Goal: Task Accomplishment & Management: Use online tool/utility

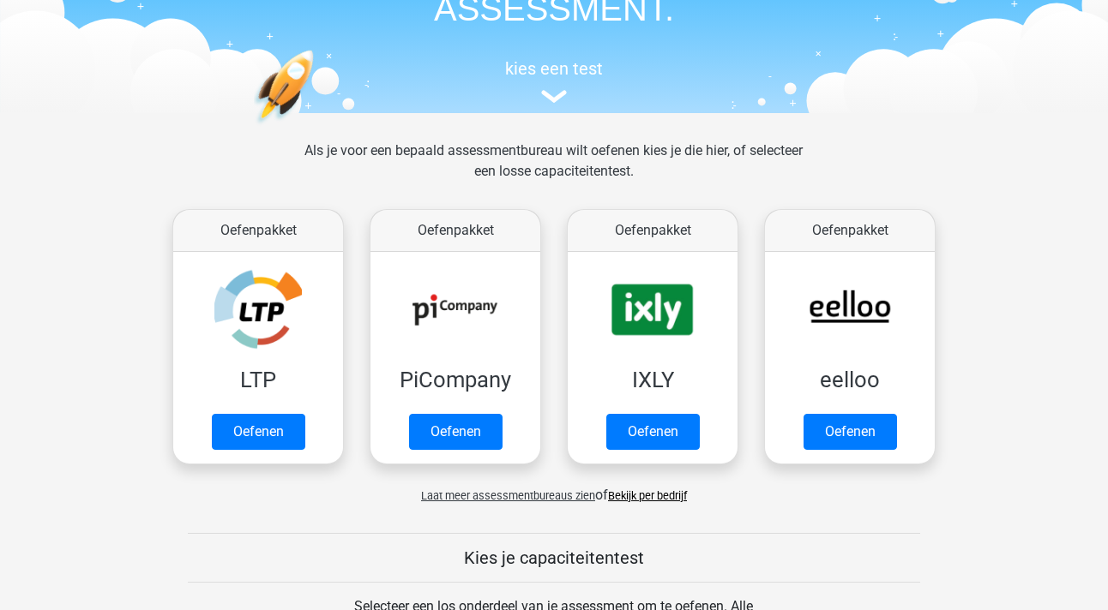
scroll to position [164, 0]
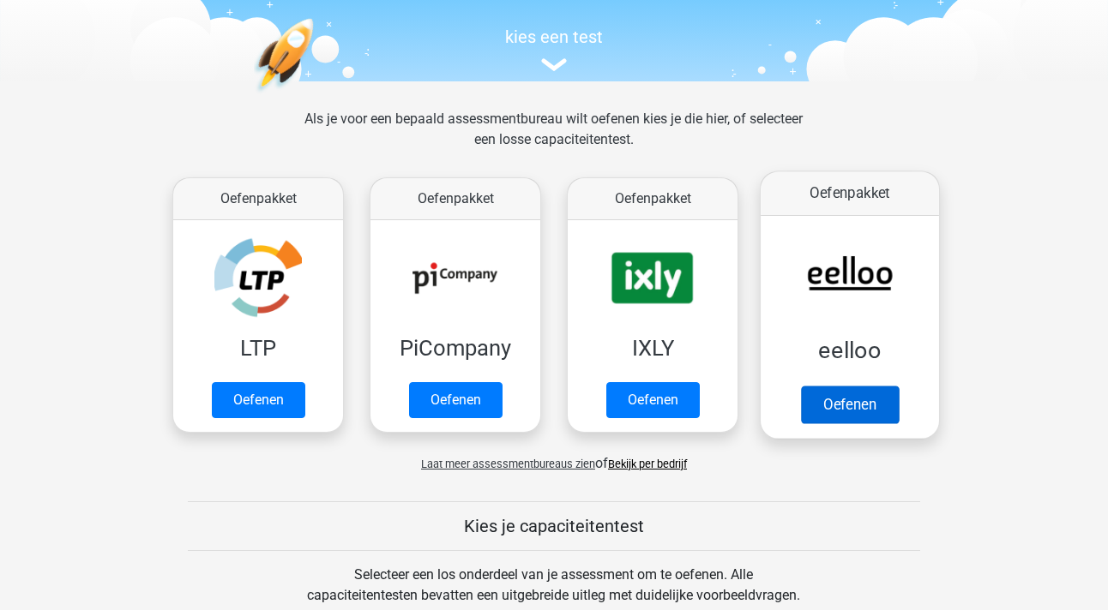
click at [858, 412] on link "Oefenen" at bounding box center [850, 405] width 98 height 38
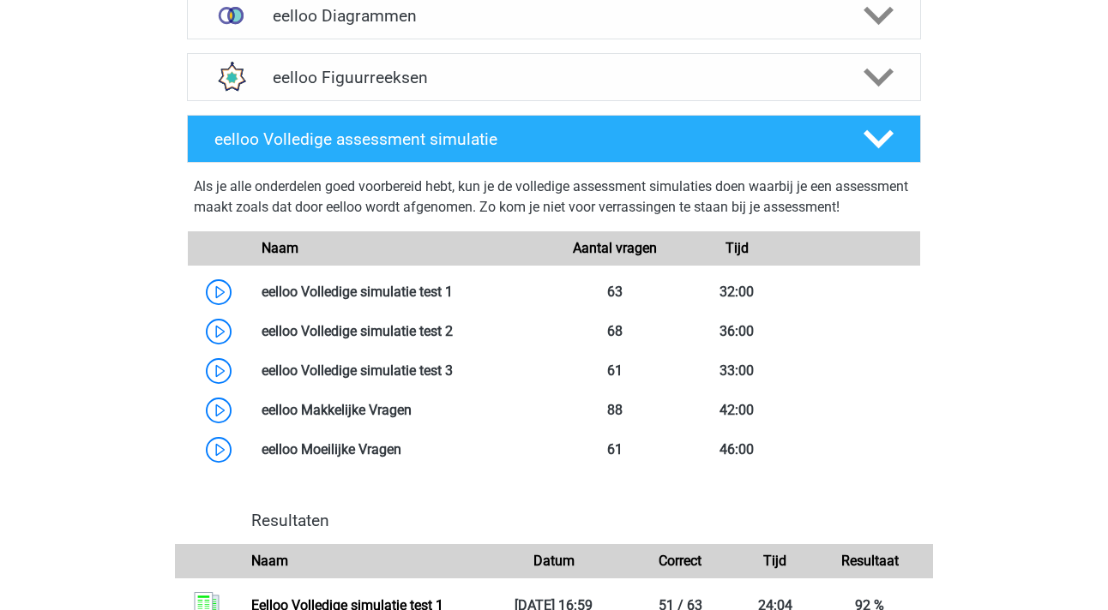
scroll to position [845, 0]
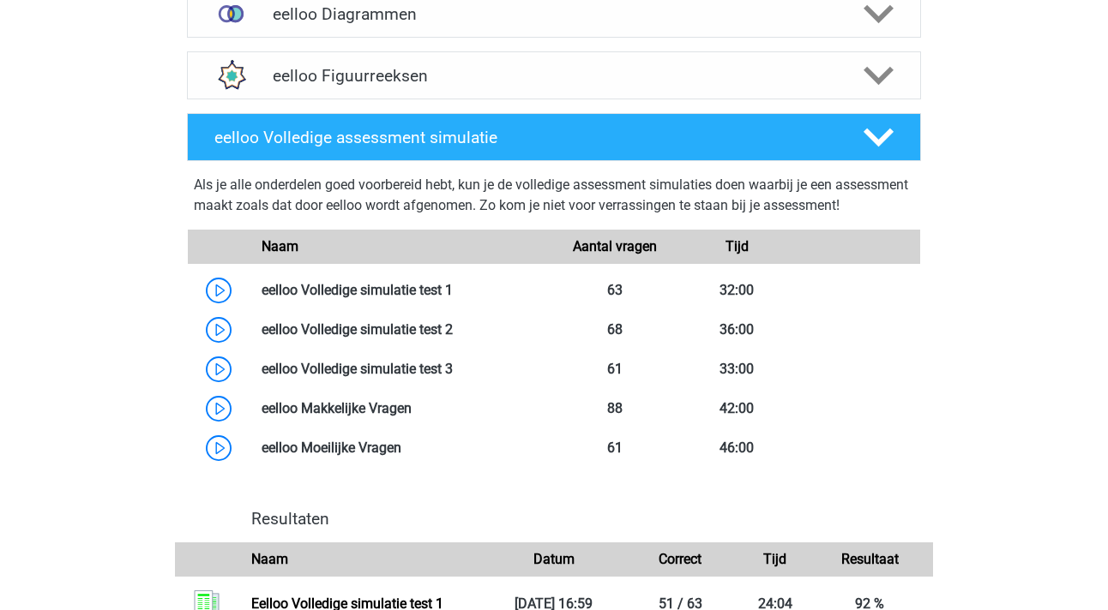
click at [761, 205] on div "Als je alle onderdelen goed voorbereid hebt, kun je de volledige assessment sim…" at bounding box center [554, 199] width 720 height 48
click at [830, 205] on div "Als je alle onderdelen goed voorbereid hebt, kun je de volledige assessment sim…" at bounding box center [554, 199] width 720 height 48
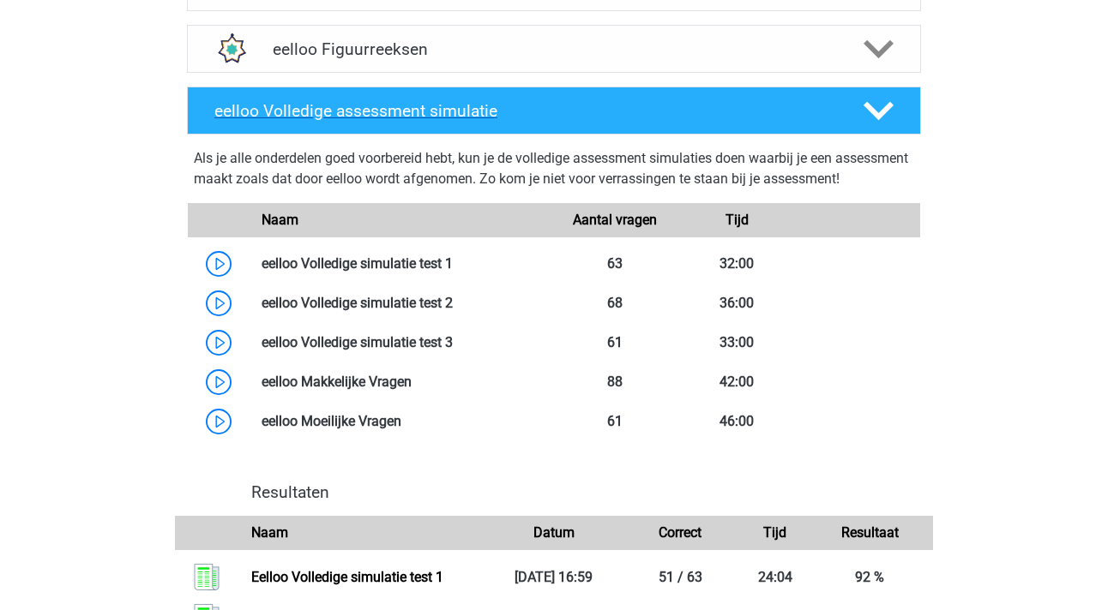
scroll to position [878, 0]
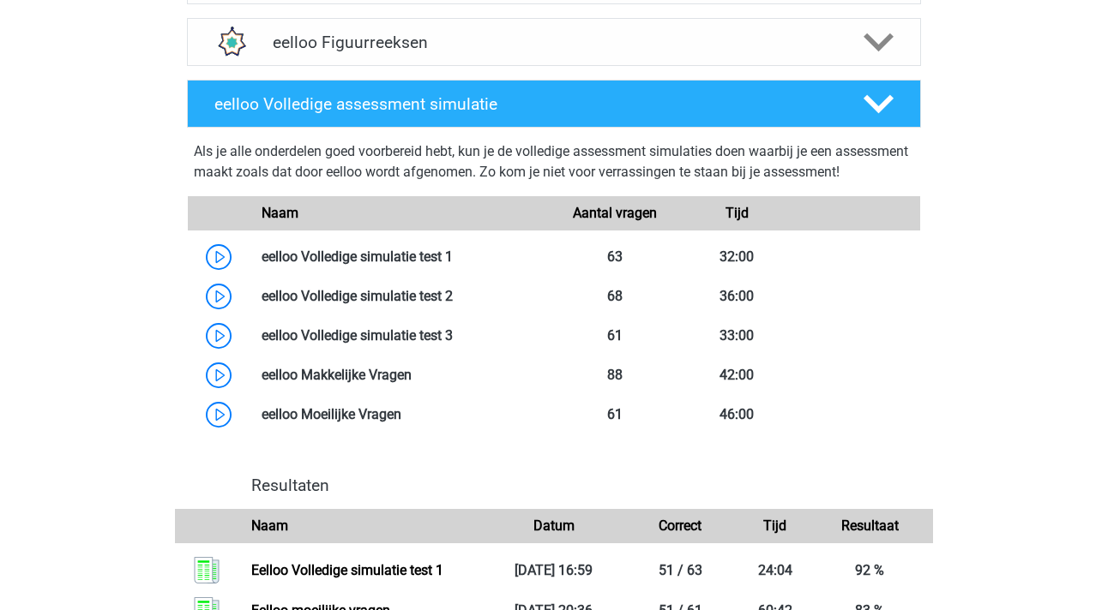
drag, startPoint x: 195, startPoint y: 152, endPoint x: 307, endPoint y: 187, distance: 116.9
click at [307, 187] on div "Als je alle onderdelen goed voorbereid hebt, kun je de volledige assessment sim…" at bounding box center [554, 165] width 720 height 48
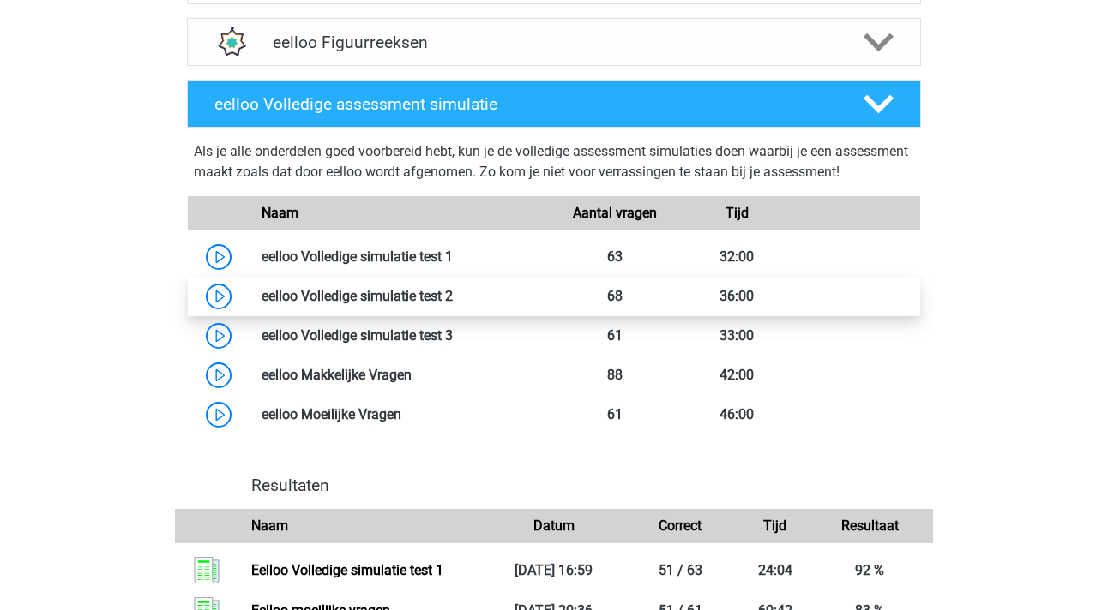
click at [453, 304] on link at bounding box center [453, 296] width 0 height 16
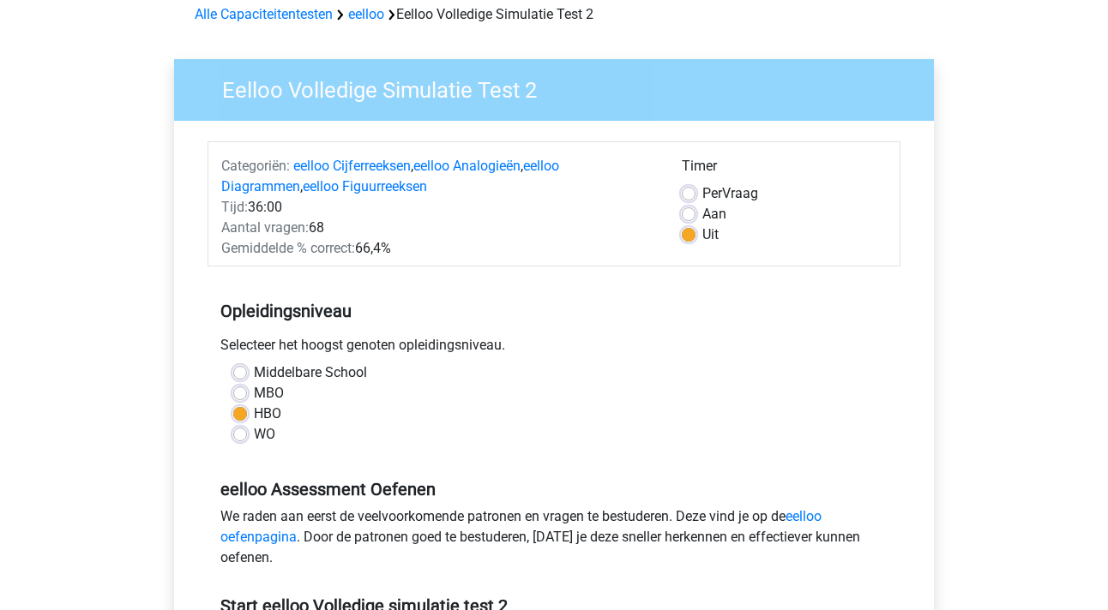
scroll to position [84, 0]
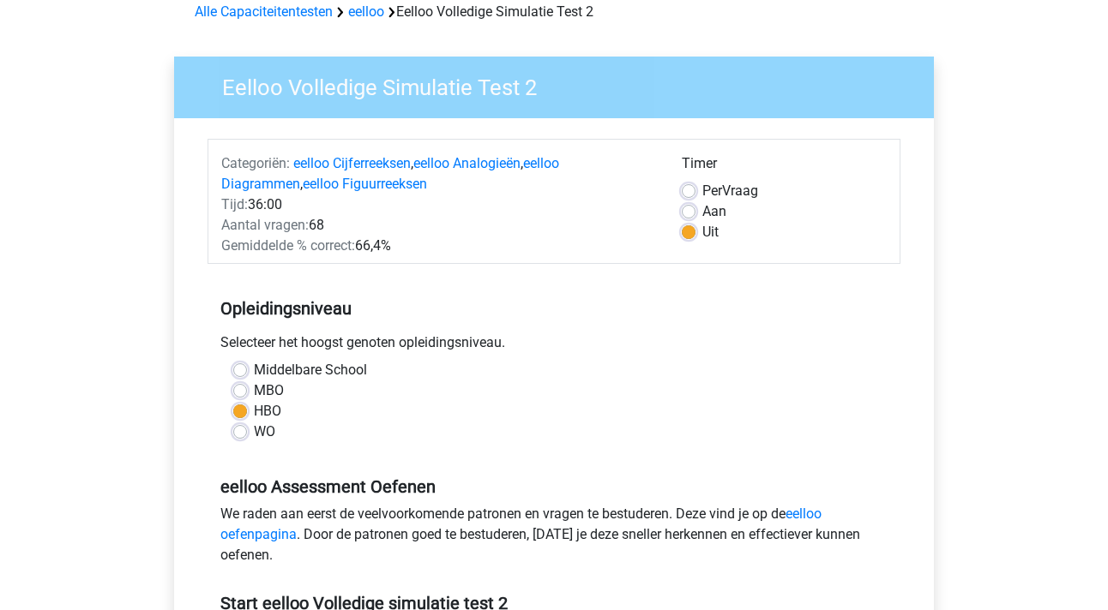
click at [702, 213] on label "Aan" at bounding box center [714, 211] width 24 height 21
click at [692, 213] on input "Aan" at bounding box center [689, 209] width 14 height 17
radio input "true"
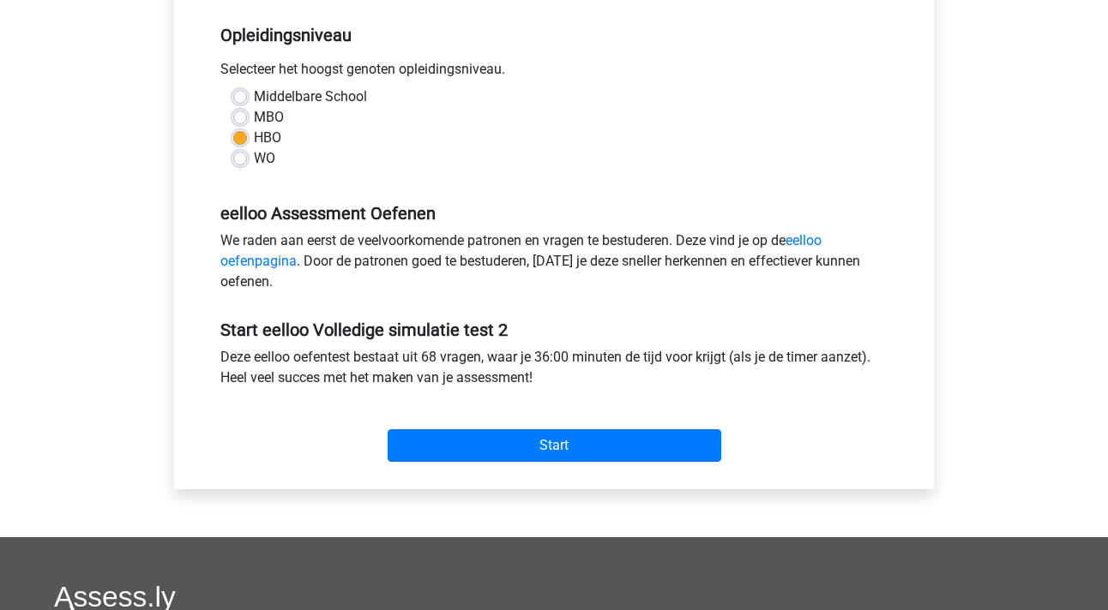
scroll to position [360, 0]
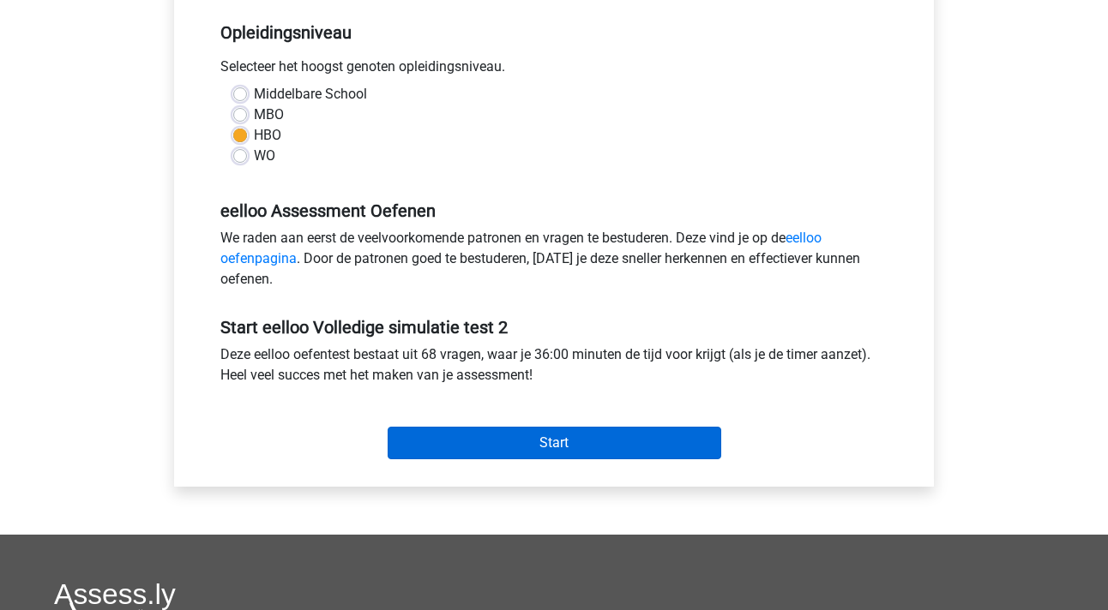
click at [542, 444] on input "Start" at bounding box center [555, 443] width 334 height 33
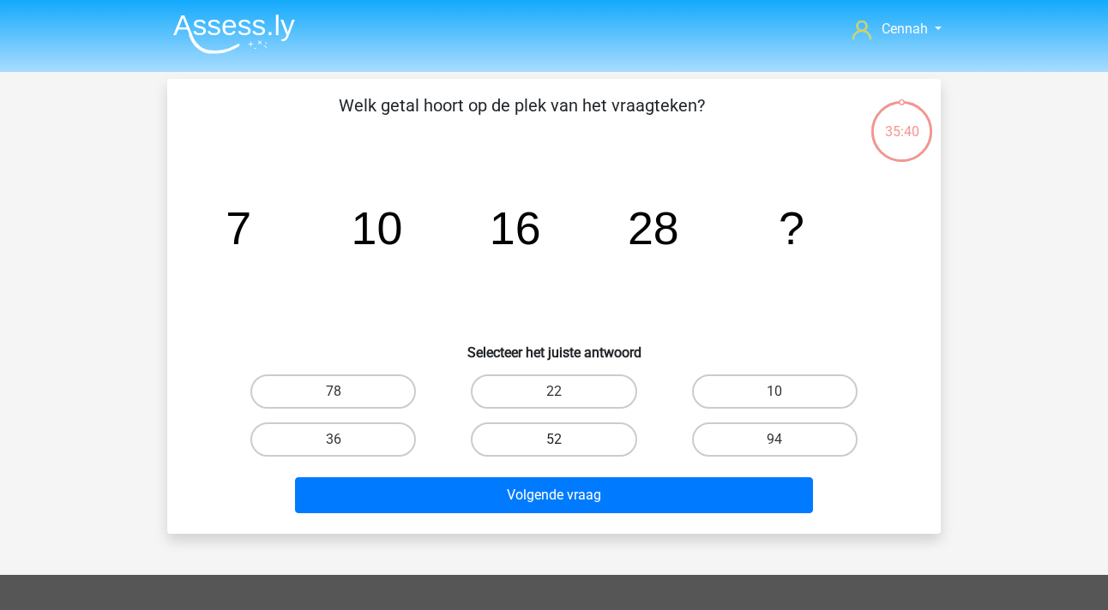
click at [572, 448] on label "52" at bounding box center [553, 440] width 165 height 34
click at [565, 448] on input "52" at bounding box center [559, 445] width 11 height 11
radio input "true"
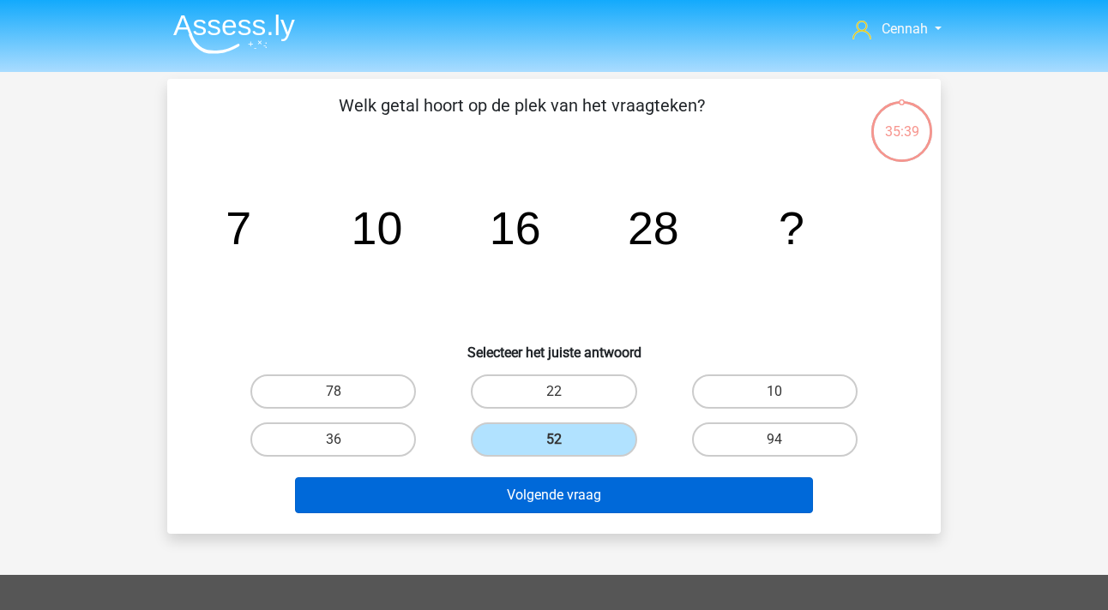
click at [564, 482] on button "Volgende vraag" at bounding box center [554, 496] width 519 height 36
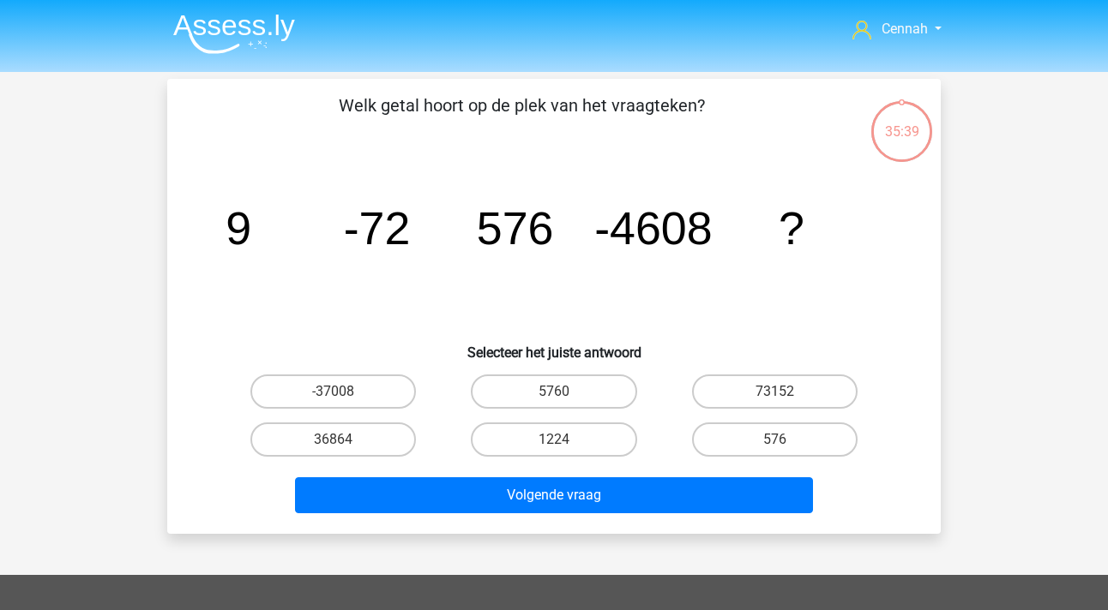
scroll to position [79, 0]
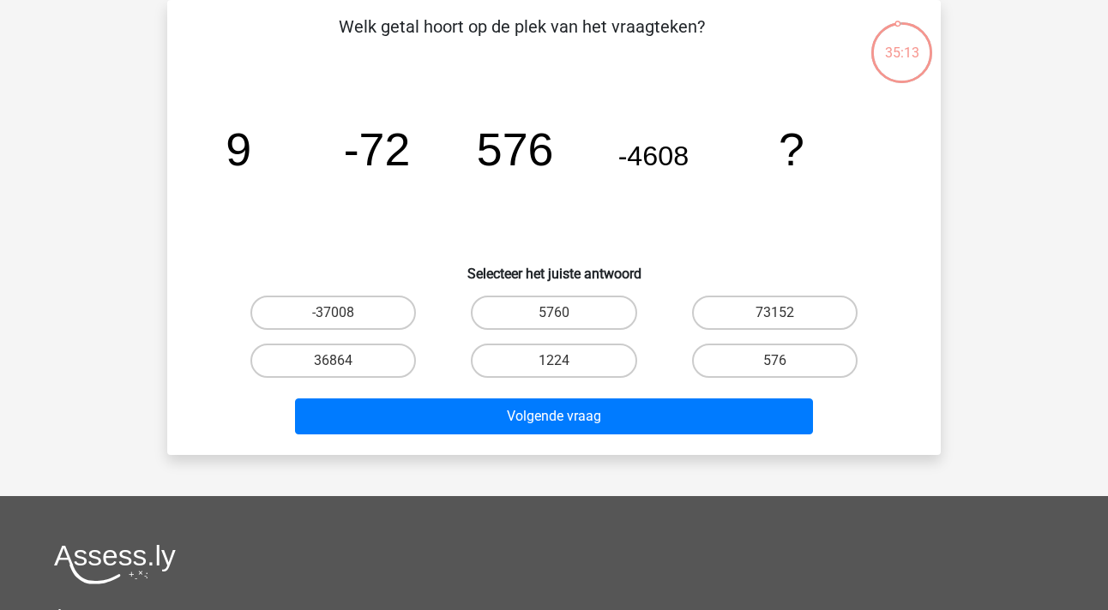
click at [334, 361] on input "36864" at bounding box center [339, 366] width 11 height 11
radio input "true"
click at [456, 397] on div "Volgende vraag" at bounding box center [554, 413] width 718 height 57
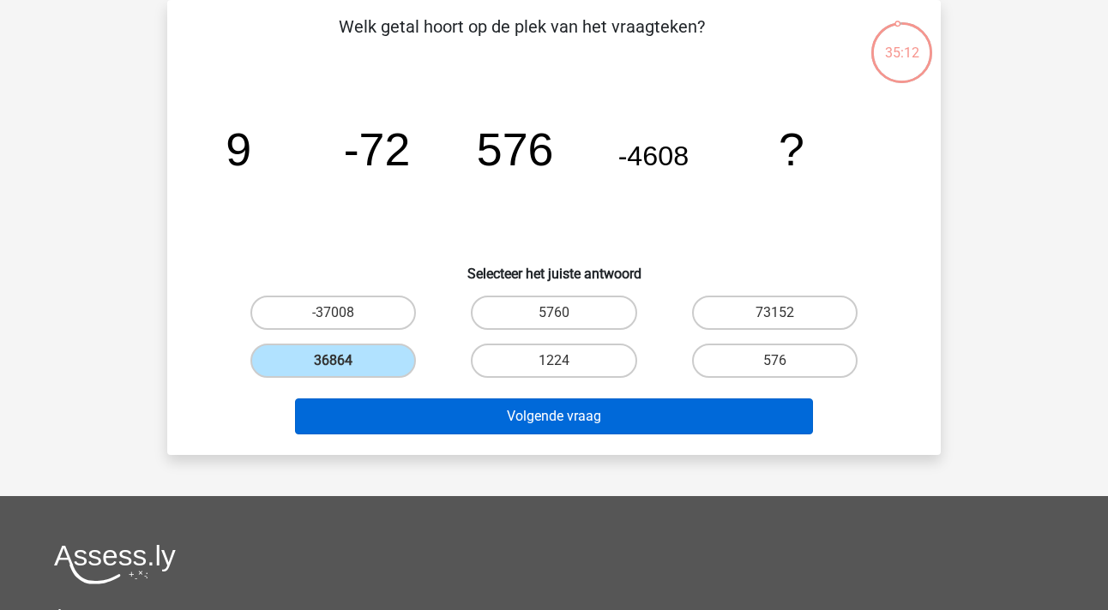
click at [454, 430] on button "Volgende vraag" at bounding box center [554, 417] width 519 height 36
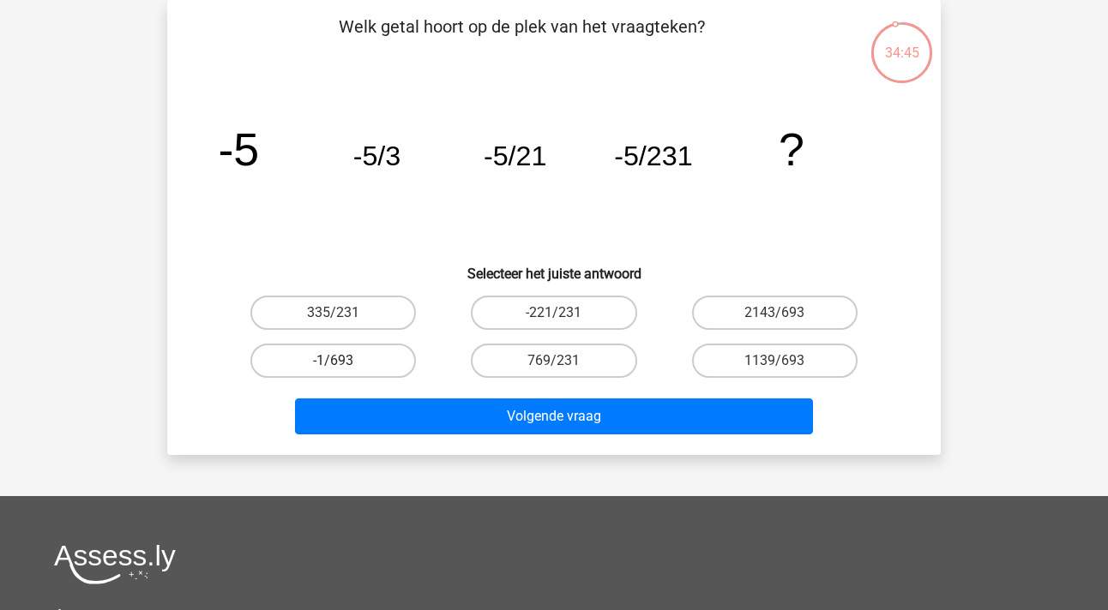
click at [325, 364] on label "-1/693" at bounding box center [332, 361] width 165 height 34
click at [334, 364] on input "-1/693" at bounding box center [339, 366] width 11 height 11
radio input "true"
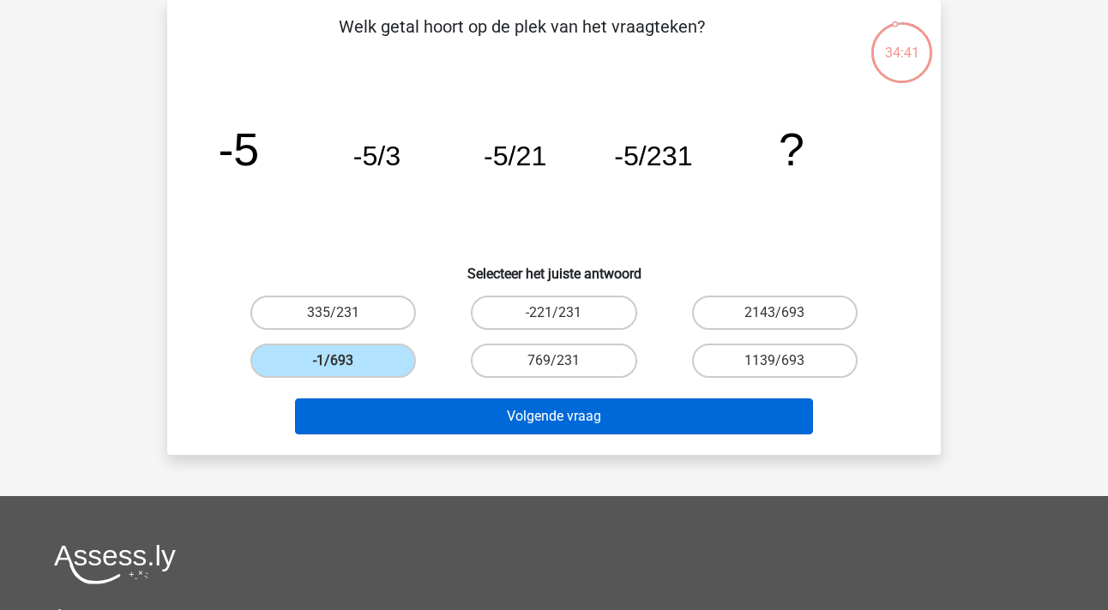
click at [506, 416] on button "Volgende vraag" at bounding box center [554, 417] width 519 height 36
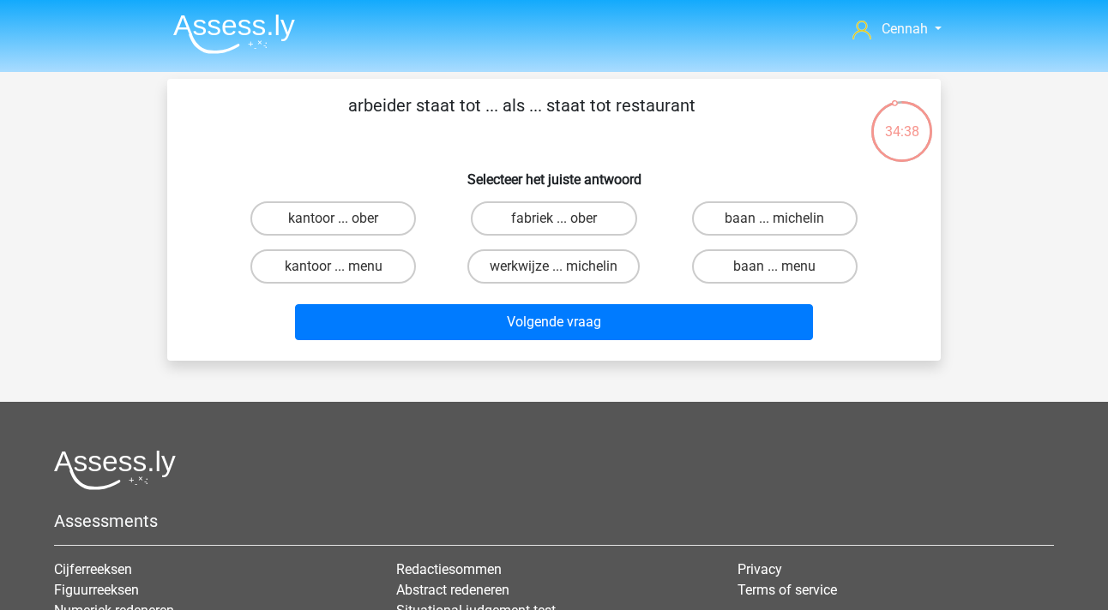
scroll to position [0, 0]
click at [555, 219] on input "fabriek ... ober" at bounding box center [559, 224] width 11 height 11
radio input "true"
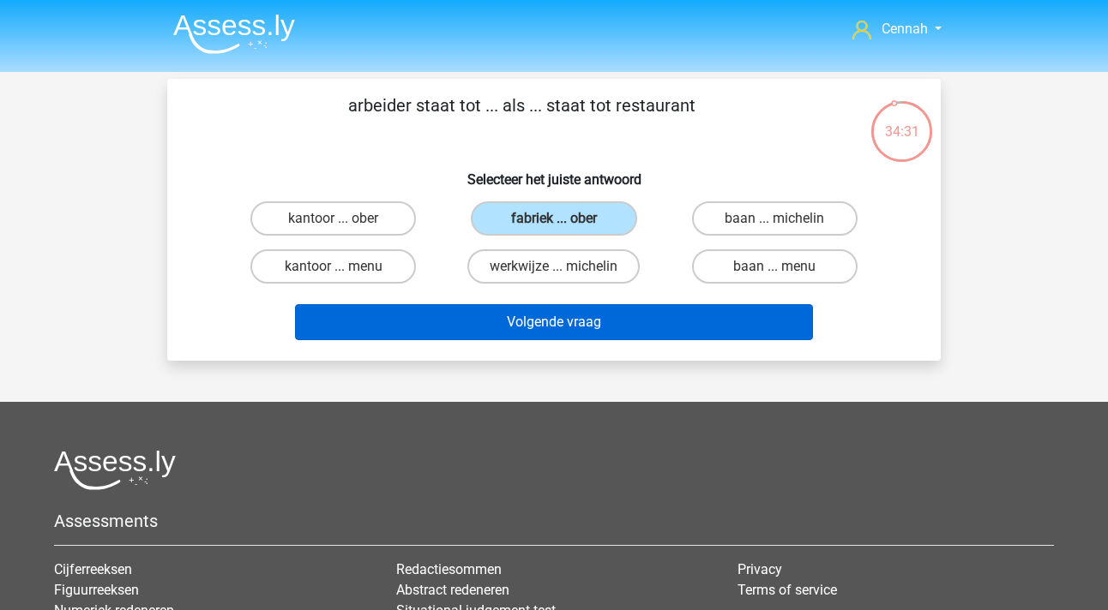
click at [577, 325] on button "Volgende vraag" at bounding box center [554, 322] width 519 height 36
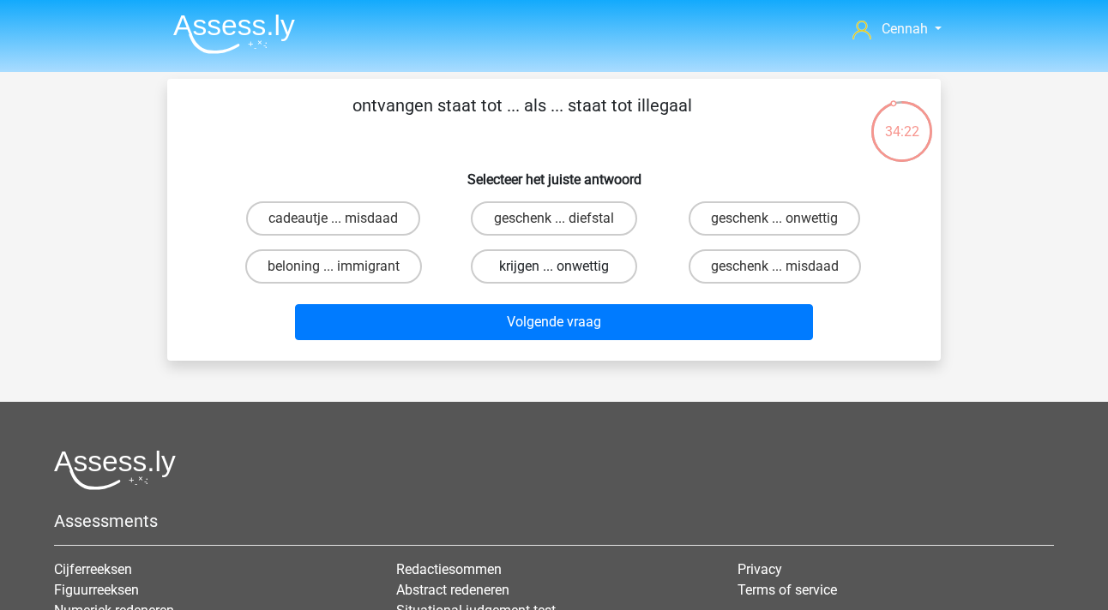
click at [533, 264] on label "krijgen ... onwettig" at bounding box center [553, 266] width 165 height 34
click at [554, 267] on input "krijgen ... onwettig" at bounding box center [559, 272] width 11 height 11
radio input "true"
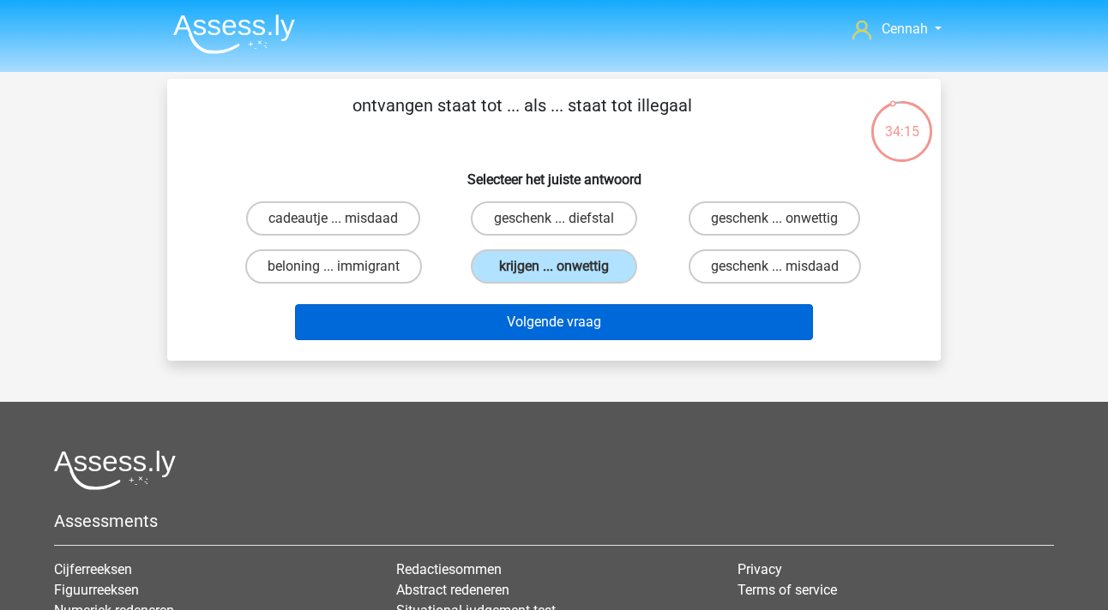
click at [500, 334] on button "Volgende vraag" at bounding box center [554, 322] width 519 height 36
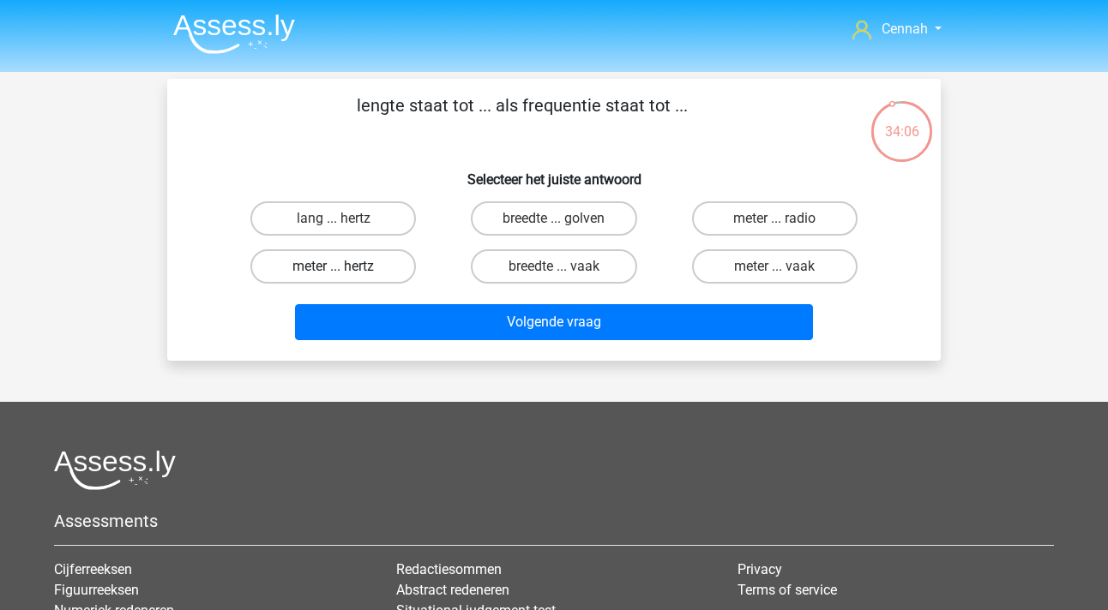
click at [331, 273] on label "meter ... hertz" at bounding box center [332, 266] width 165 height 34
click at [334, 273] on input "meter ... hertz" at bounding box center [339, 272] width 11 height 11
radio input "true"
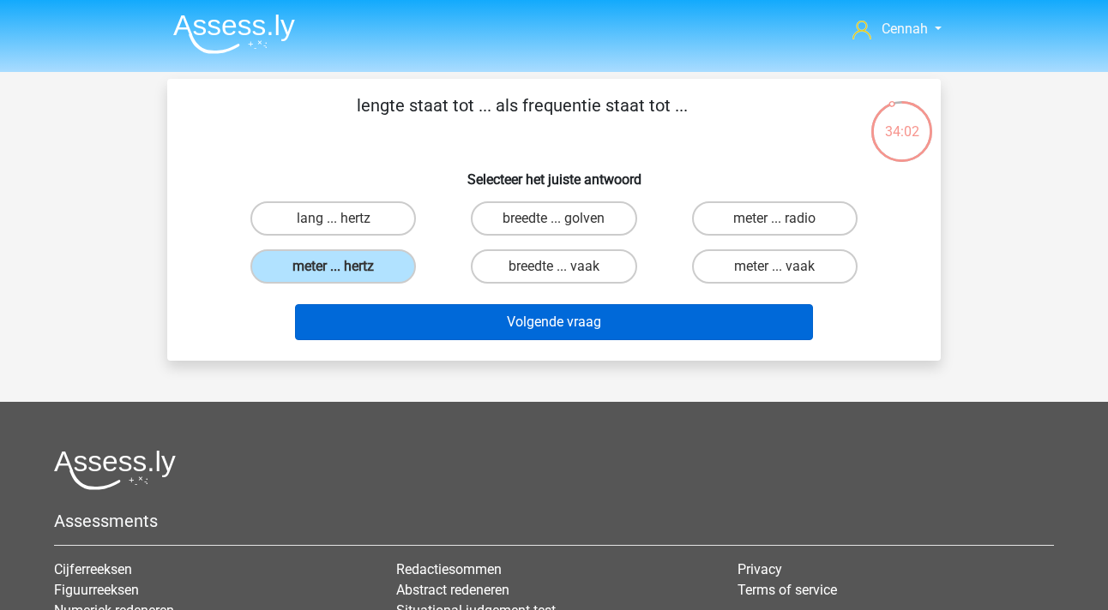
click at [557, 306] on button "Volgende vraag" at bounding box center [554, 322] width 519 height 36
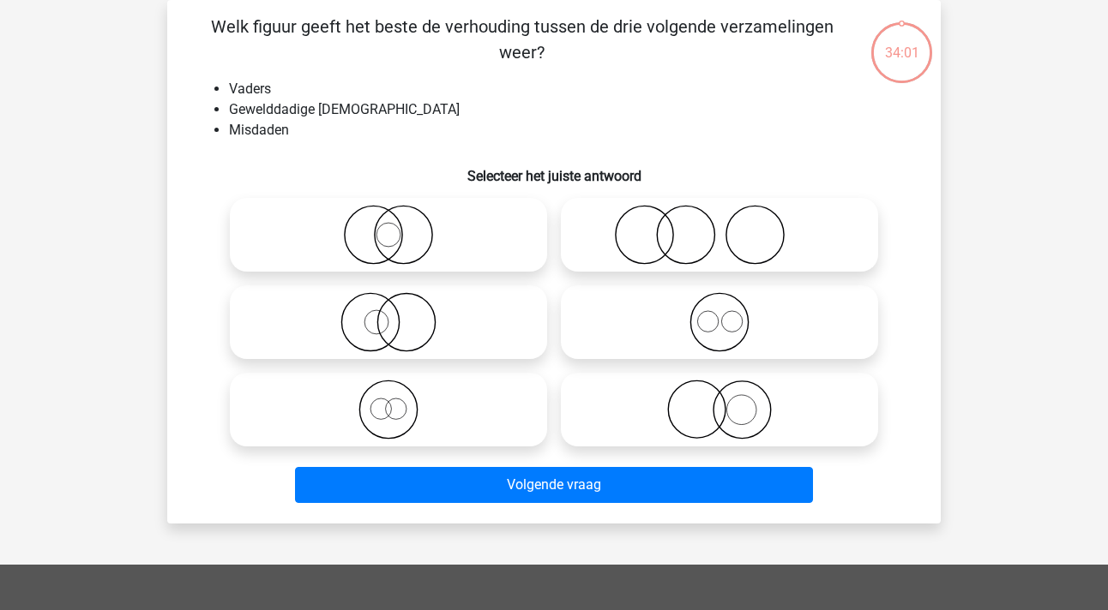
scroll to position [45, 0]
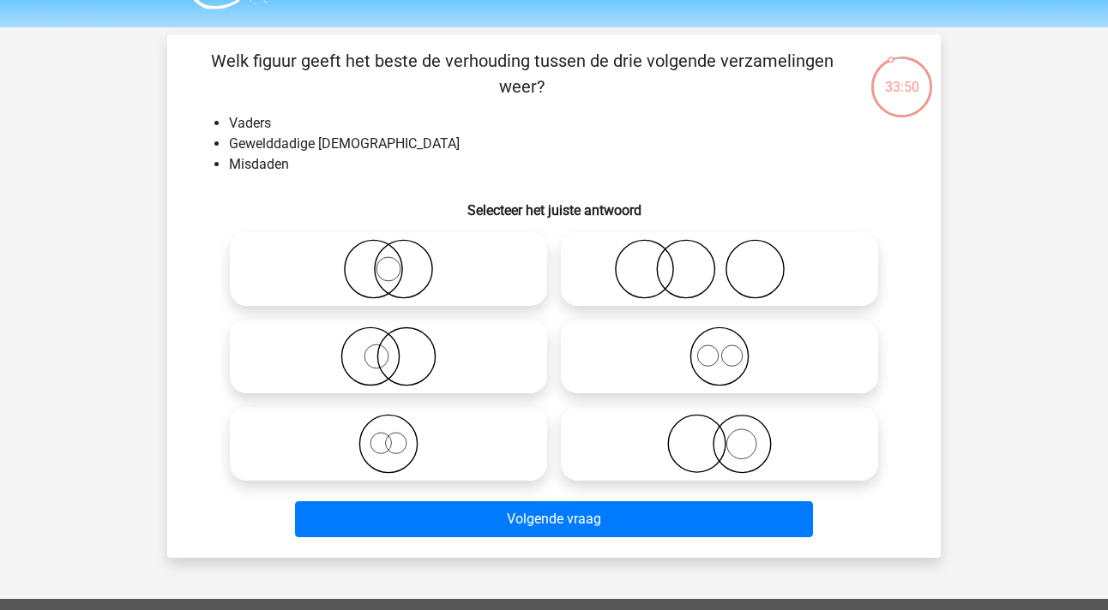
click at [664, 278] on icon at bounding box center [720, 269] width 304 height 60
click at [719, 261] on input "radio" at bounding box center [724, 254] width 11 height 11
radio input "true"
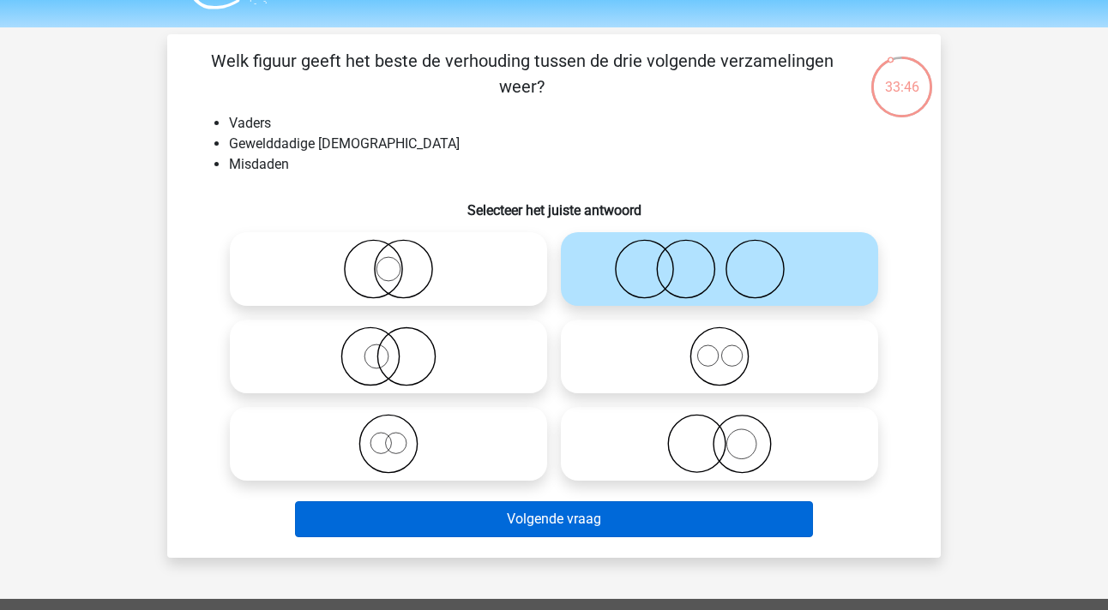
click at [634, 526] on button "Volgende vraag" at bounding box center [554, 520] width 519 height 36
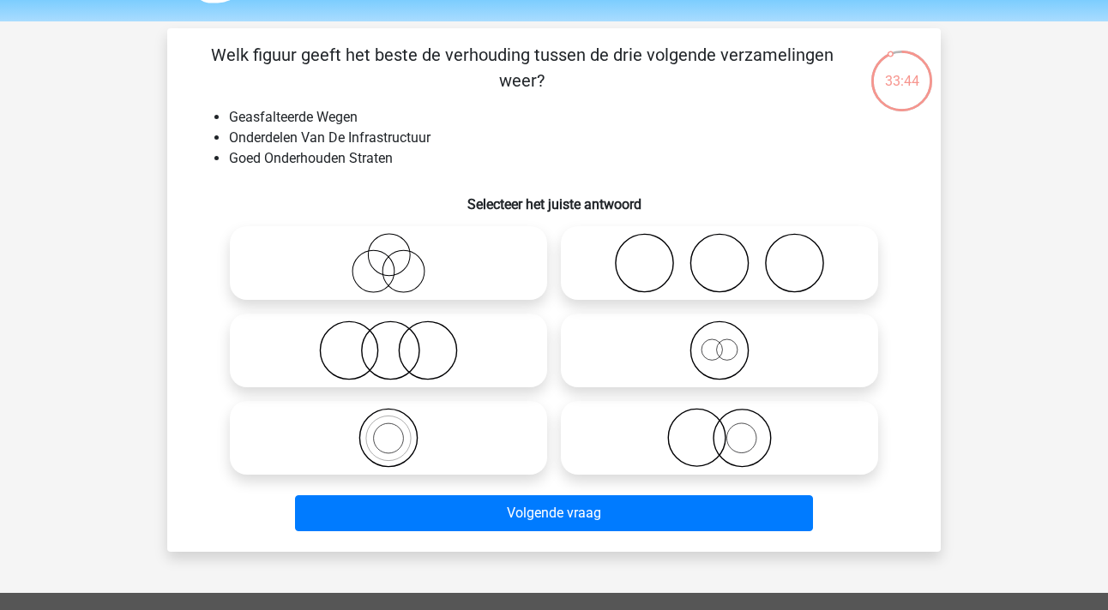
scroll to position [50, 0]
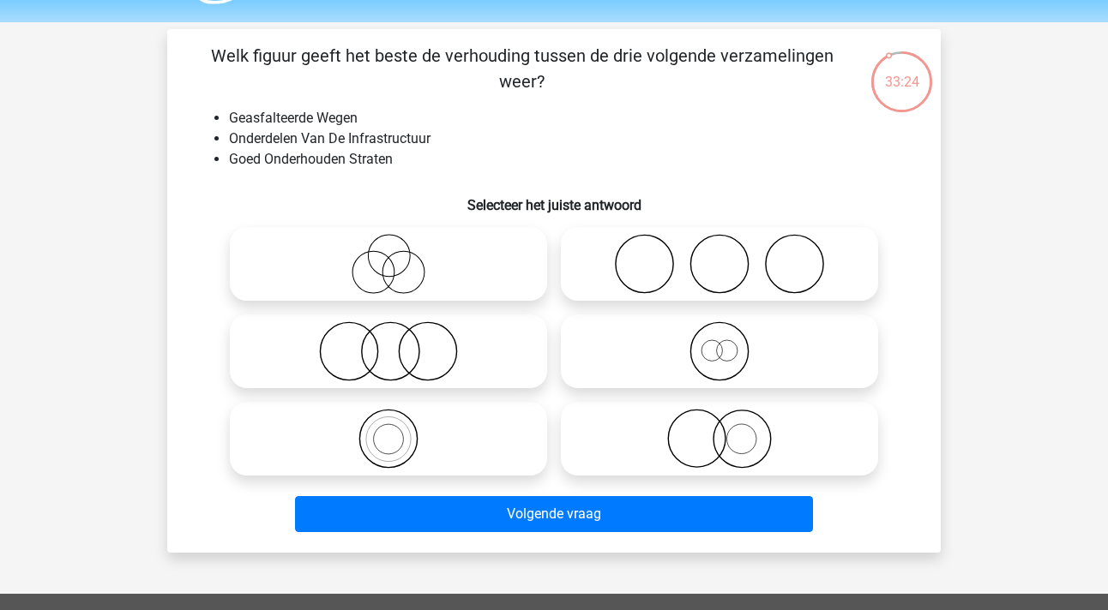
click at [731, 346] on icon at bounding box center [720, 352] width 304 height 60
click at [730, 343] on input "radio" at bounding box center [724, 337] width 11 height 11
radio input "true"
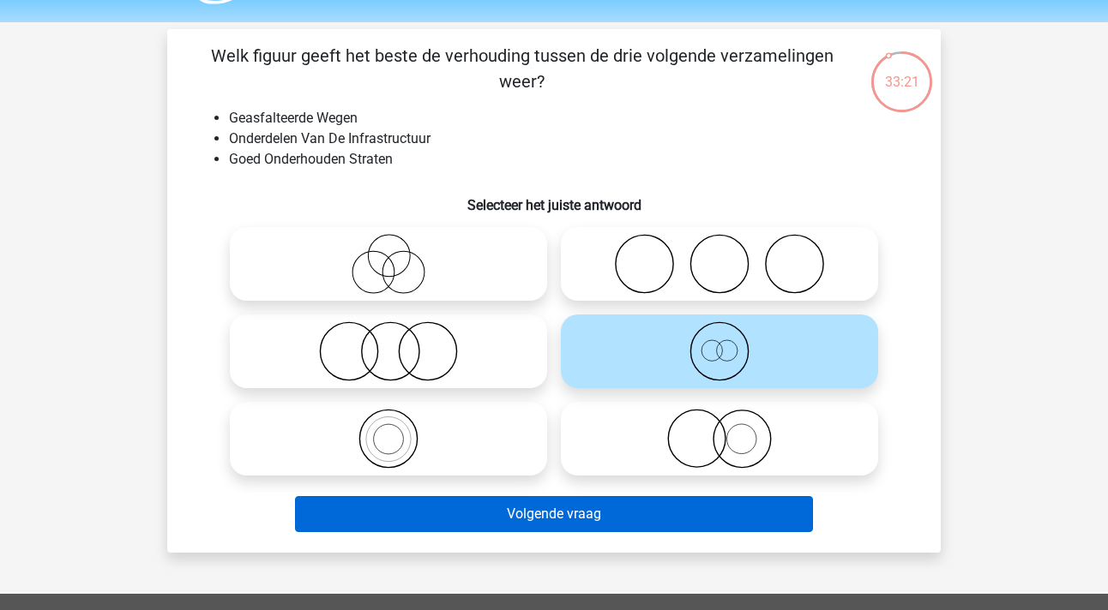
click at [586, 515] on button "Volgende vraag" at bounding box center [554, 514] width 519 height 36
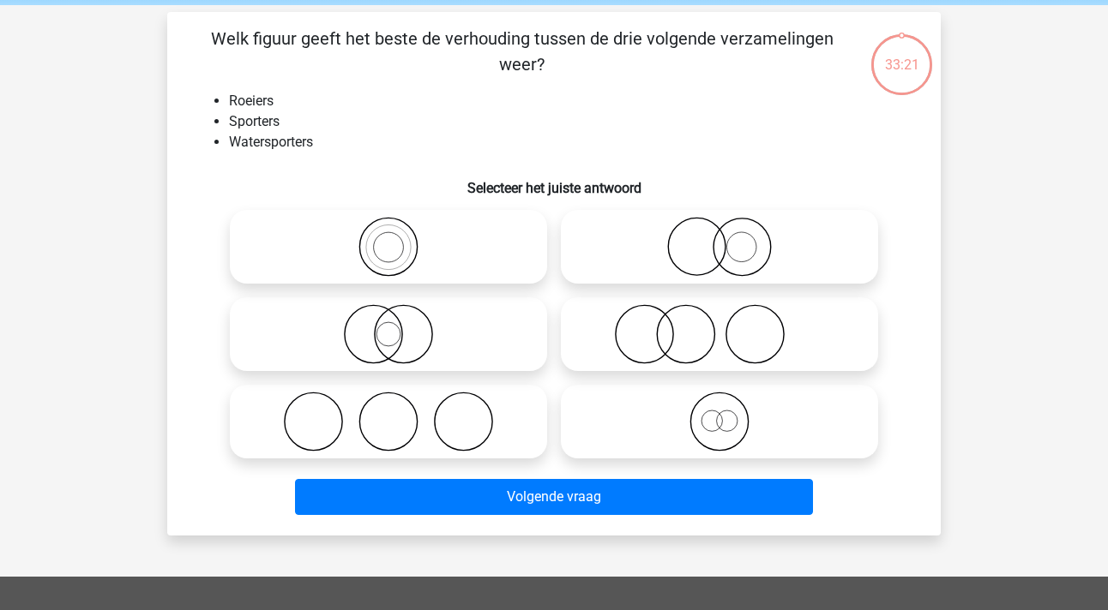
scroll to position [68, 0]
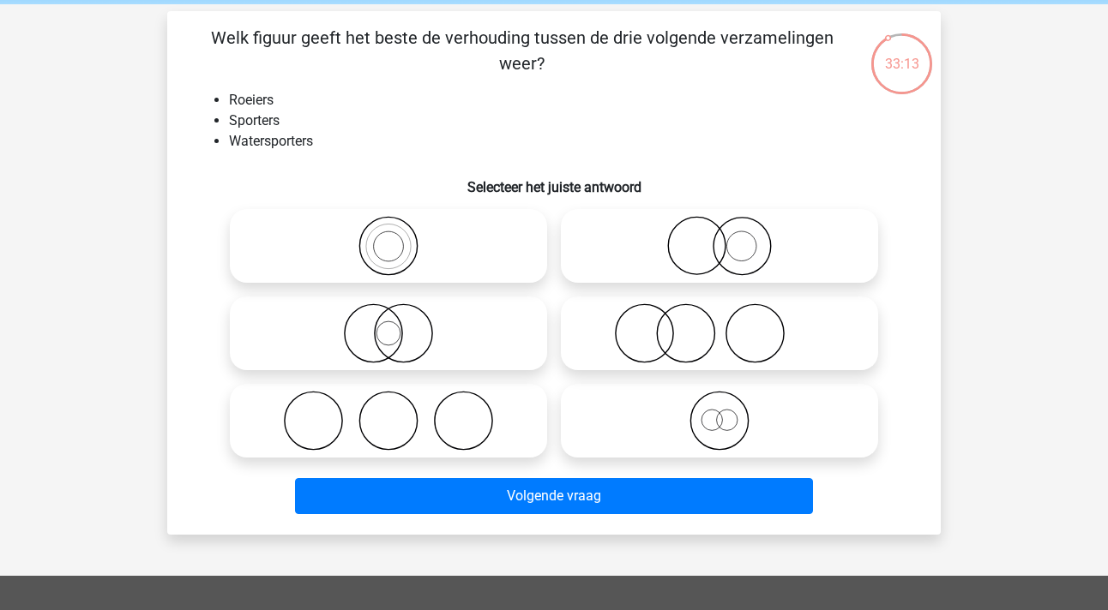
click at [391, 242] on icon at bounding box center [389, 246] width 304 height 60
click at [391, 237] on input "radio" at bounding box center [393, 231] width 11 height 11
radio input "true"
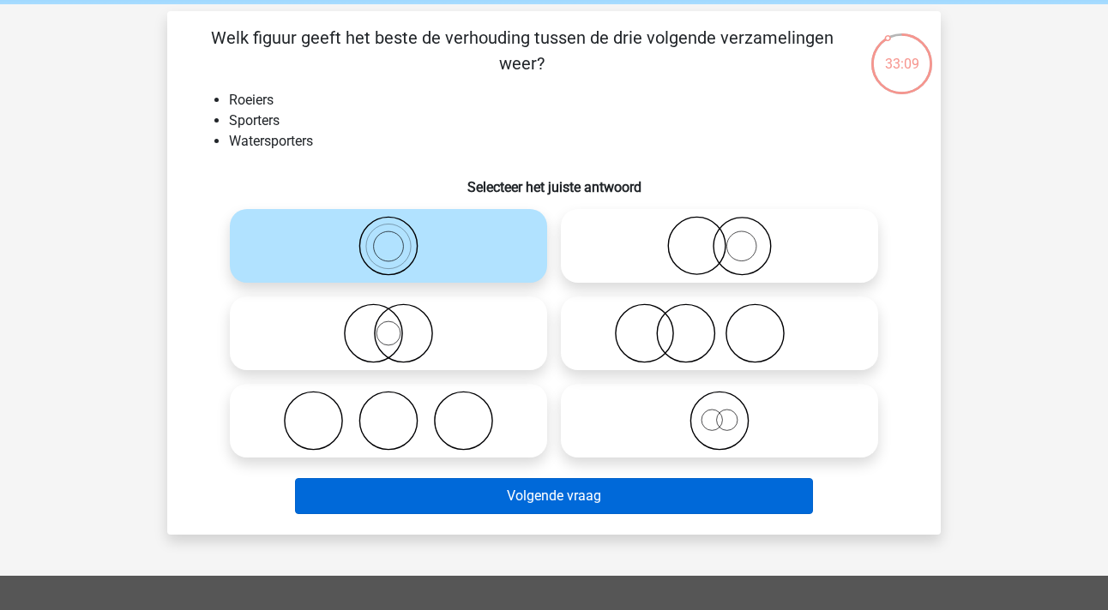
click at [540, 507] on button "Volgende vraag" at bounding box center [554, 496] width 519 height 36
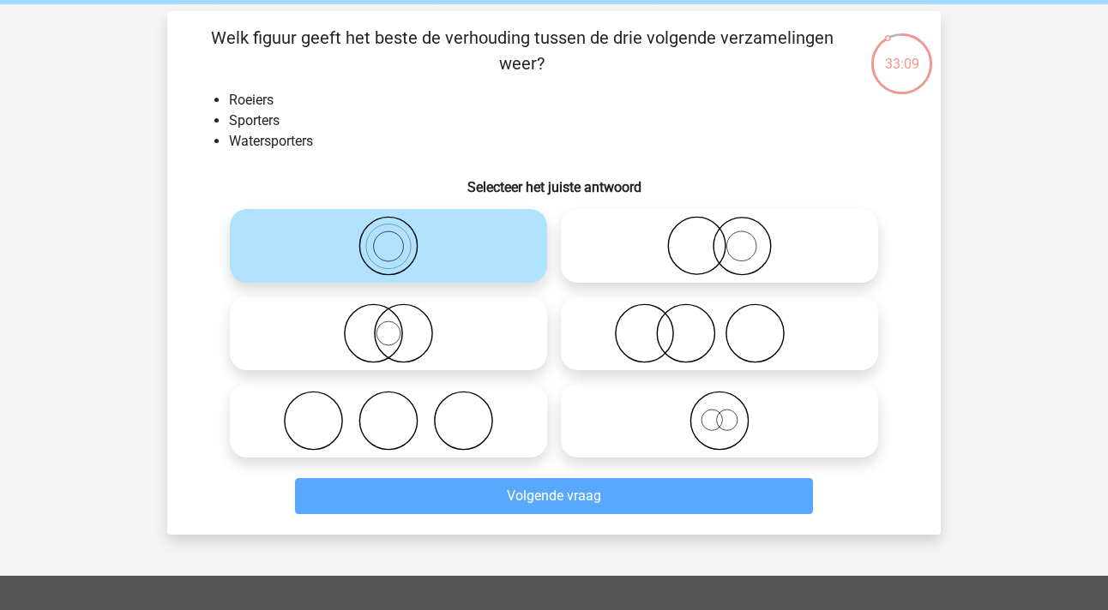
scroll to position [79, 0]
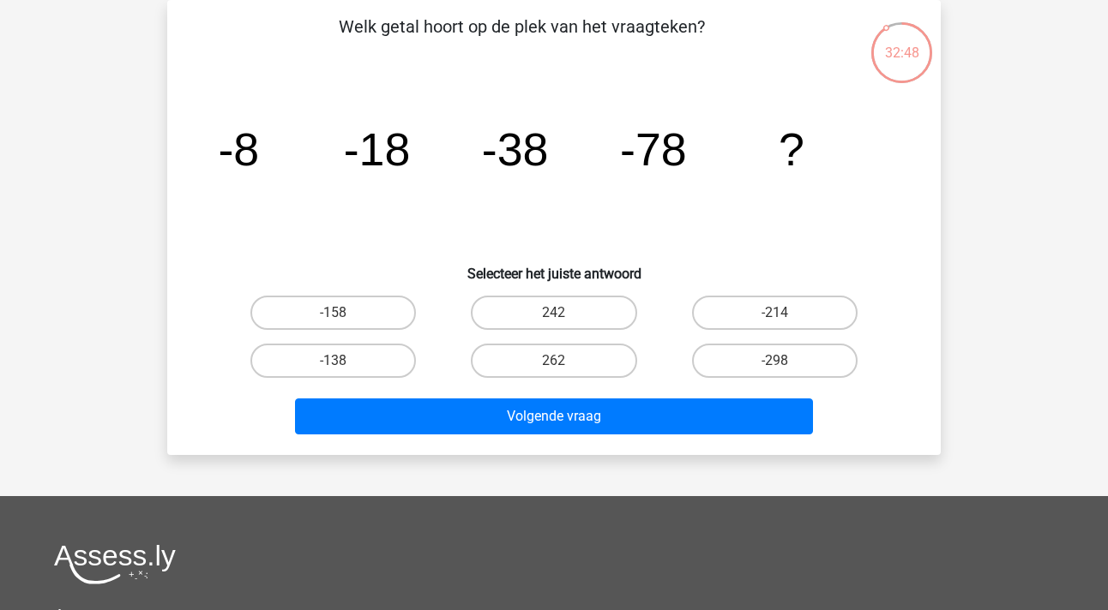
click at [337, 315] on input "-158" at bounding box center [339, 318] width 11 height 11
radio input "true"
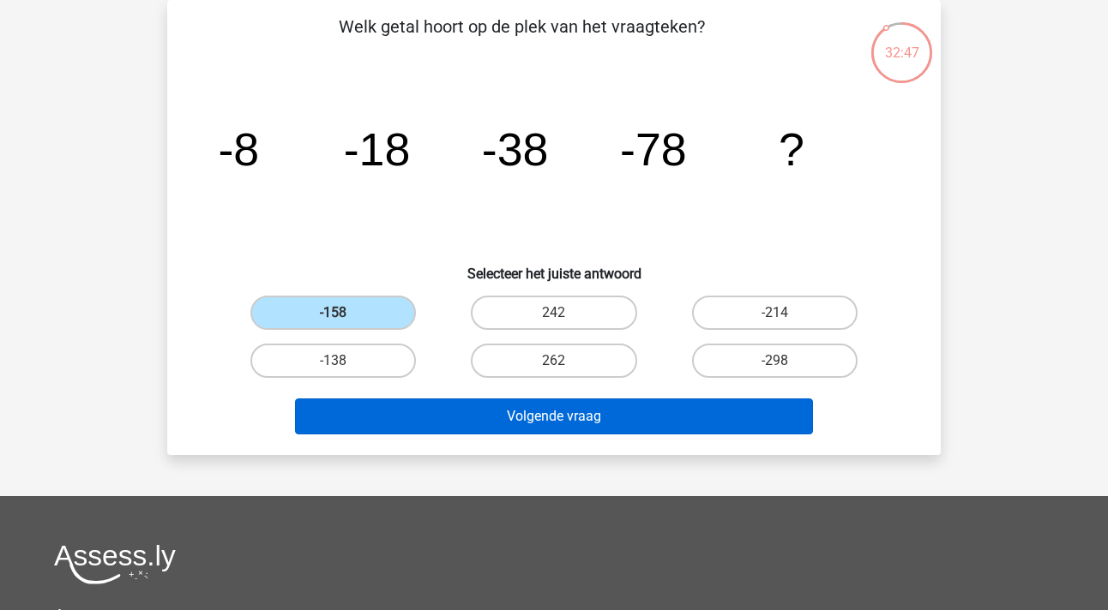
click at [579, 425] on button "Volgende vraag" at bounding box center [554, 417] width 519 height 36
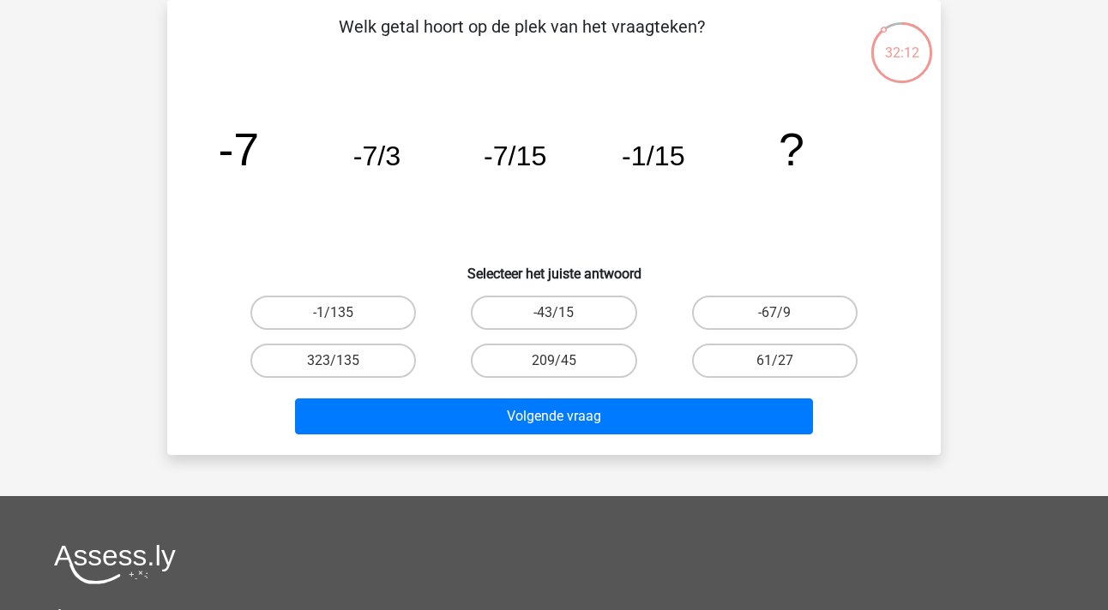
click at [337, 313] on input "-1/135" at bounding box center [339, 318] width 11 height 11
radio input "true"
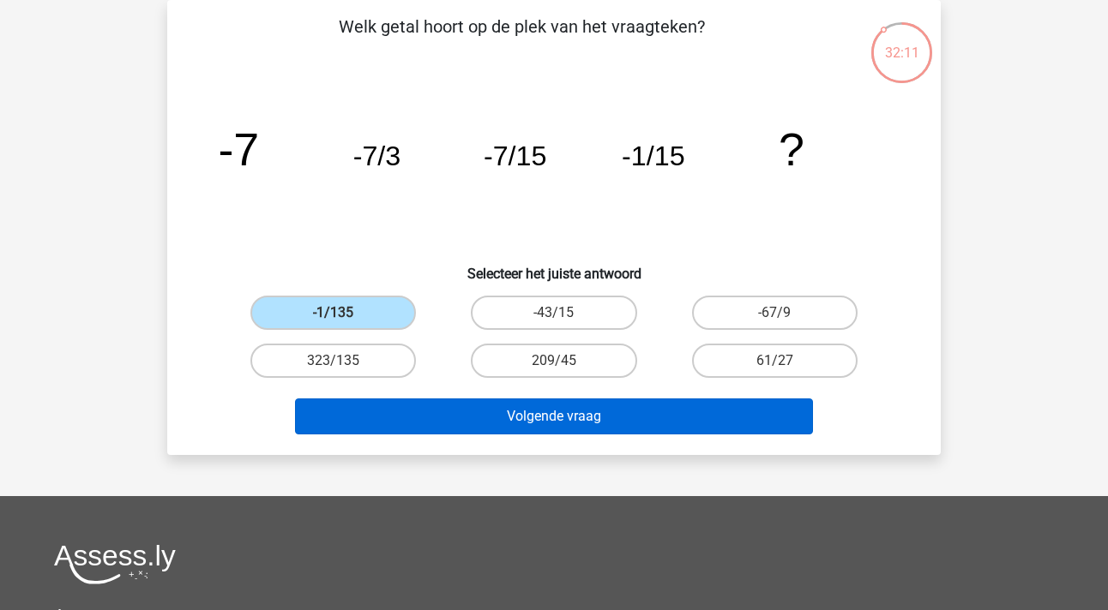
click at [522, 416] on button "Volgende vraag" at bounding box center [554, 417] width 519 height 36
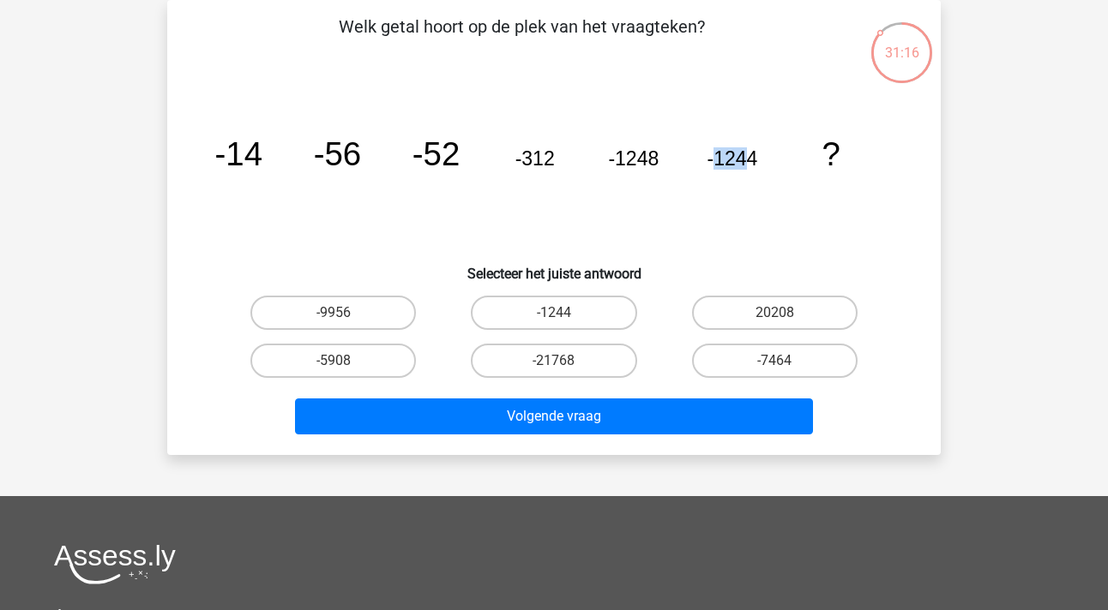
drag, startPoint x: 748, startPoint y: 157, endPoint x: 713, endPoint y: 157, distance: 34.3
click at [713, 157] on tspan "-1244" at bounding box center [732, 158] width 51 height 22
click at [348, 313] on label "-9956" at bounding box center [332, 313] width 165 height 34
click at [345, 313] on input "-9956" at bounding box center [339, 318] width 11 height 11
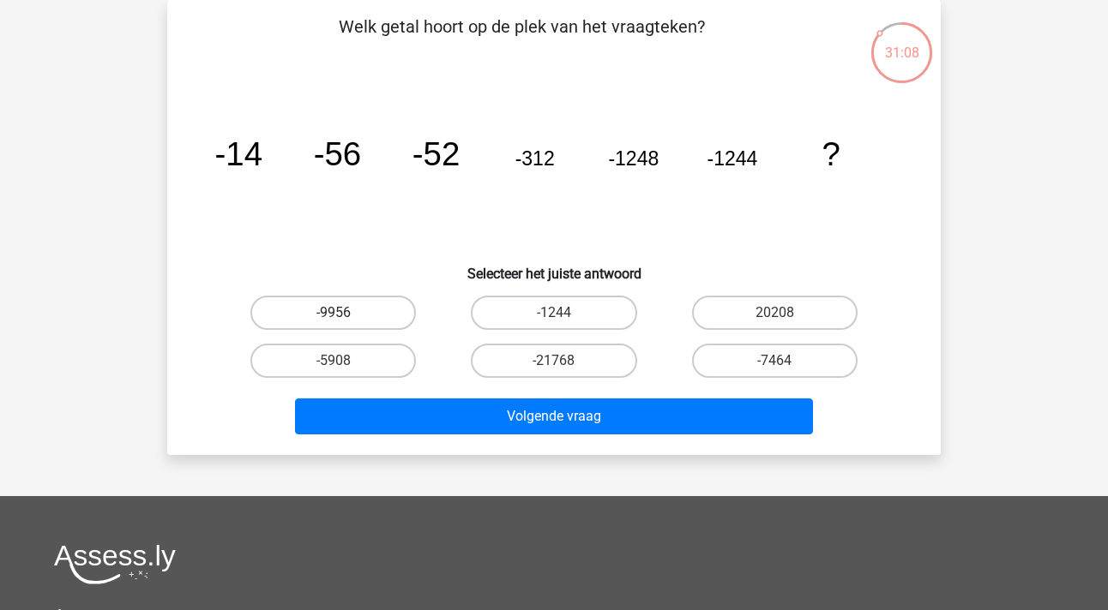
radio input "true"
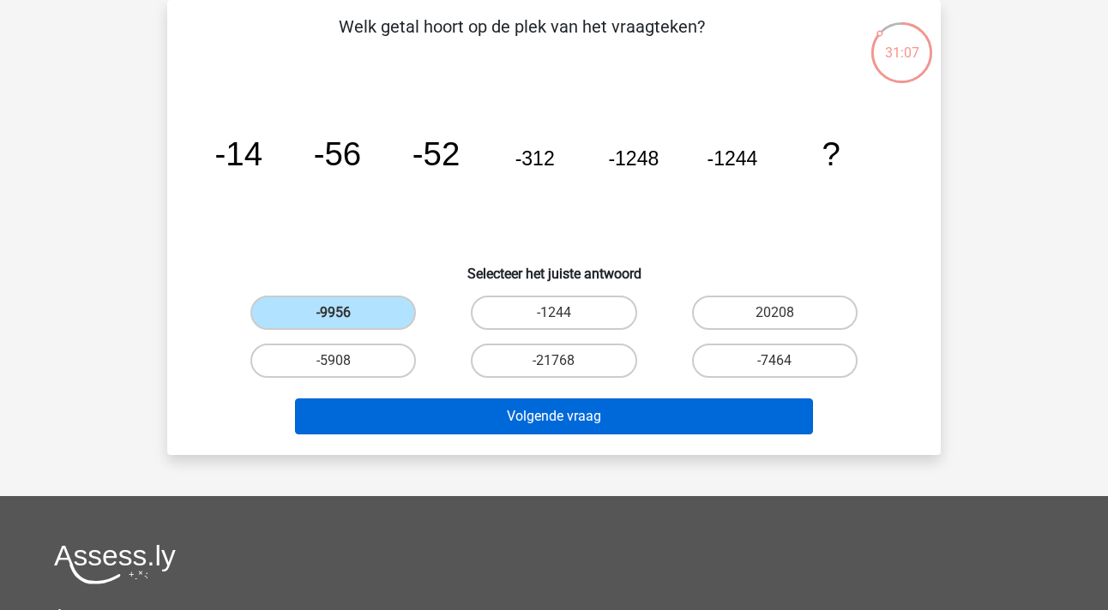
click at [553, 413] on button "Volgende vraag" at bounding box center [554, 417] width 519 height 36
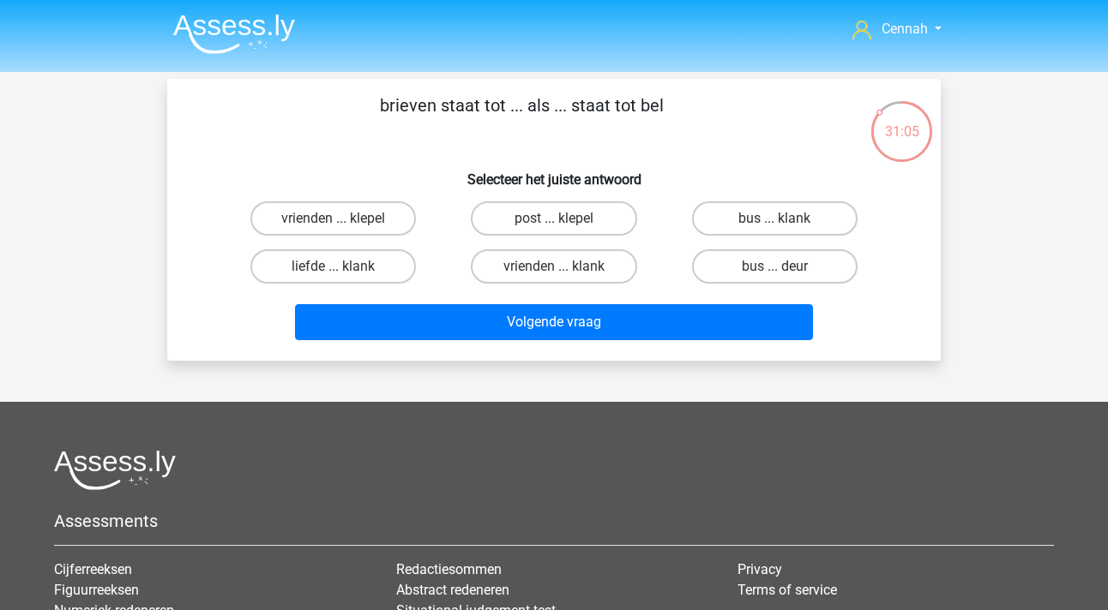
scroll to position [0, 0]
click at [765, 270] on label "bus ... deur" at bounding box center [774, 266] width 165 height 34
click at [774, 270] on input "bus ... deur" at bounding box center [779, 272] width 11 height 11
radio input "true"
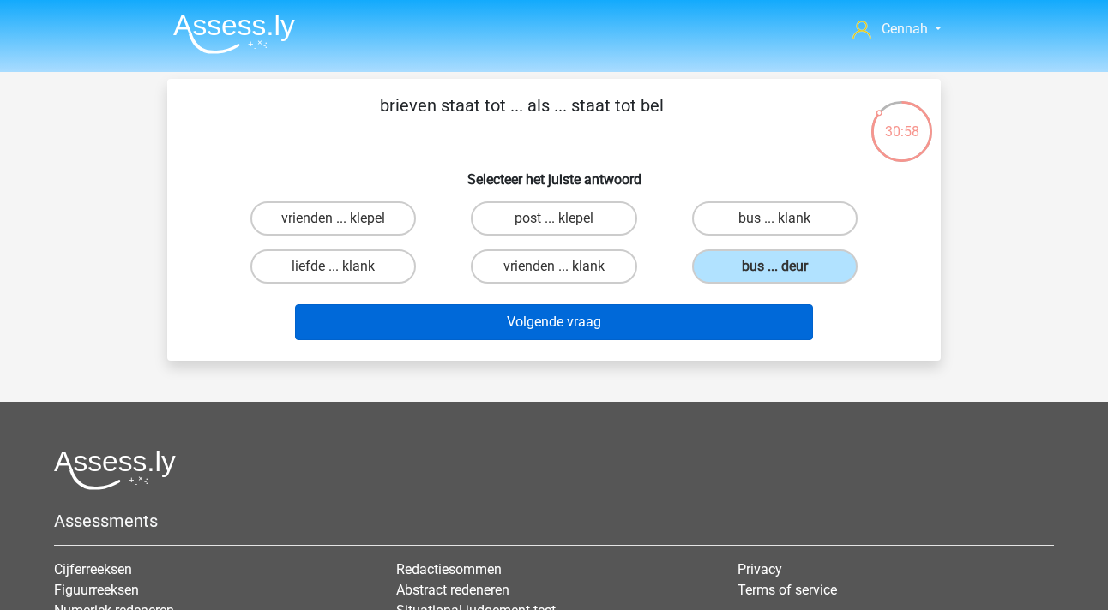
click at [526, 325] on button "Volgende vraag" at bounding box center [554, 322] width 519 height 36
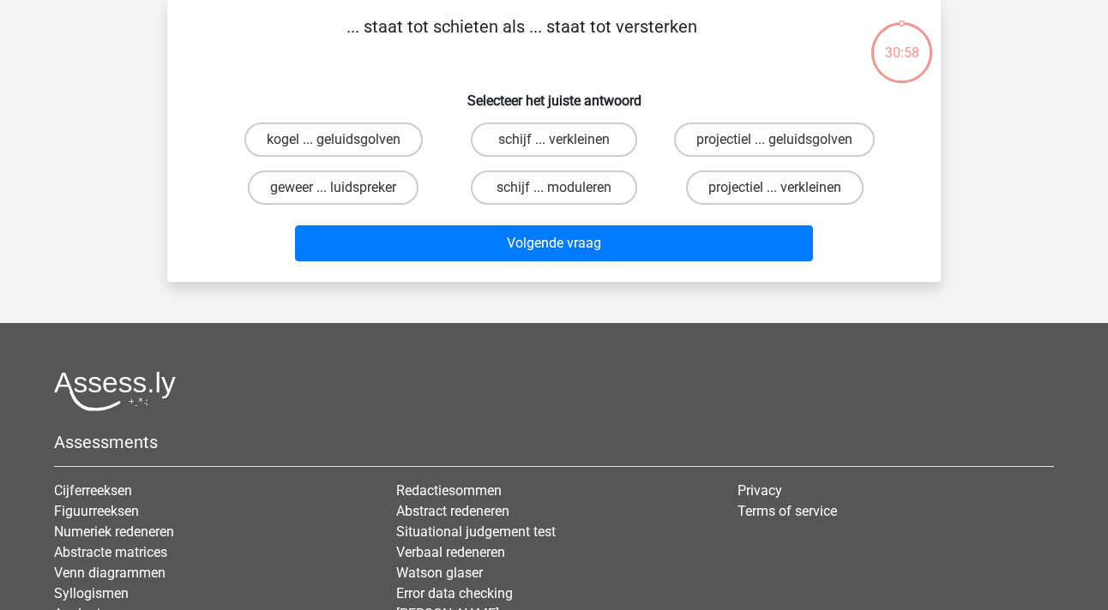
scroll to position [33, 0]
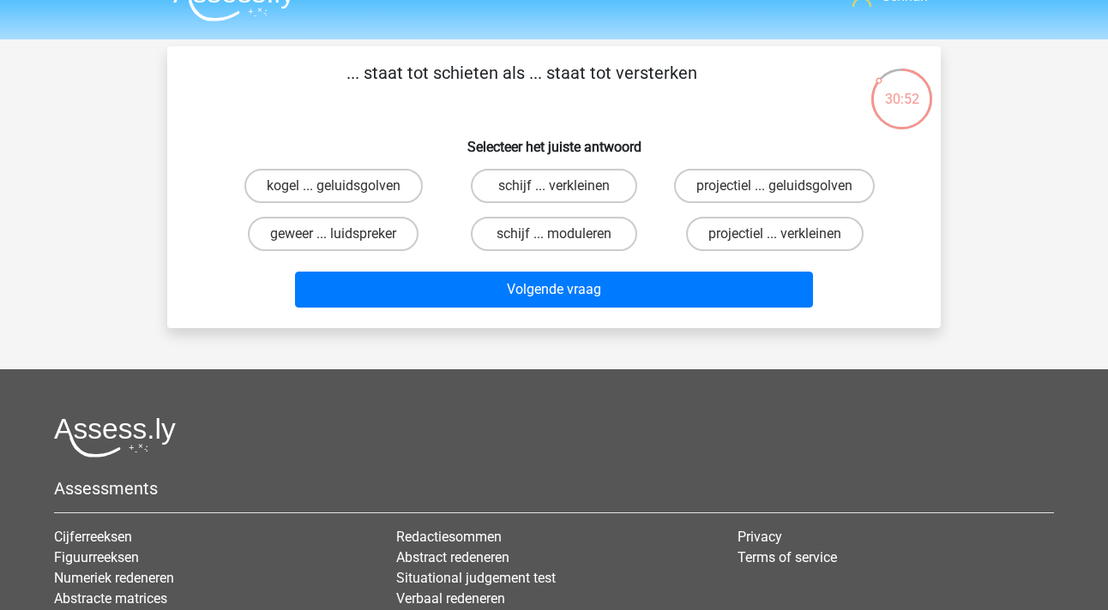
click at [338, 236] on input "geweer ... luidspreker" at bounding box center [339, 239] width 11 height 11
radio input "true"
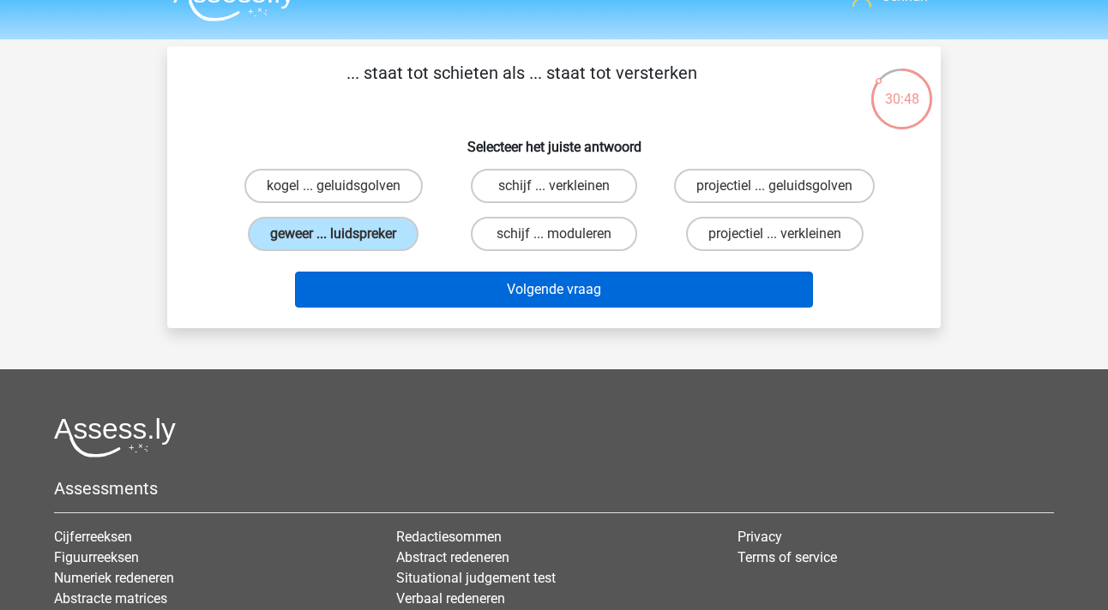
click at [579, 299] on button "Volgende vraag" at bounding box center [554, 290] width 519 height 36
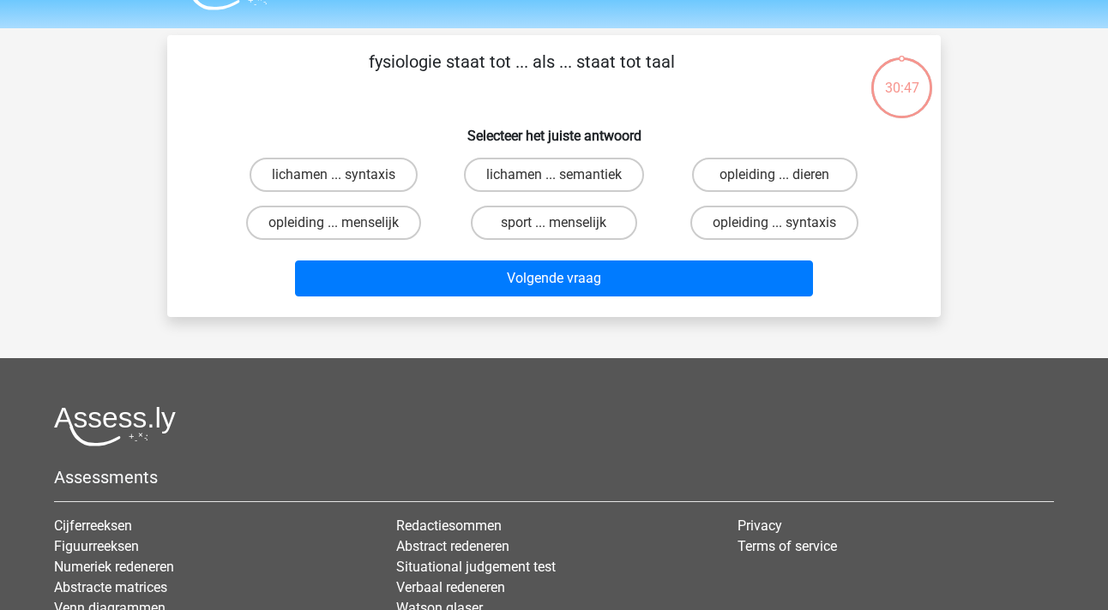
scroll to position [39, 0]
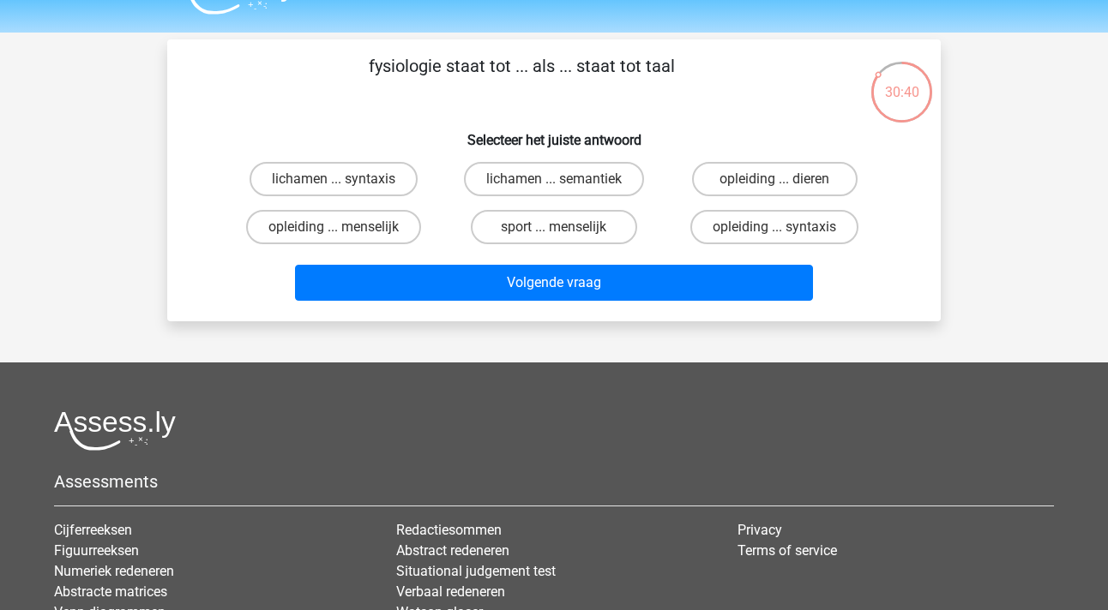
click at [340, 180] on input "lichamen ... syntaxis" at bounding box center [339, 184] width 11 height 11
radio input "true"
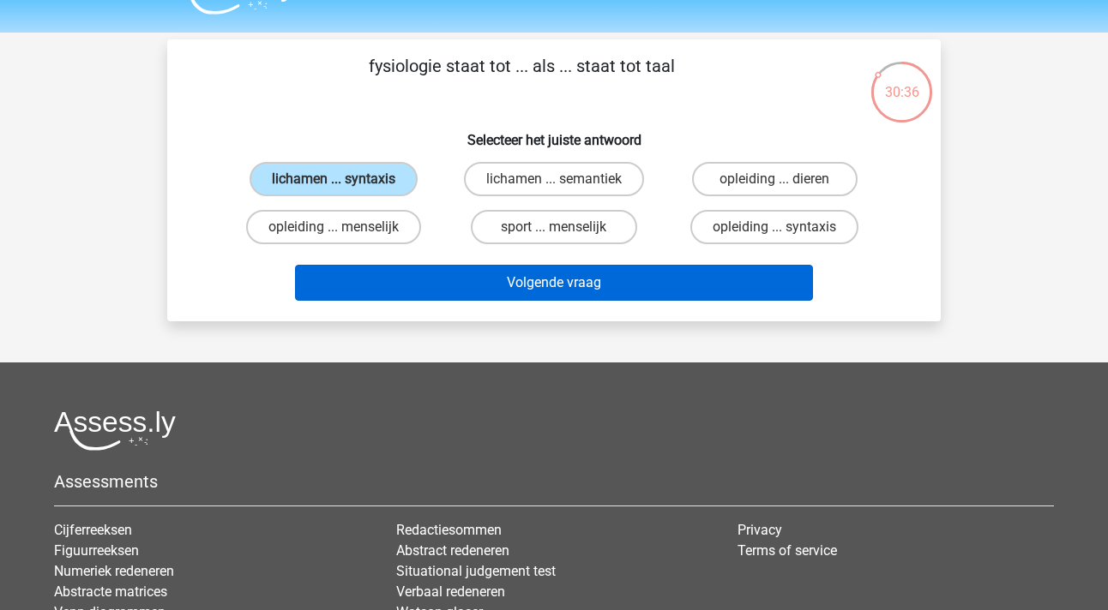
click at [541, 286] on button "Volgende vraag" at bounding box center [554, 283] width 519 height 36
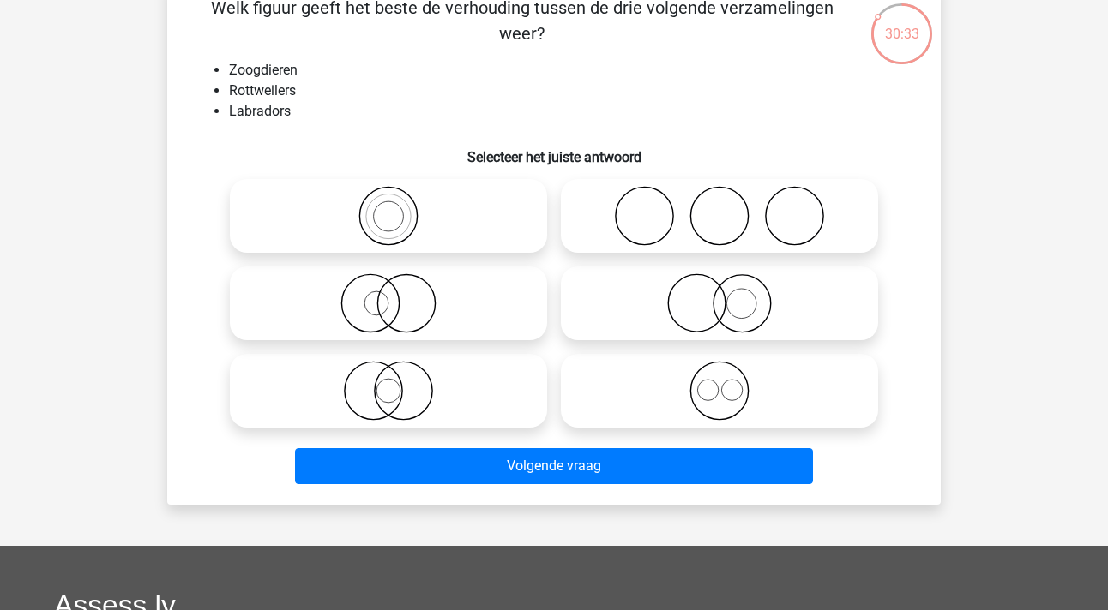
scroll to position [95, 0]
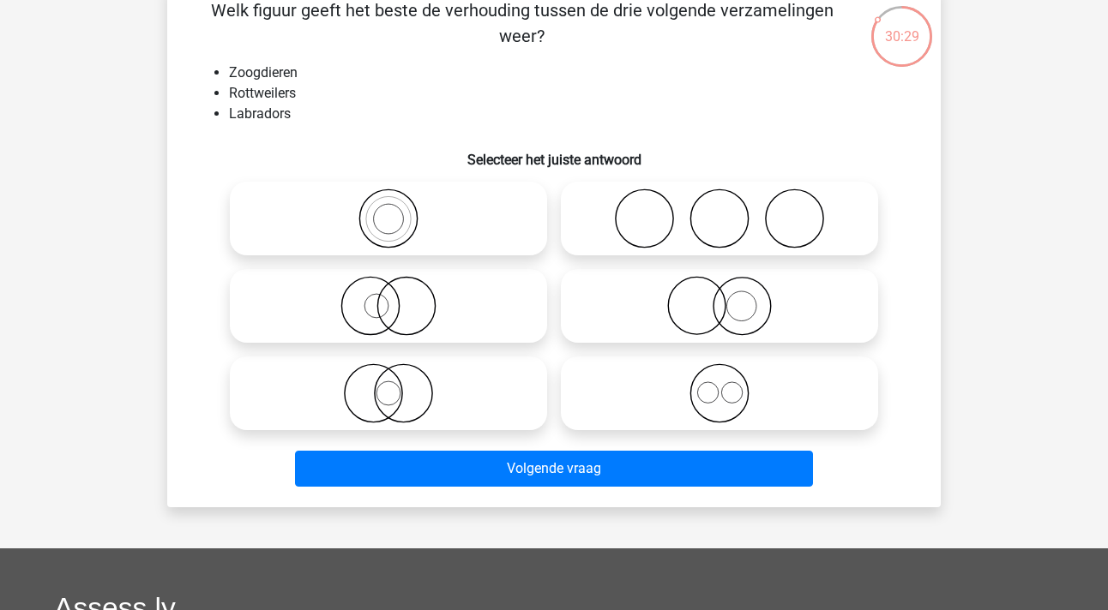
click at [713, 394] on icon at bounding box center [720, 394] width 304 height 60
click at [719, 385] on input "radio" at bounding box center [724, 379] width 11 height 11
radio input "true"
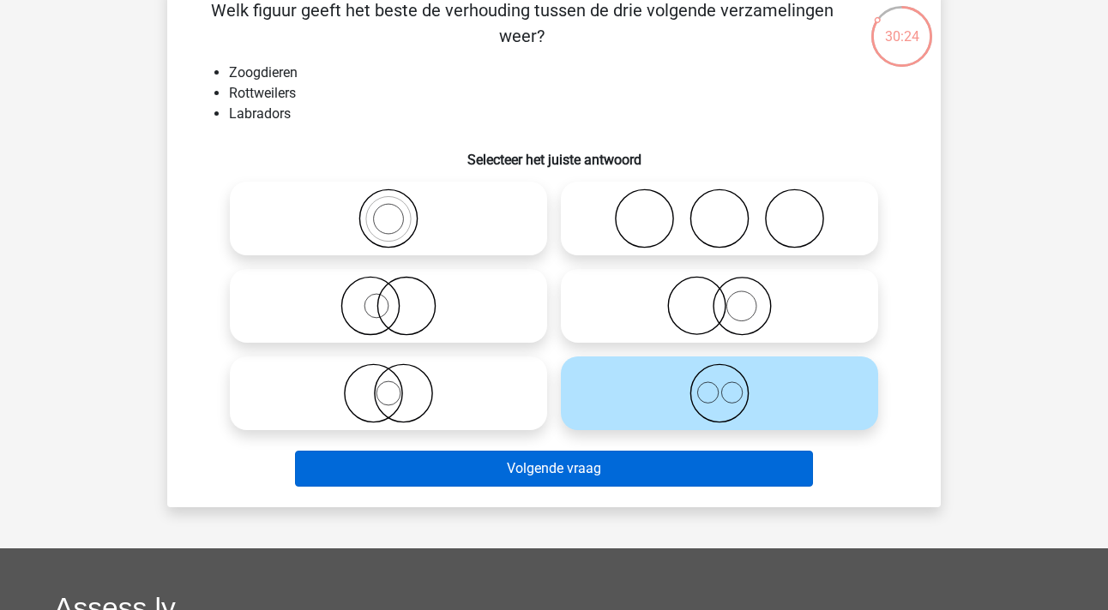
click at [562, 471] on button "Volgende vraag" at bounding box center [554, 469] width 519 height 36
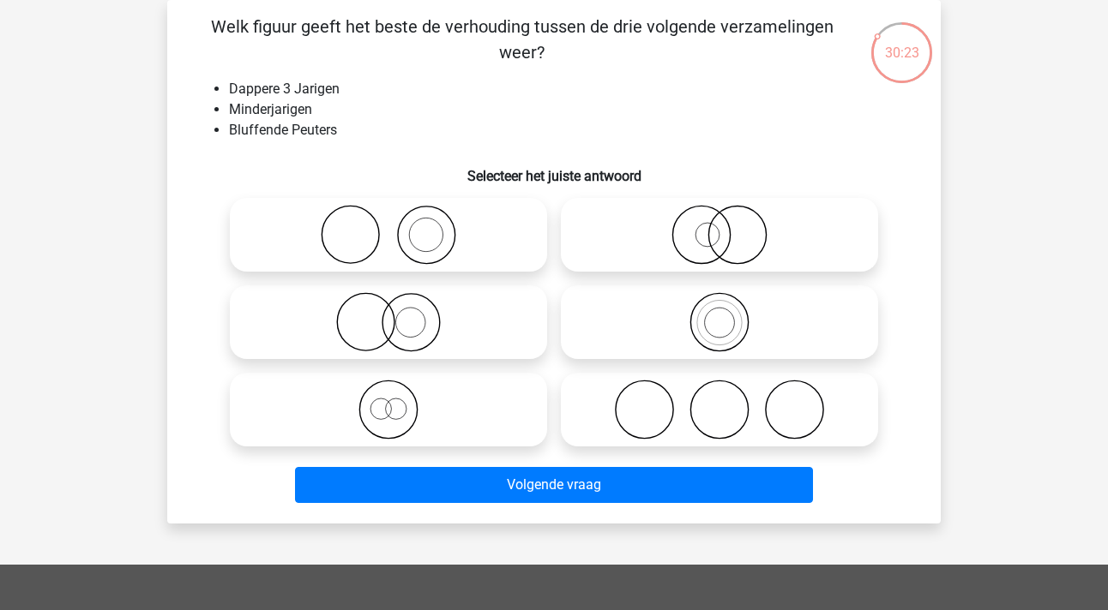
scroll to position [69, 0]
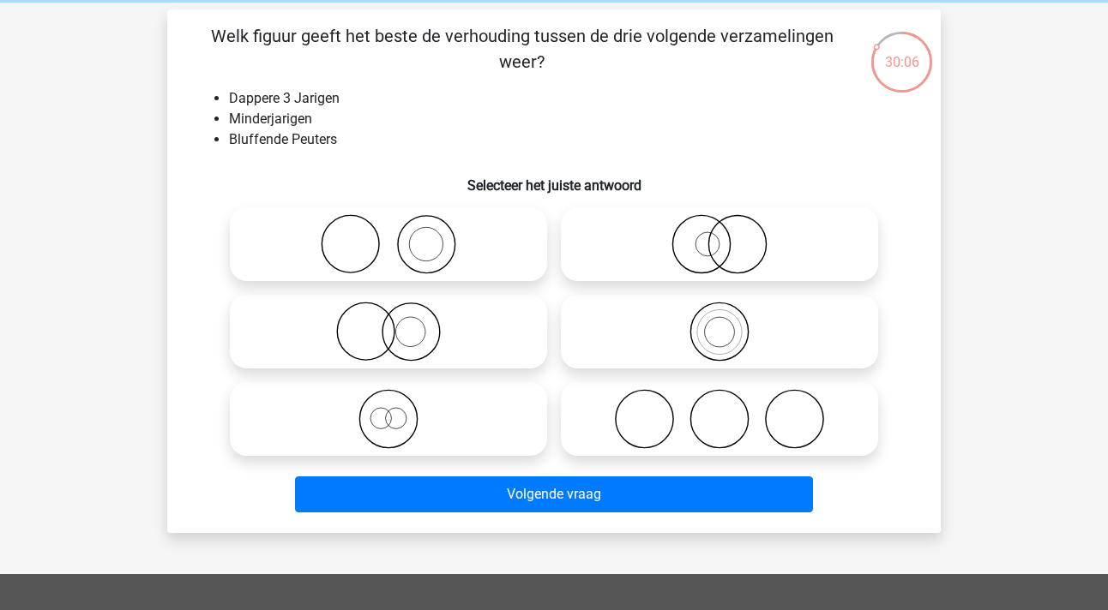
click at [397, 412] on icon at bounding box center [389, 419] width 304 height 60
click at [397, 411] on input "radio" at bounding box center [393, 405] width 11 height 11
radio input "true"
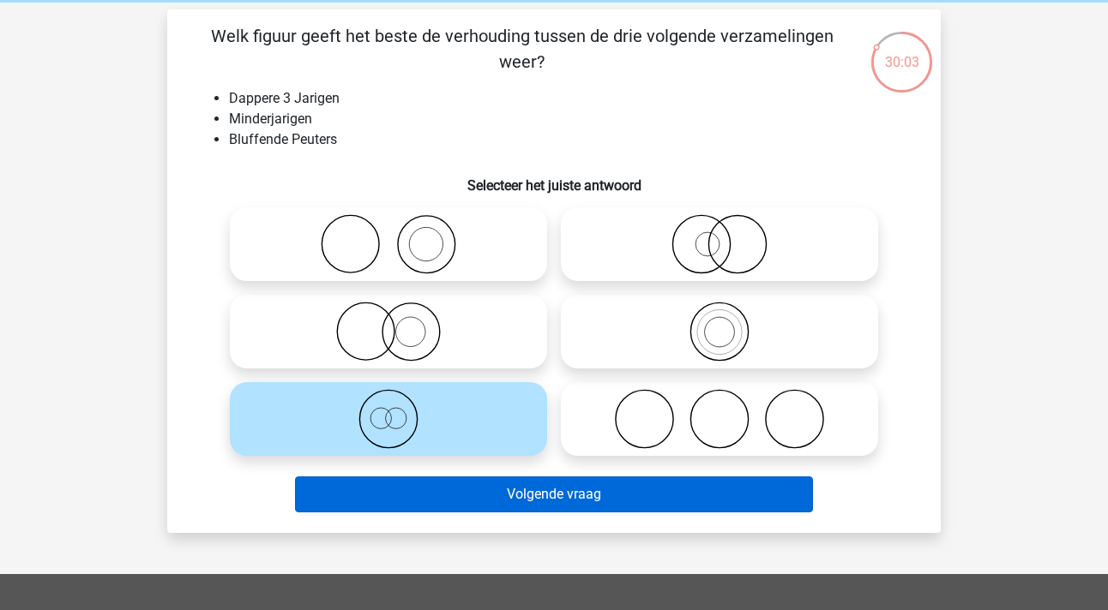
click at [499, 493] on button "Volgende vraag" at bounding box center [554, 495] width 519 height 36
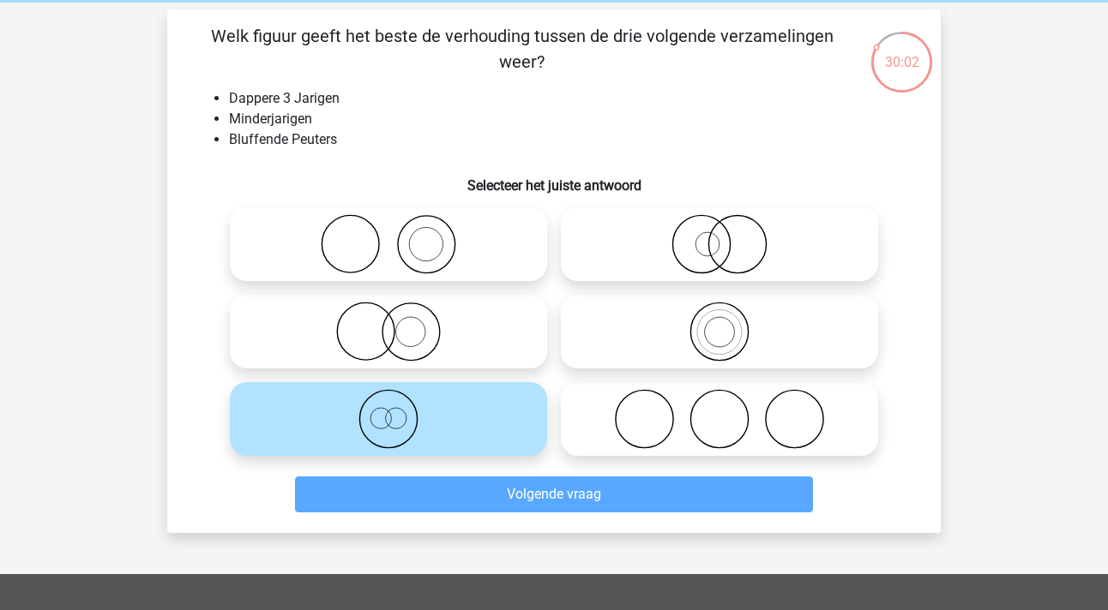
scroll to position [79, 0]
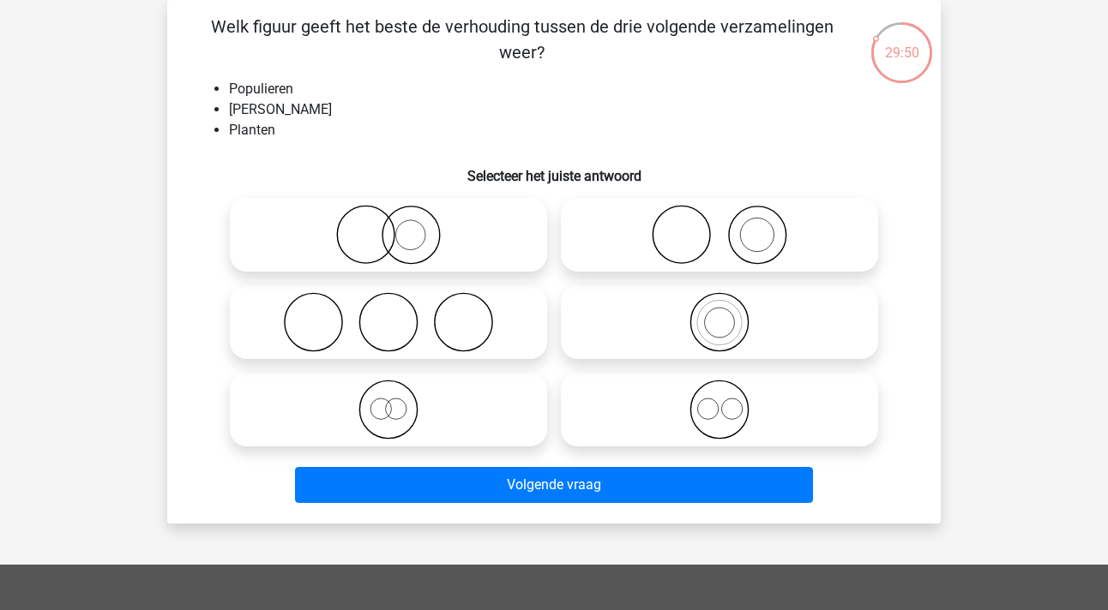
click at [418, 421] on icon at bounding box center [389, 410] width 304 height 60
click at [400, 401] on input "radio" at bounding box center [393, 395] width 11 height 11
radio input "true"
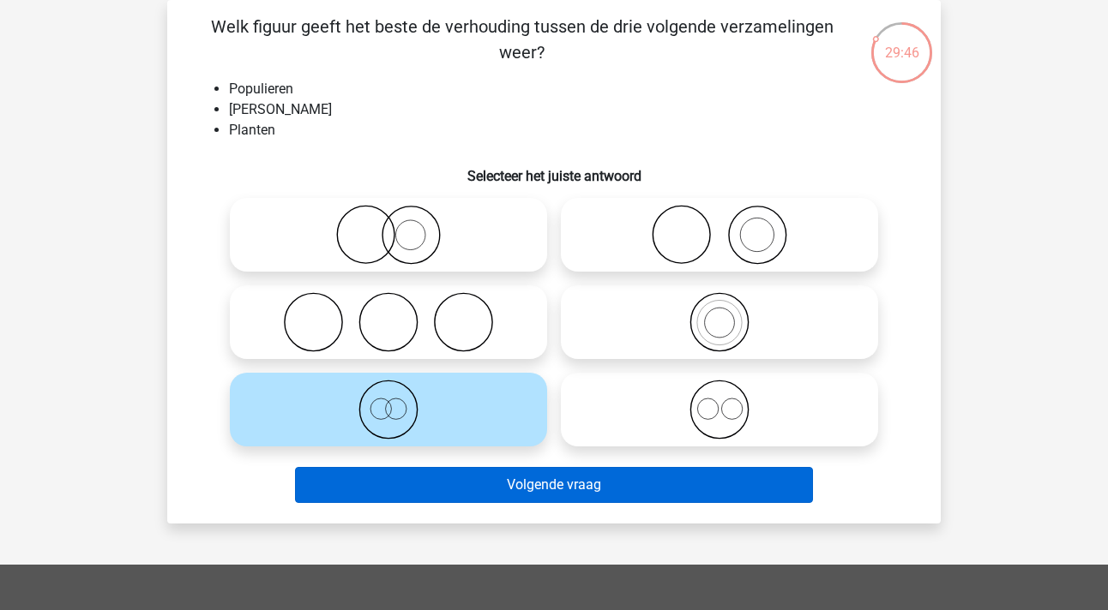
click at [551, 489] on button "Volgende vraag" at bounding box center [554, 485] width 519 height 36
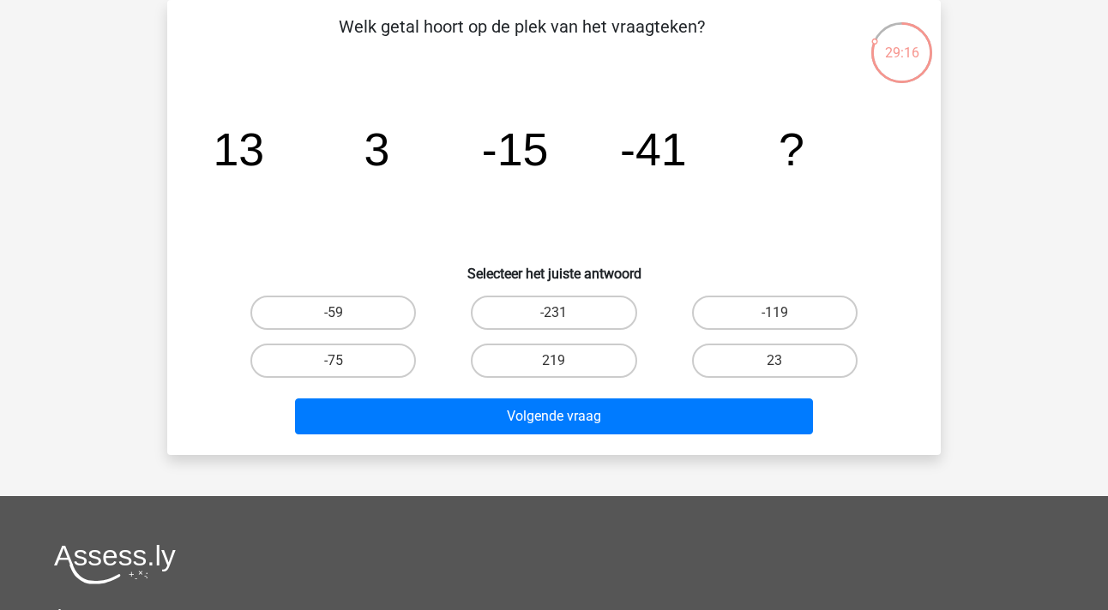
click at [342, 363] on input "-75" at bounding box center [339, 366] width 11 height 11
radio input "true"
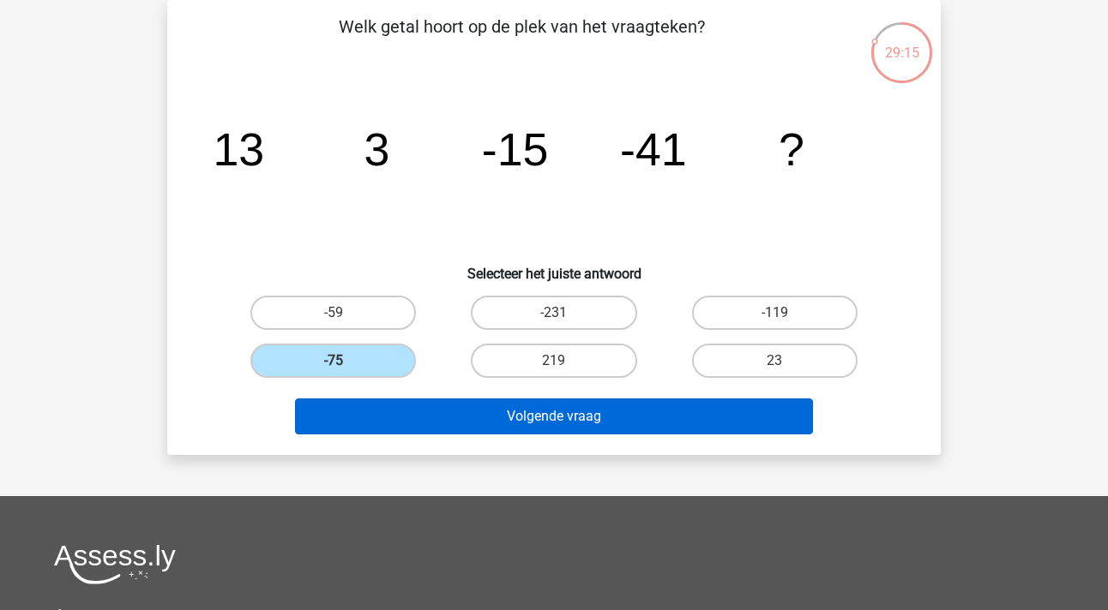
click at [555, 424] on button "Volgende vraag" at bounding box center [554, 417] width 519 height 36
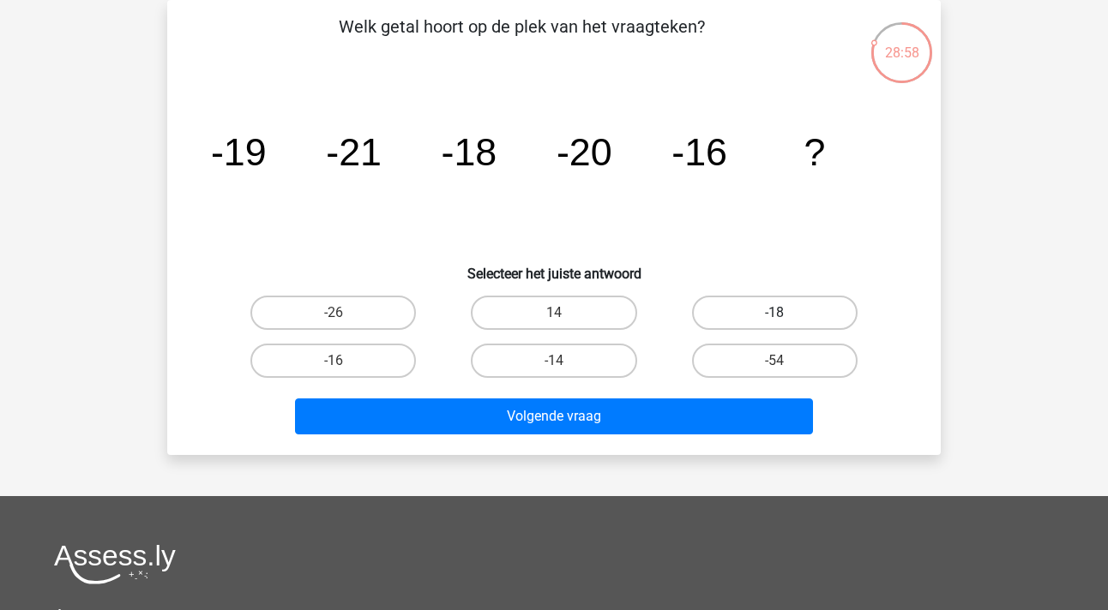
click at [784, 310] on label "-18" at bounding box center [774, 313] width 165 height 34
click at [784, 313] on input "-18" at bounding box center [779, 318] width 11 height 11
radio input "true"
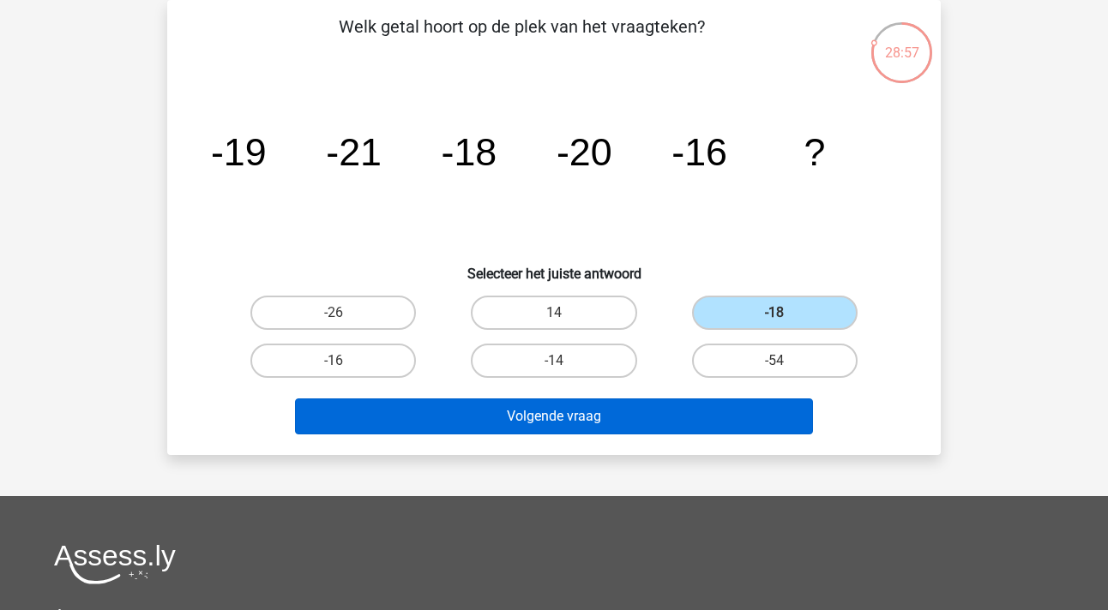
click at [600, 421] on button "Volgende vraag" at bounding box center [554, 417] width 519 height 36
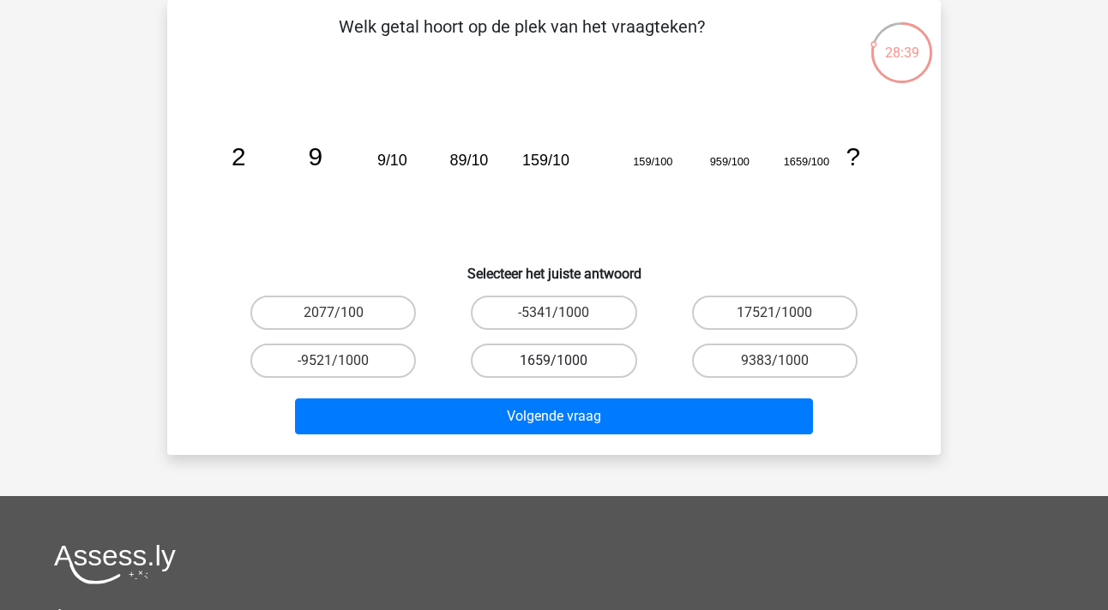
click at [572, 362] on label "1659/1000" at bounding box center [553, 361] width 165 height 34
click at [565, 362] on input "1659/1000" at bounding box center [559, 366] width 11 height 11
radio input "true"
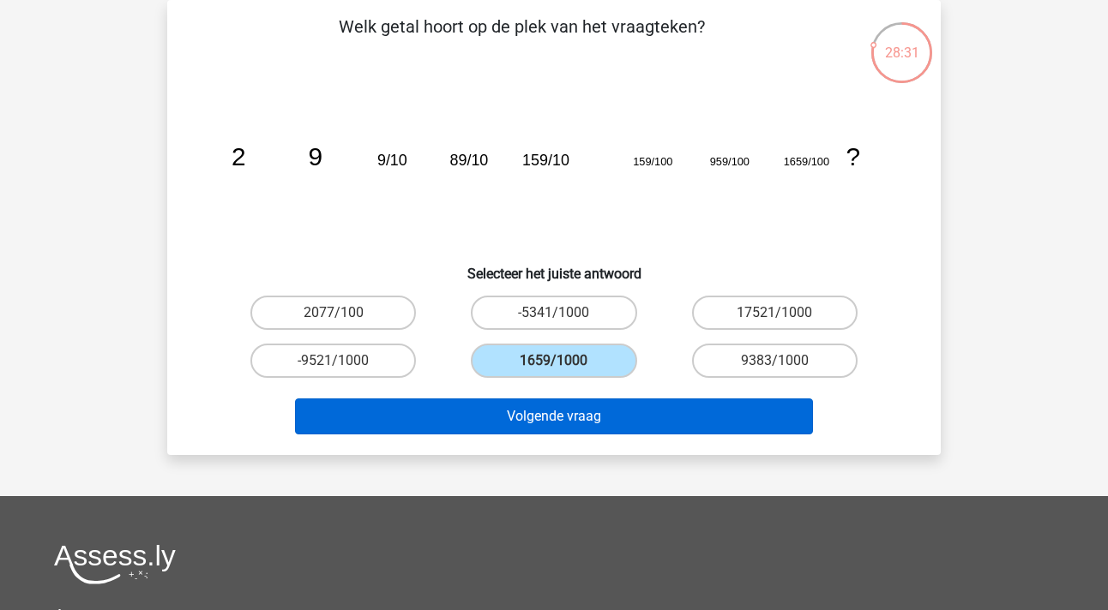
click at [532, 417] on button "Volgende vraag" at bounding box center [554, 417] width 519 height 36
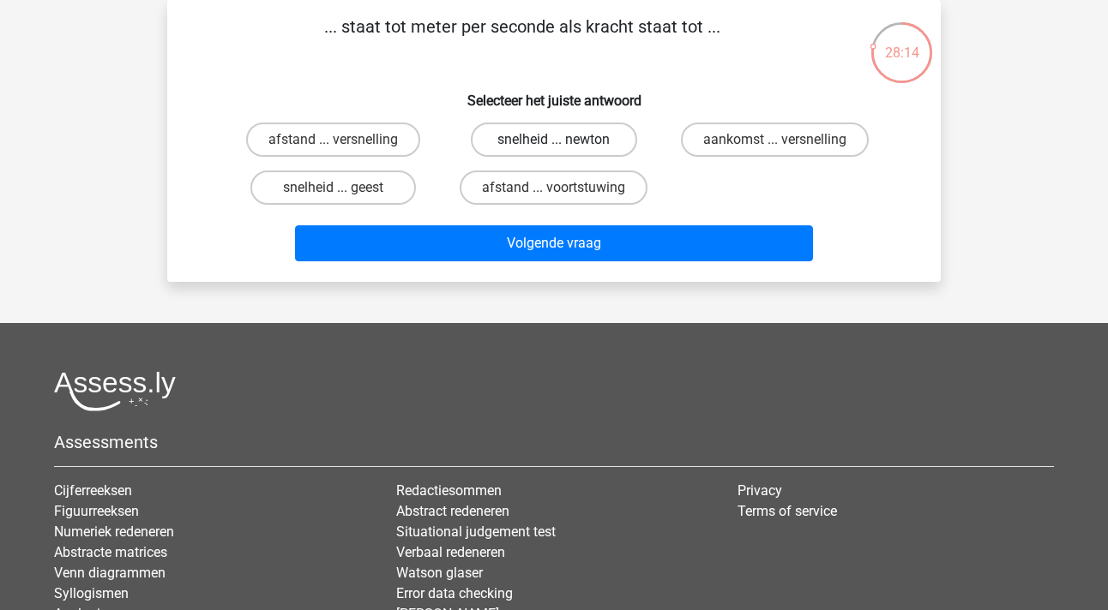
click at [546, 140] on label "snelheid ... newton" at bounding box center [553, 140] width 165 height 34
click at [554, 140] on input "snelheid ... newton" at bounding box center [559, 145] width 11 height 11
radio input "true"
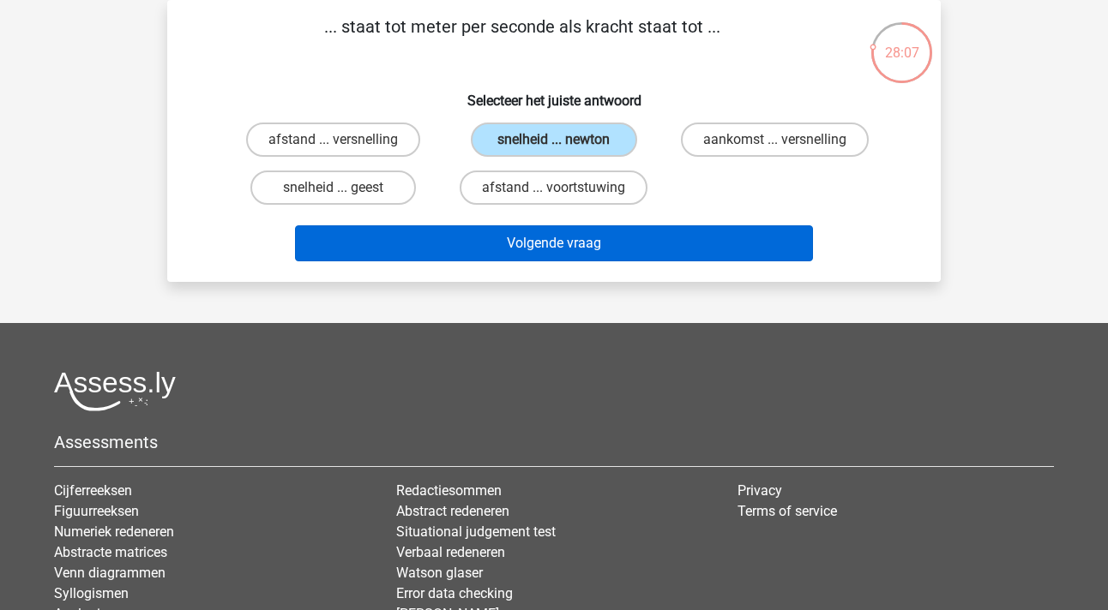
click at [532, 249] on button "Volgende vraag" at bounding box center [554, 243] width 519 height 36
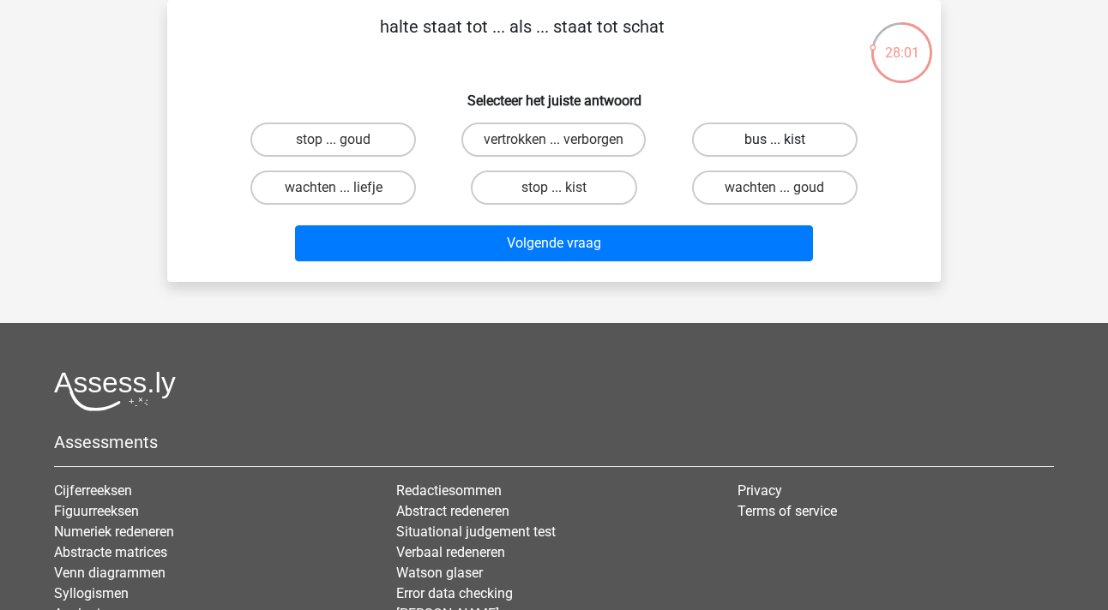
click at [767, 137] on label "bus ... kist" at bounding box center [774, 140] width 165 height 34
click at [774, 140] on input "bus ... kist" at bounding box center [779, 145] width 11 height 11
radio input "true"
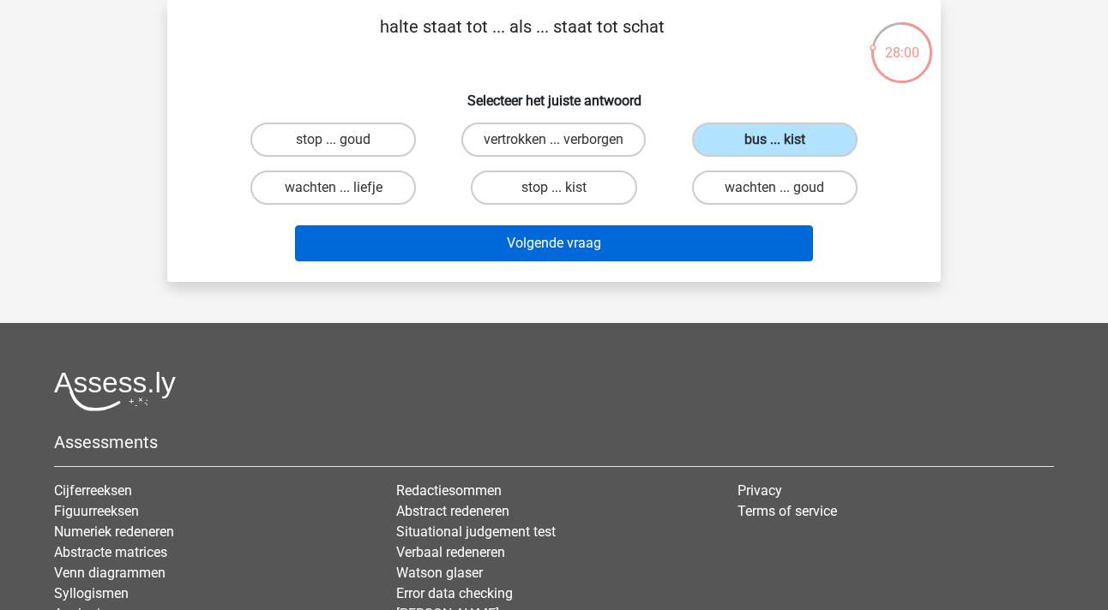
click at [593, 247] on button "Volgende vraag" at bounding box center [554, 243] width 519 height 36
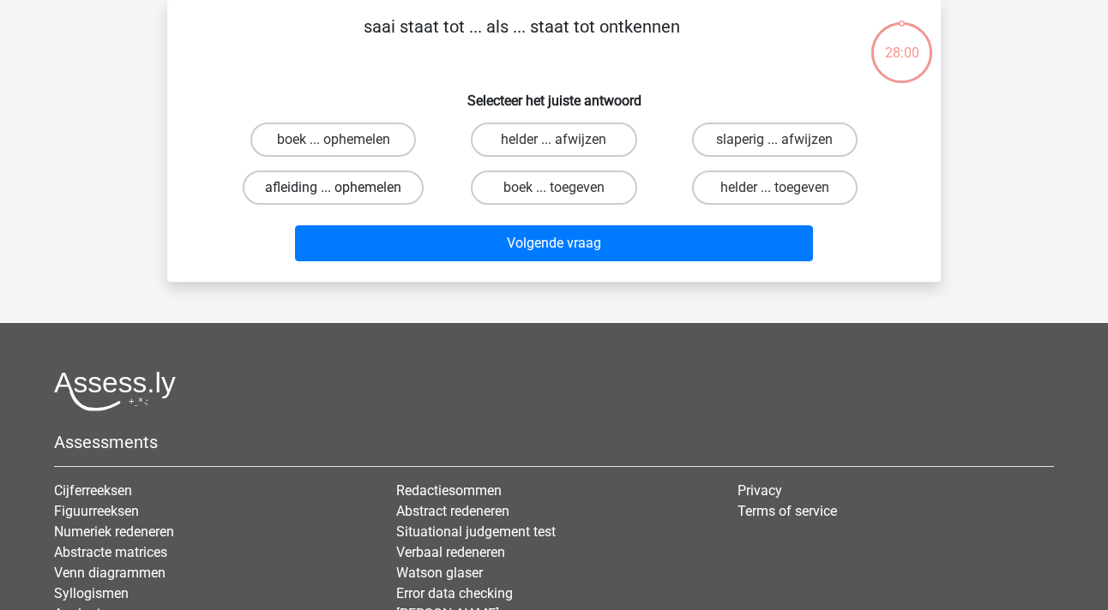
scroll to position [45, 0]
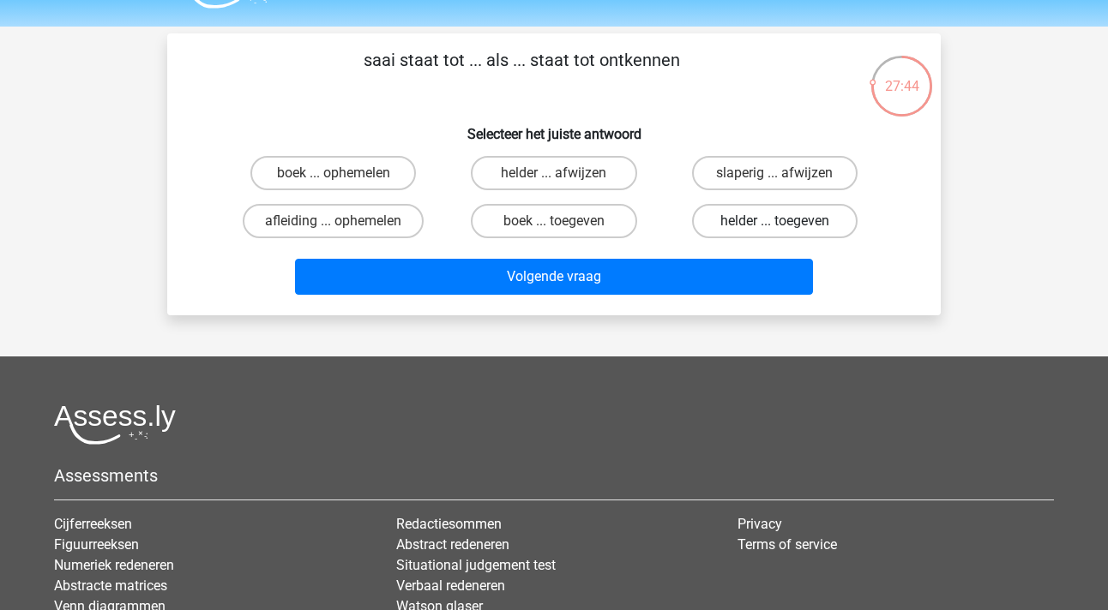
click at [760, 224] on label "helder ... toegeven" at bounding box center [774, 221] width 165 height 34
click at [774, 224] on input "helder ... toegeven" at bounding box center [779, 226] width 11 height 11
radio input "true"
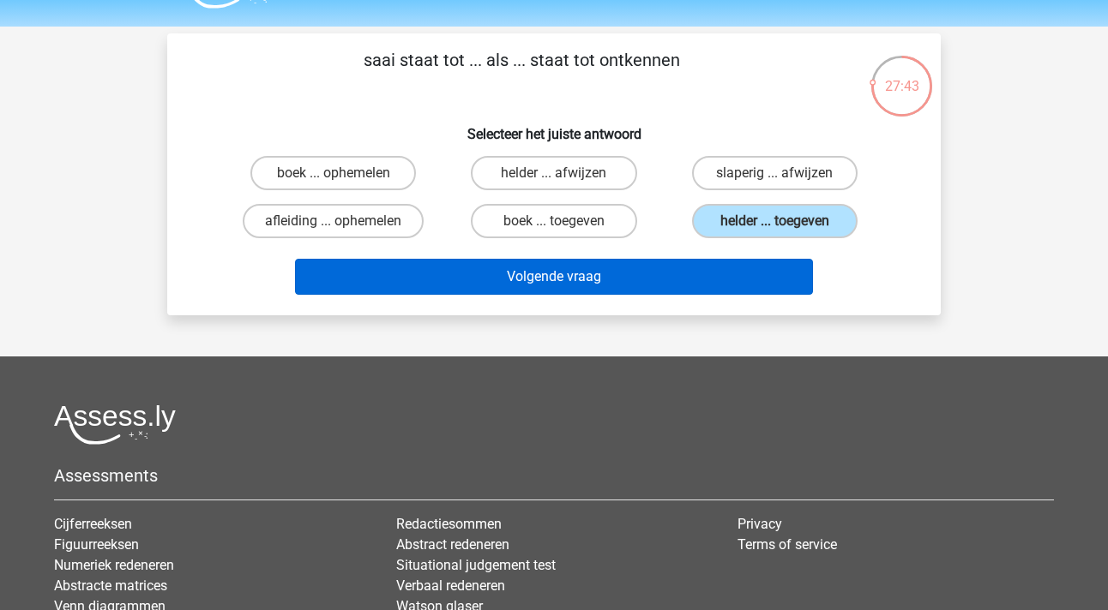
click at [544, 264] on button "Volgende vraag" at bounding box center [554, 277] width 519 height 36
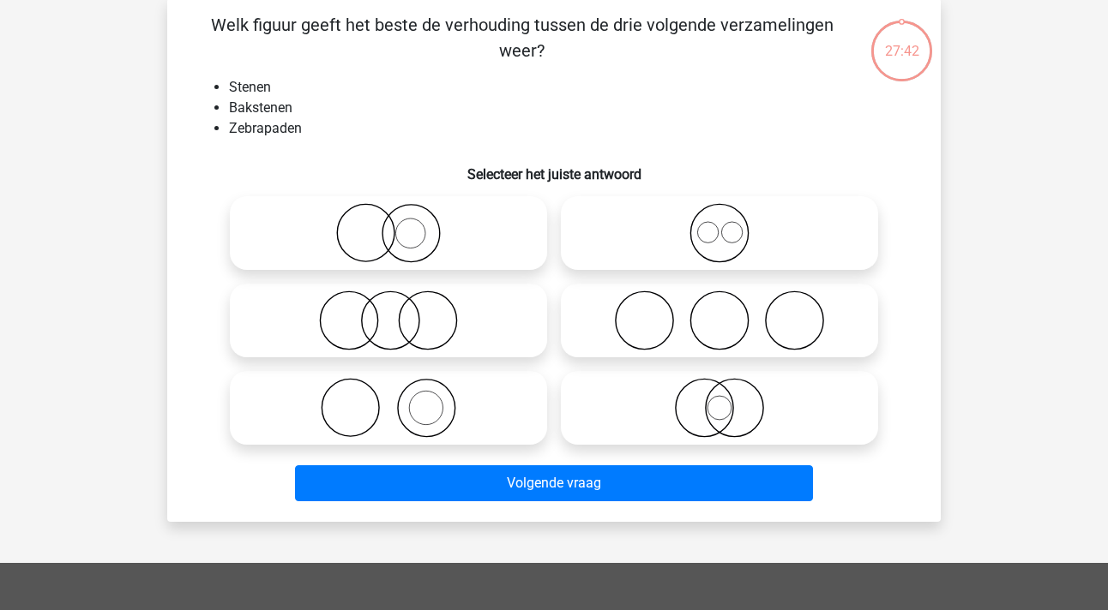
scroll to position [89, 0]
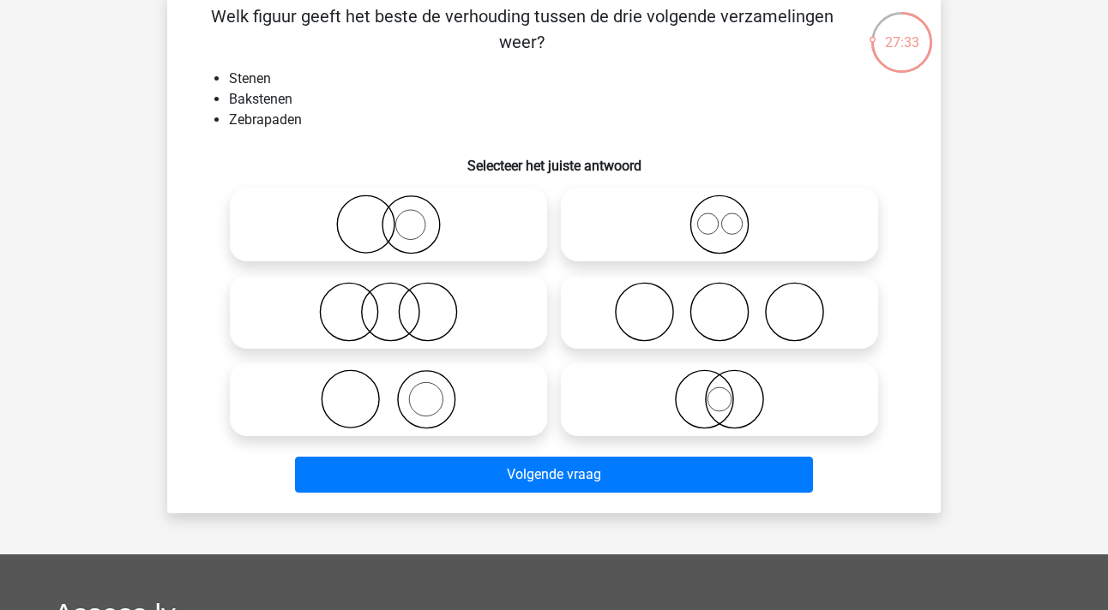
click at [418, 398] on icon at bounding box center [389, 400] width 304 height 60
click at [400, 391] on input "radio" at bounding box center [393, 385] width 11 height 11
radio input "true"
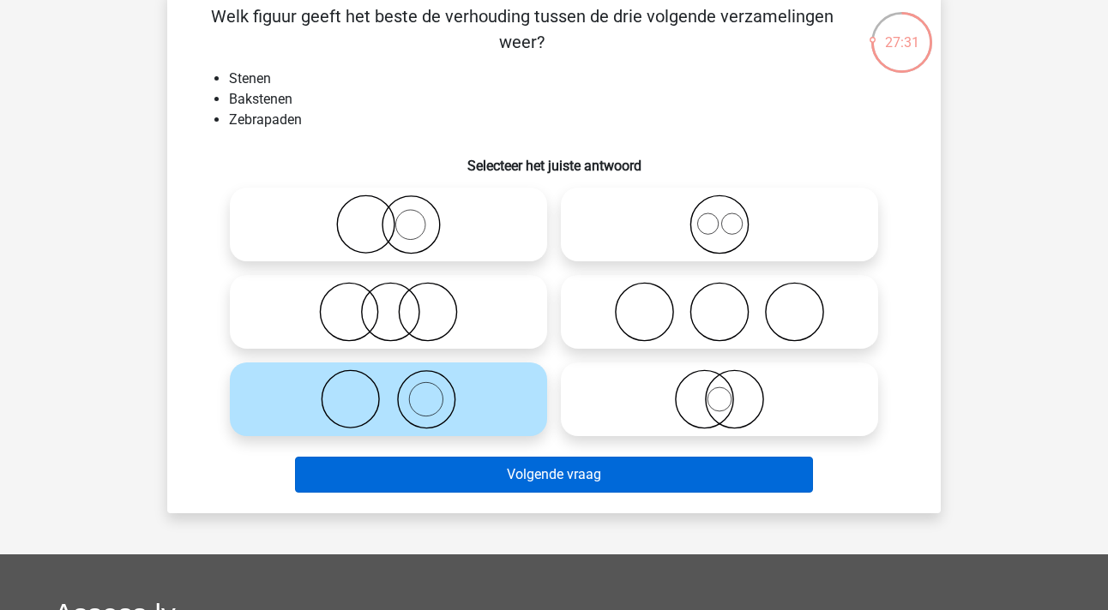
click at [590, 478] on button "Volgende vraag" at bounding box center [554, 475] width 519 height 36
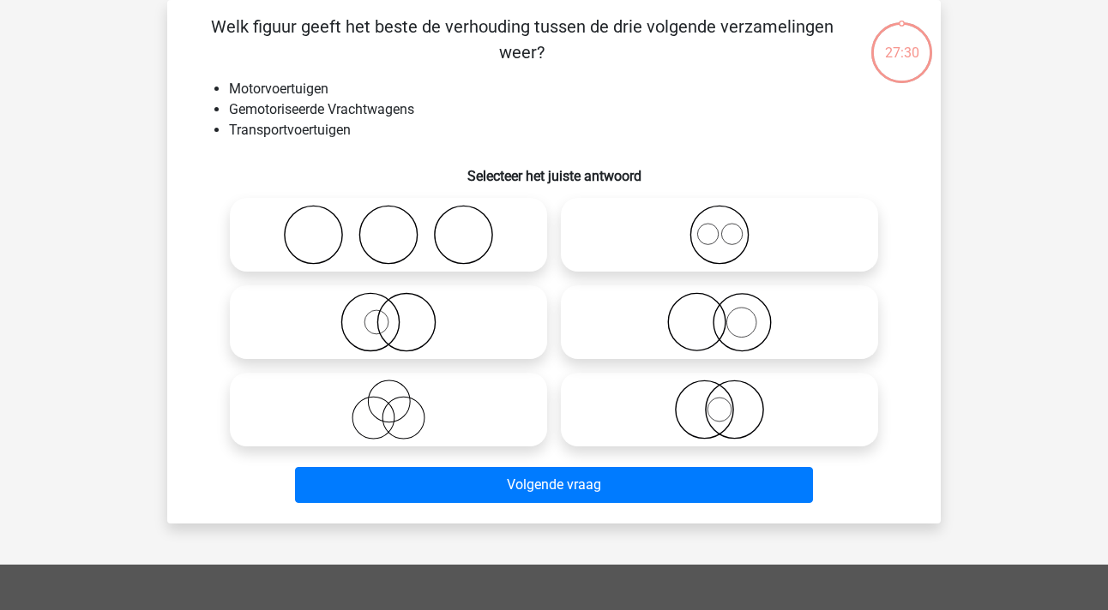
scroll to position [54, 0]
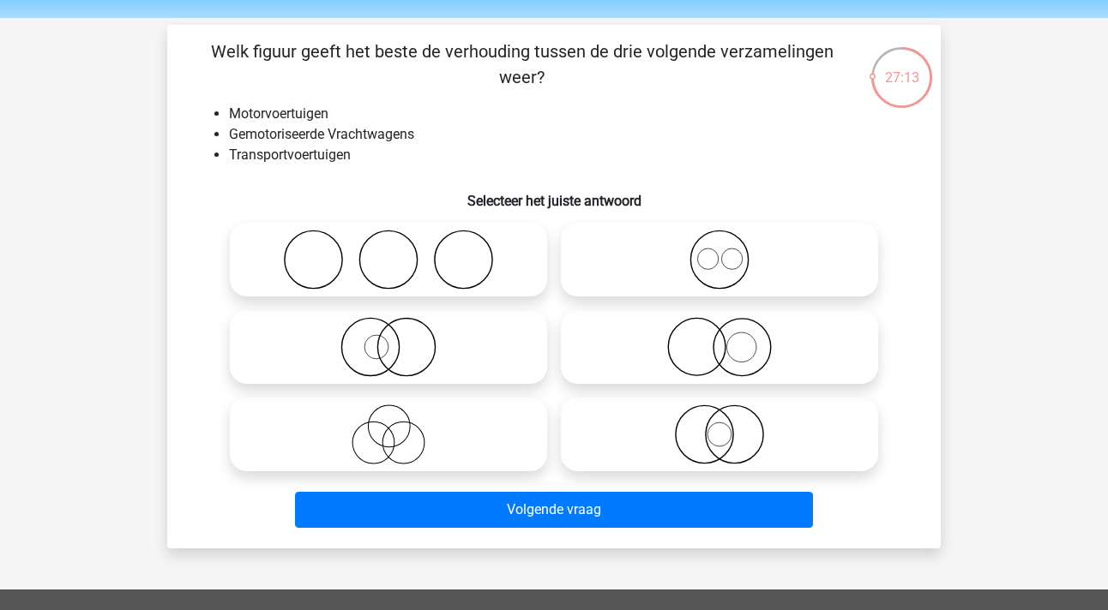
click at [738, 347] on icon at bounding box center [720, 347] width 304 height 60
click at [730, 339] on input "radio" at bounding box center [724, 333] width 11 height 11
radio input "true"
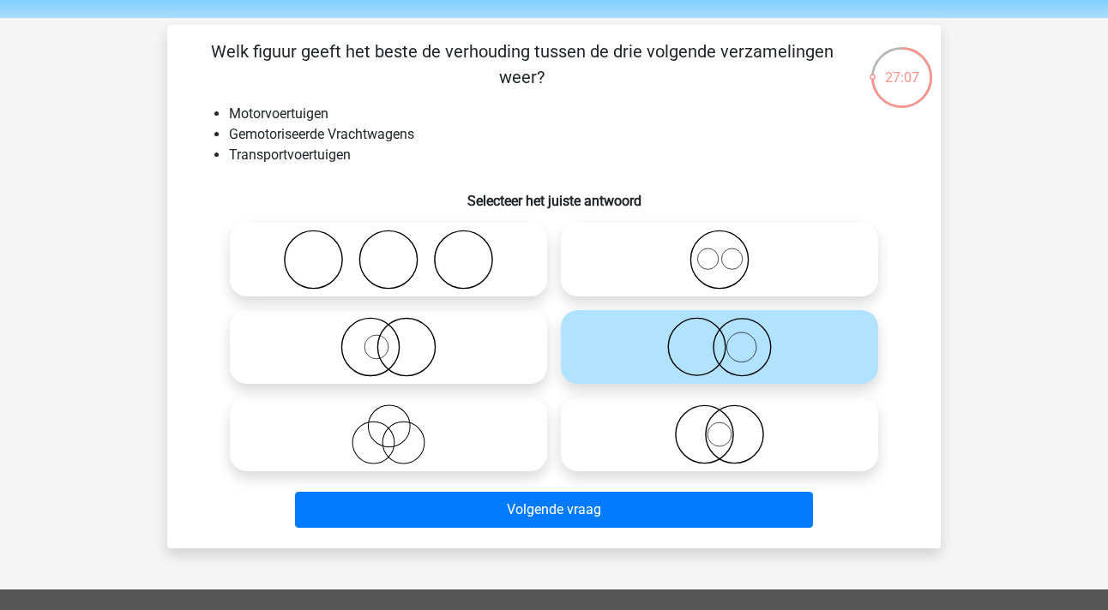
click at [707, 436] on circle at bounding box center [719, 435] width 24 height 24
click at [719, 426] on input "radio" at bounding box center [724, 420] width 11 height 11
radio input "true"
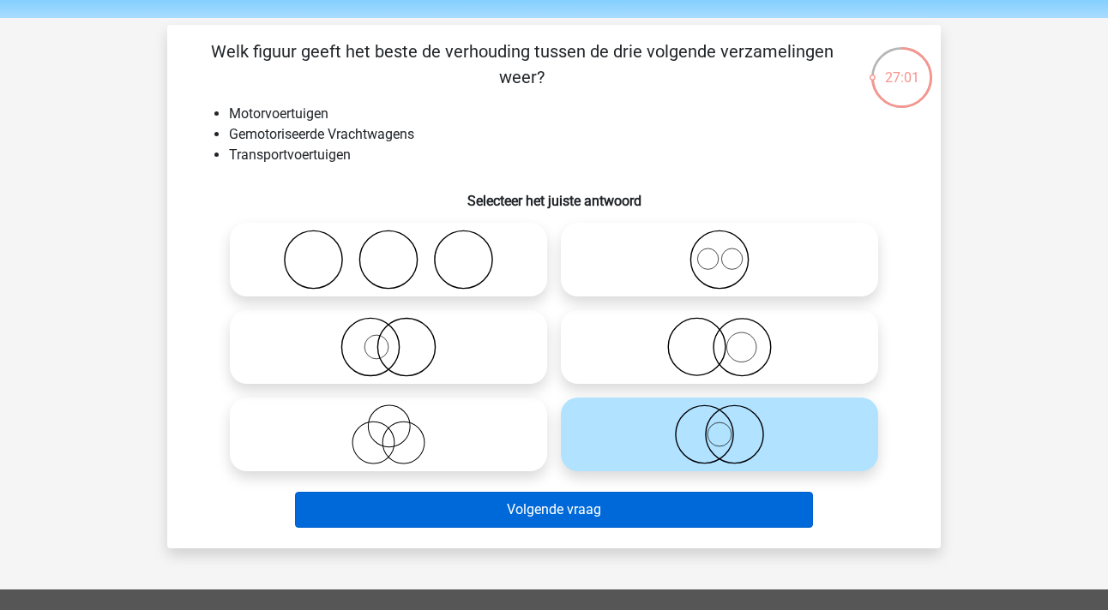
click at [617, 512] on button "Volgende vraag" at bounding box center [554, 510] width 519 height 36
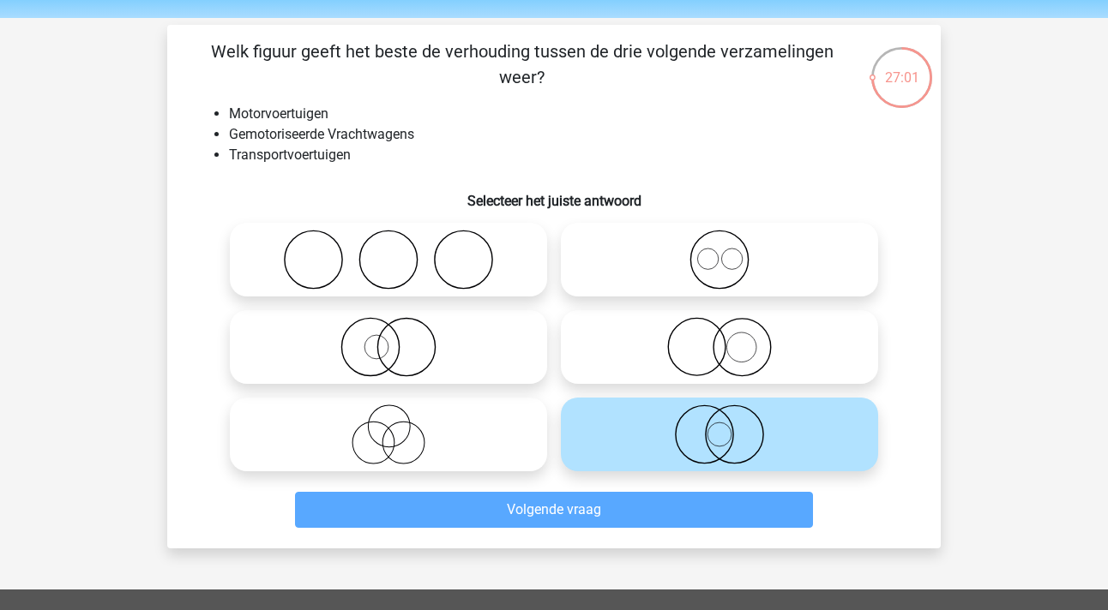
scroll to position [79, 0]
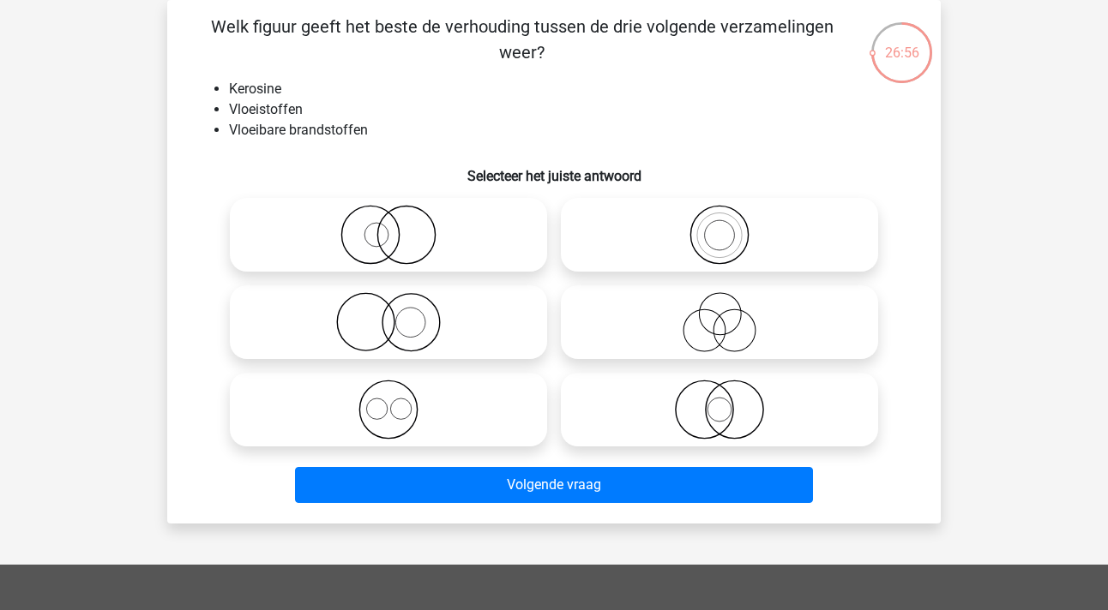
click at [679, 235] on icon at bounding box center [720, 235] width 304 height 60
click at [719, 226] on input "radio" at bounding box center [724, 220] width 11 height 11
radio input "true"
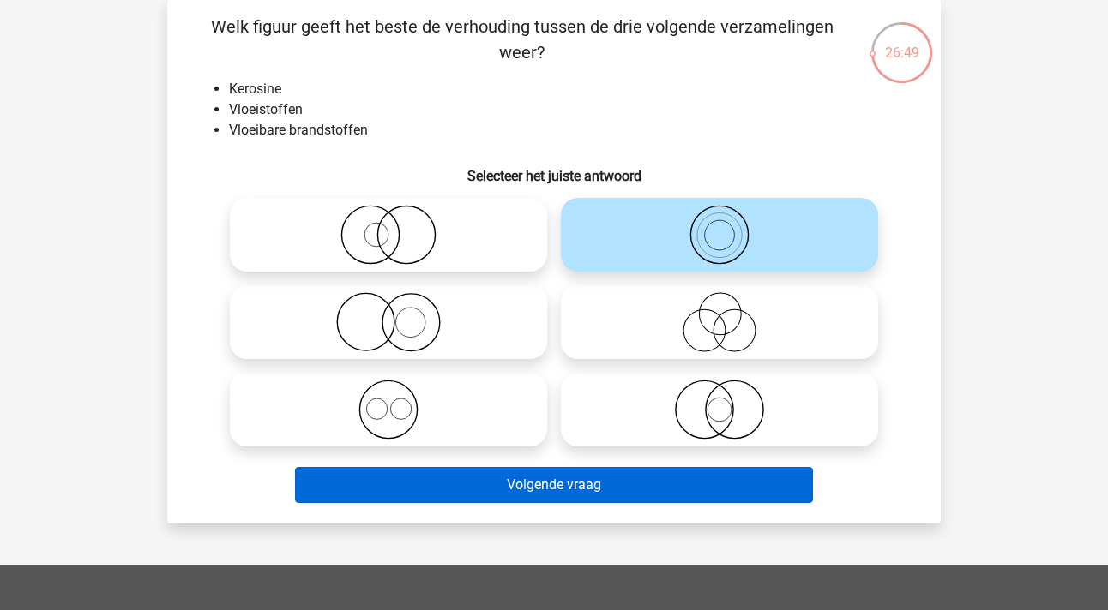
click at [526, 481] on button "Volgende vraag" at bounding box center [554, 485] width 519 height 36
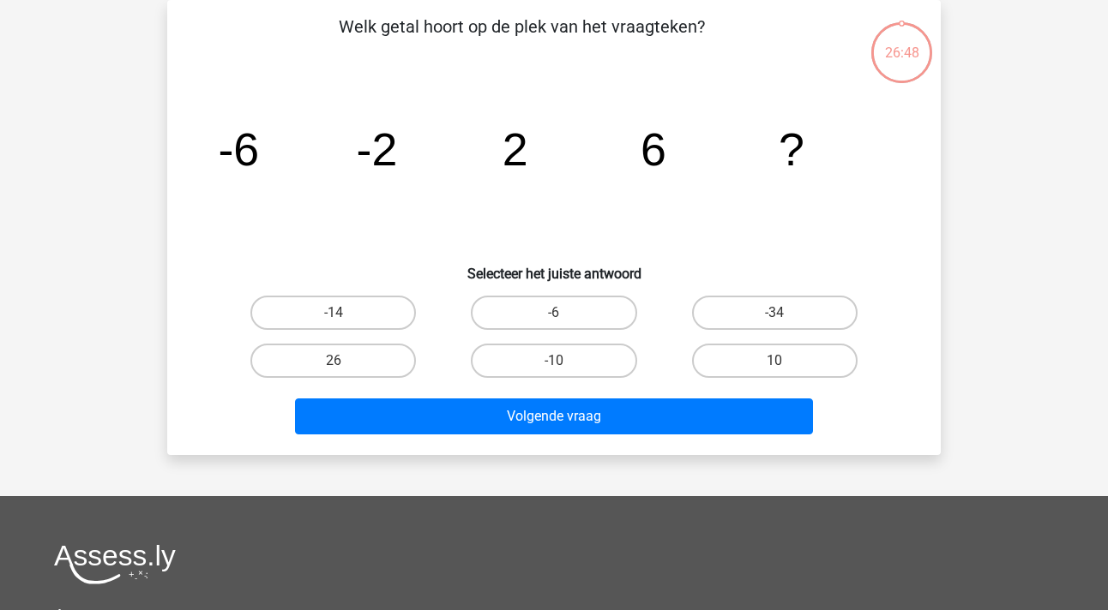
scroll to position [57, 0]
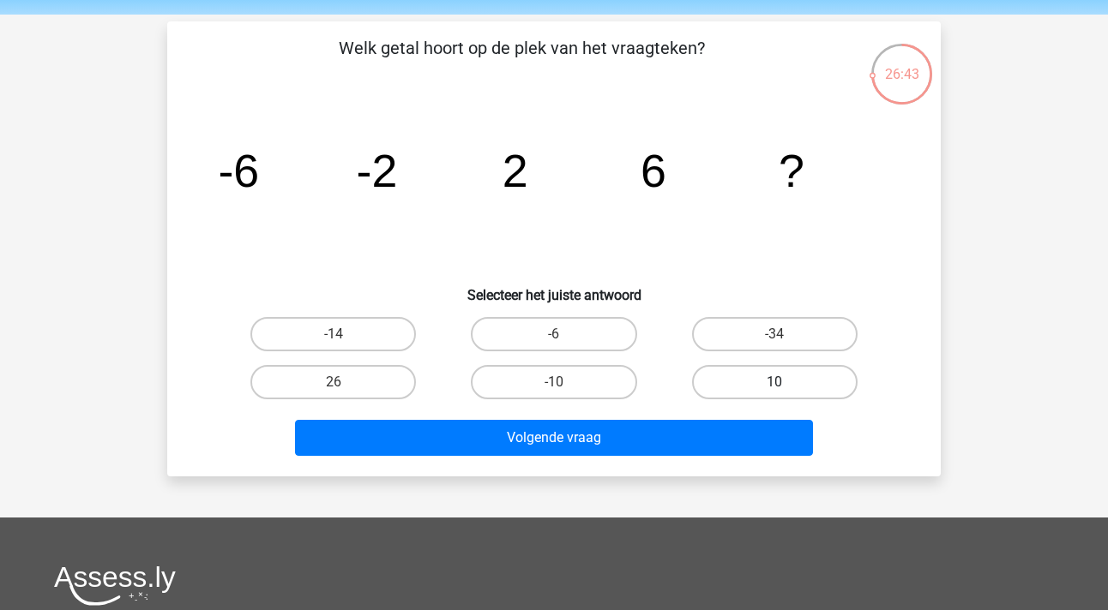
click at [780, 382] on label "10" at bounding box center [774, 382] width 165 height 34
click at [780, 382] on input "10" at bounding box center [779, 387] width 11 height 11
radio input "true"
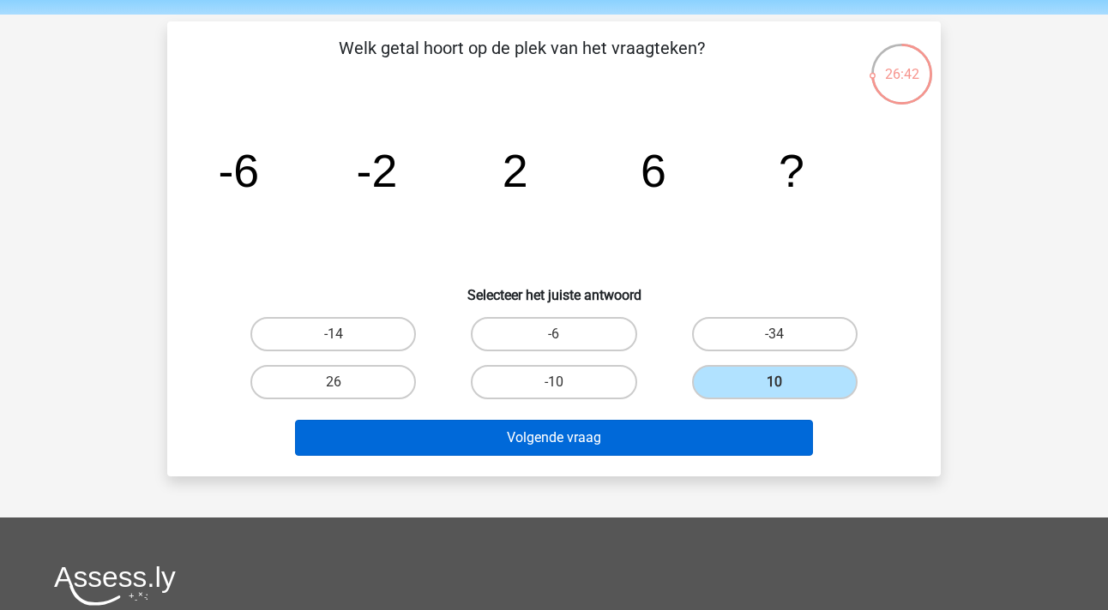
click at [622, 444] on button "Volgende vraag" at bounding box center [554, 438] width 519 height 36
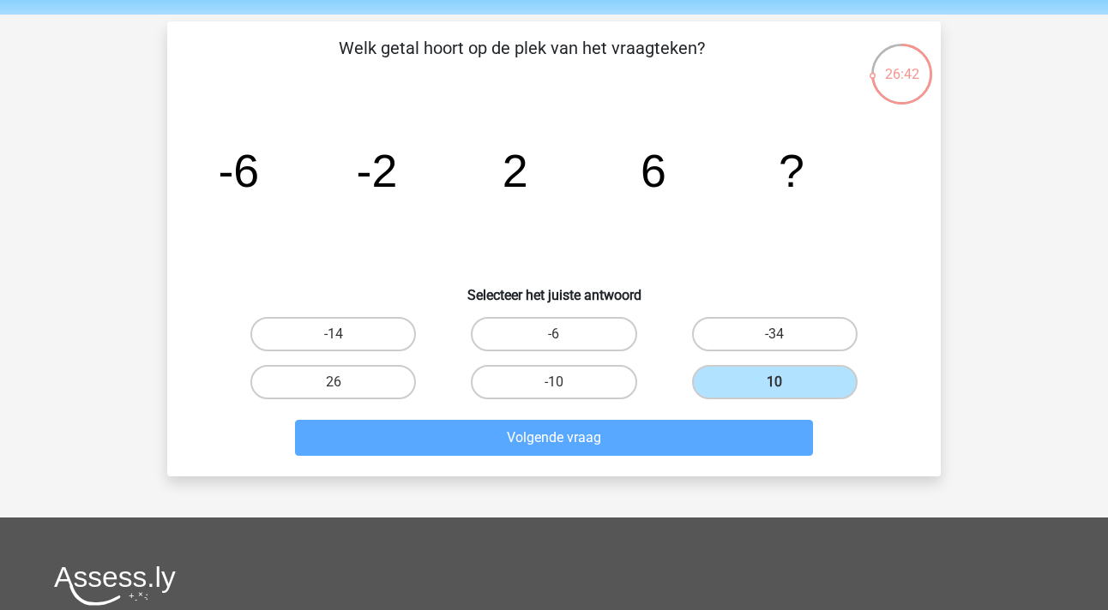
scroll to position [79, 0]
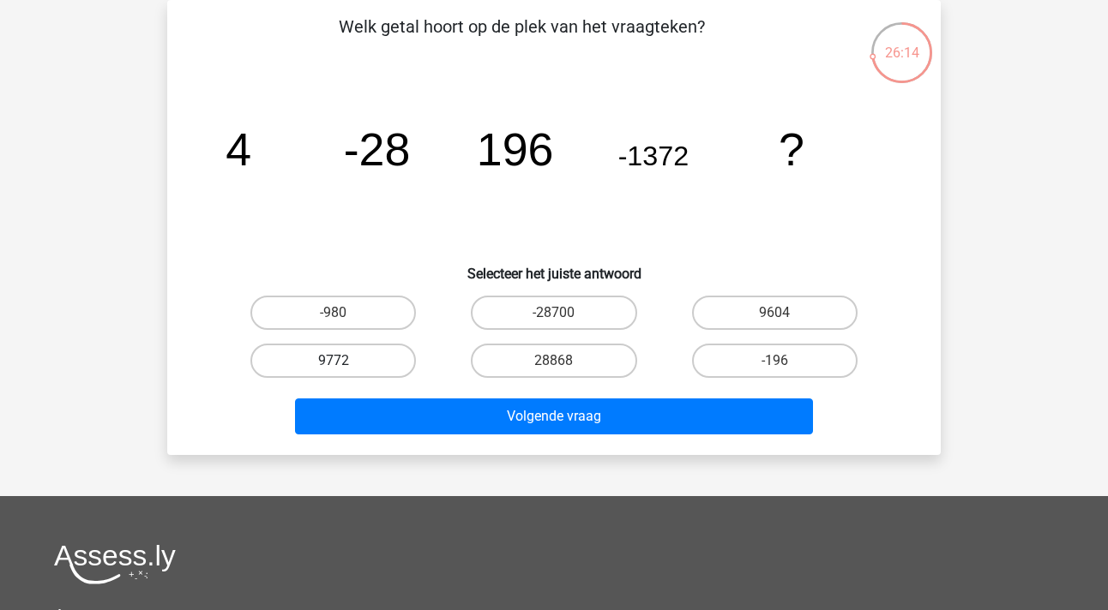
click at [322, 361] on label "9772" at bounding box center [332, 361] width 165 height 34
click at [334, 361] on input "9772" at bounding box center [339, 366] width 11 height 11
radio input "true"
click at [546, 355] on label "28868" at bounding box center [553, 361] width 165 height 34
click at [554, 361] on input "28868" at bounding box center [559, 366] width 11 height 11
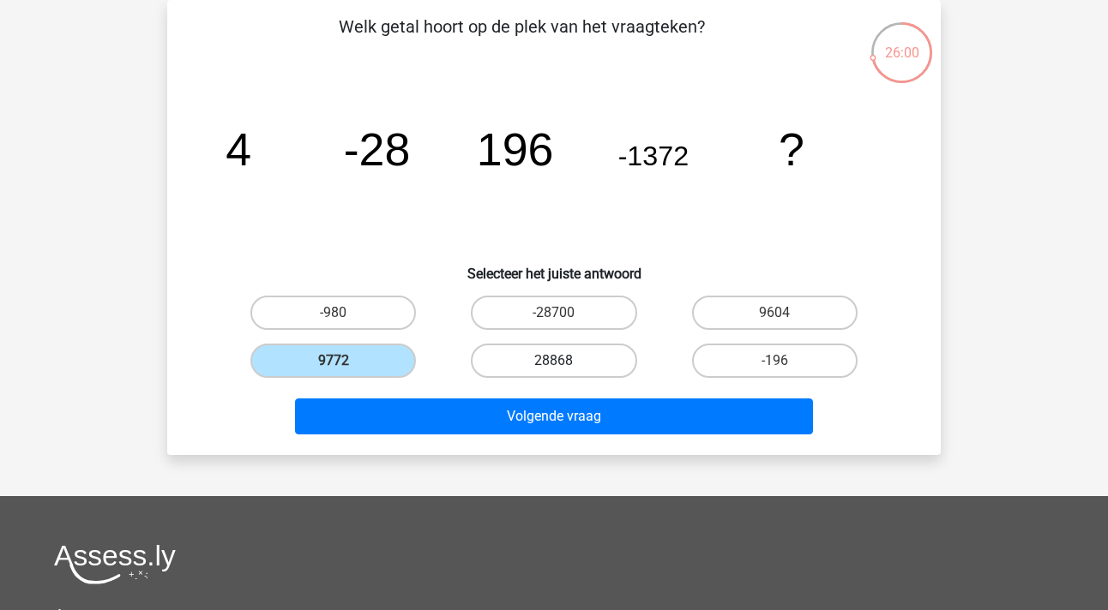
radio input "true"
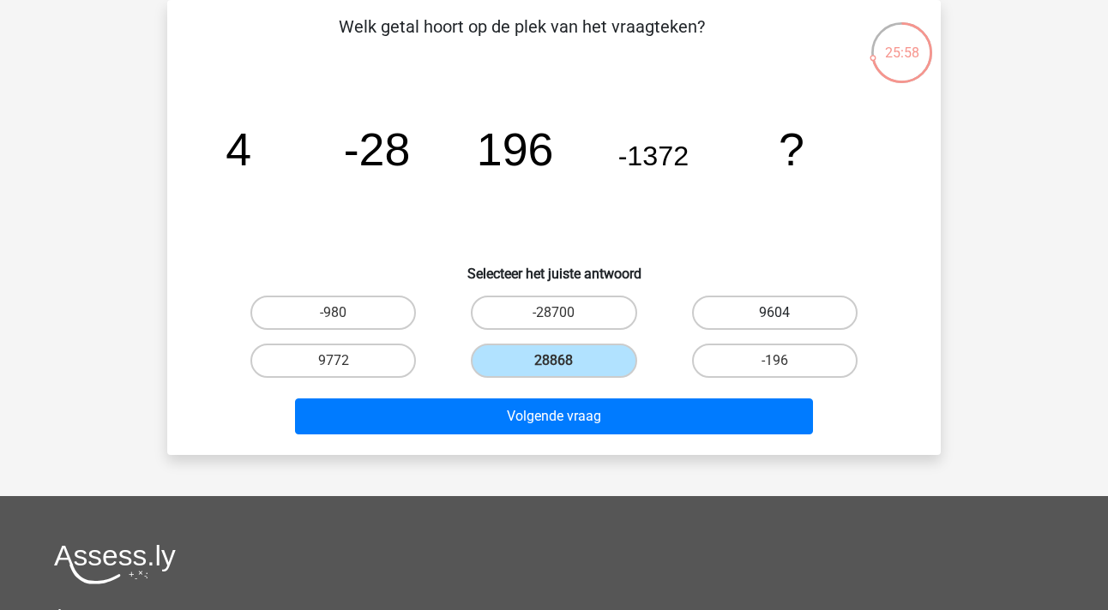
click at [793, 307] on label "9604" at bounding box center [774, 313] width 165 height 34
click at [785, 313] on input "9604" at bounding box center [779, 318] width 11 height 11
radio input "true"
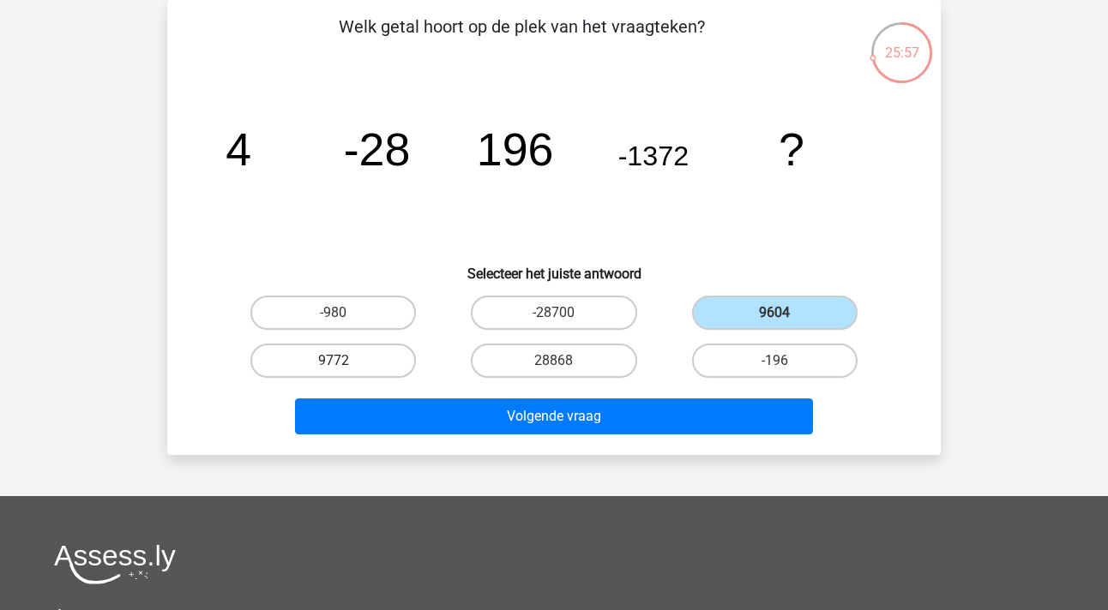
click at [358, 361] on label "9772" at bounding box center [332, 361] width 165 height 34
click at [345, 361] on input "9772" at bounding box center [339, 366] width 11 height 11
radio input "true"
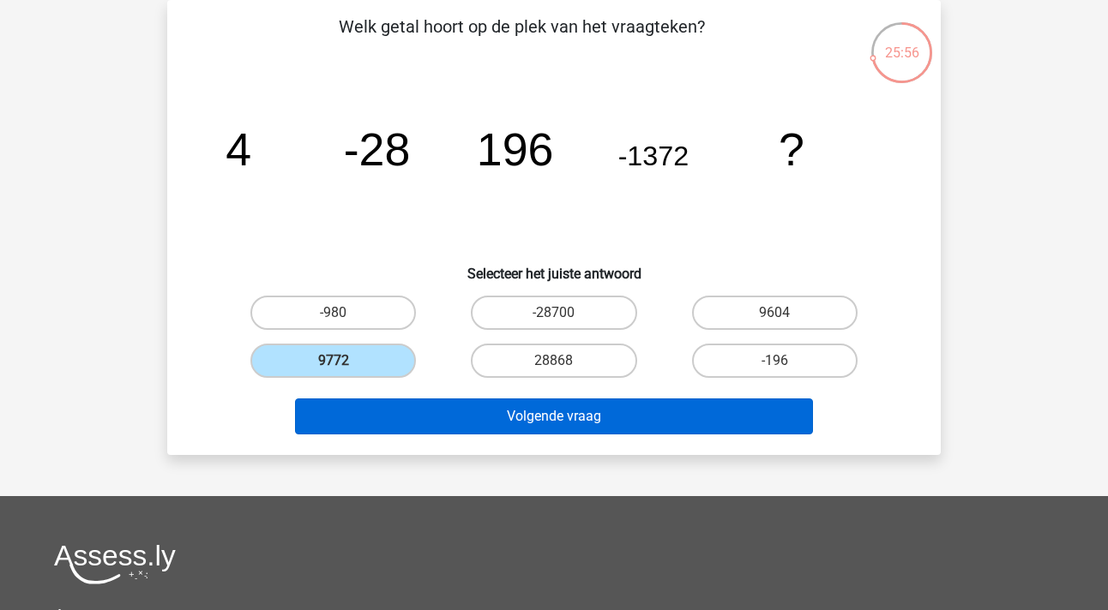
click at [558, 414] on button "Volgende vraag" at bounding box center [554, 417] width 519 height 36
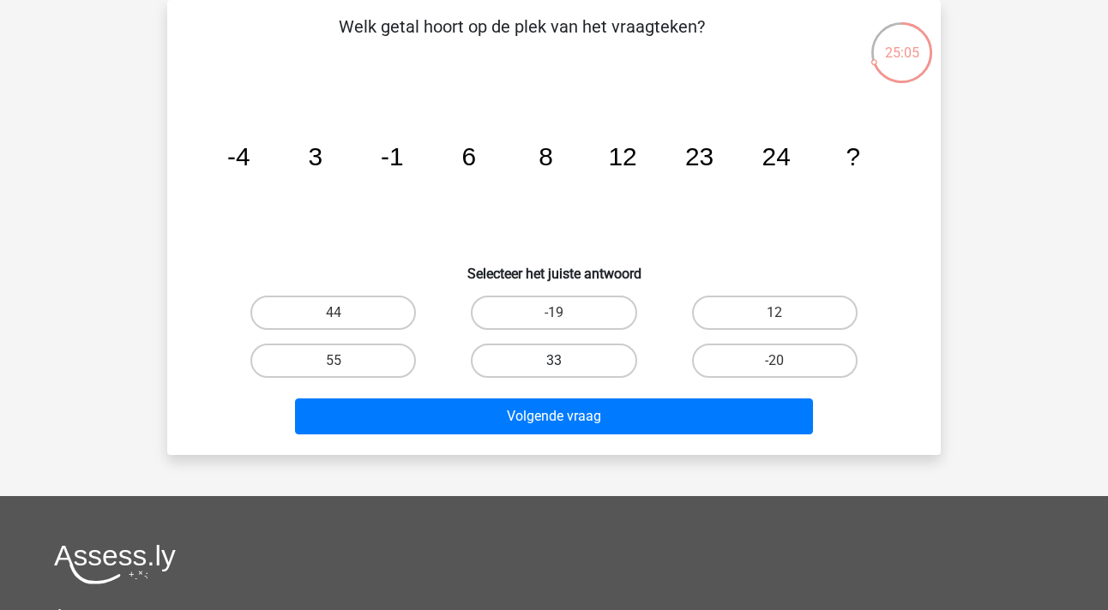
click at [535, 364] on label "33" at bounding box center [553, 361] width 165 height 34
click at [554, 364] on input "33" at bounding box center [559, 366] width 11 height 11
radio input "true"
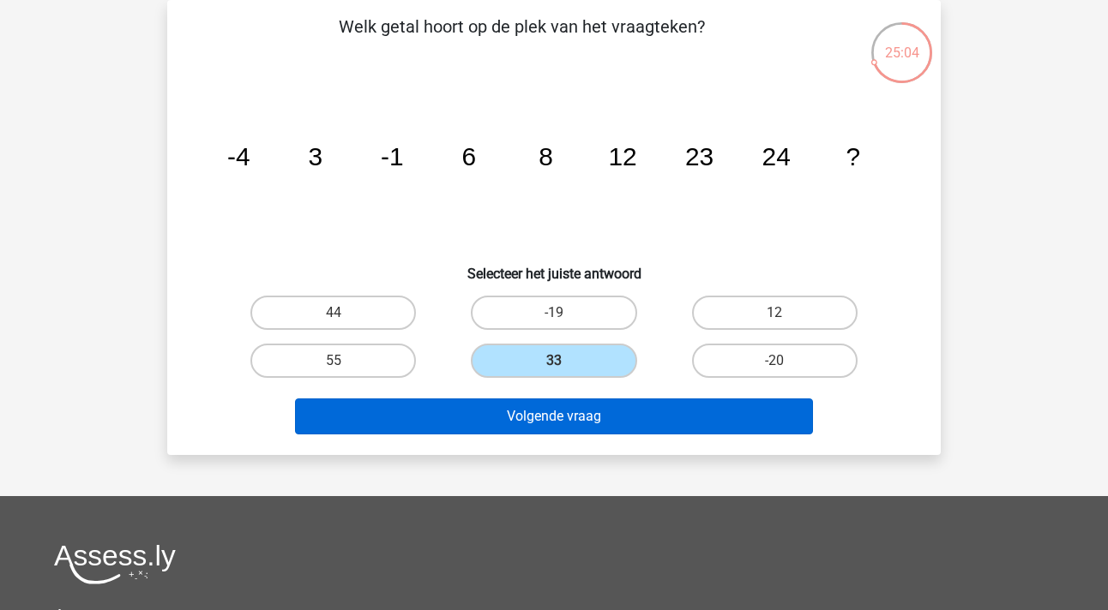
click at [525, 405] on button "Volgende vraag" at bounding box center [554, 417] width 519 height 36
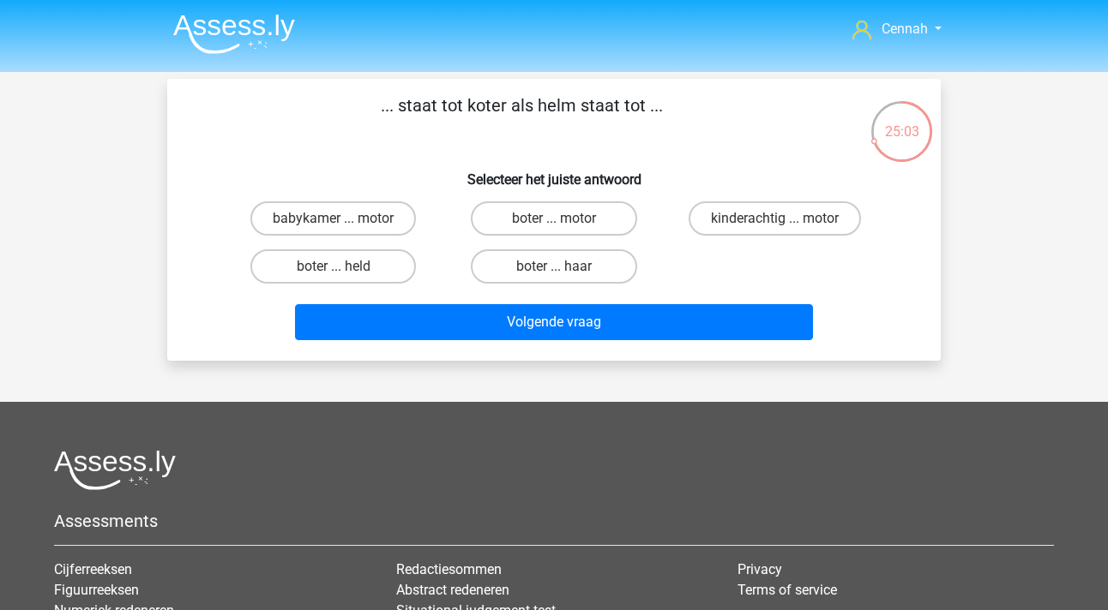
scroll to position [0, 0]
click at [355, 271] on label "boter ... held" at bounding box center [332, 266] width 165 height 34
click at [345, 271] on input "boter ... held" at bounding box center [339, 272] width 11 height 11
radio input "true"
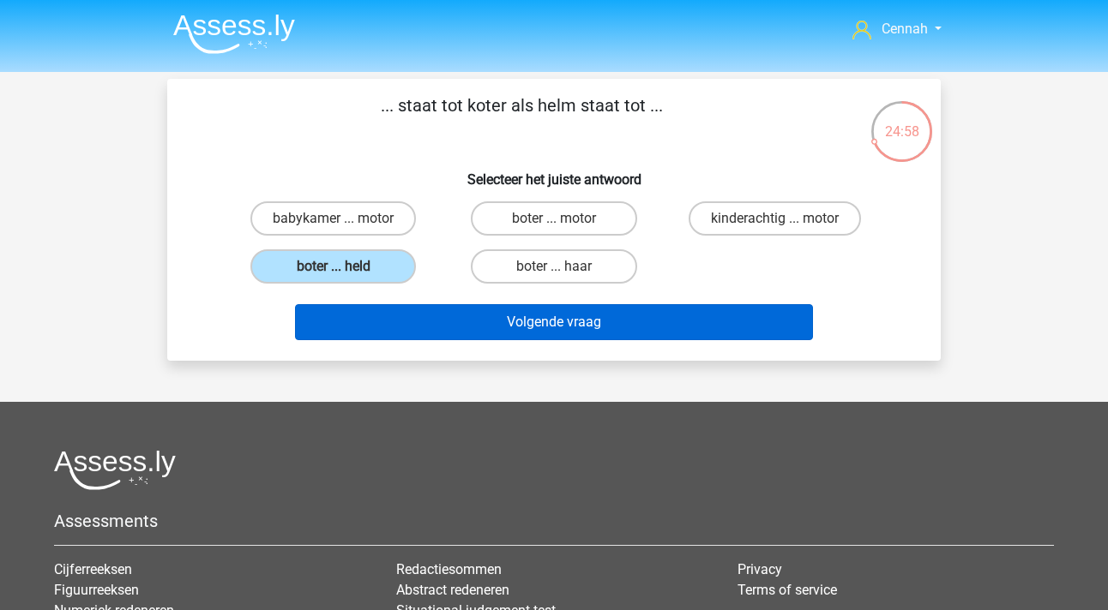
click at [636, 334] on button "Volgende vraag" at bounding box center [554, 322] width 519 height 36
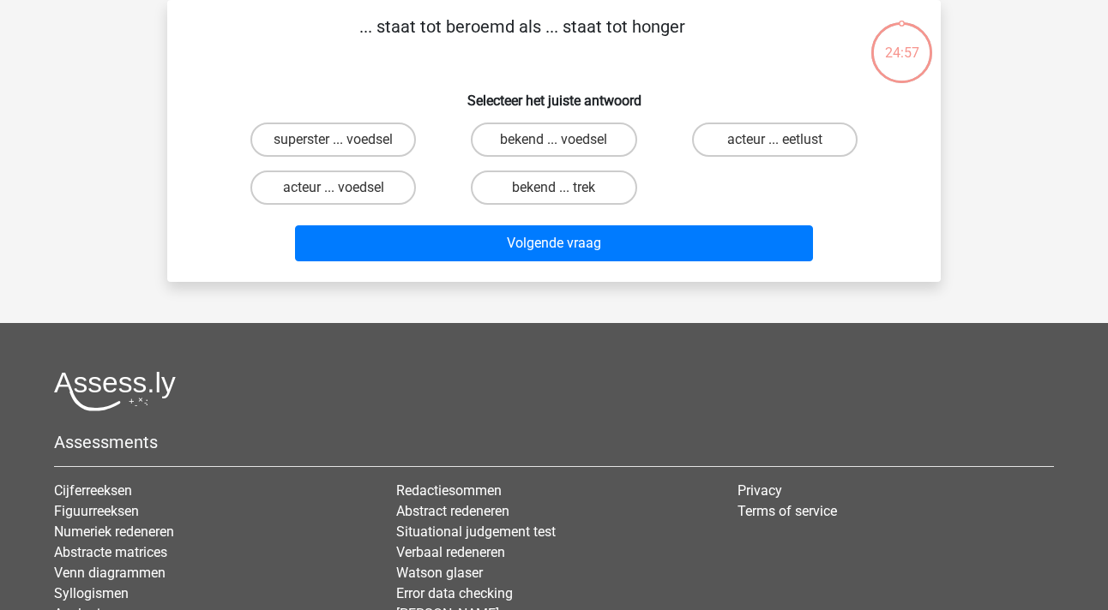
scroll to position [48, 0]
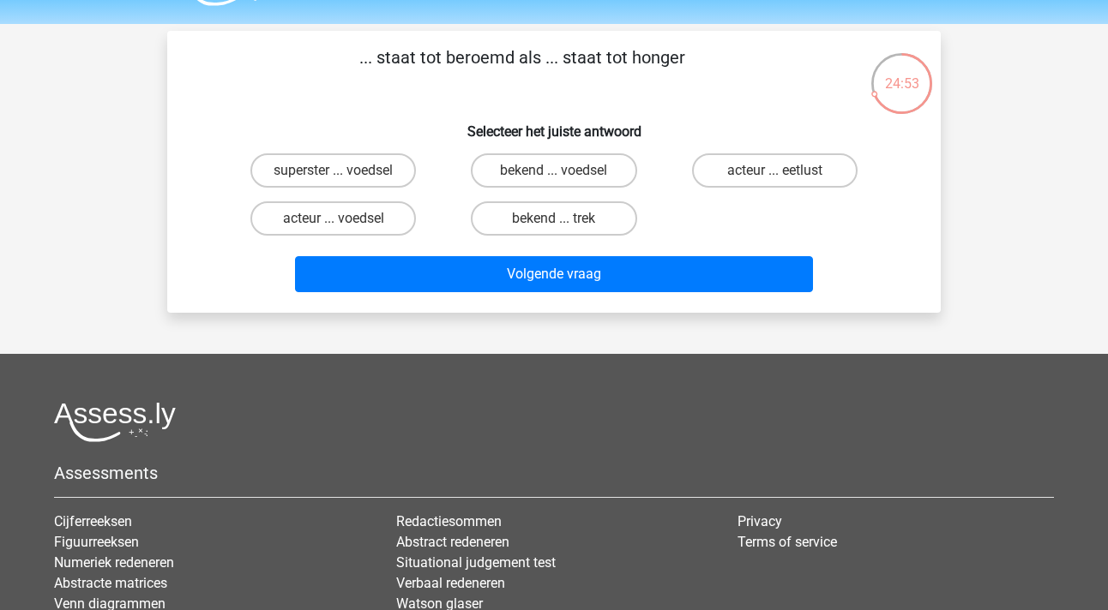
click at [559, 221] on input "bekend ... trek" at bounding box center [559, 224] width 11 height 11
radio input "true"
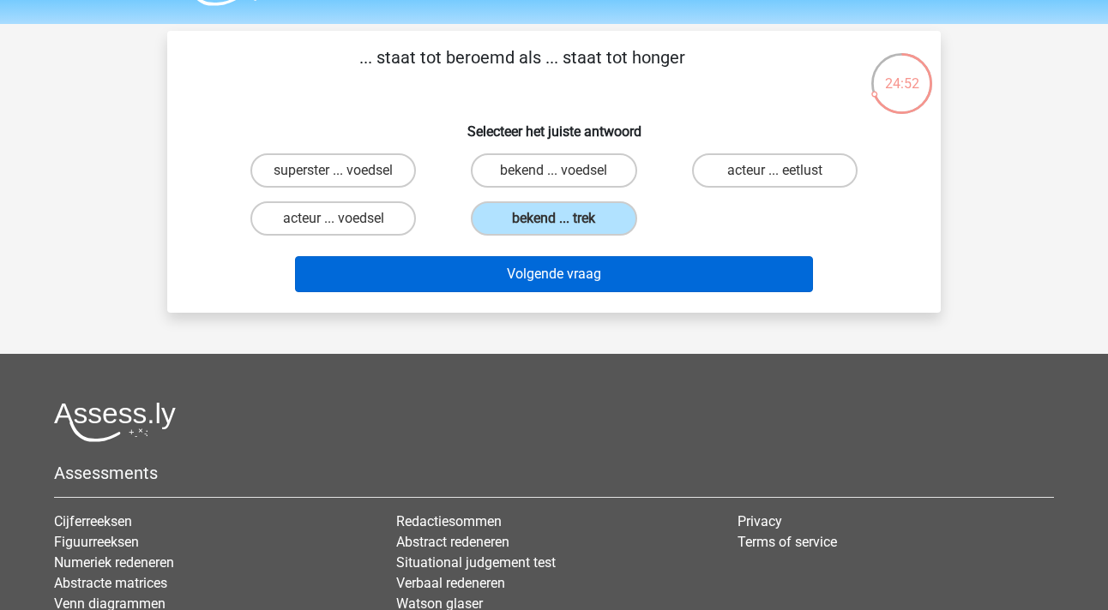
click at [568, 287] on button "Volgende vraag" at bounding box center [554, 274] width 519 height 36
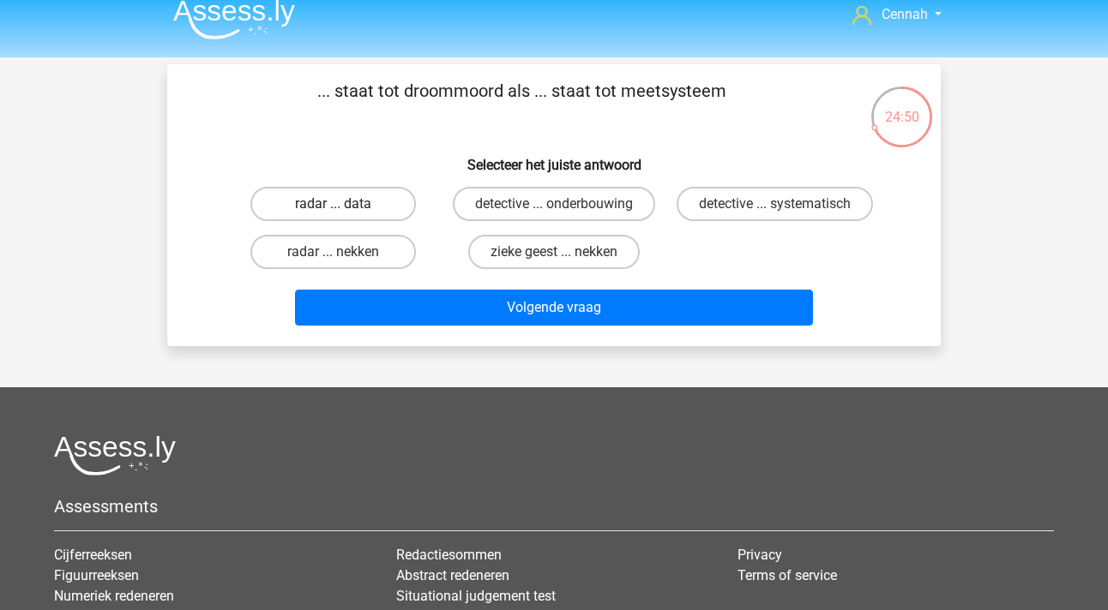
scroll to position [11, 0]
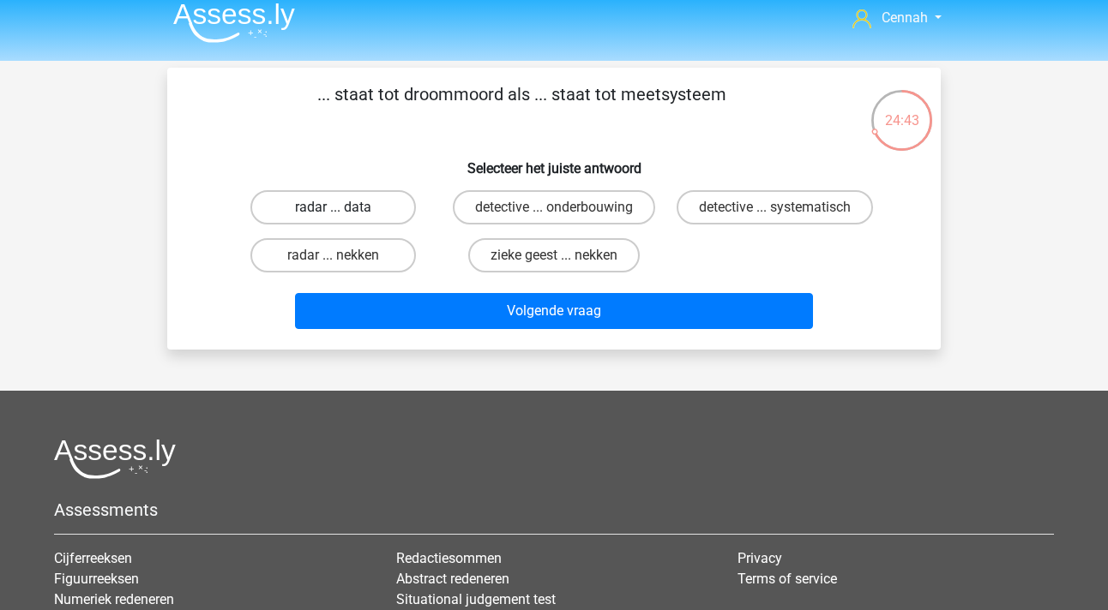
click at [359, 208] on label "radar ... data" at bounding box center [332, 207] width 165 height 34
click at [345, 208] on input "radar ... data" at bounding box center [339, 212] width 11 height 11
radio input "true"
click at [334, 258] on input "radar ... nekken" at bounding box center [339, 261] width 11 height 11
radio input "true"
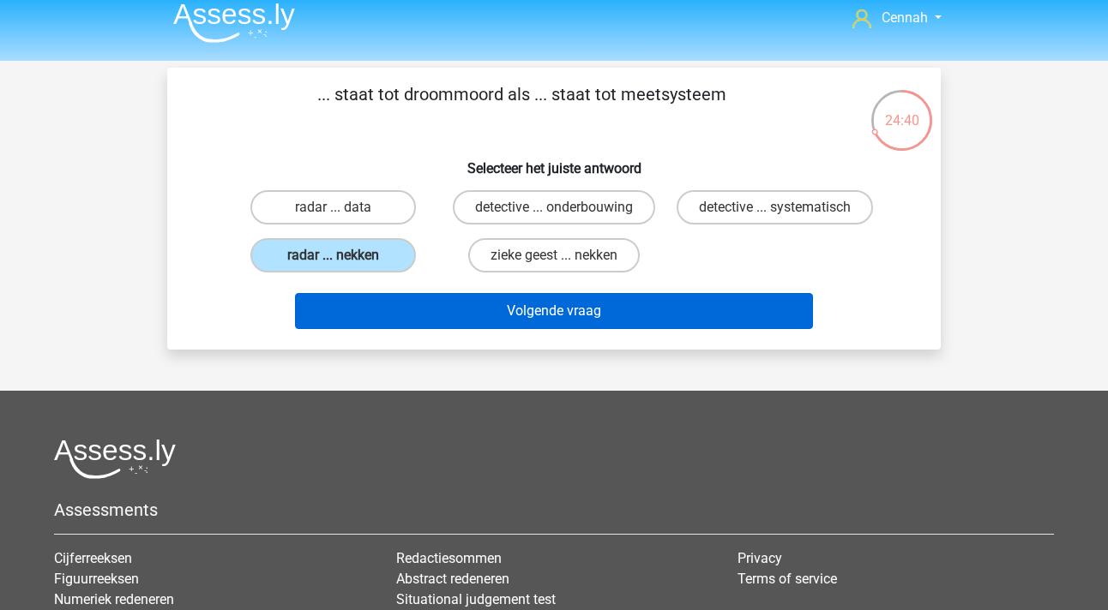
click at [484, 316] on button "Volgende vraag" at bounding box center [554, 311] width 519 height 36
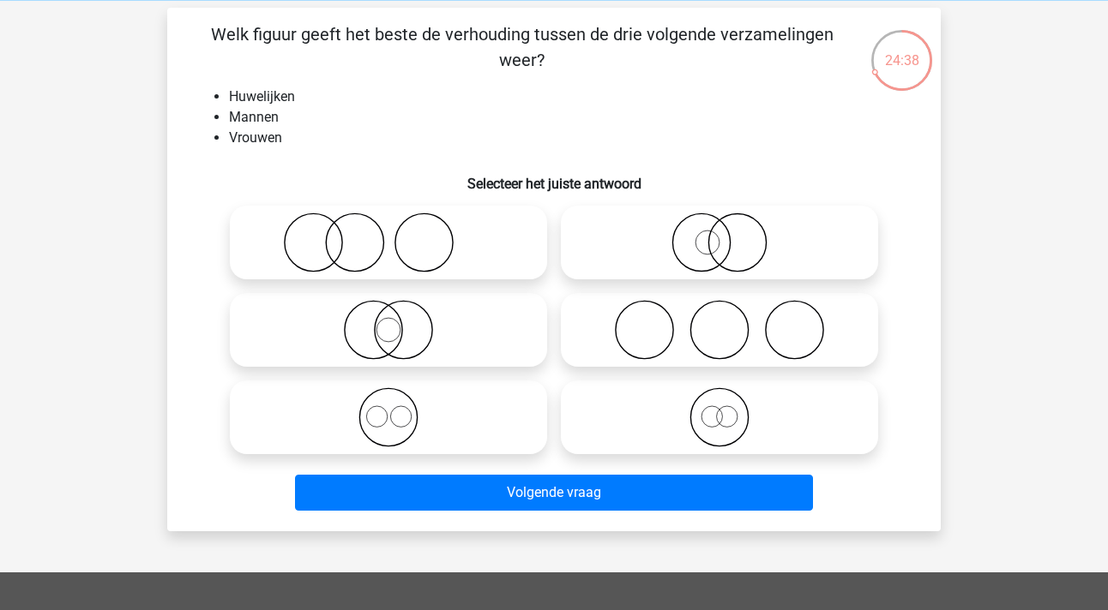
scroll to position [73, 0]
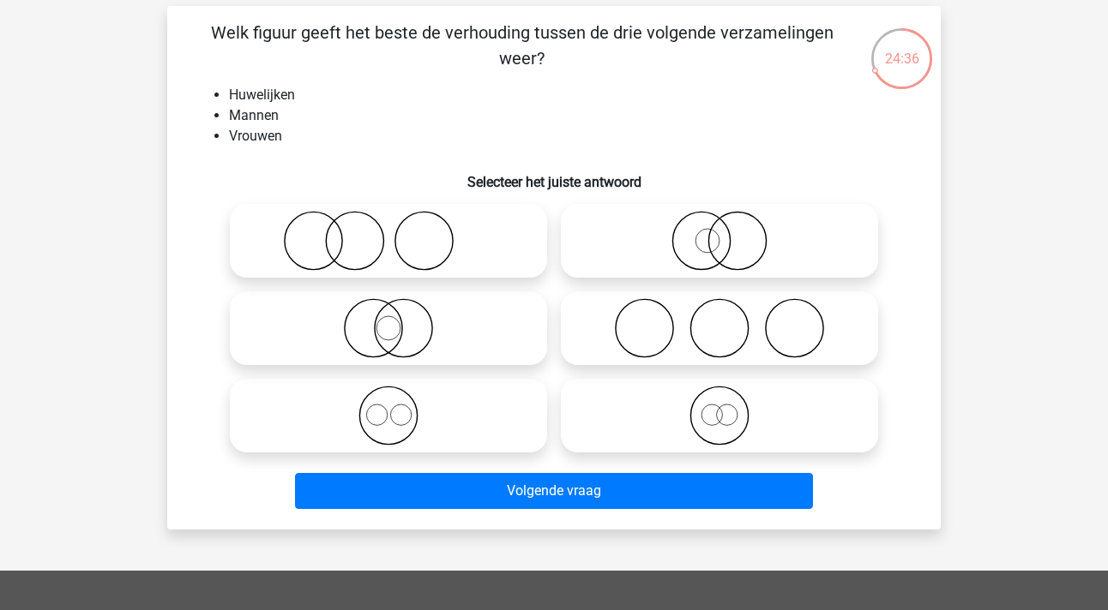
click at [746, 328] on icon at bounding box center [720, 328] width 304 height 60
click at [730, 320] on input "radio" at bounding box center [724, 314] width 11 height 11
radio input "true"
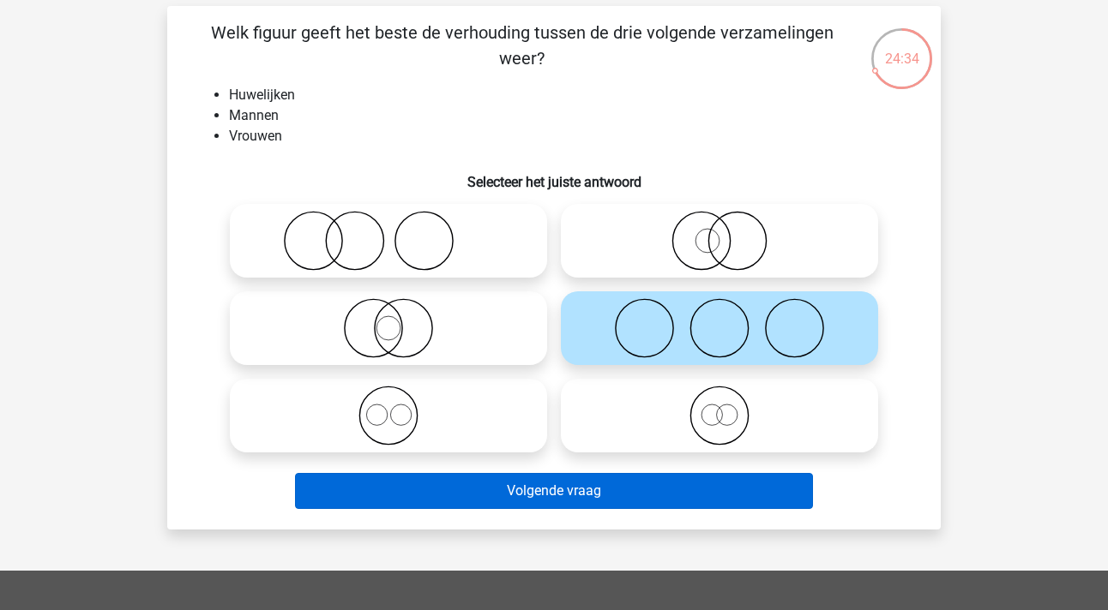
click at [550, 490] on button "Volgende vraag" at bounding box center [554, 491] width 519 height 36
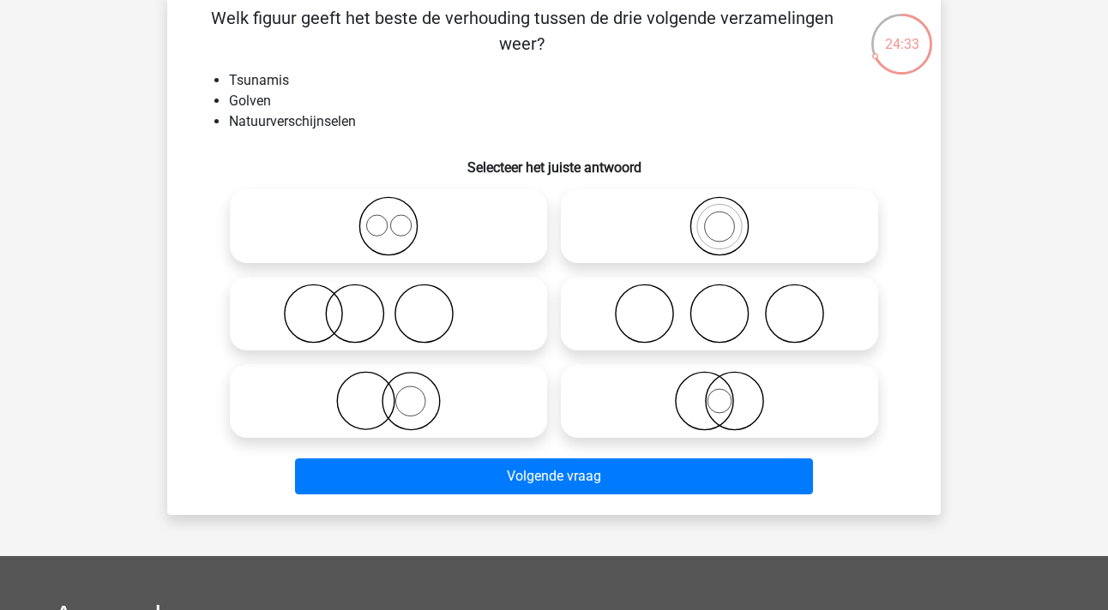
scroll to position [96, 0]
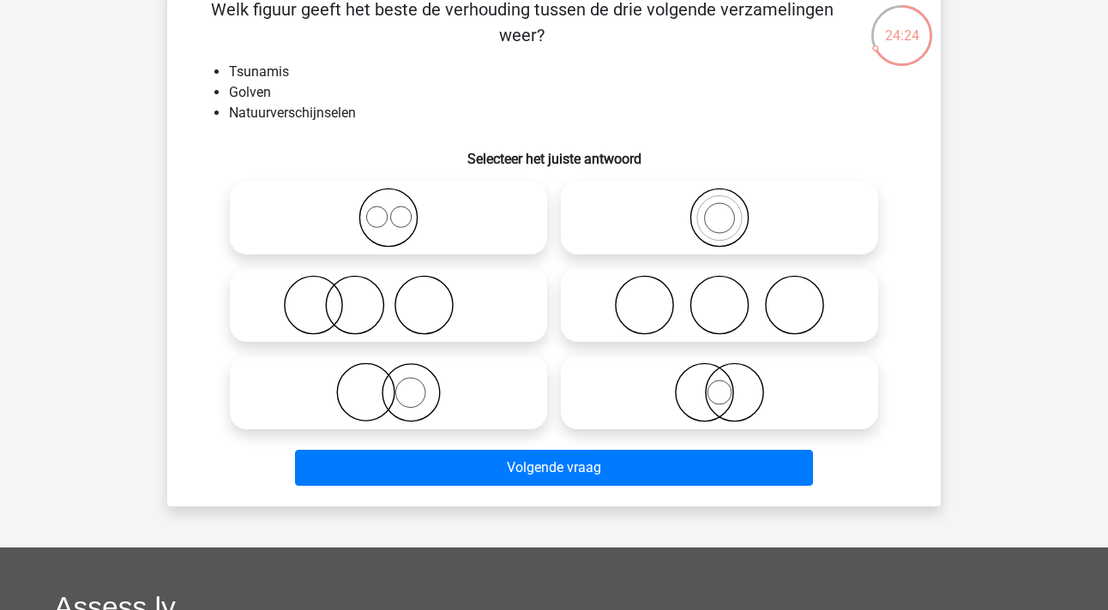
click at [716, 222] on icon at bounding box center [720, 218] width 304 height 60
click at [719, 209] on input "radio" at bounding box center [724, 203] width 11 height 11
radio input "true"
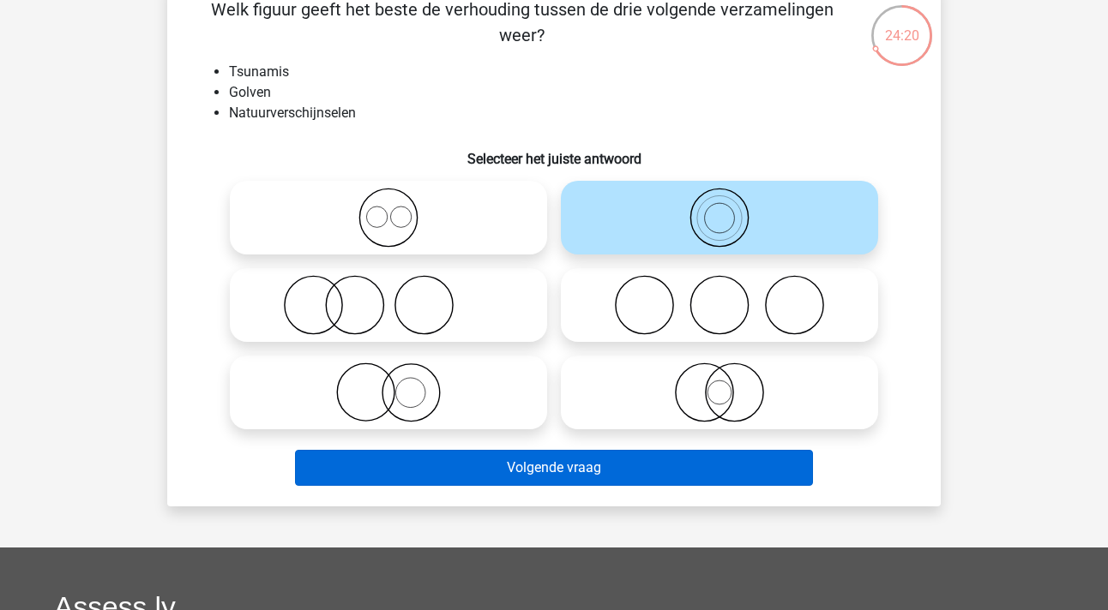
click at [587, 470] on button "Volgende vraag" at bounding box center [554, 468] width 519 height 36
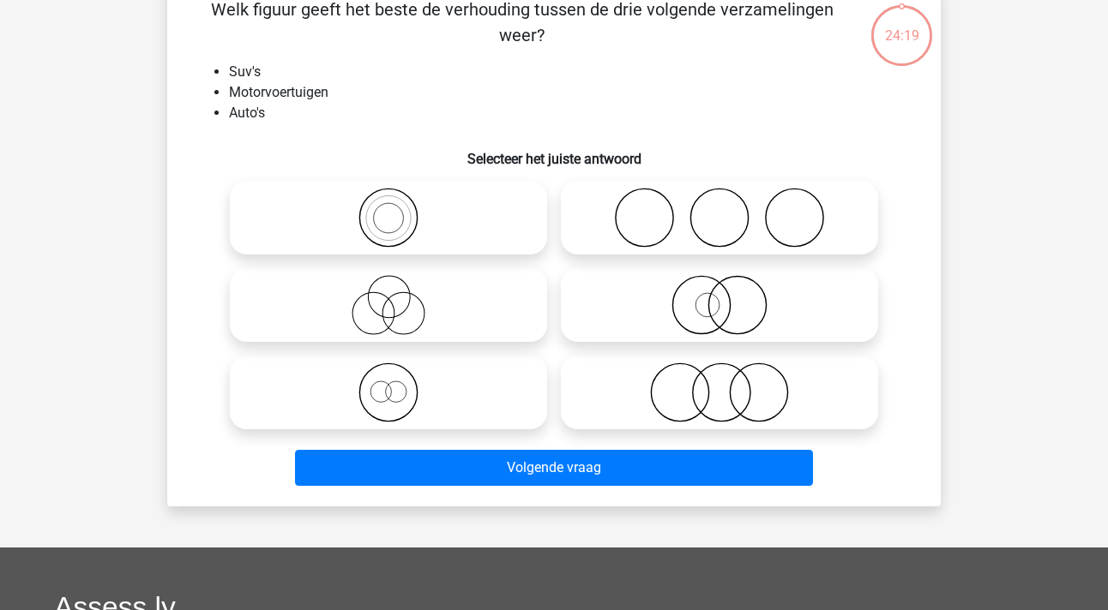
scroll to position [79, 0]
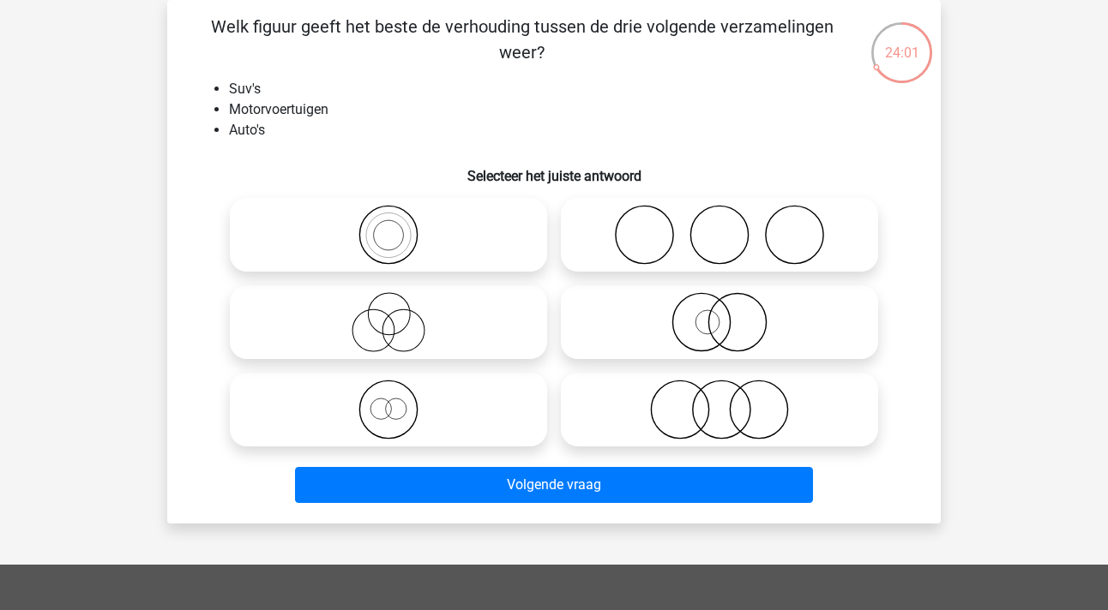
click at [697, 328] on circle at bounding box center [707, 322] width 24 height 24
click at [719, 314] on input "radio" at bounding box center [724, 308] width 11 height 11
radio input "true"
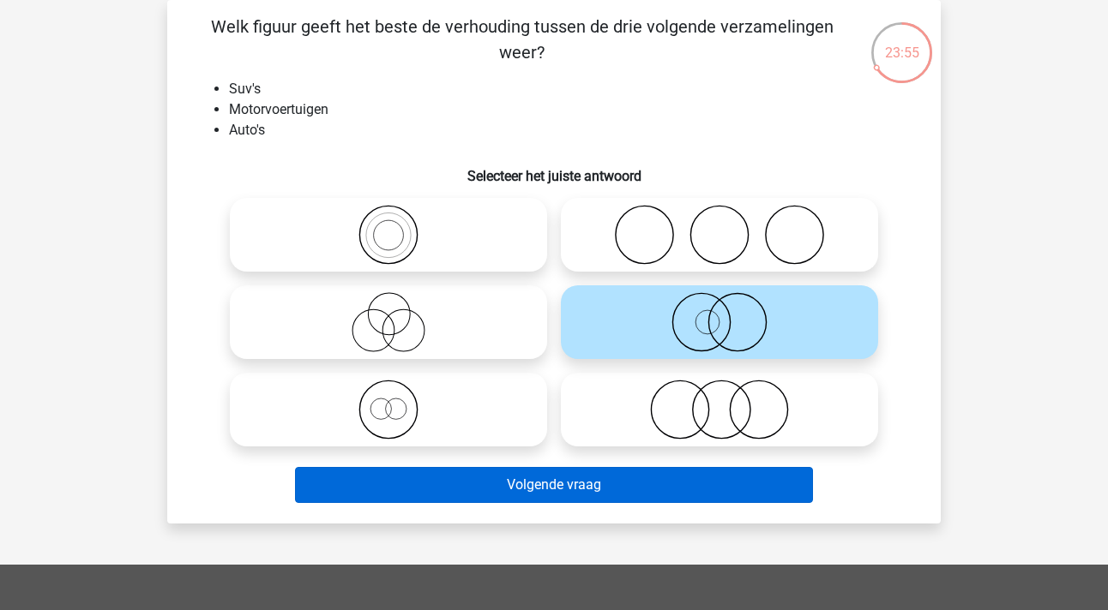
click at [543, 483] on button "Volgende vraag" at bounding box center [554, 485] width 519 height 36
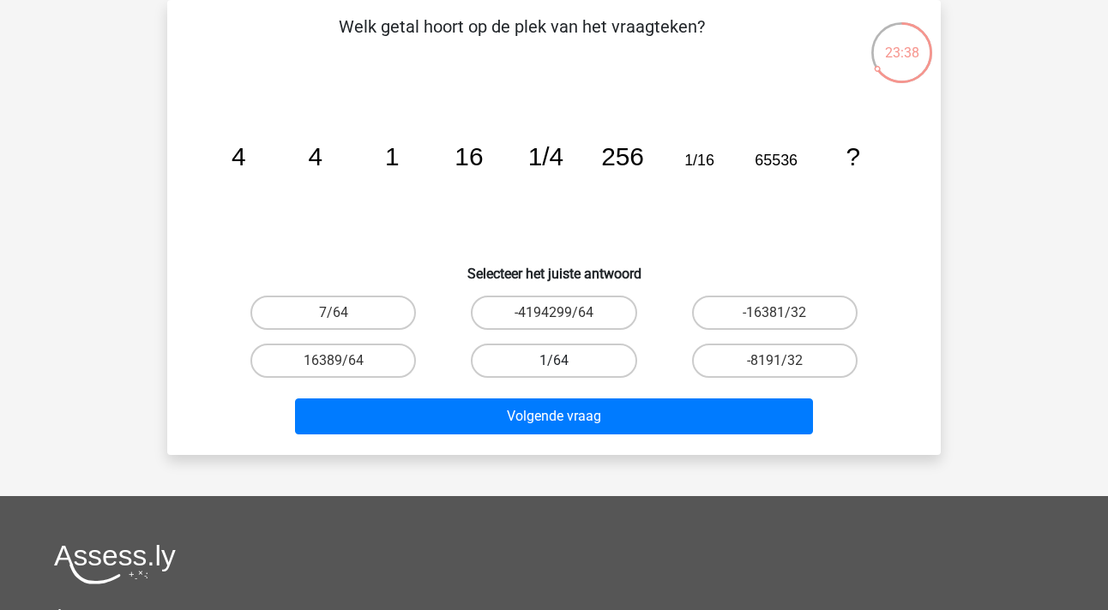
click at [580, 359] on label "1/64" at bounding box center [553, 361] width 165 height 34
click at [565, 361] on input "1/64" at bounding box center [559, 366] width 11 height 11
radio input "true"
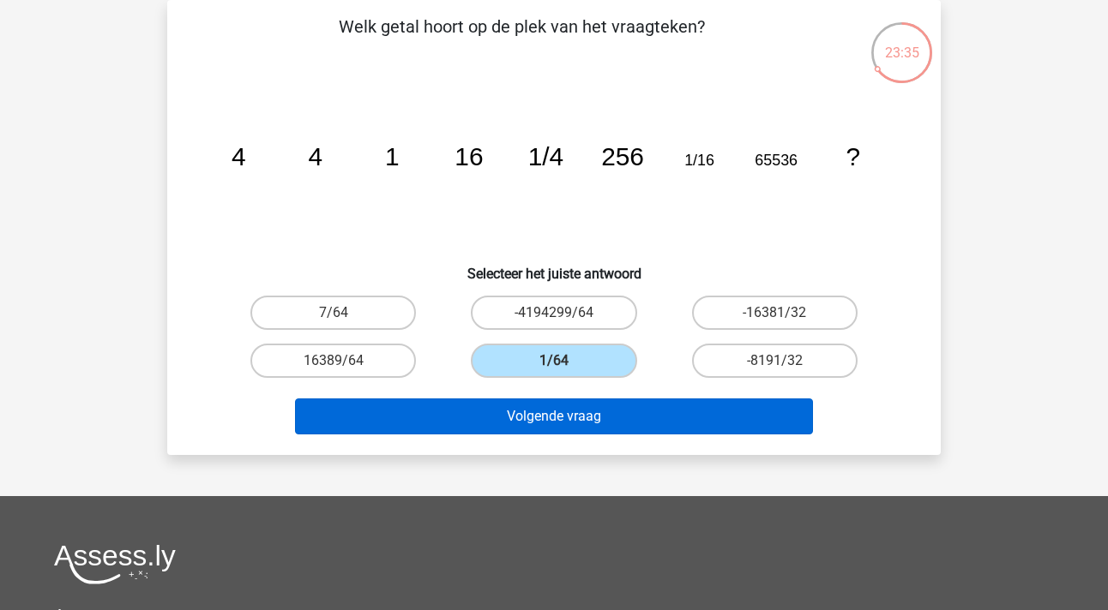
click at [560, 418] on button "Volgende vraag" at bounding box center [554, 417] width 519 height 36
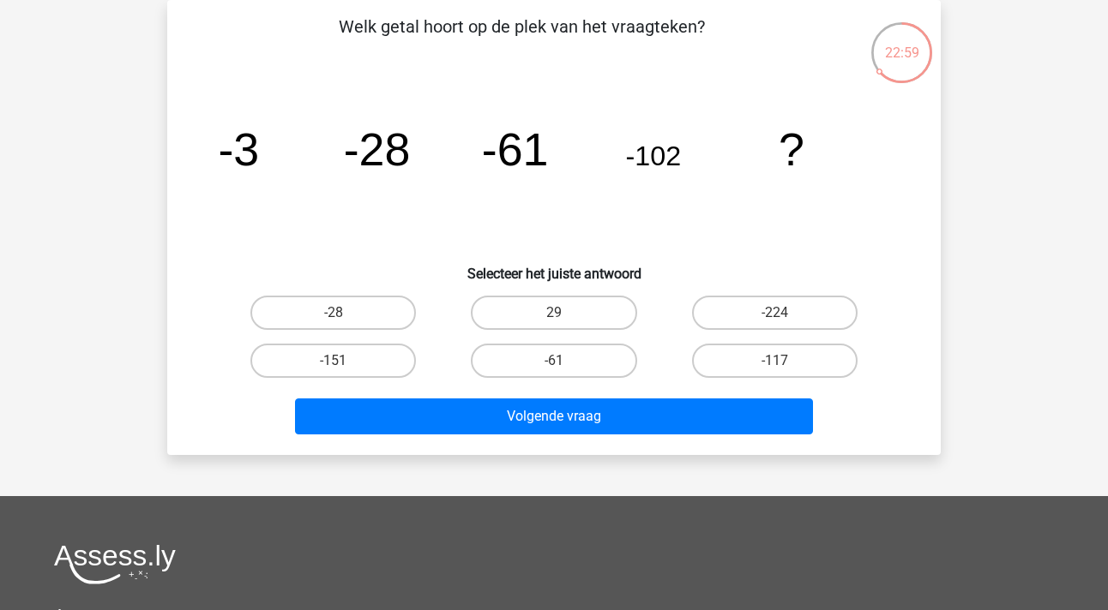
click at [337, 361] on input "-151" at bounding box center [339, 366] width 11 height 11
radio input "true"
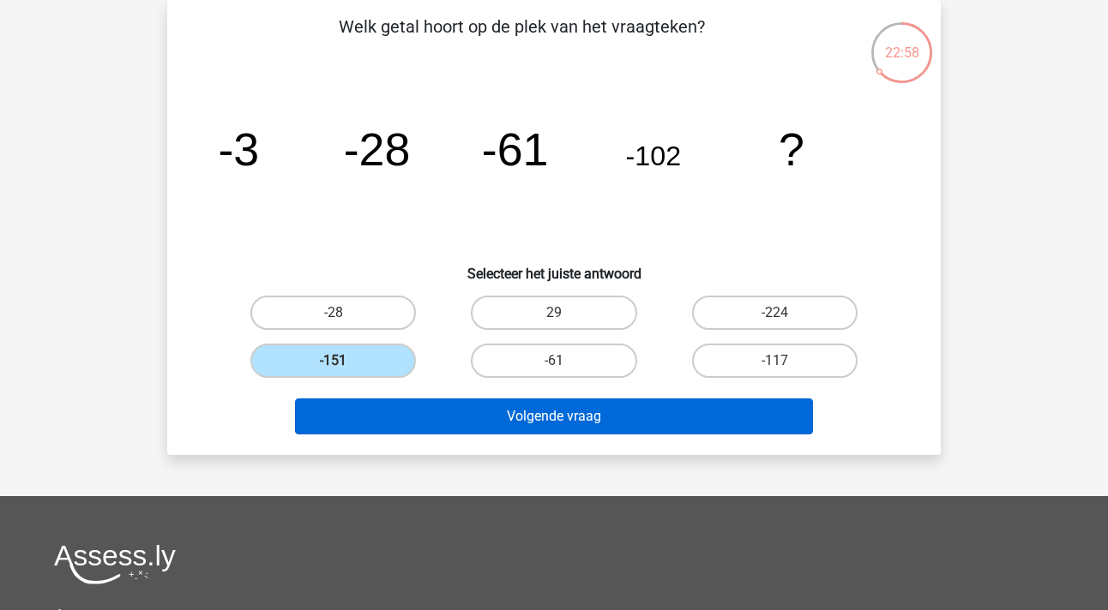
click at [484, 425] on button "Volgende vraag" at bounding box center [554, 417] width 519 height 36
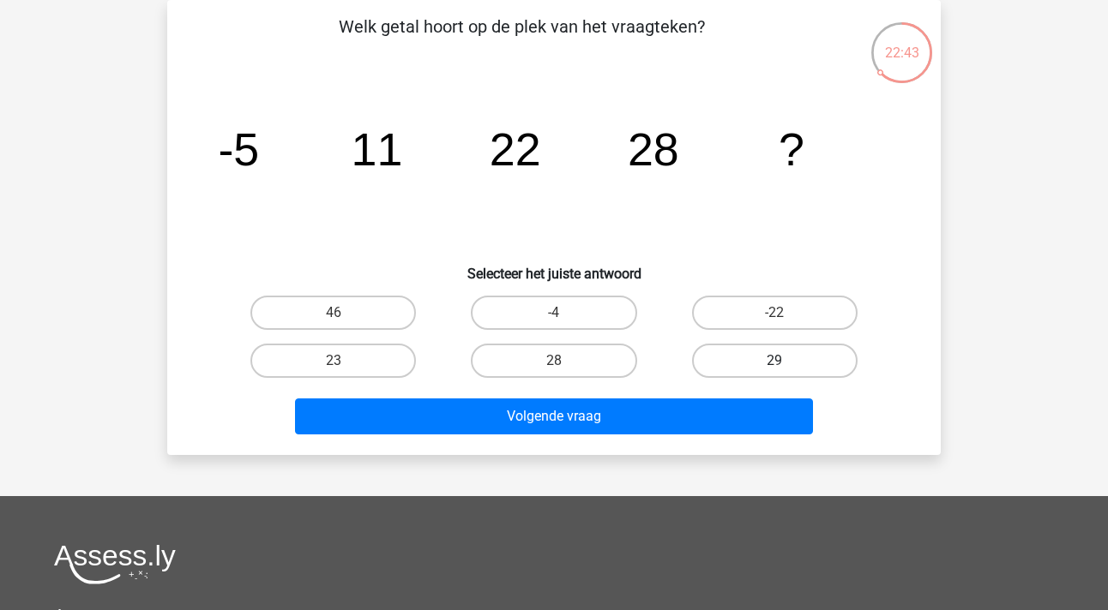
click at [798, 372] on label "29" at bounding box center [774, 361] width 165 height 34
click at [785, 372] on input "29" at bounding box center [779, 366] width 11 height 11
radio input "true"
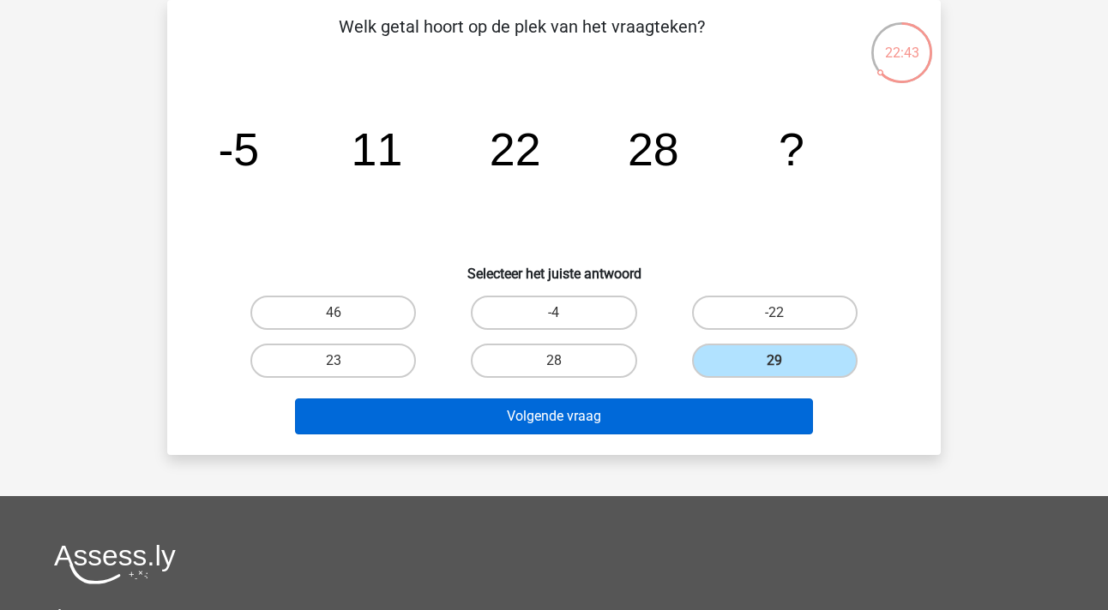
click at [699, 432] on button "Volgende vraag" at bounding box center [554, 417] width 519 height 36
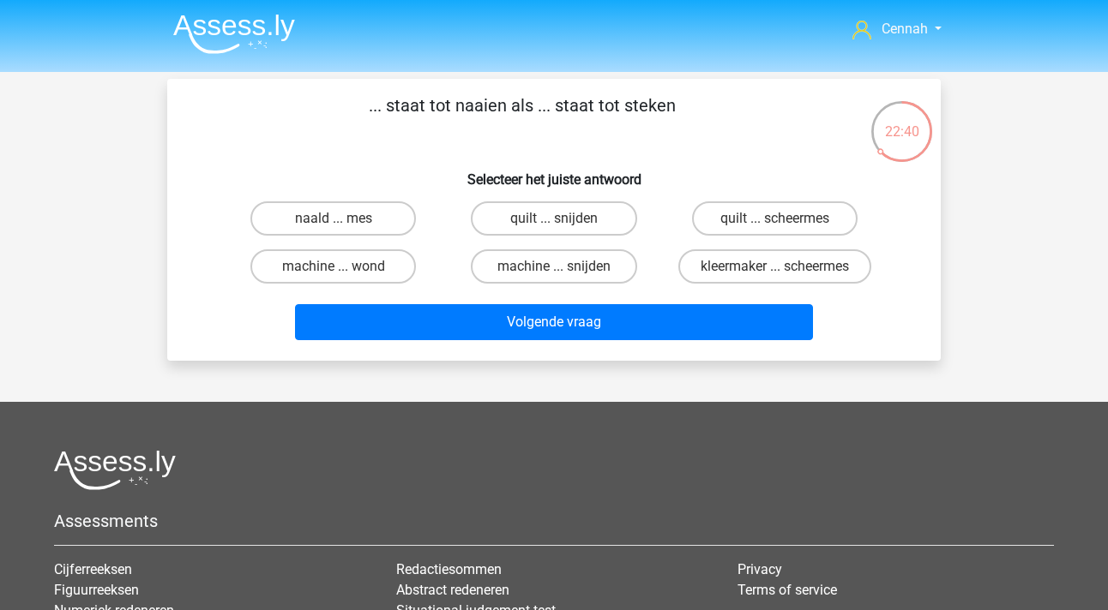
scroll to position [0, 0]
click at [352, 220] on label "naald ... mes" at bounding box center [332, 218] width 165 height 34
click at [345, 220] on input "naald ... mes" at bounding box center [339, 224] width 11 height 11
radio input "true"
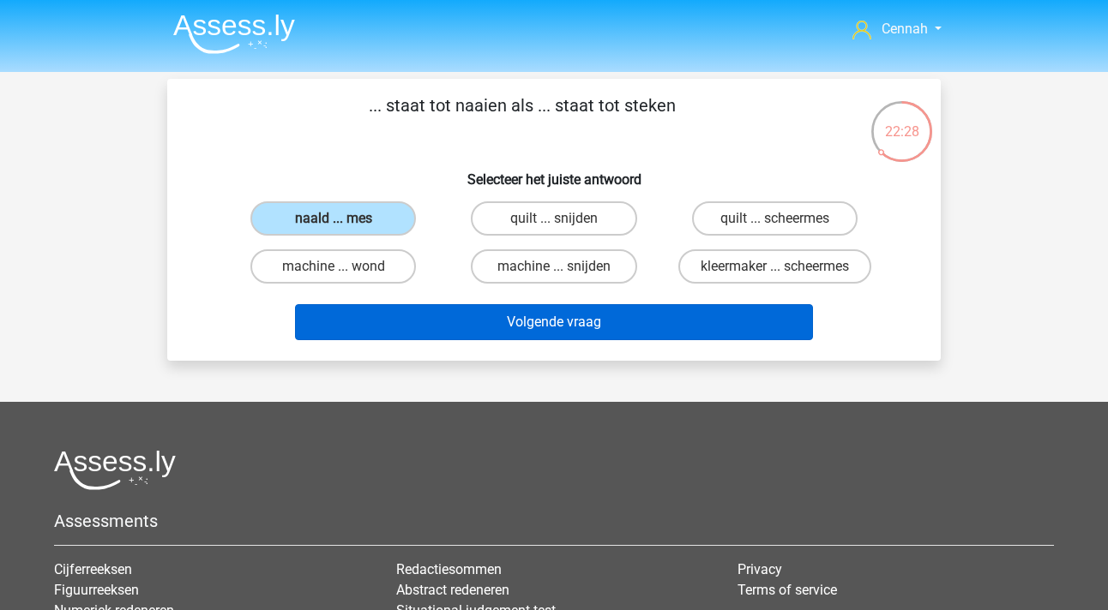
click at [526, 323] on button "Volgende vraag" at bounding box center [554, 322] width 519 height 36
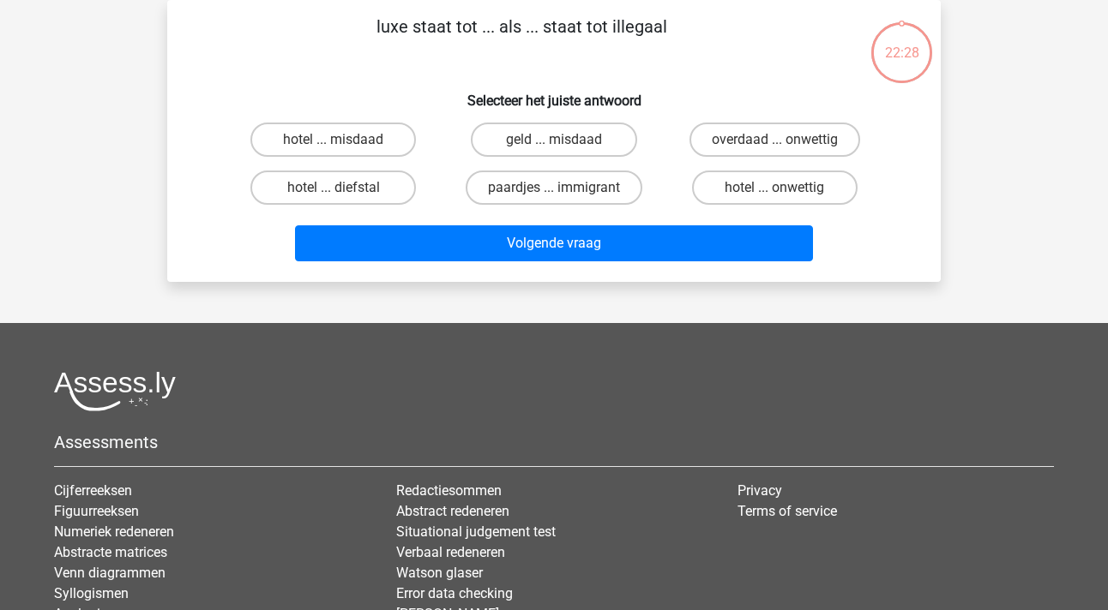
scroll to position [47, 0]
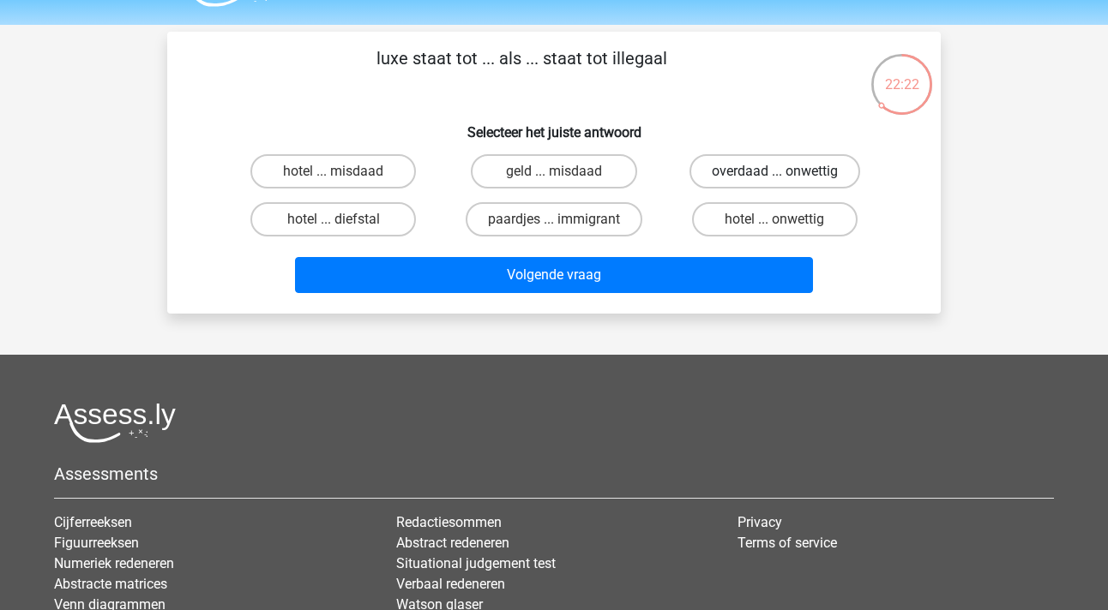
click at [754, 175] on label "overdaad ... onwettig" at bounding box center [774, 171] width 171 height 34
click at [774, 175] on input "overdaad ... onwettig" at bounding box center [779, 176] width 11 height 11
radio input "true"
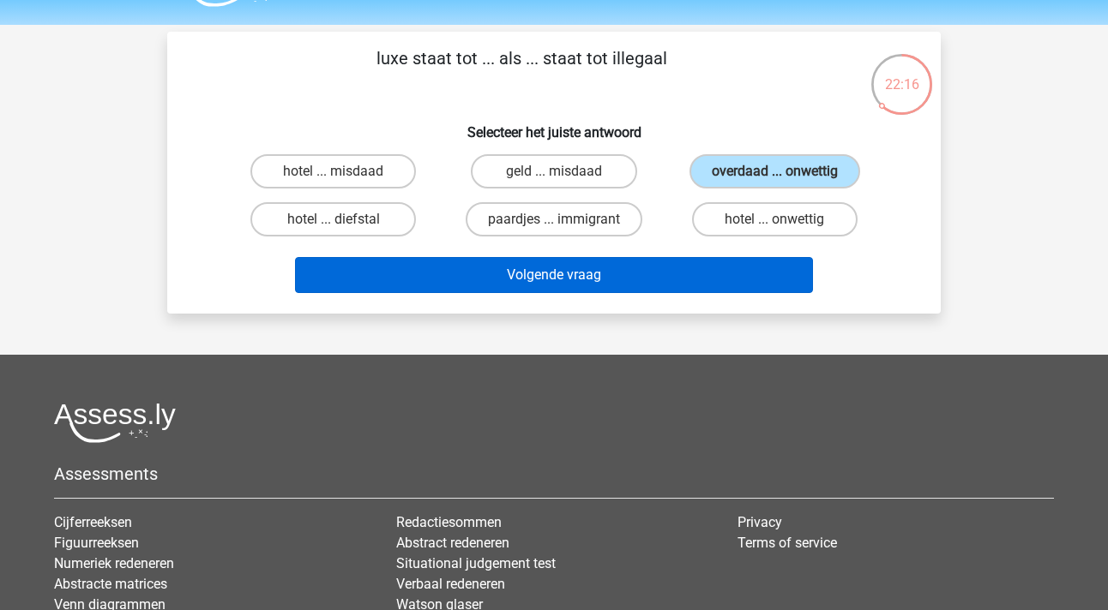
click at [524, 279] on button "Volgende vraag" at bounding box center [554, 275] width 519 height 36
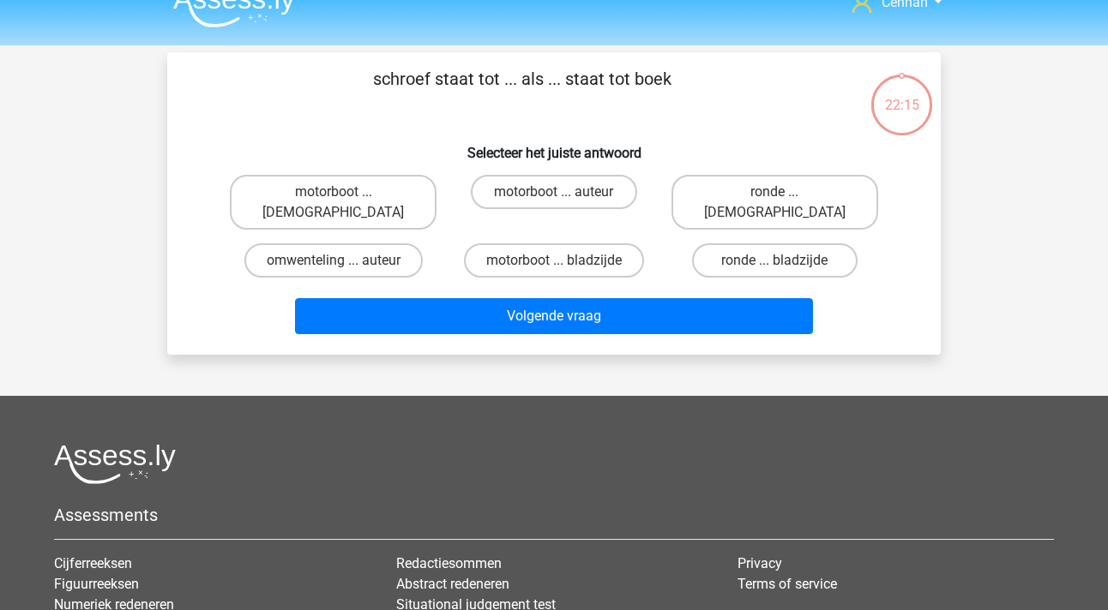
scroll to position [15, 0]
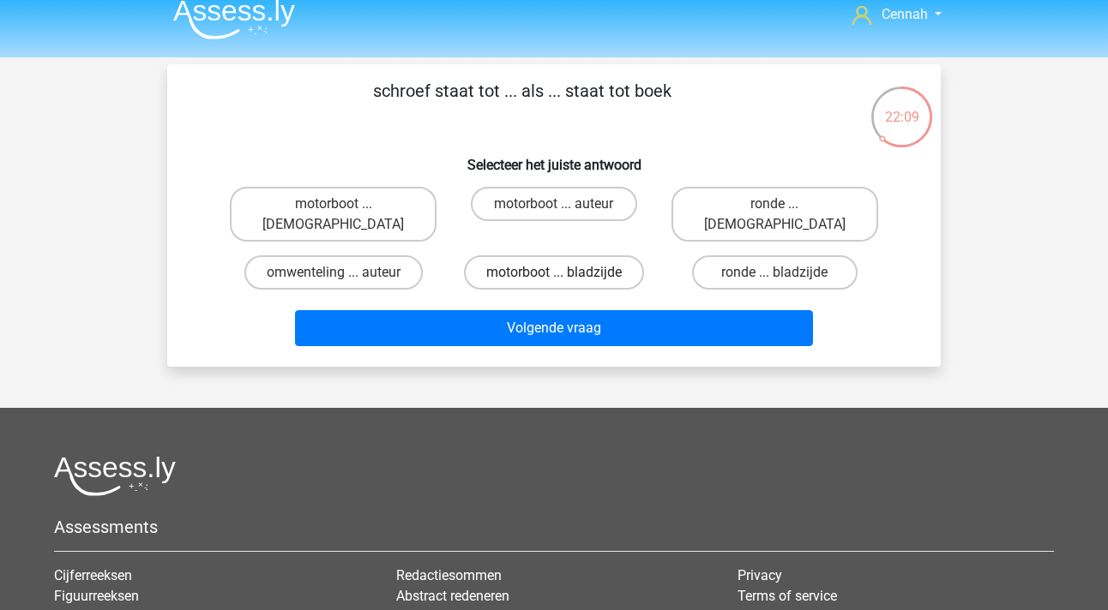
click at [565, 256] on label "motorboot ... bladzijde" at bounding box center [554, 273] width 180 height 34
click at [565, 273] on input "motorboot ... bladzijde" at bounding box center [559, 278] width 11 height 11
radio input "true"
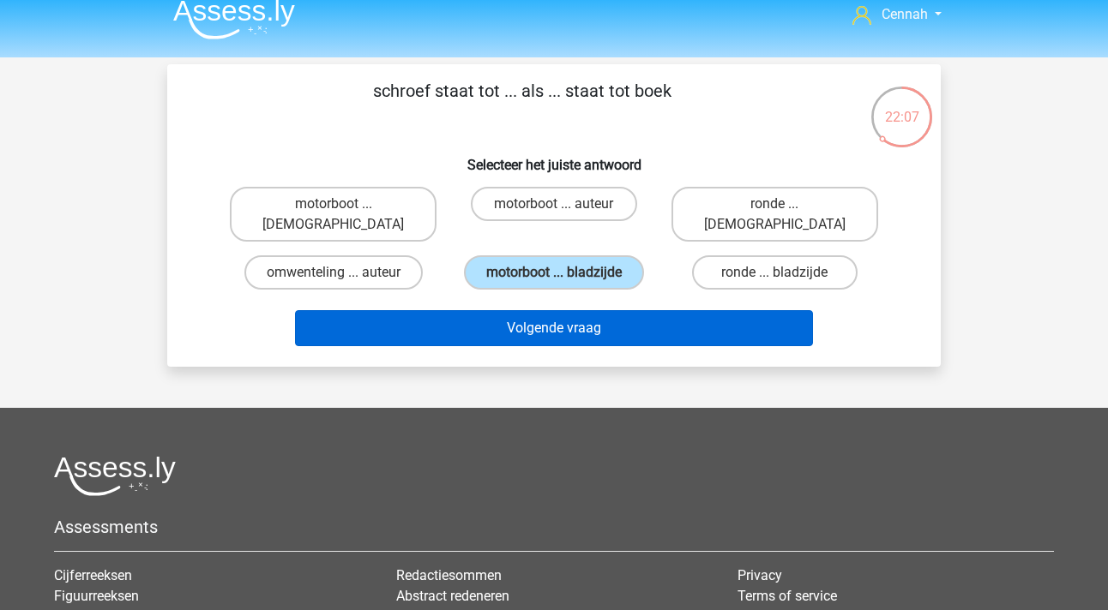
click at [514, 310] on button "Volgende vraag" at bounding box center [554, 328] width 519 height 36
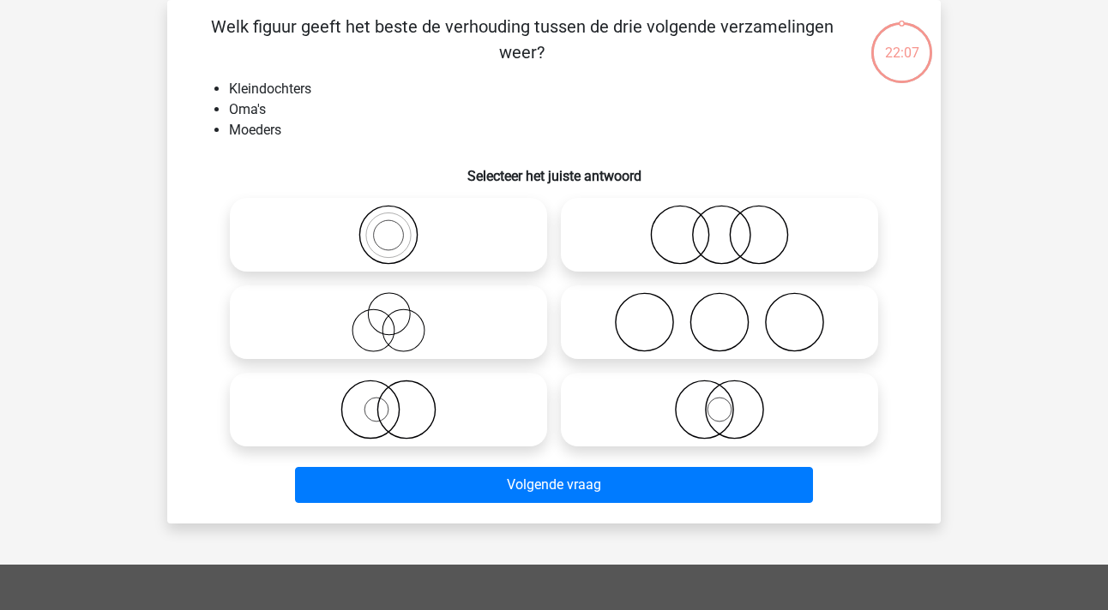
scroll to position [94, 0]
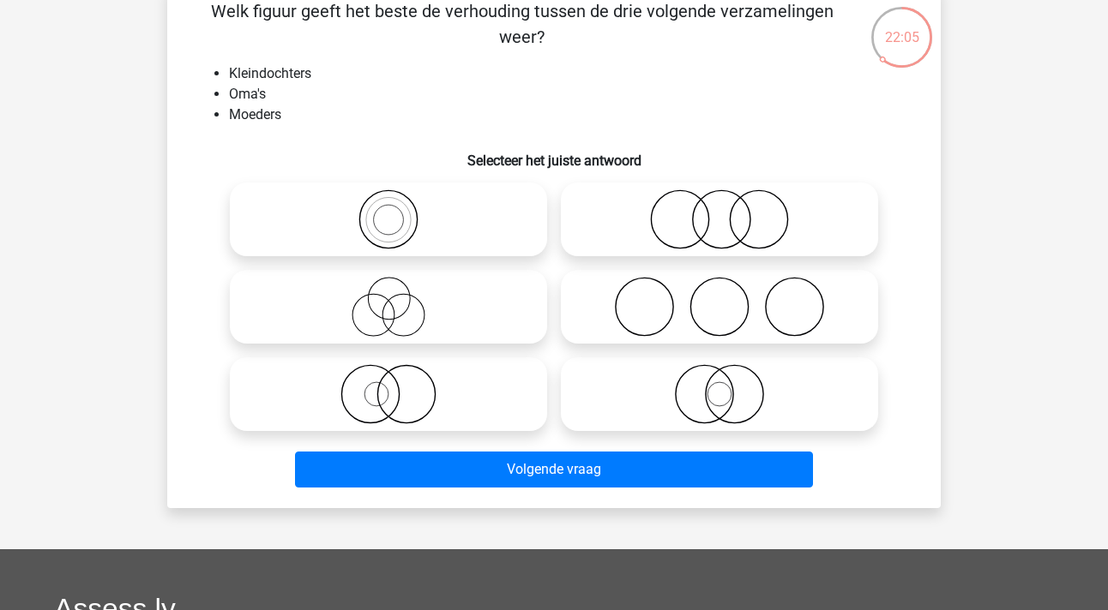
click at [356, 229] on icon at bounding box center [389, 219] width 304 height 60
click at [388, 211] on input "radio" at bounding box center [393, 205] width 11 height 11
radio input "true"
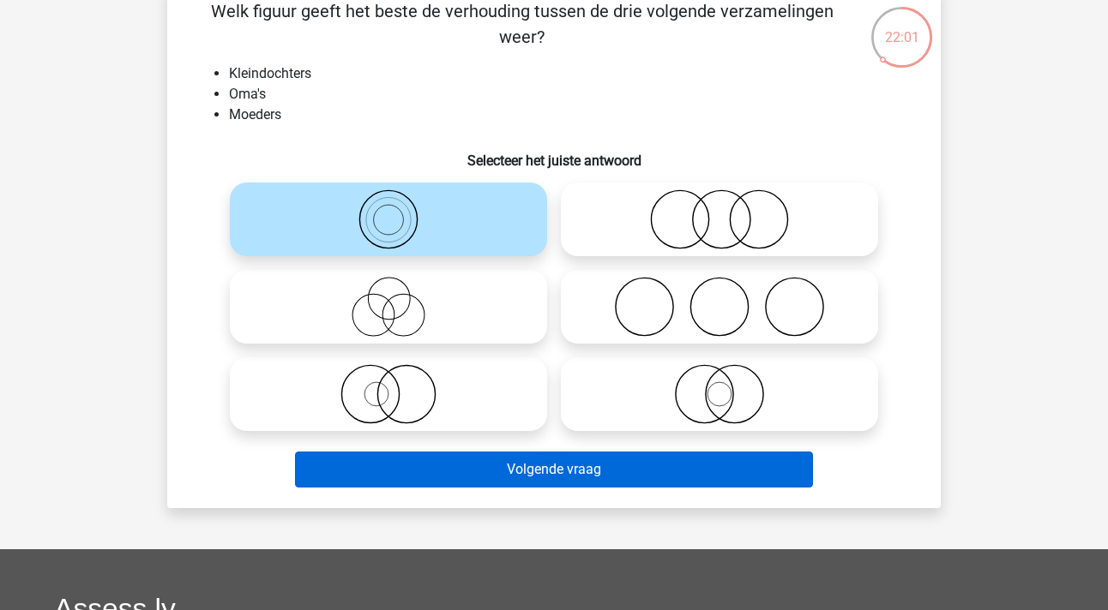
click at [540, 471] on button "Volgende vraag" at bounding box center [554, 470] width 519 height 36
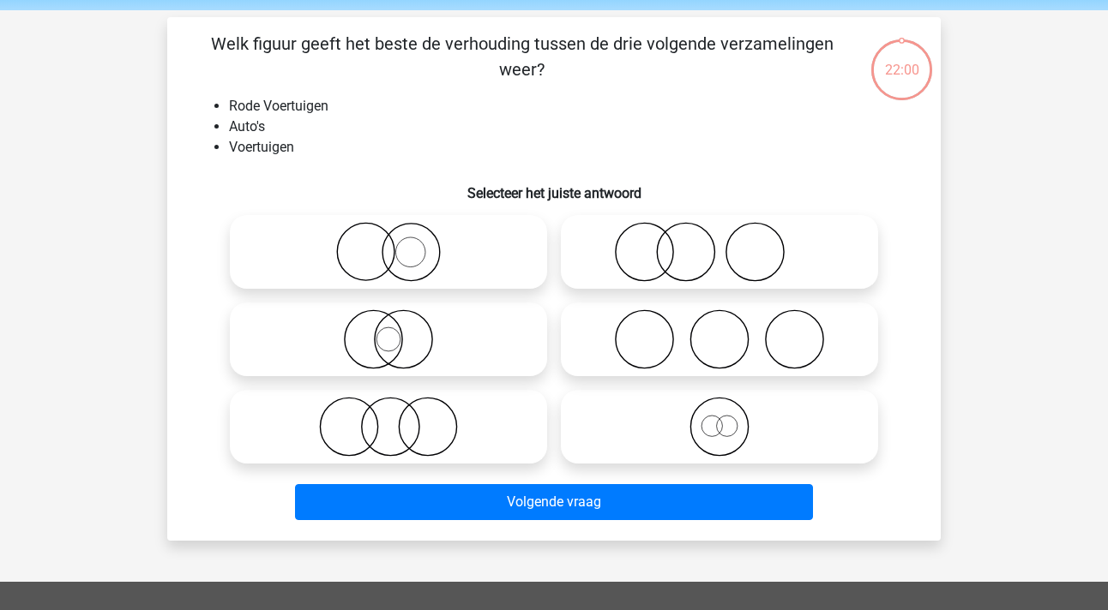
scroll to position [59, 0]
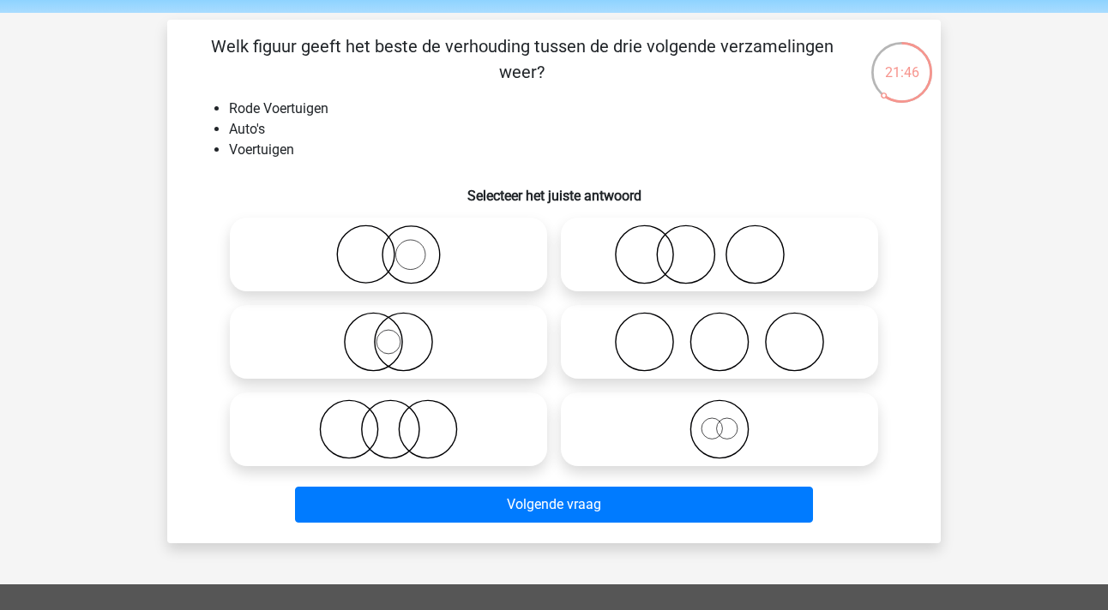
click at [400, 340] on icon at bounding box center [389, 342] width 304 height 60
click at [400, 334] on input "radio" at bounding box center [393, 327] width 11 height 11
radio input "true"
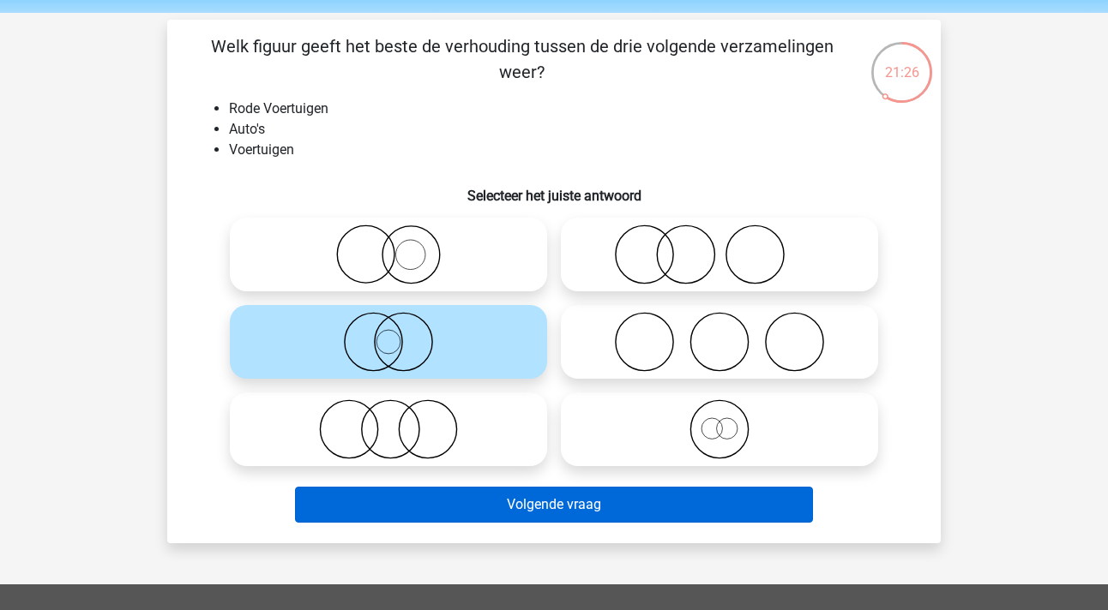
click at [519, 506] on button "Volgende vraag" at bounding box center [554, 505] width 519 height 36
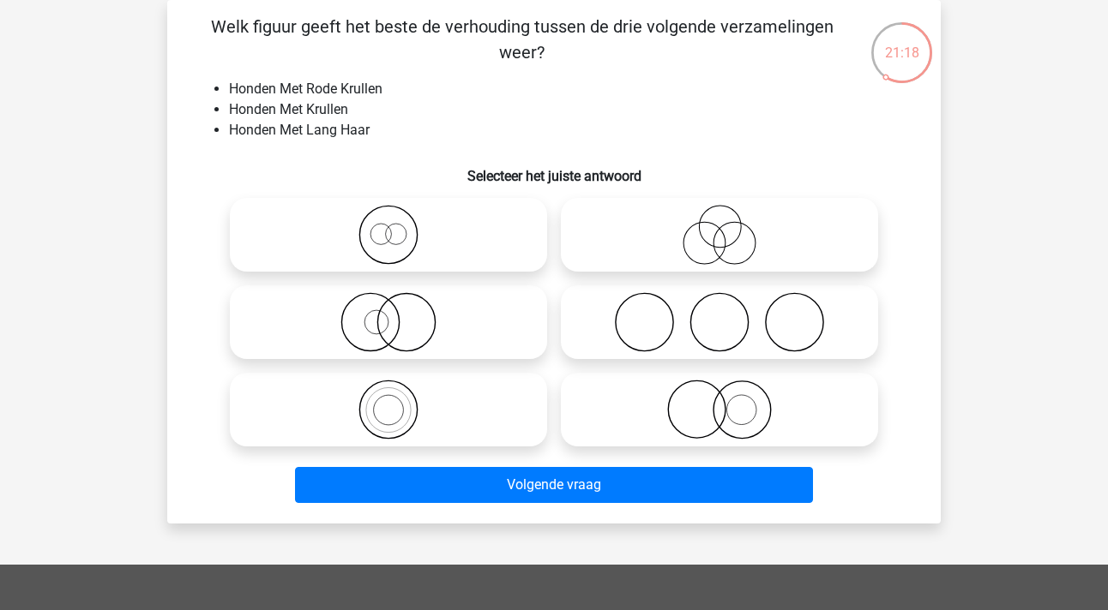
click at [363, 325] on icon at bounding box center [389, 322] width 304 height 60
click at [388, 314] on input "radio" at bounding box center [393, 308] width 11 height 11
radio input "true"
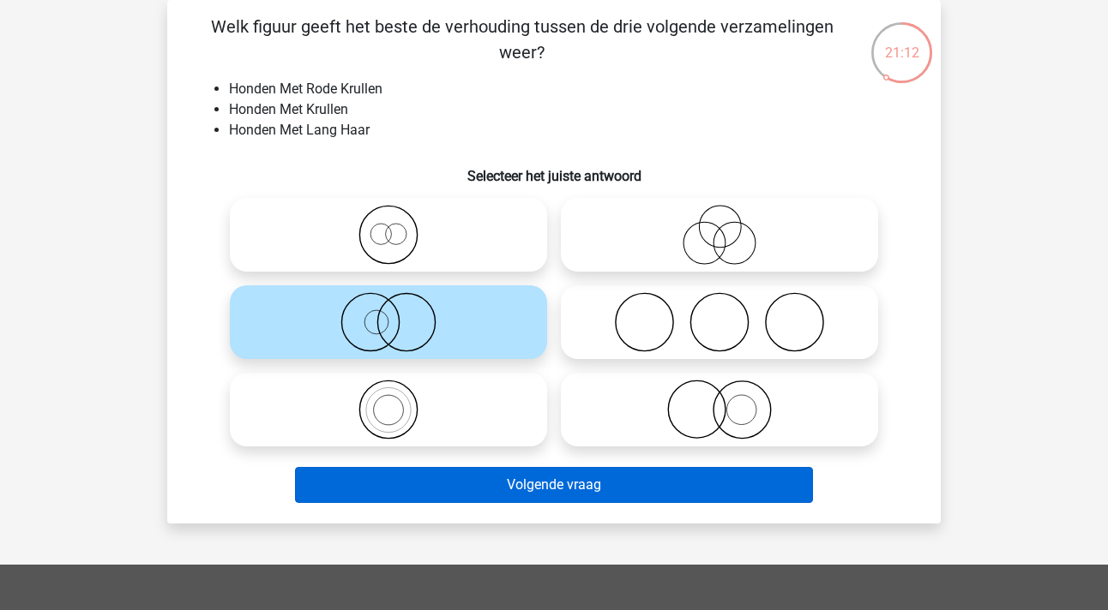
click at [517, 488] on button "Volgende vraag" at bounding box center [554, 485] width 519 height 36
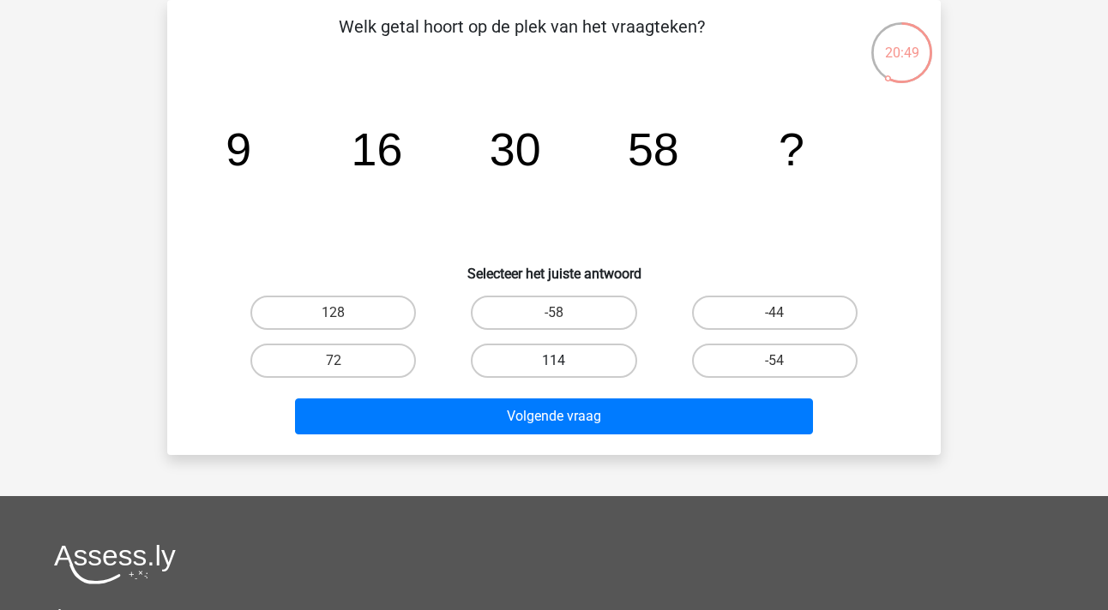
click at [549, 363] on label "114" at bounding box center [553, 361] width 165 height 34
click at [554, 363] on input "114" at bounding box center [559, 366] width 11 height 11
radio input "true"
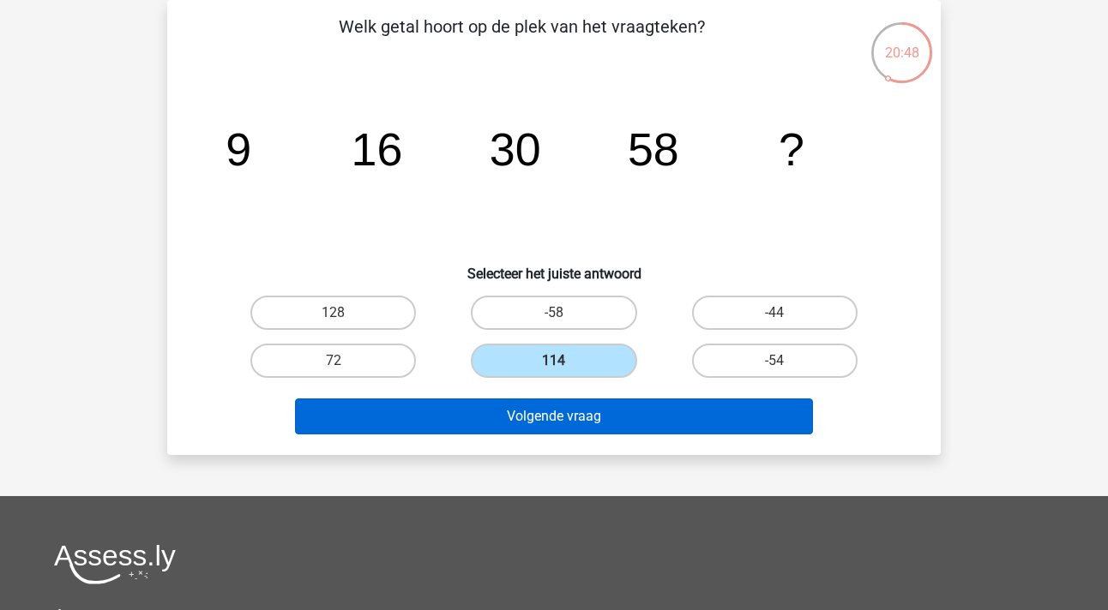
click at [607, 429] on button "Volgende vraag" at bounding box center [554, 417] width 519 height 36
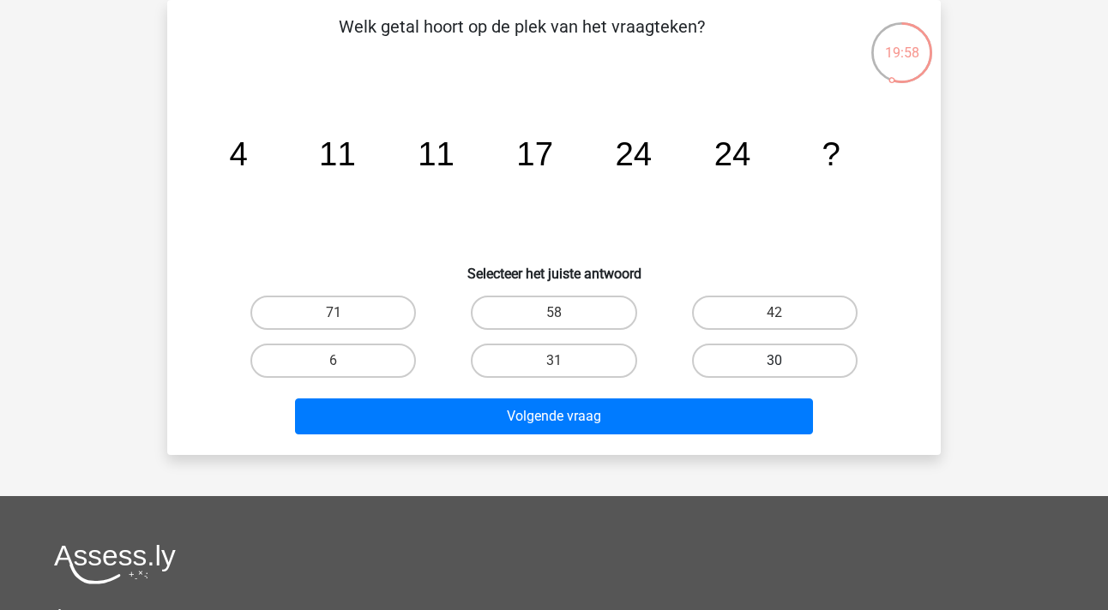
click at [791, 363] on label "30" at bounding box center [774, 361] width 165 height 34
click at [785, 363] on input "30" at bounding box center [779, 366] width 11 height 11
radio input "true"
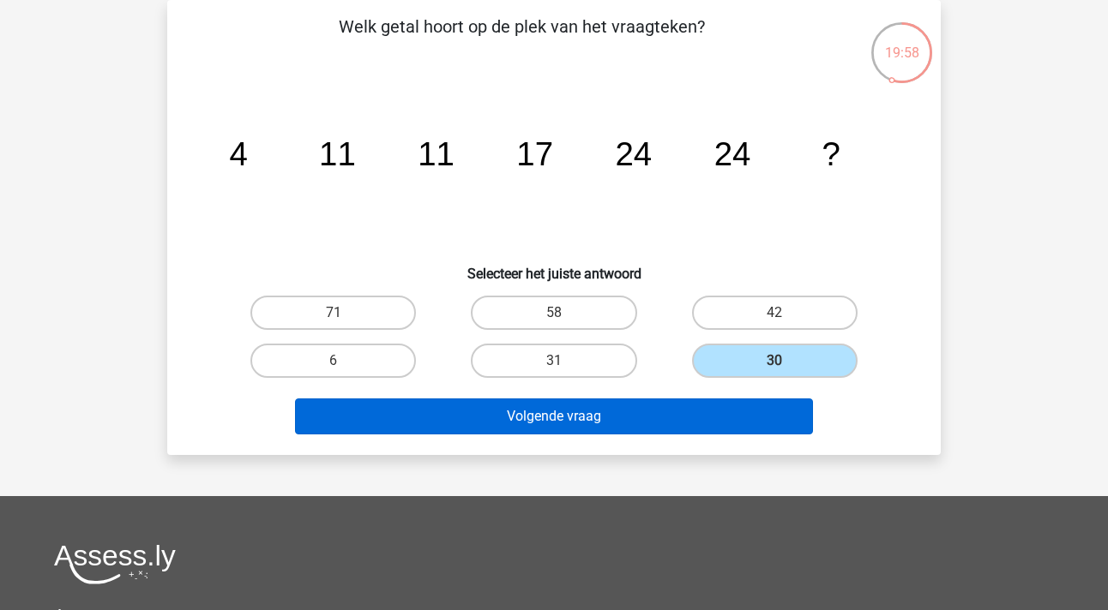
click at [682, 417] on button "Volgende vraag" at bounding box center [554, 417] width 519 height 36
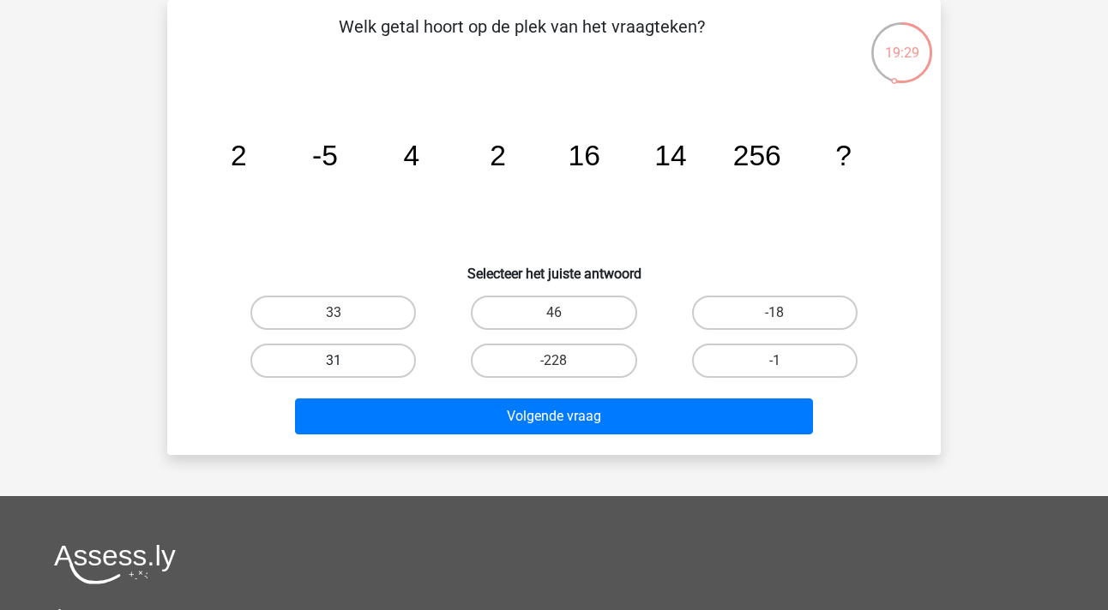
click at [331, 362] on label "31" at bounding box center [332, 361] width 165 height 34
click at [334, 362] on input "31" at bounding box center [339, 366] width 11 height 11
radio input "true"
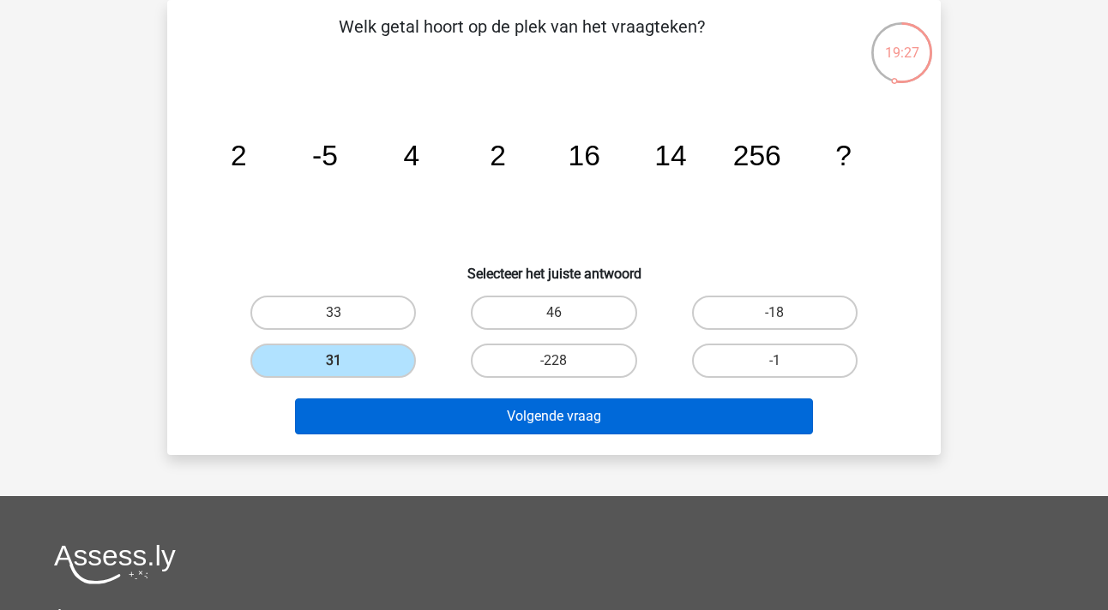
click at [526, 424] on button "Volgende vraag" at bounding box center [554, 417] width 519 height 36
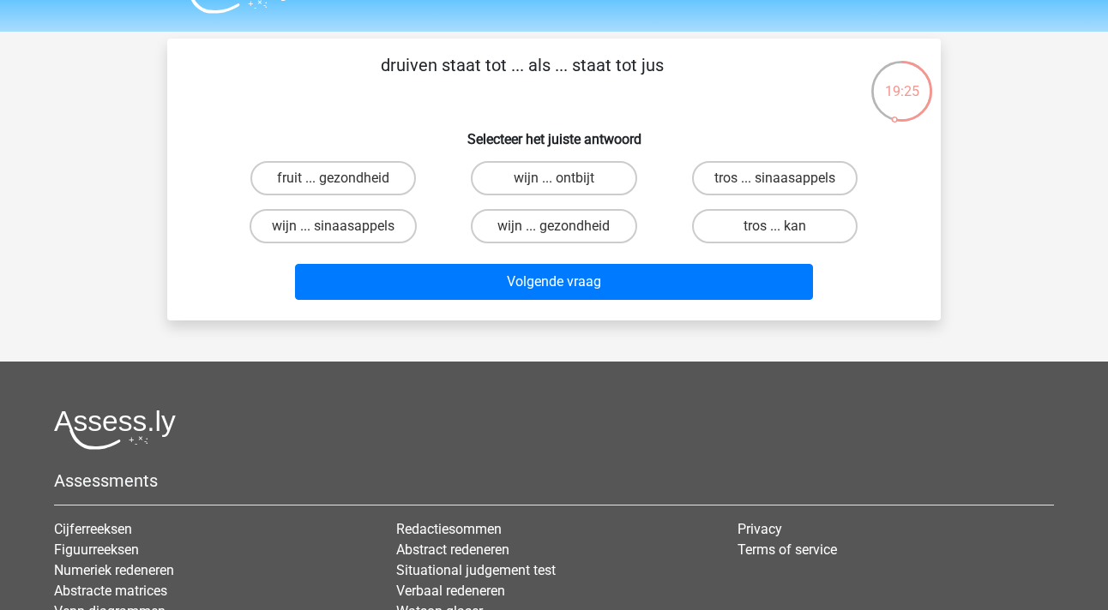
scroll to position [22, 0]
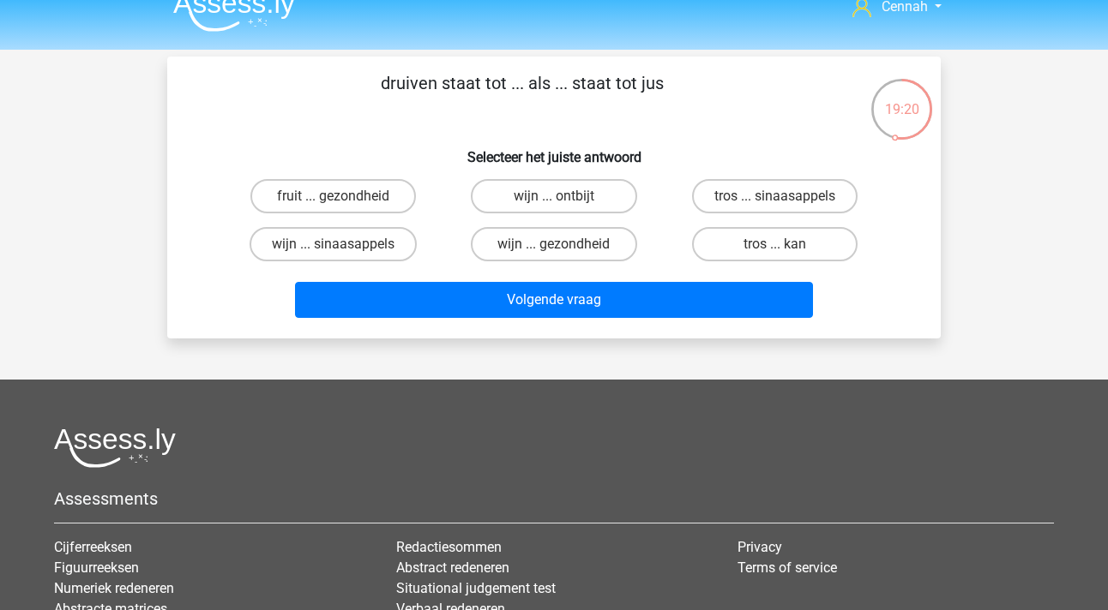
click at [338, 247] on input "wijn ... sinaasappels" at bounding box center [339, 249] width 11 height 11
radio input "true"
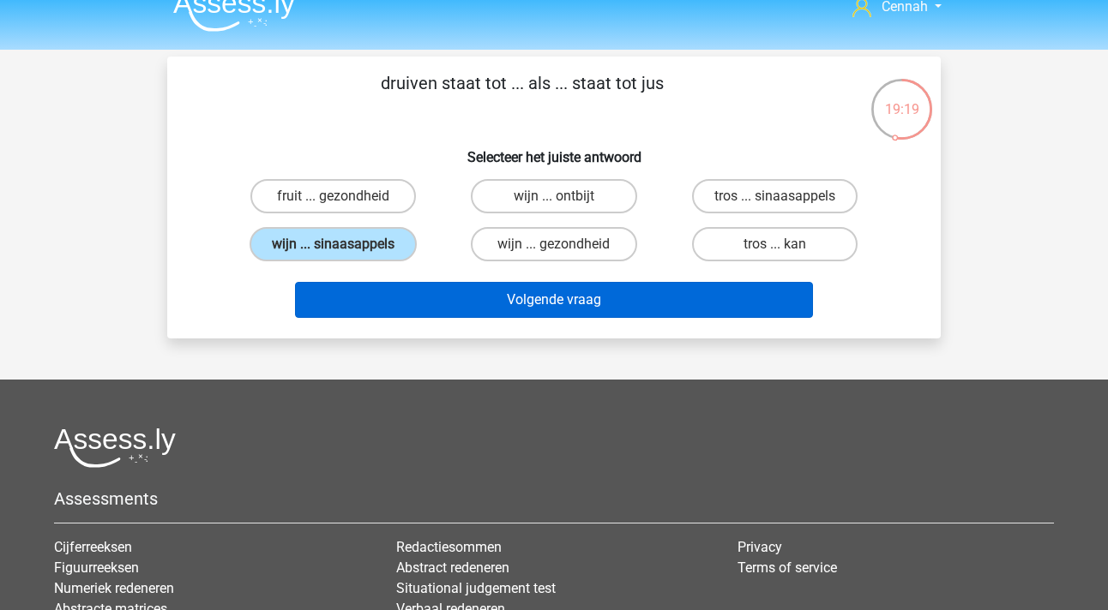
click at [567, 307] on button "Volgende vraag" at bounding box center [554, 300] width 519 height 36
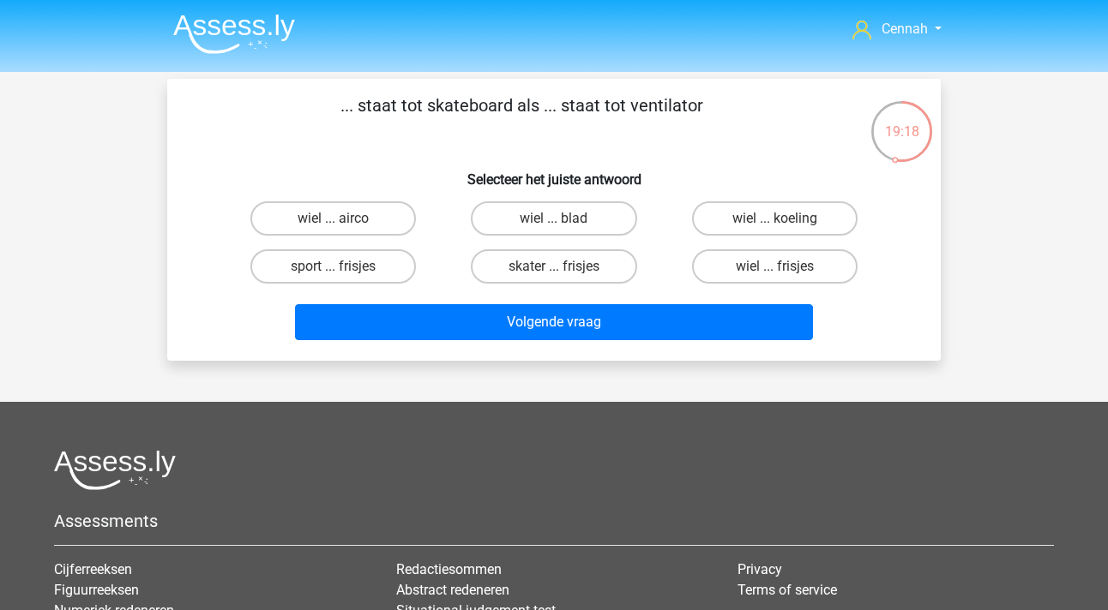
scroll to position [0, 0]
click at [565, 211] on label "wiel ... blad" at bounding box center [553, 218] width 165 height 34
click at [565, 219] on input "wiel ... blad" at bounding box center [559, 224] width 11 height 11
radio input "true"
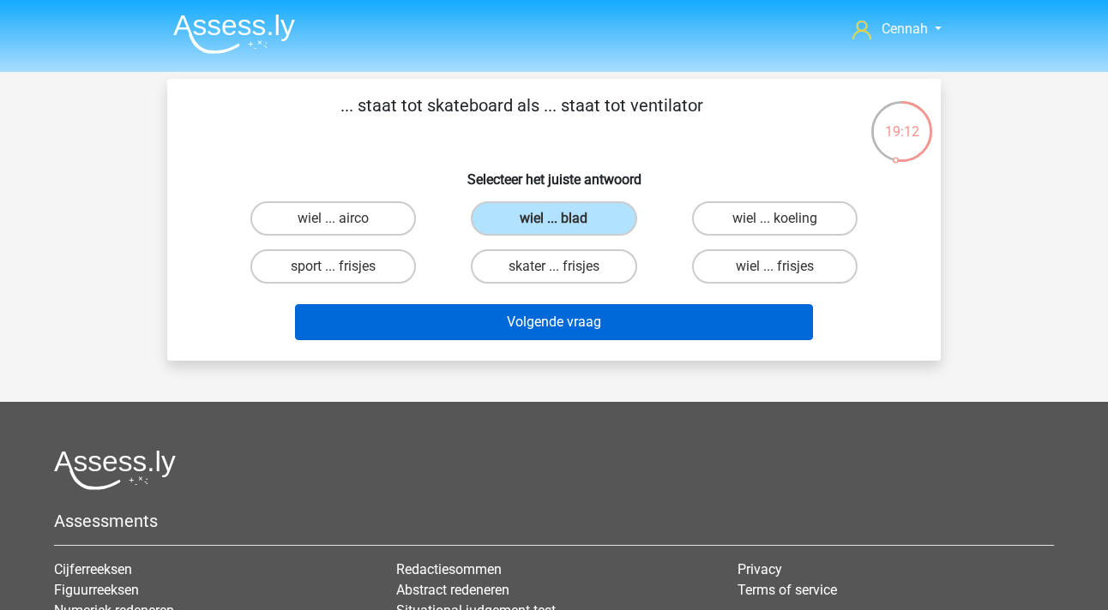
click at [568, 326] on button "Volgende vraag" at bounding box center [554, 322] width 519 height 36
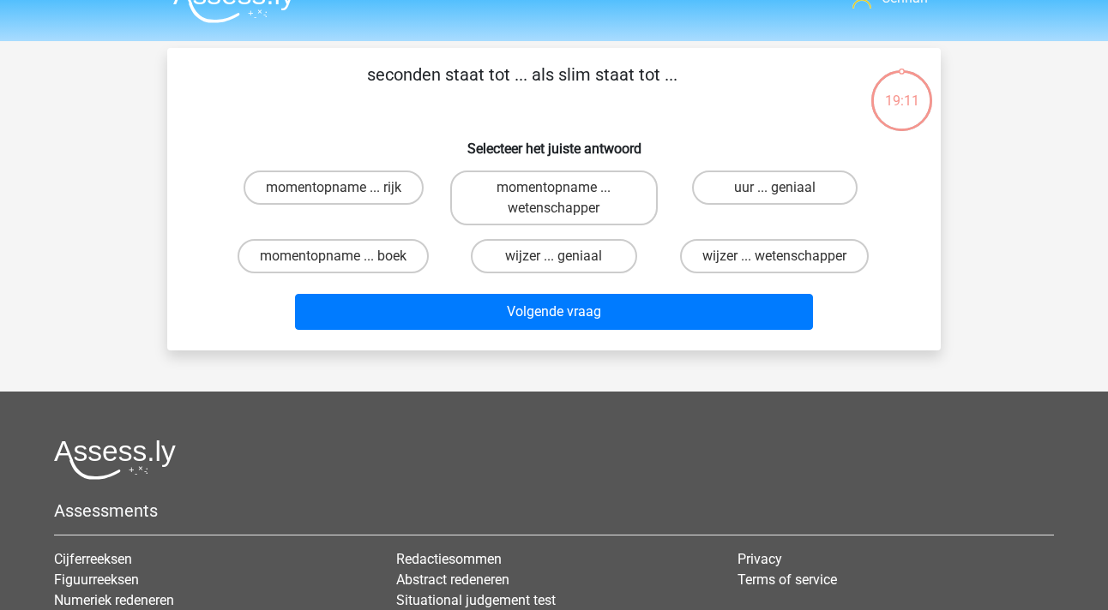
scroll to position [27, 0]
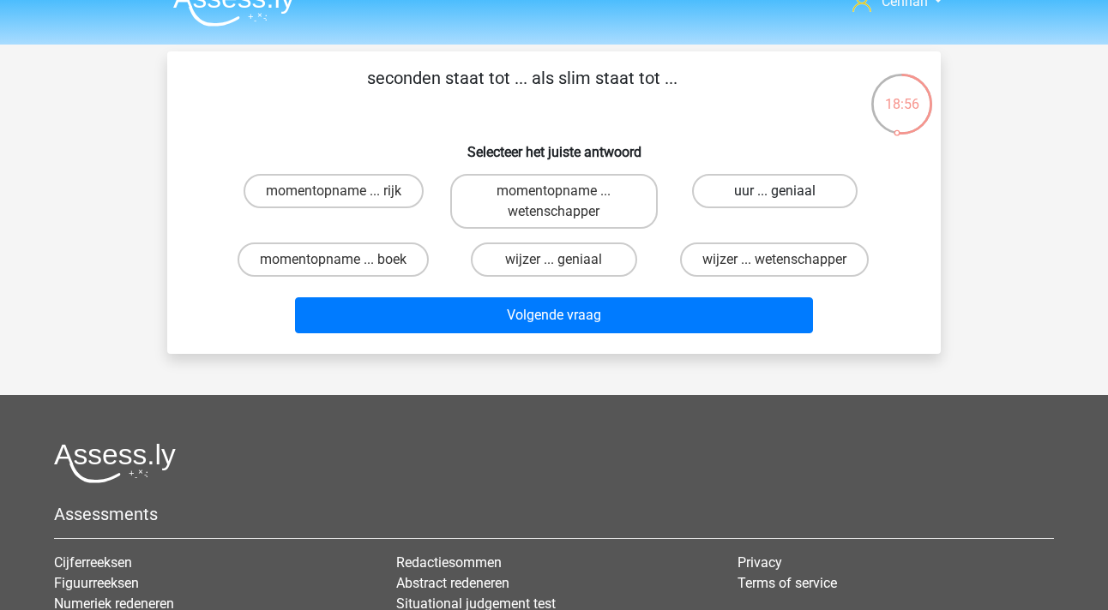
click at [755, 201] on label "uur ... geniaal" at bounding box center [774, 191] width 165 height 34
click at [774, 201] on input "uur ... geniaal" at bounding box center [779, 196] width 11 height 11
radio input "true"
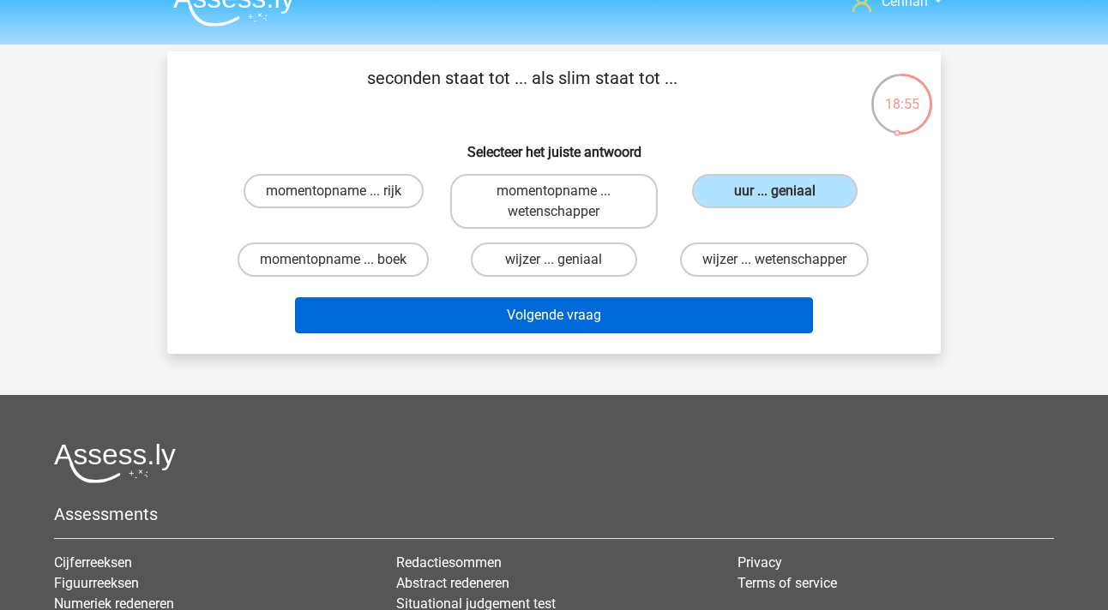
click at [667, 310] on button "Volgende vraag" at bounding box center [554, 316] width 519 height 36
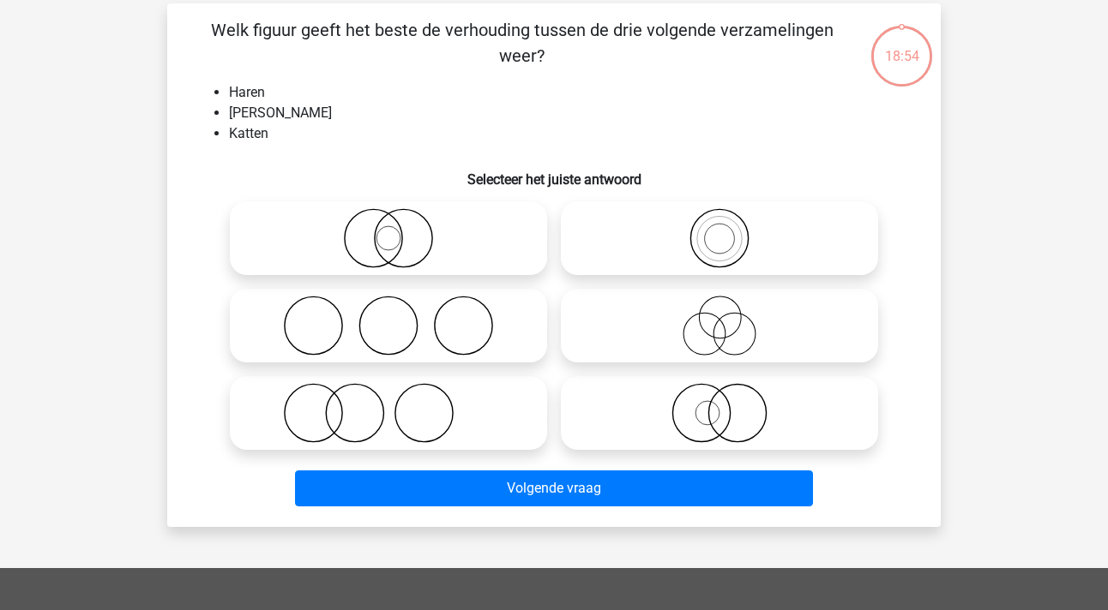
scroll to position [52, 0]
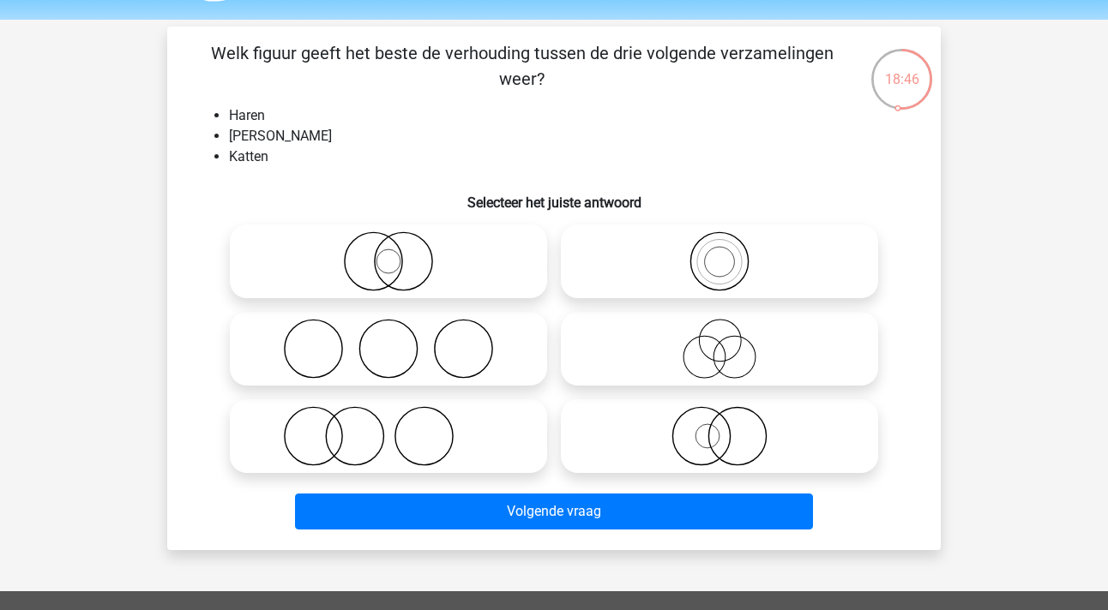
click at [340, 440] on icon at bounding box center [389, 436] width 304 height 60
click at [388, 428] on input "radio" at bounding box center [393, 422] width 11 height 11
radio input "true"
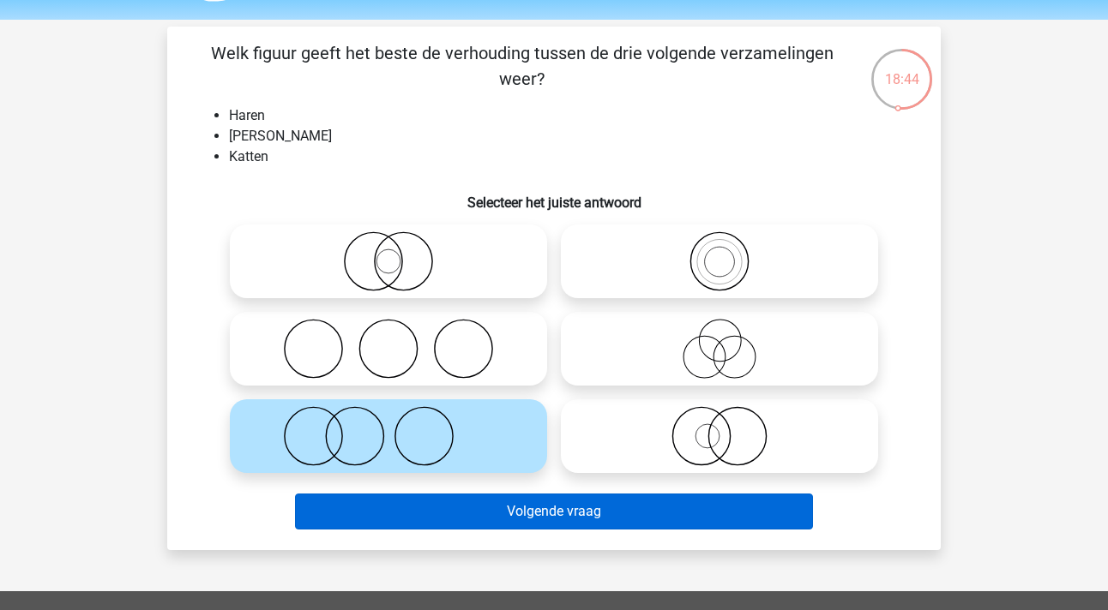
click at [556, 518] on button "Volgende vraag" at bounding box center [554, 512] width 519 height 36
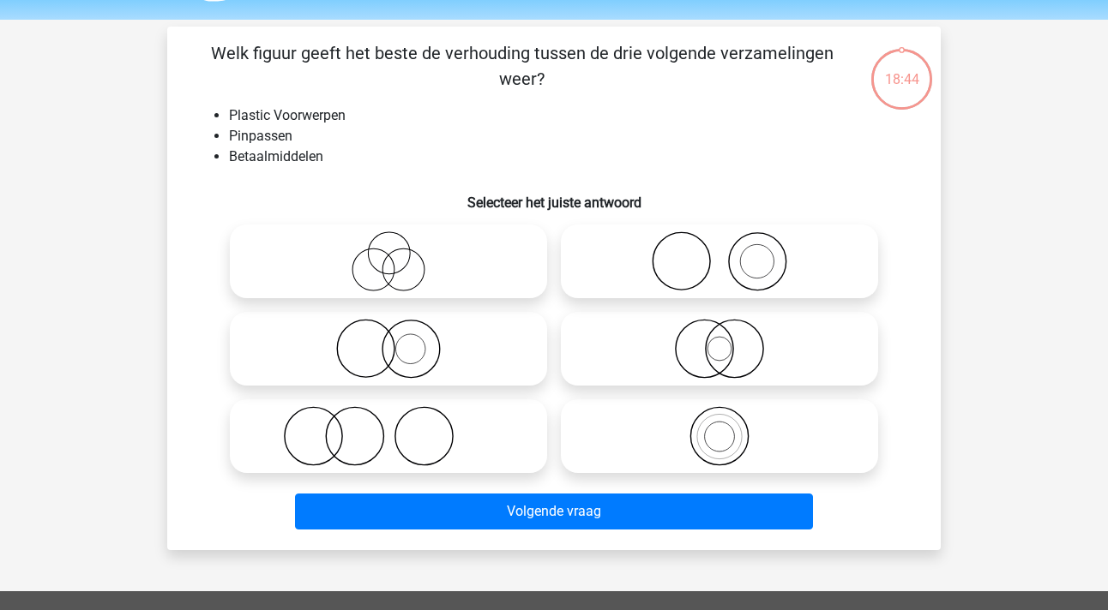
scroll to position [79, 0]
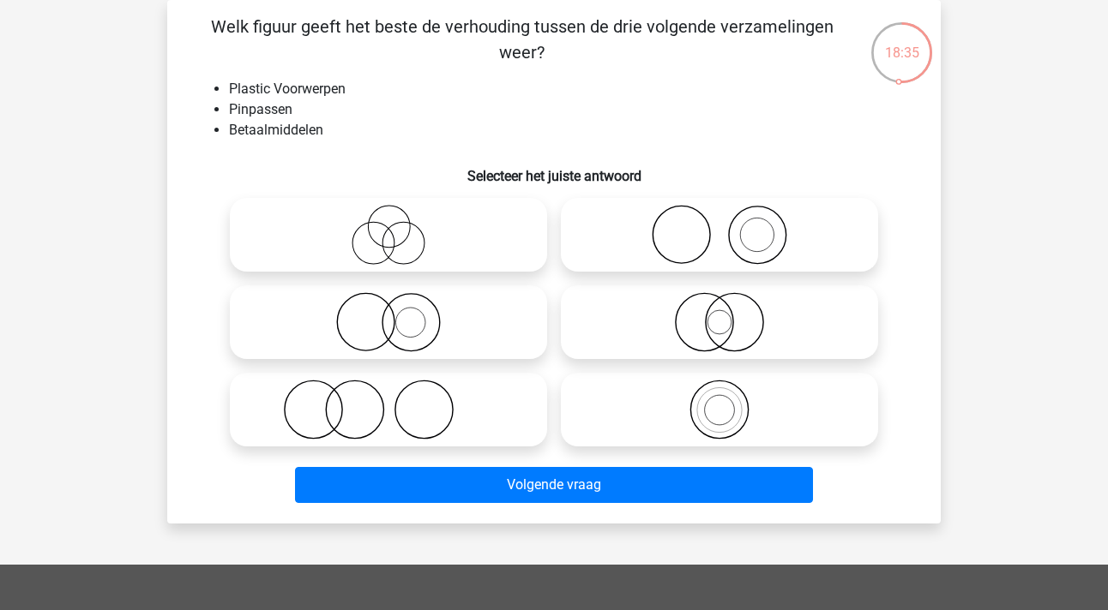
click at [718, 325] on icon at bounding box center [720, 322] width 304 height 60
click at [719, 314] on input "radio" at bounding box center [724, 308] width 11 height 11
radio input "true"
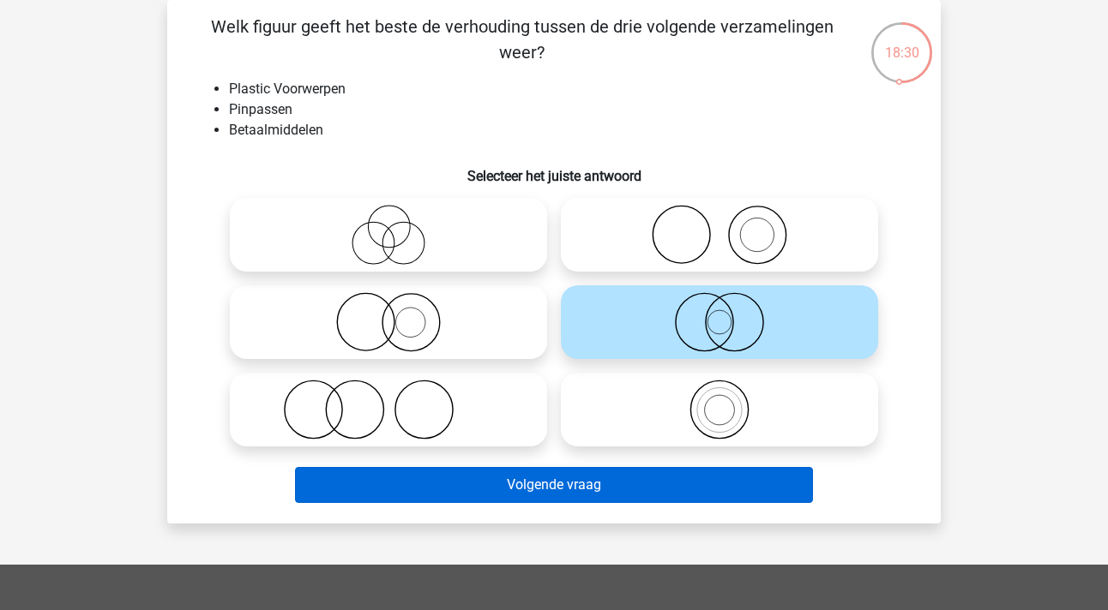
click at [568, 491] on button "Volgende vraag" at bounding box center [554, 485] width 519 height 36
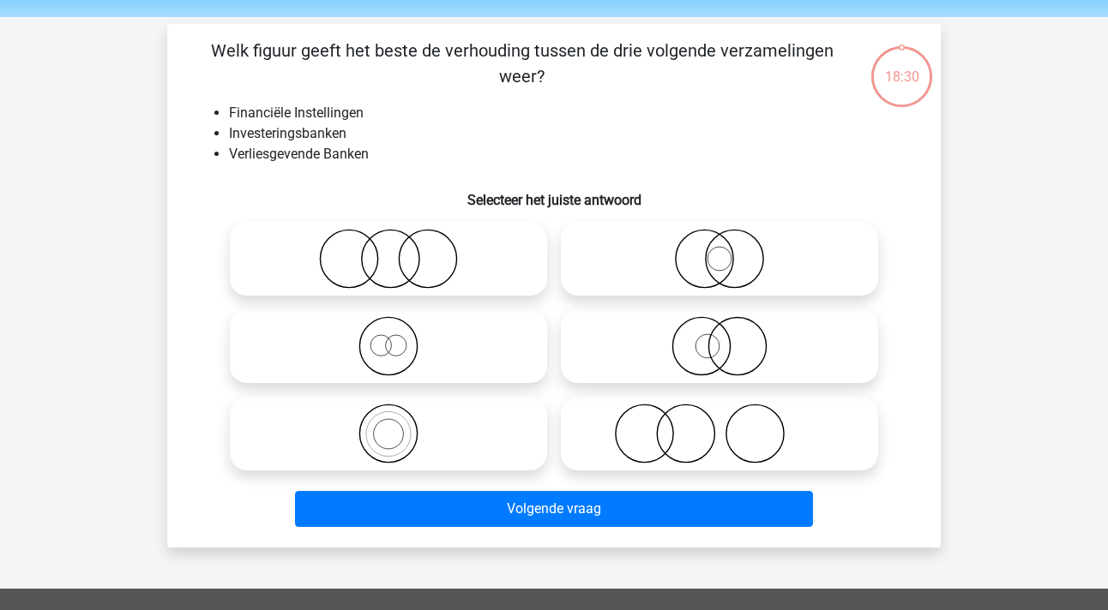
scroll to position [51, 0]
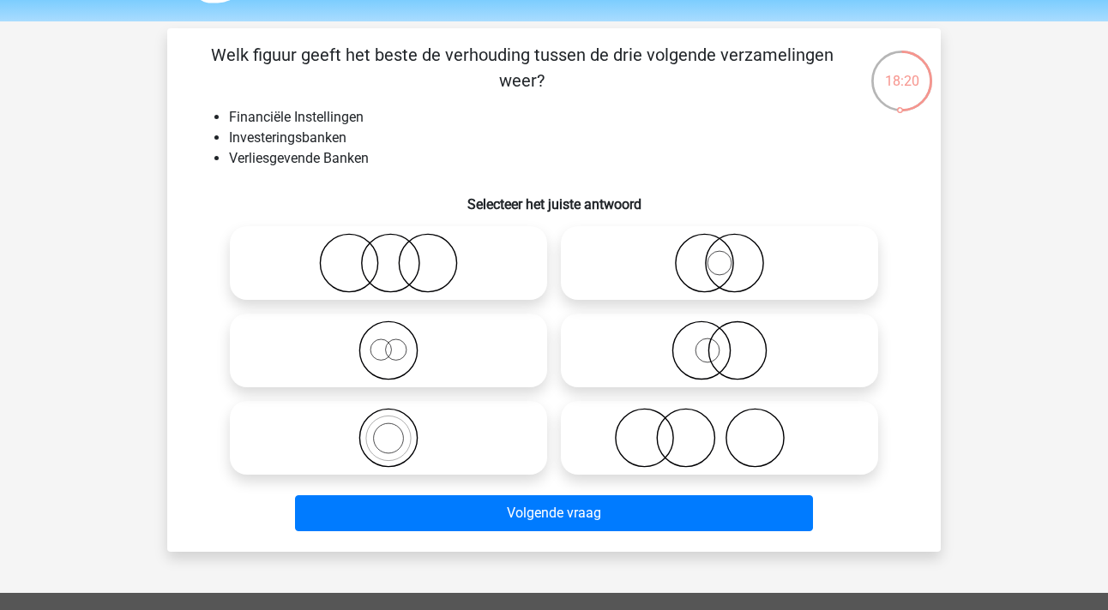
click at [395, 351] on icon at bounding box center [389, 351] width 304 height 60
click at [395, 342] on input "radio" at bounding box center [393, 336] width 11 height 11
radio input "true"
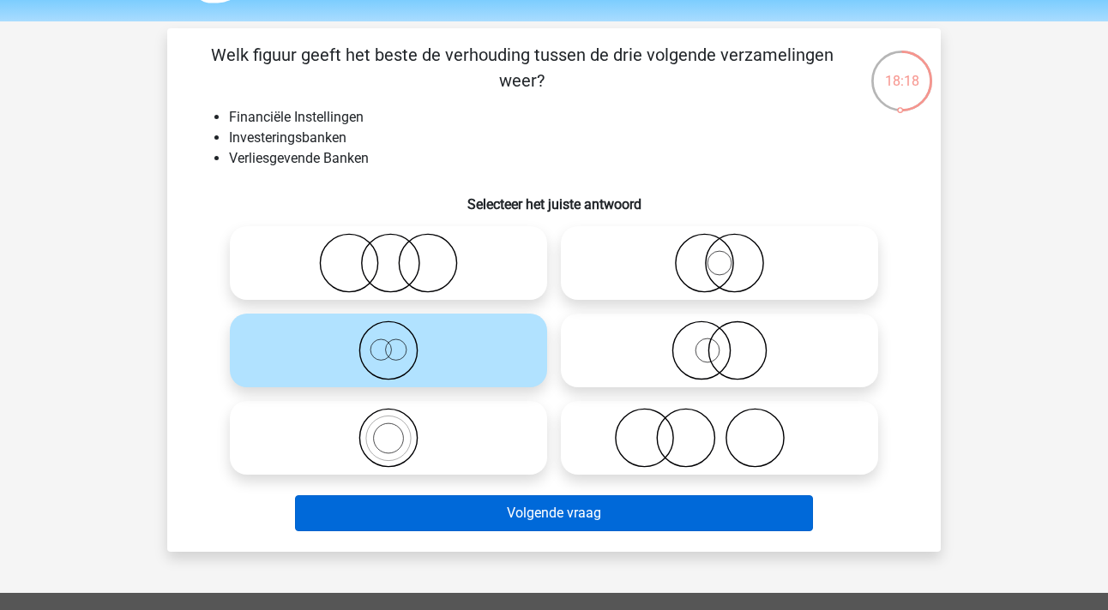
click at [567, 517] on button "Volgende vraag" at bounding box center [554, 514] width 519 height 36
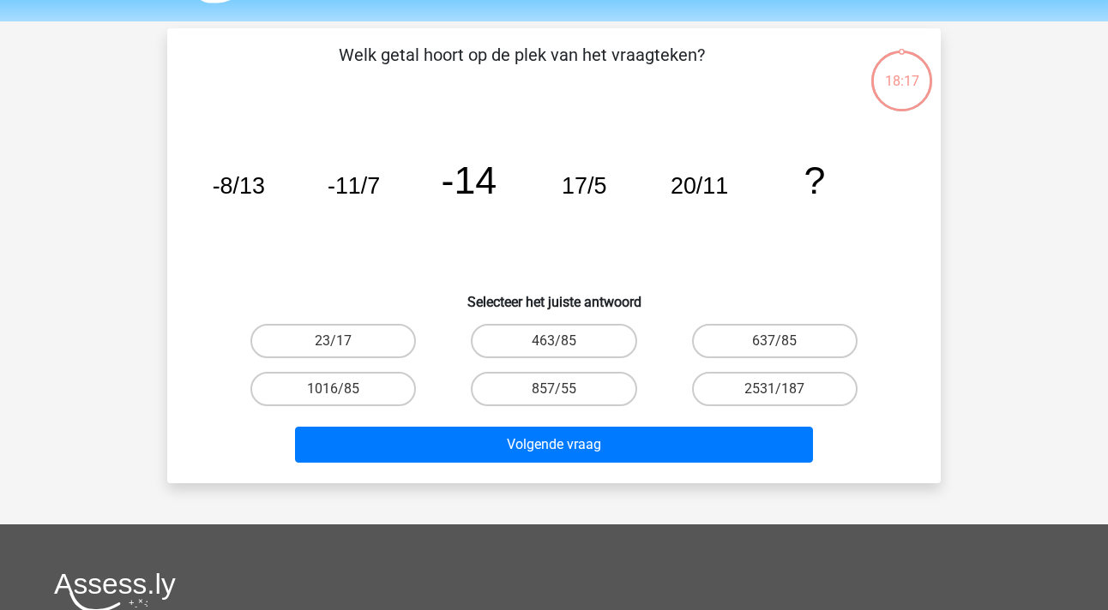
scroll to position [79, 0]
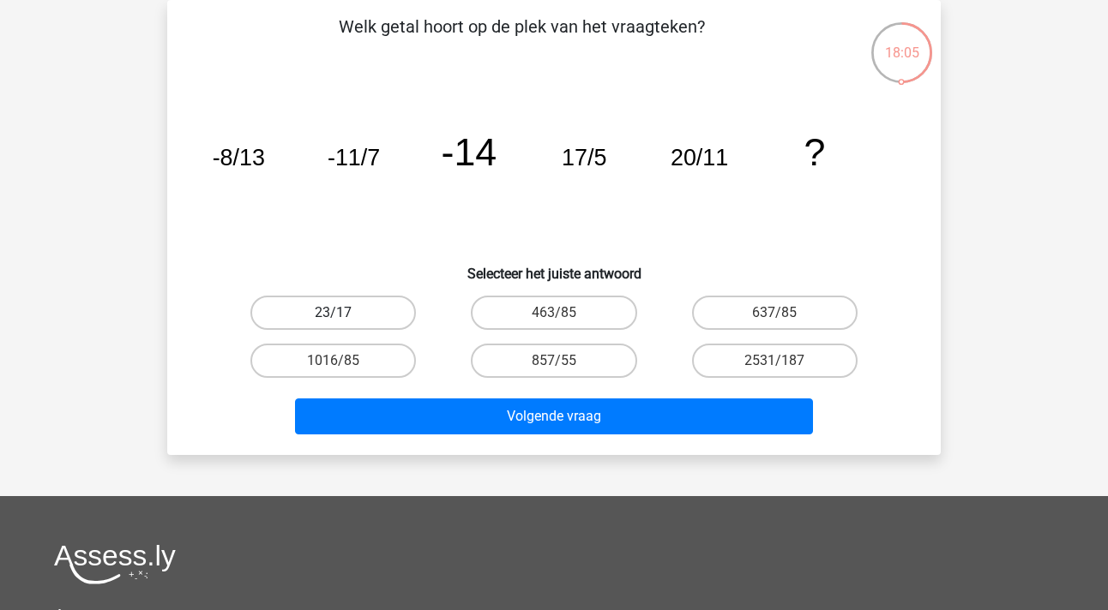
click at [321, 307] on label "23/17" at bounding box center [332, 313] width 165 height 34
click at [334, 313] on input "23/17" at bounding box center [339, 318] width 11 height 11
radio input "true"
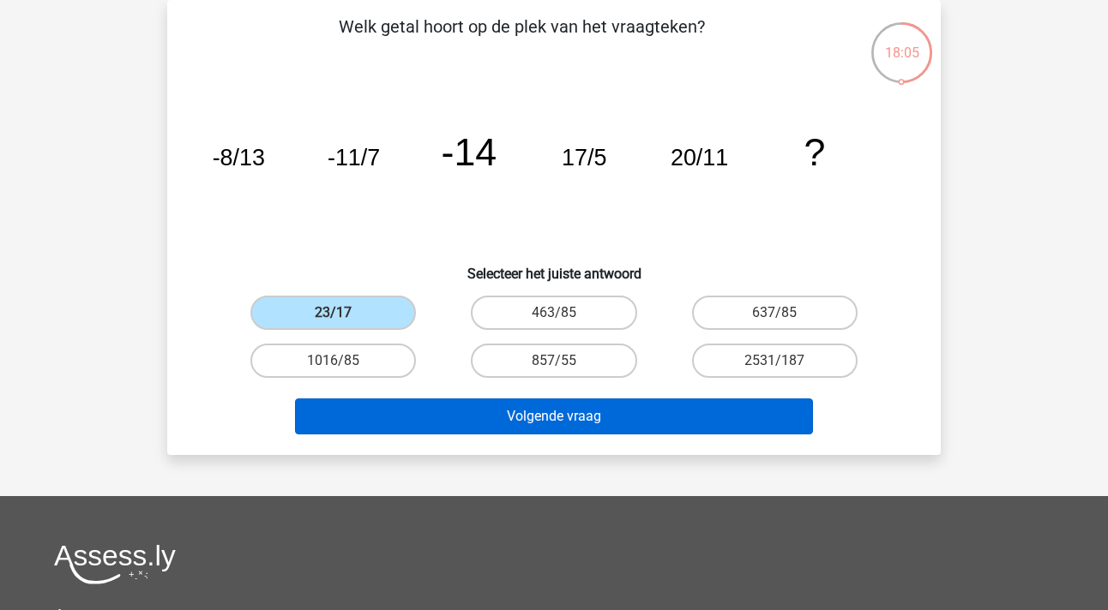
click at [502, 415] on button "Volgende vraag" at bounding box center [554, 417] width 519 height 36
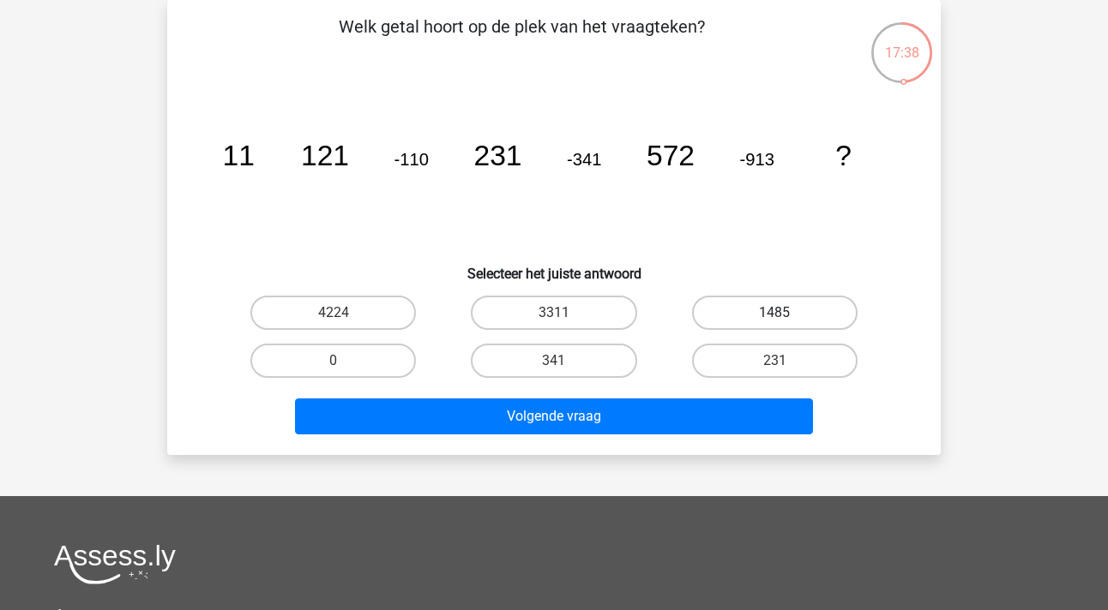
click at [761, 313] on label "1485" at bounding box center [774, 313] width 165 height 34
click at [774, 313] on input "1485" at bounding box center [779, 318] width 11 height 11
radio input "true"
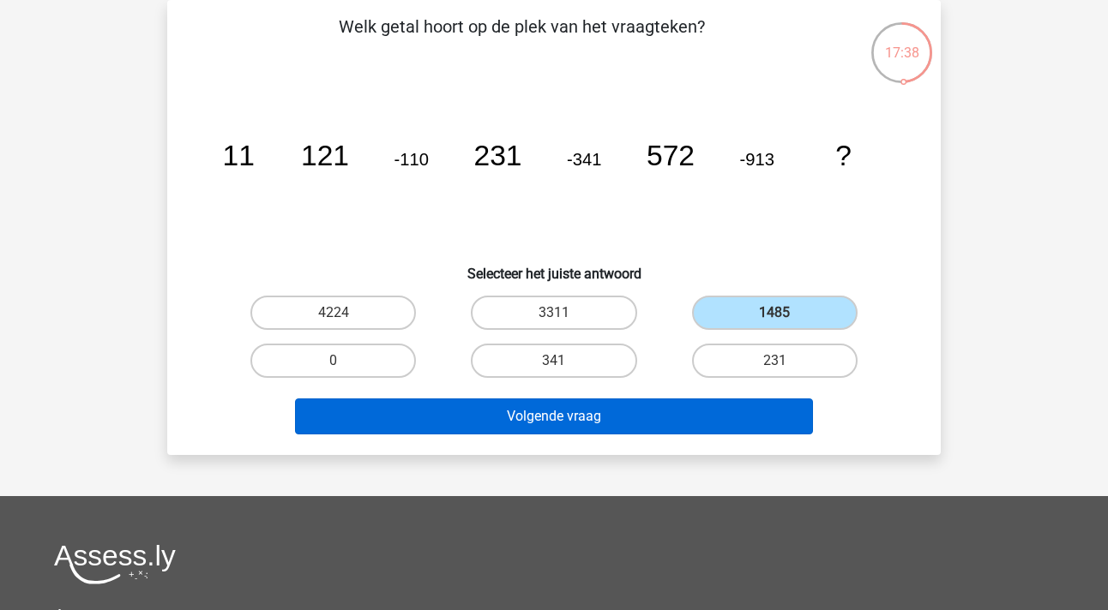
click at [496, 416] on button "Volgende vraag" at bounding box center [554, 417] width 519 height 36
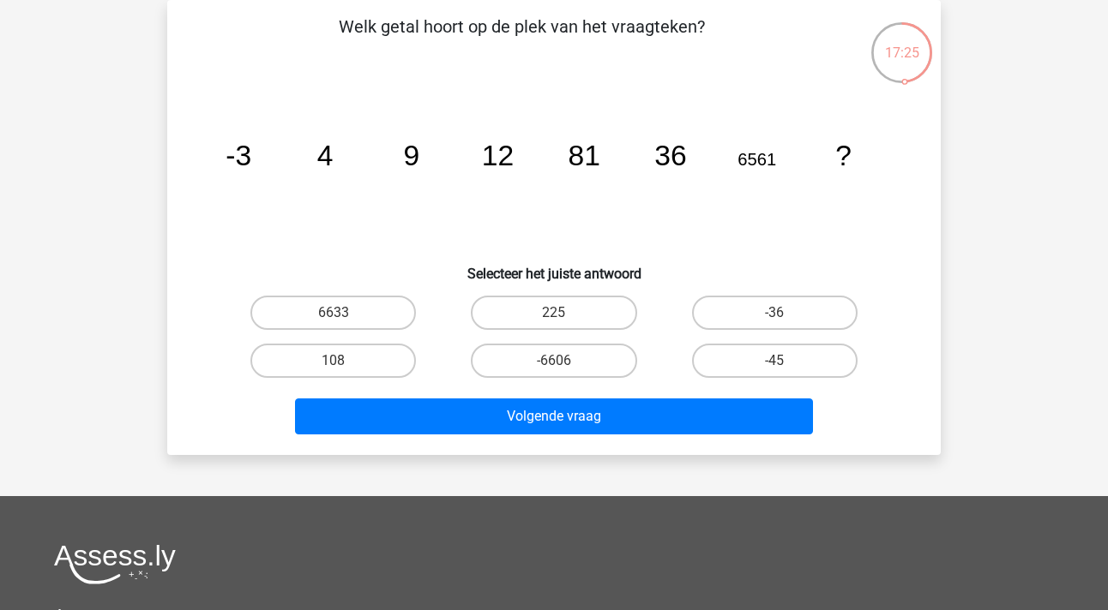
click at [342, 361] on input "108" at bounding box center [339, 366] width 11 height 11
radio input "true"
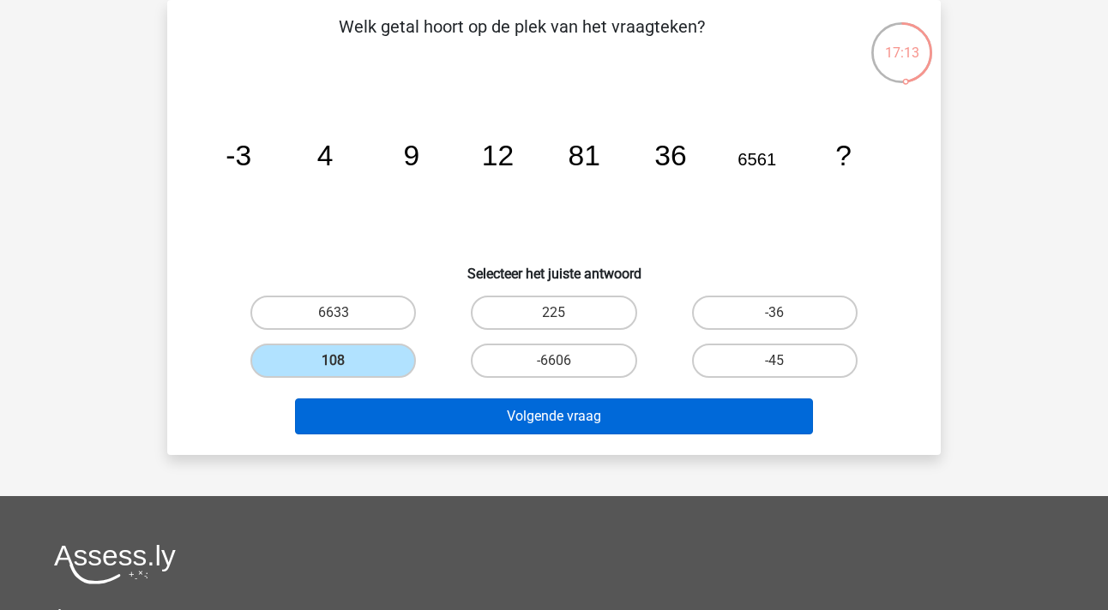
click at [557, 418] on button "Volgende vraag" at bounding box center [554, 417] width 519 height 36
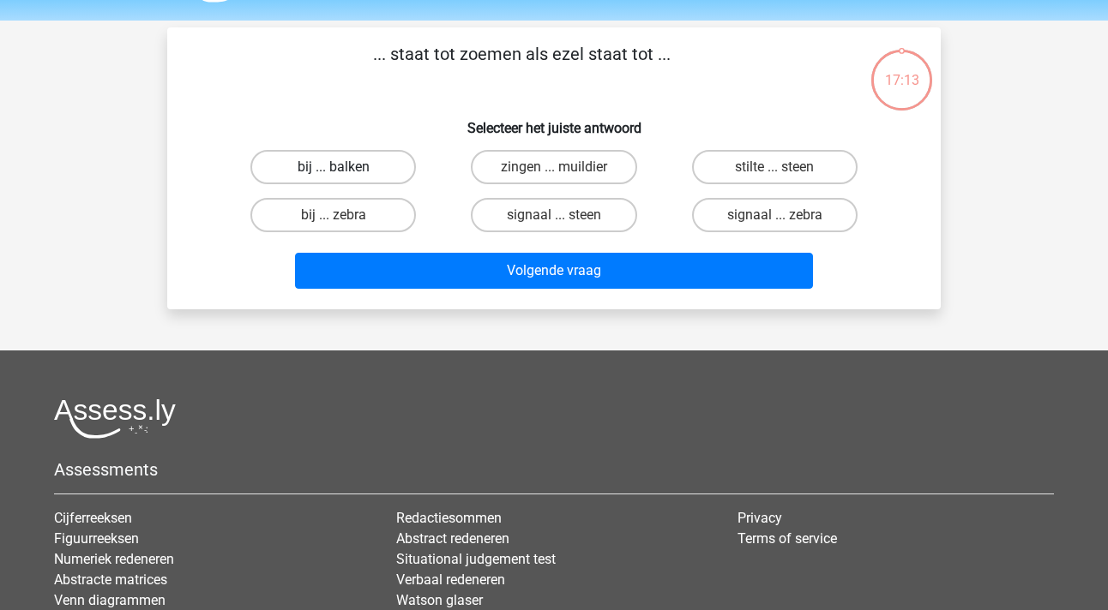
scroll to position [51, 0]
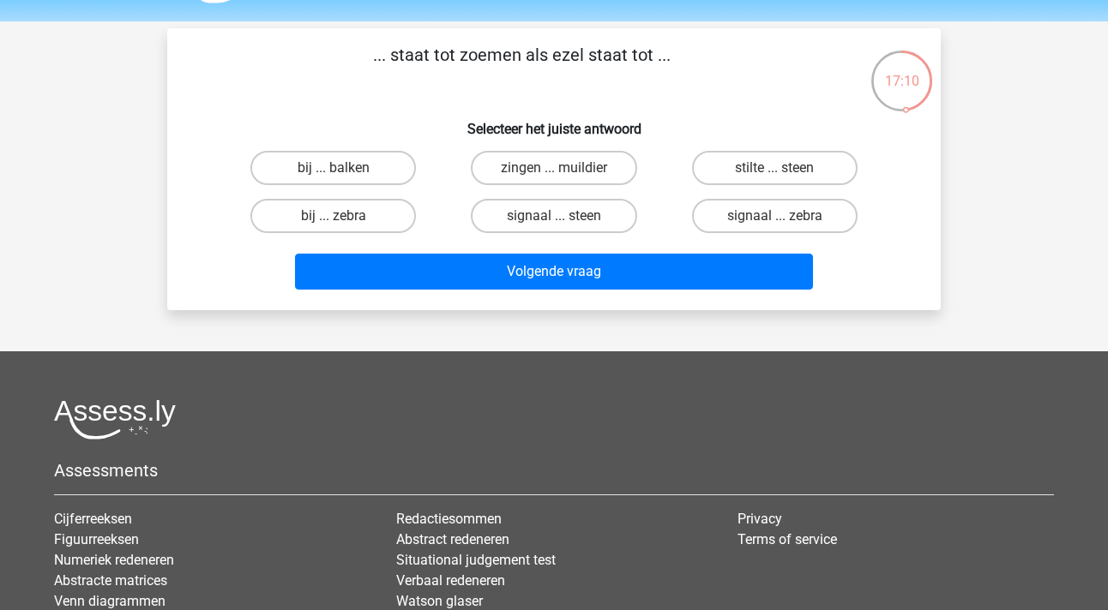
click at [334, 168] on input "bij ... balken" at bounding box center [339, 173] width 11 height 11
radio input "true"
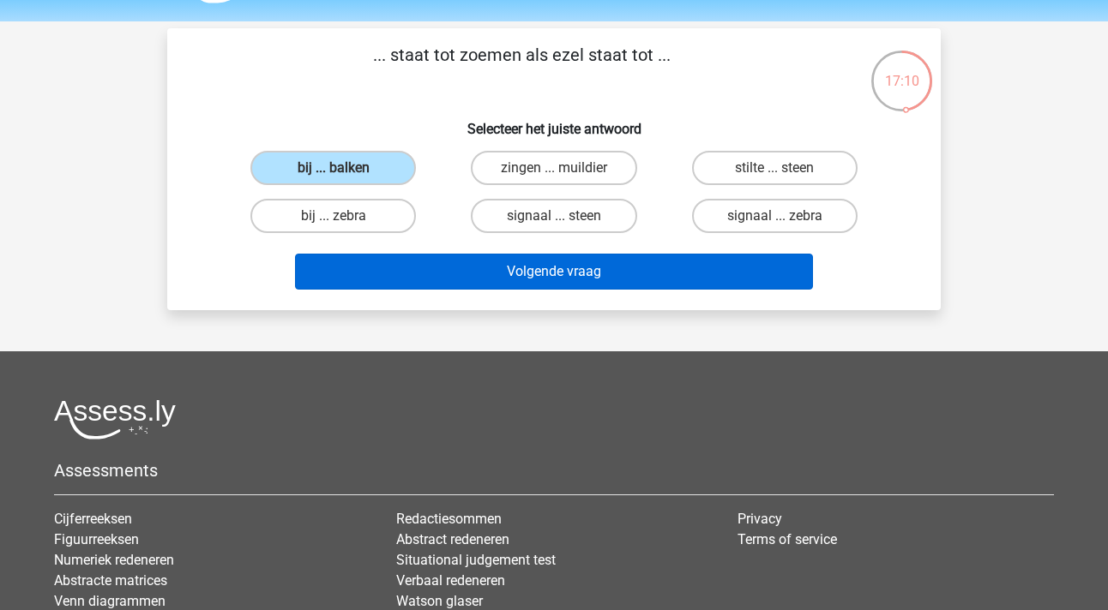
click at [500, 281] on button "Volgende vraag" at bounding box center [554, 272] width 519 height 36
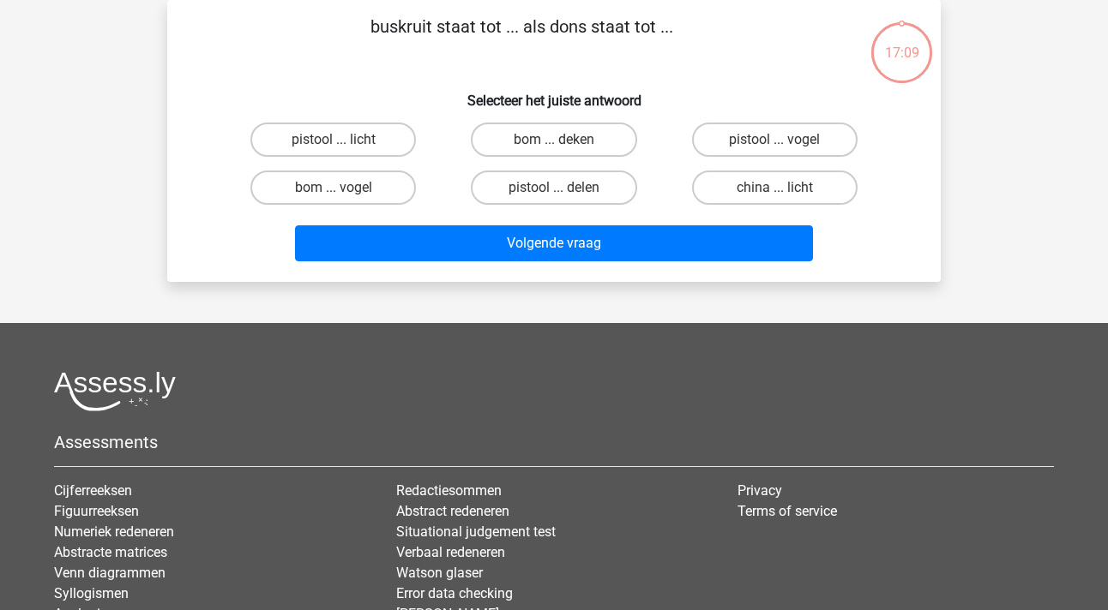
scroll to position [17, 0]
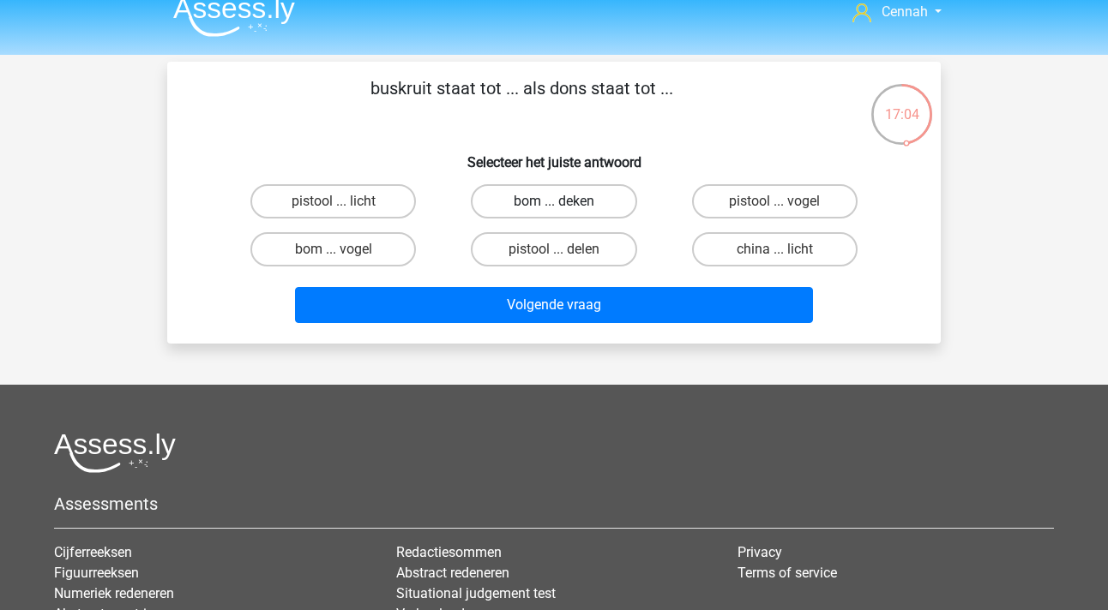
click at [526, 200] on label "bom ... deken" at bounding box center [553, 201] width 165 height 34
click at [554, 201] on input "bom ... deken" at bounding box center [559, 206] width 11 height 11
radio input "true"
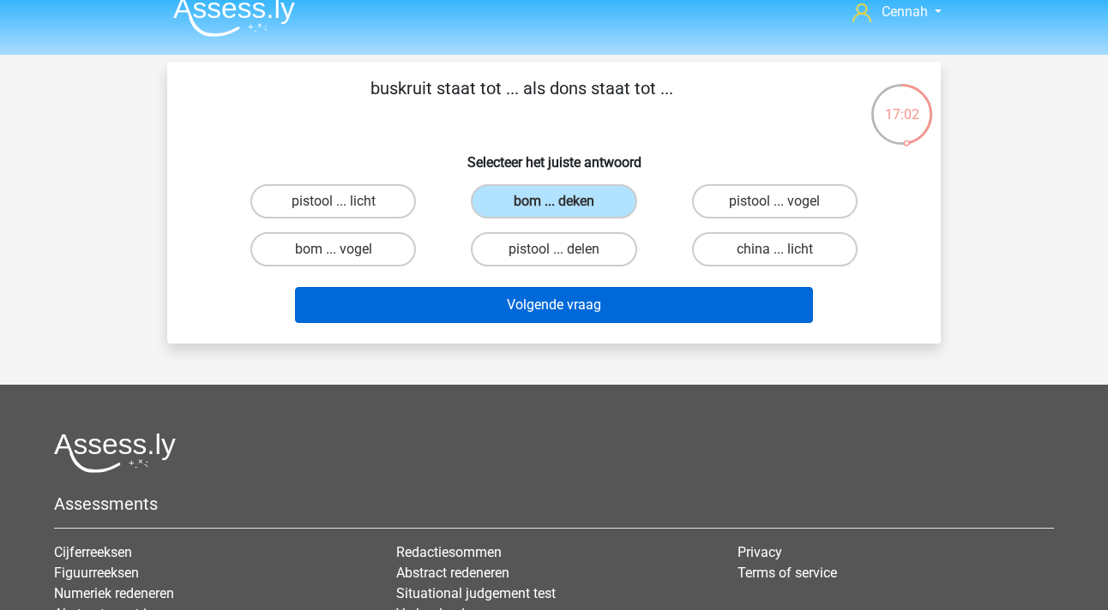
click at [518, 312] on button "Volgende vraag" at bounding box center [554, 305] width 519 height 36
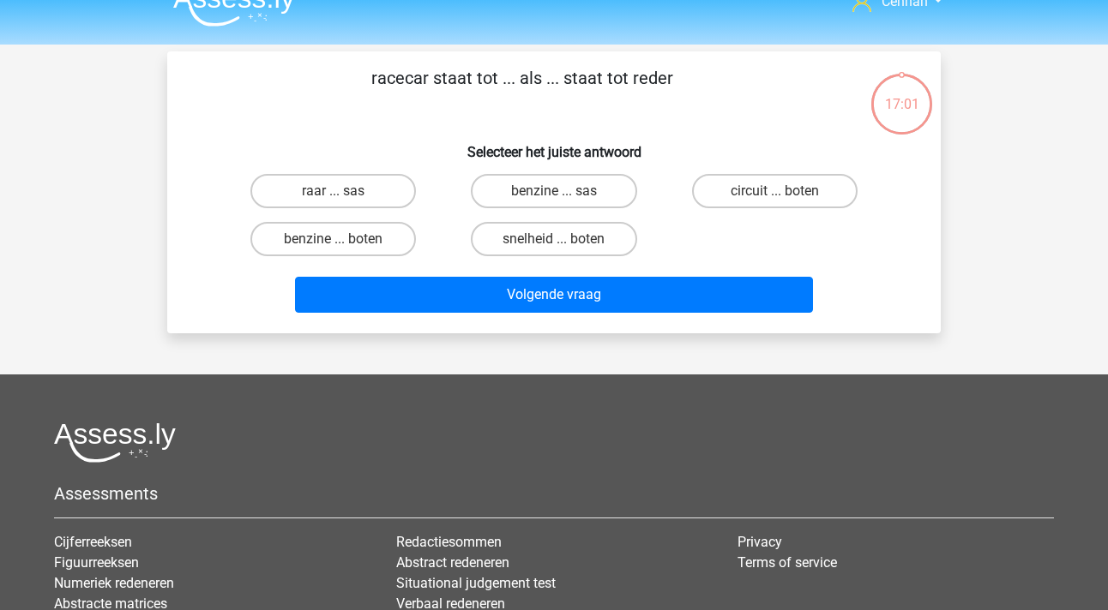
scroll to position [11, 0]
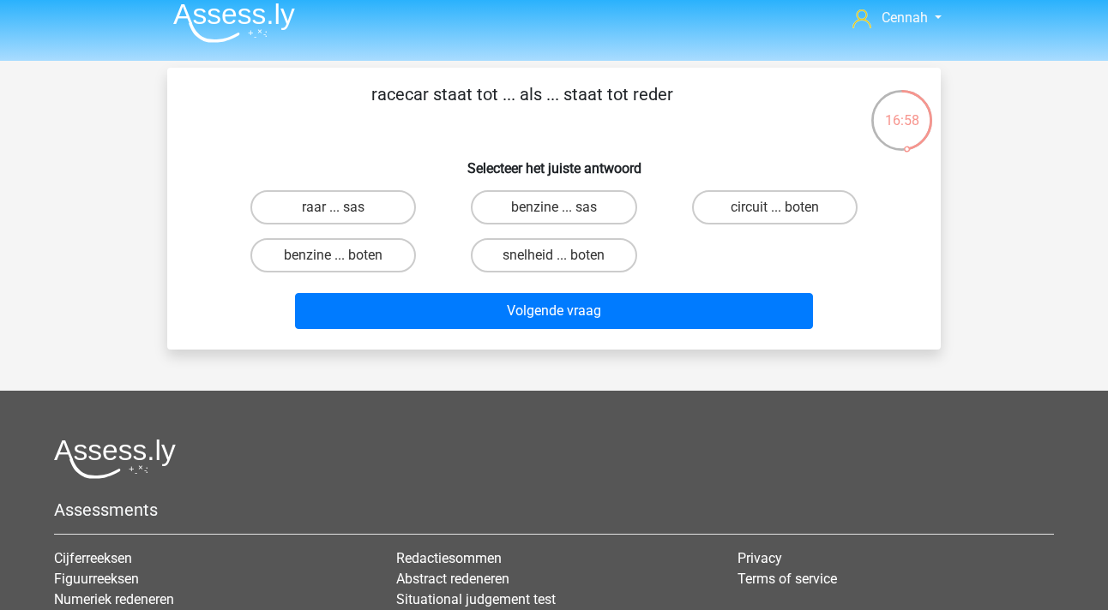
click at [335, 211] on input "raar ... sas" at bounding box center [339, 212] width 11 height 11
radio input "true"
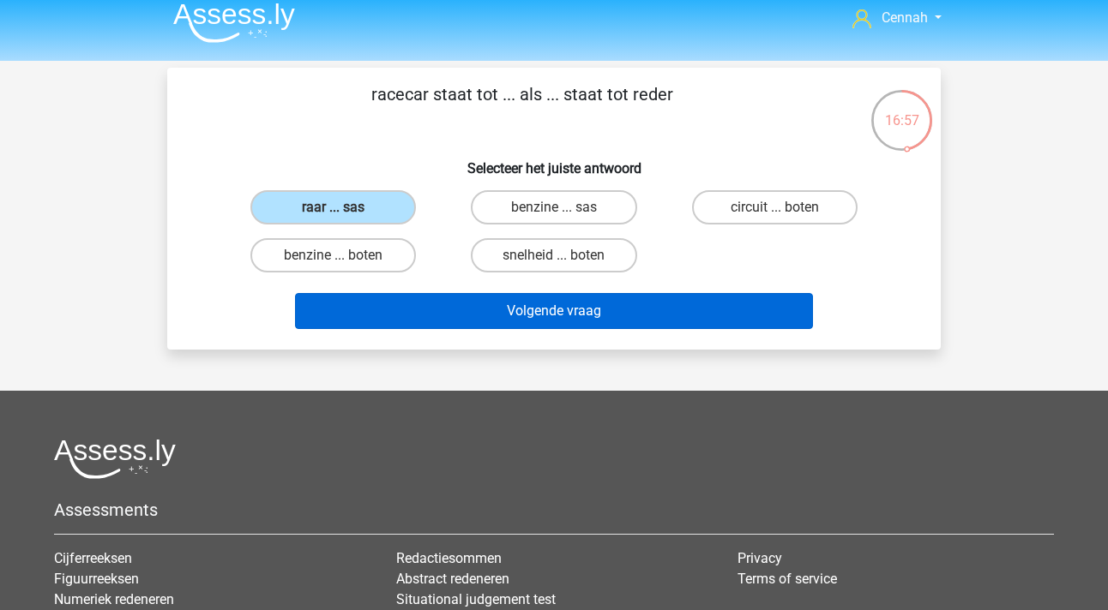
click at [567, 308] on button "Volgende vraag" at bounding box center [554, 311] width 519 height 36
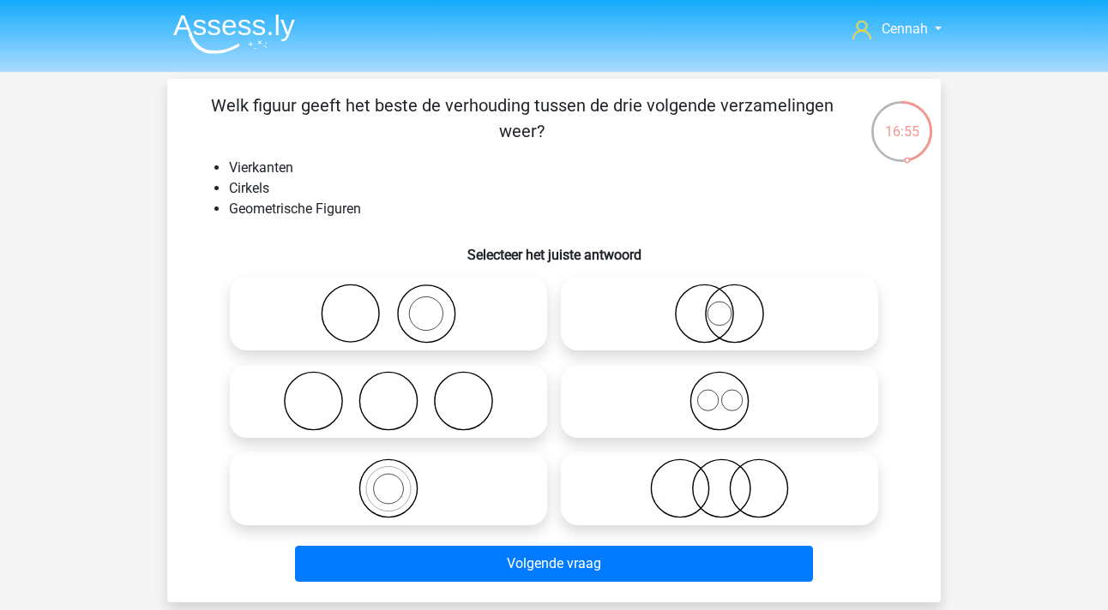
scroll to position [0, 0]
click at [725, 389] on input "radio" at bounding box center [724, 387] width 11 height 11
radio input "true"
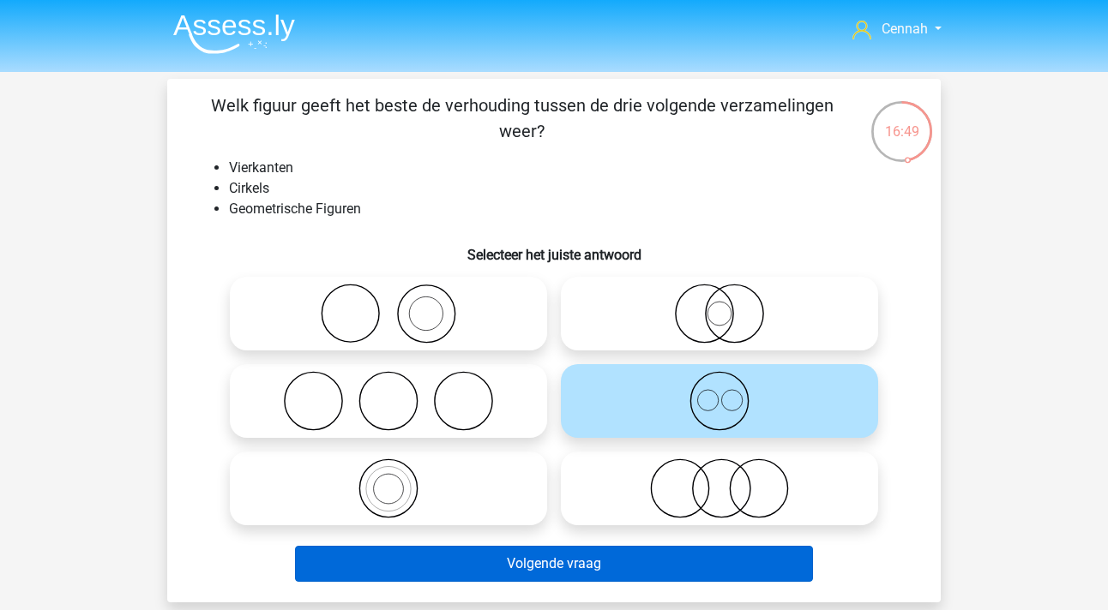
scroll to position [33, 0]
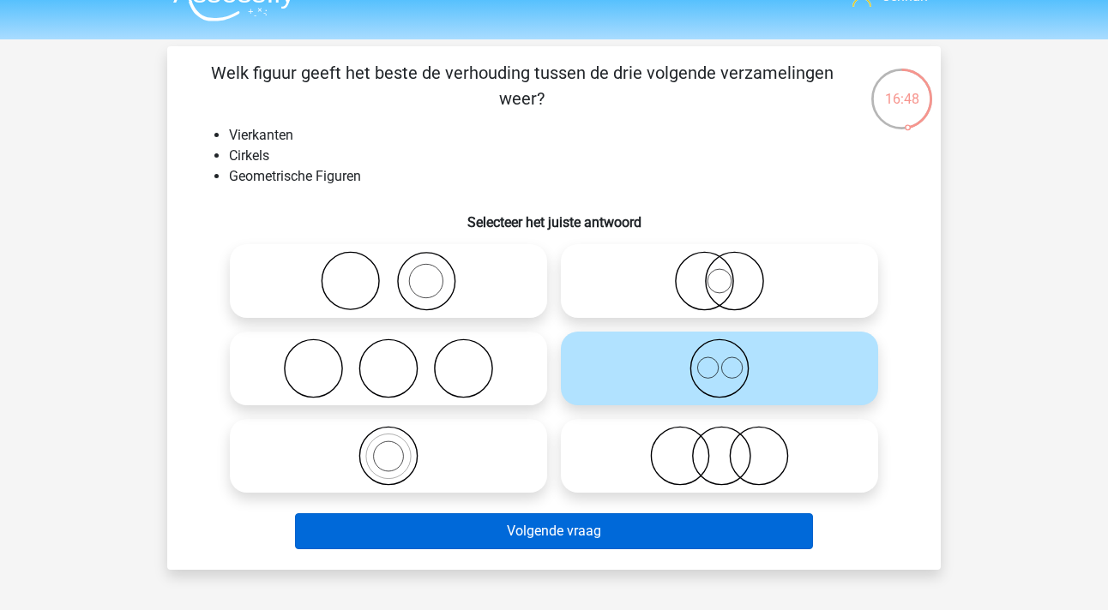
click at [551, 535] on button "Volgende vraag" at bounding box center [554, 532] width 519 height 36
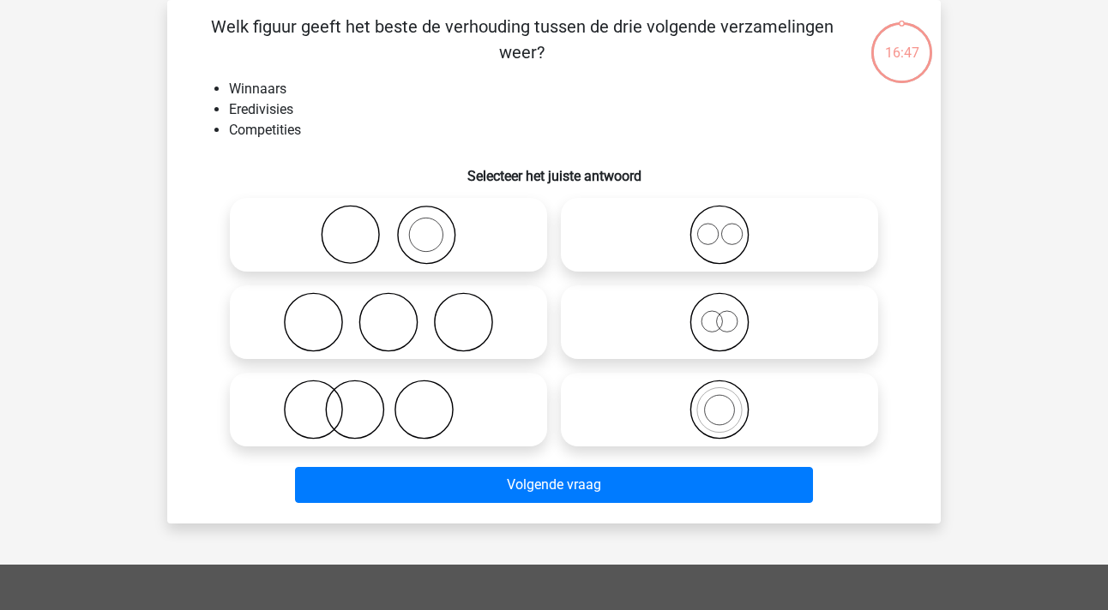
scroll to position [52, 0]
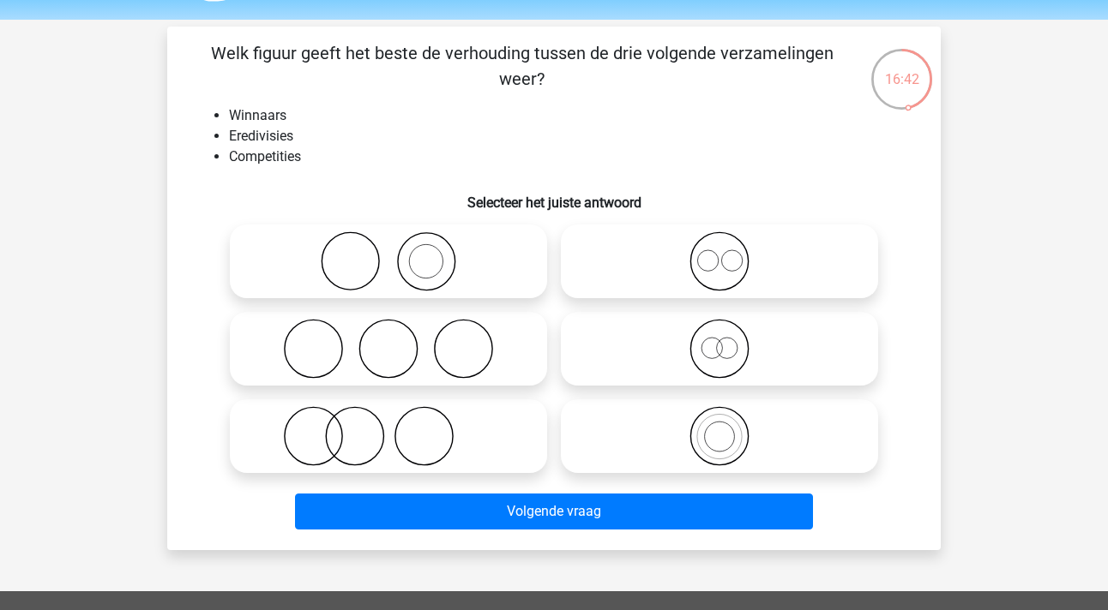
click at [396, 264] on icon at bounding box center [389, 261] width 304 height 60
click at [396, 253] on input "radio" at bounding box center [393, 247] width 11 height 11
radio input "true"
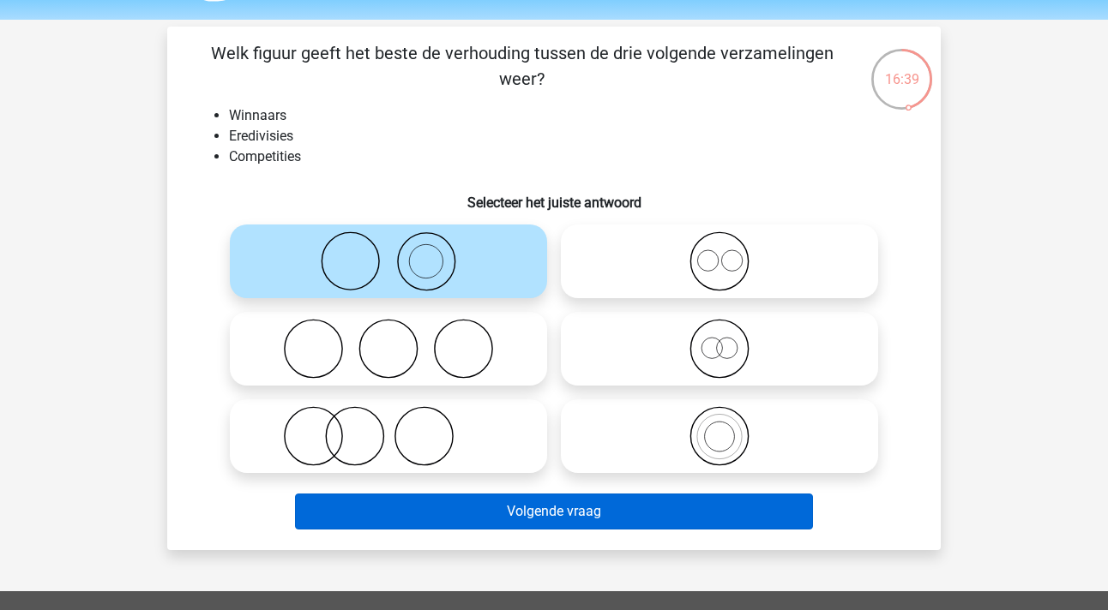
click at [581, 510] on button "Volgende vraag" at bounding box center [554, 512] width 519 height 36
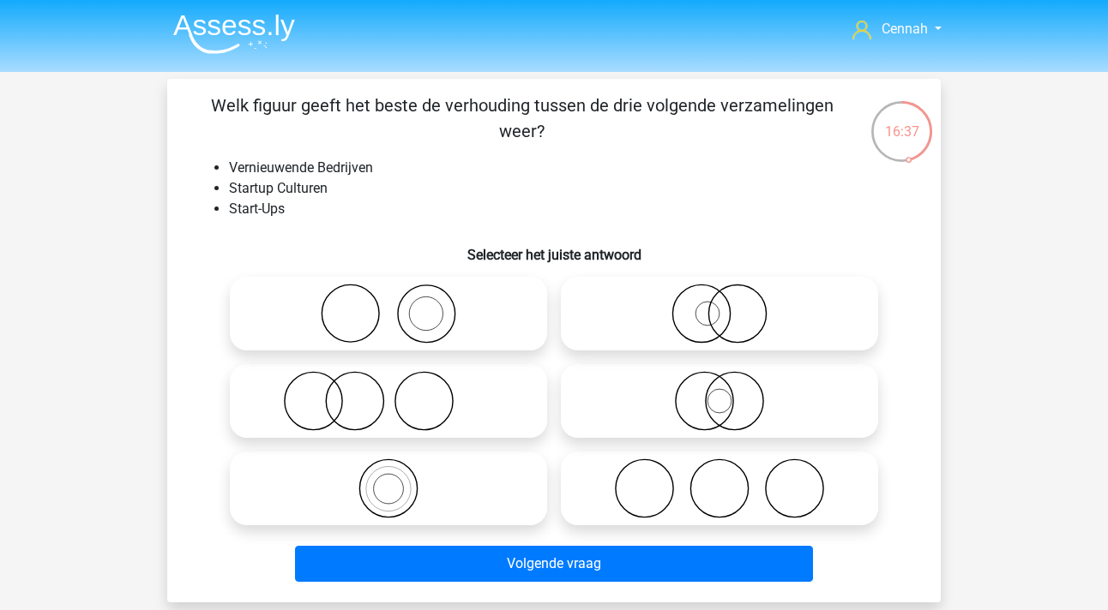
scroll to position [50, 0]
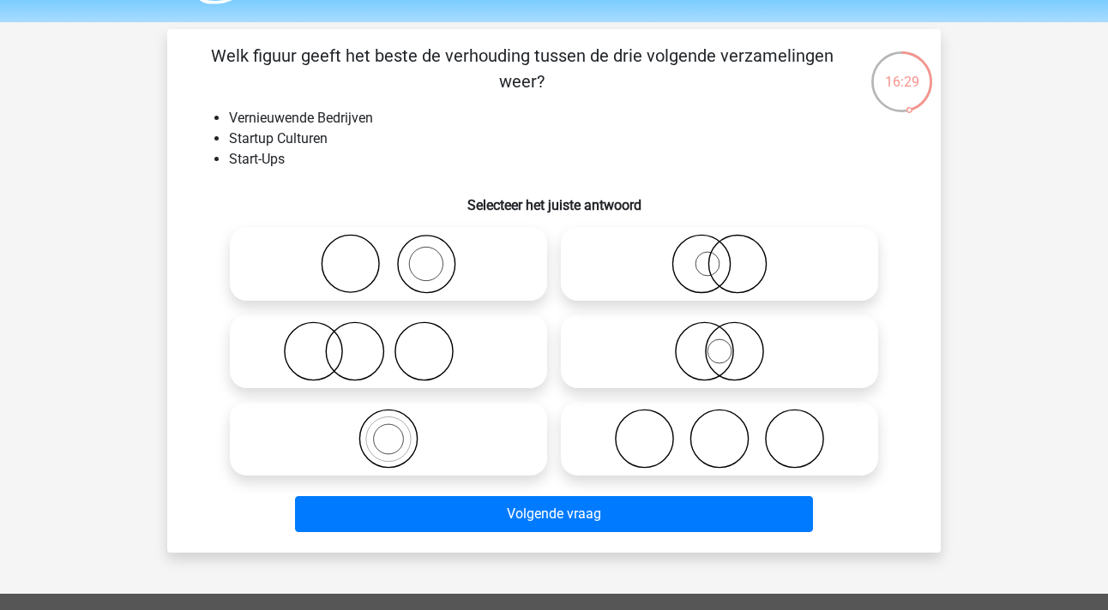
click at [400, 260] on icon at bounding box center [389, 264] width 304 height 60
click at [400, 256] on input "radio" at bounding box center [393, 249] width 11 height 11
radio input "true"
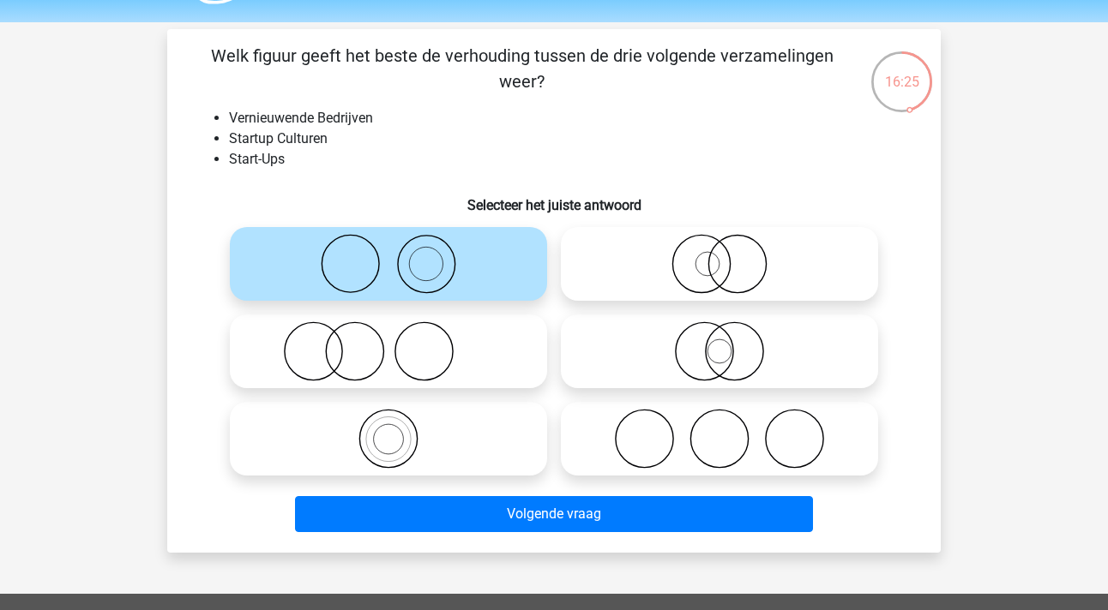
click at [319, 339] on icon at bounding box center [389, 352] width 304 height 60
click at [388, 339] on input "radio" at bounding box center [393, 337] width 11 height 11
radio input "true"
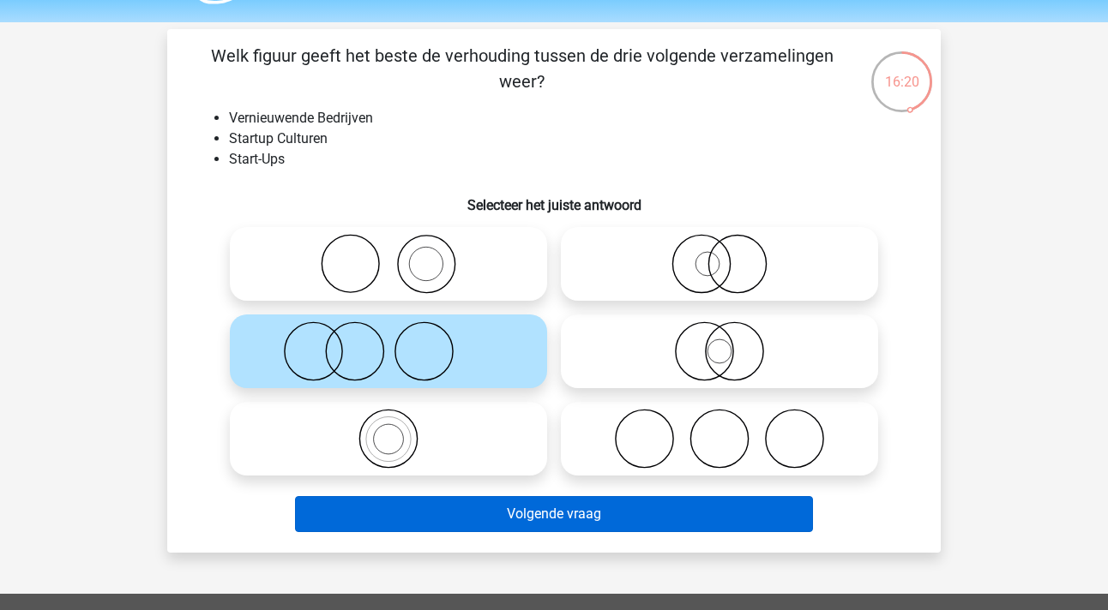
click at [575, 519] on button "Volgende vraag" at bounding box center [554, 514] width 519 height 36
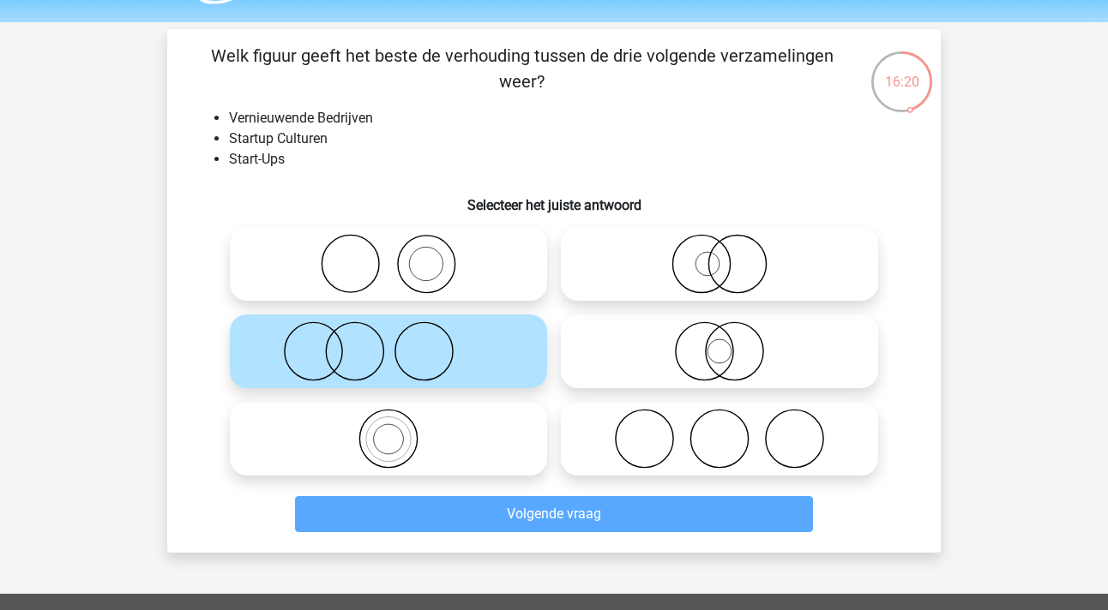
scroll to position [79, 0]
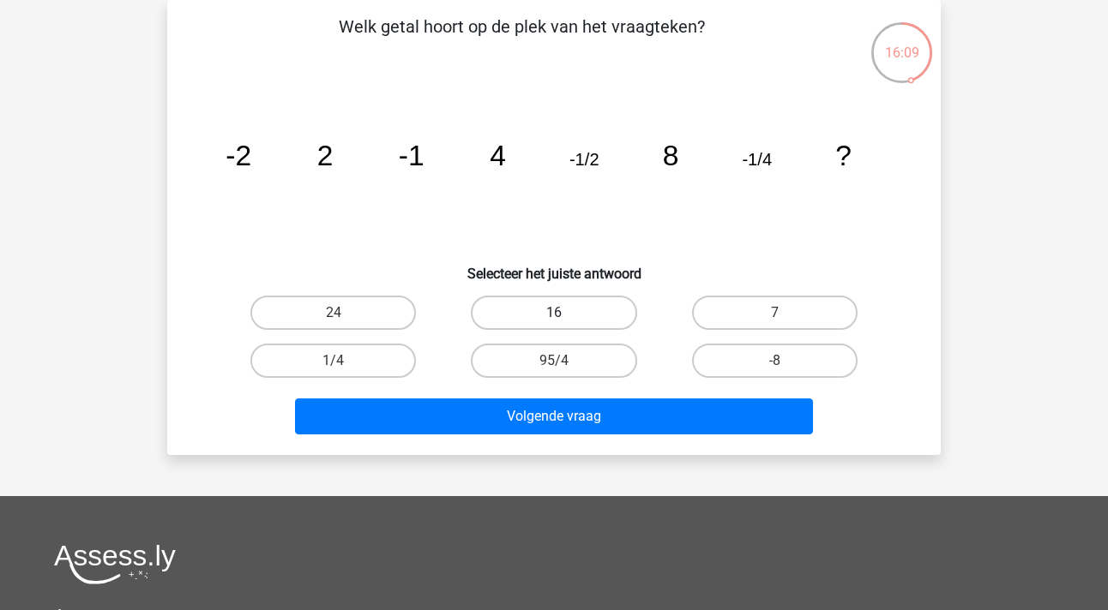
click at [517, 314] on label "16" at bounding box center [553, 313] width 165 height 34
click at [554, 314] on input "16" at bounding box center [559, 318] width 11 height 11
radio input "true"
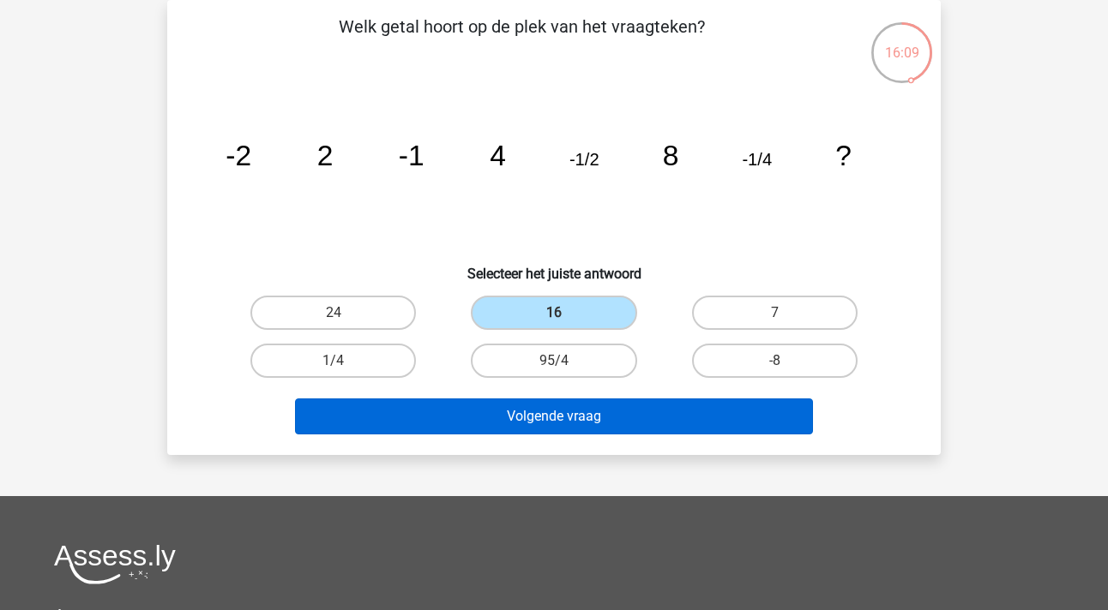
click at [548, 401] on button "Volgende vraag" at bounding box center [554, 417] width 519 height 36
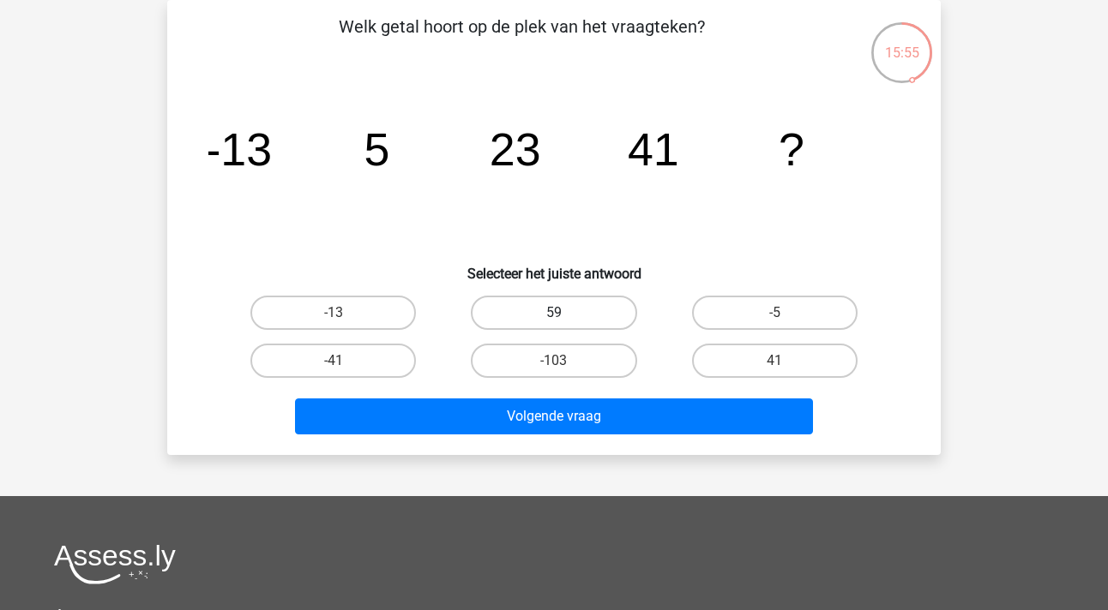
click at [573, 318] on label "59" at bounding box center [553, 313] width 165 height 34
click at [565, 318] on input "59" at bounding box center [559, 318] width 11 height 11
radio input "true"
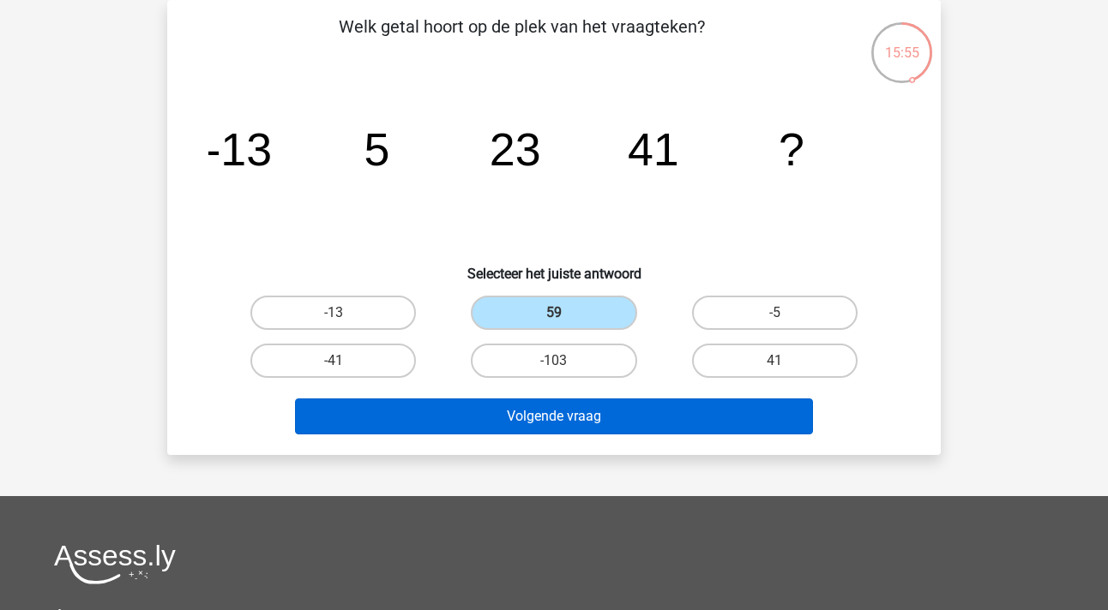
click at [577, 422] on button "Volgende vraag" at bounding box center [554, 417] width 519 height 36
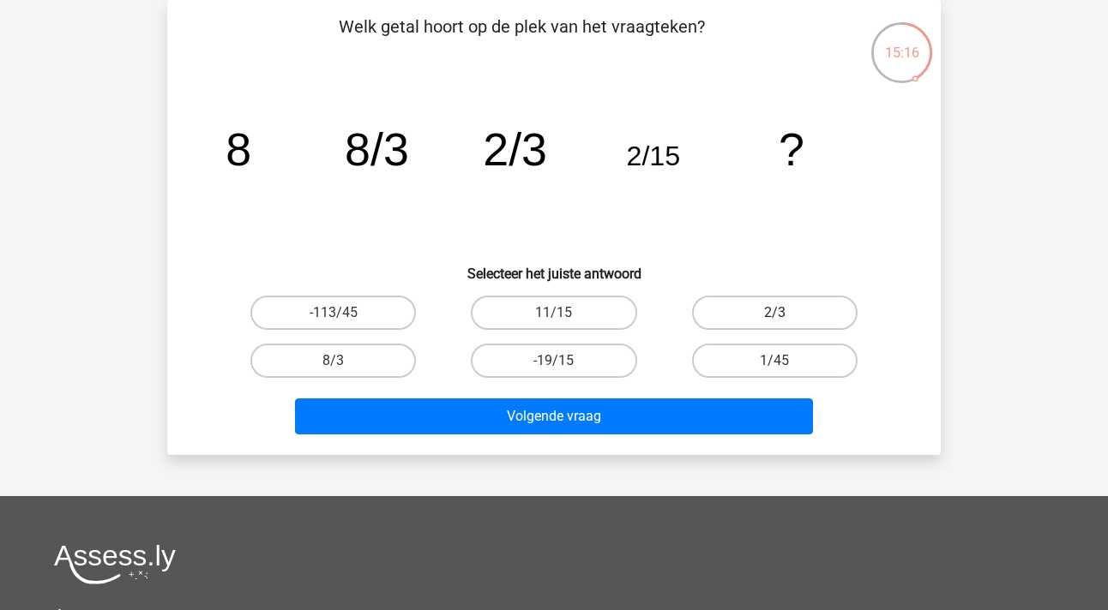
click at [787, 306] on label "2/3" at bounding box center [774, 313] width 165 height 34
click at [785, 313] on input "2/3" at bounding box center [779, 318] width 11 height 11
radio input "true"
click at [787, 306] on label "2/3" at bounding box center [774, 313] width 165 height 34
click at [785, 313] on input "2/3" at bounding box center [779, 318] width 11 height 11
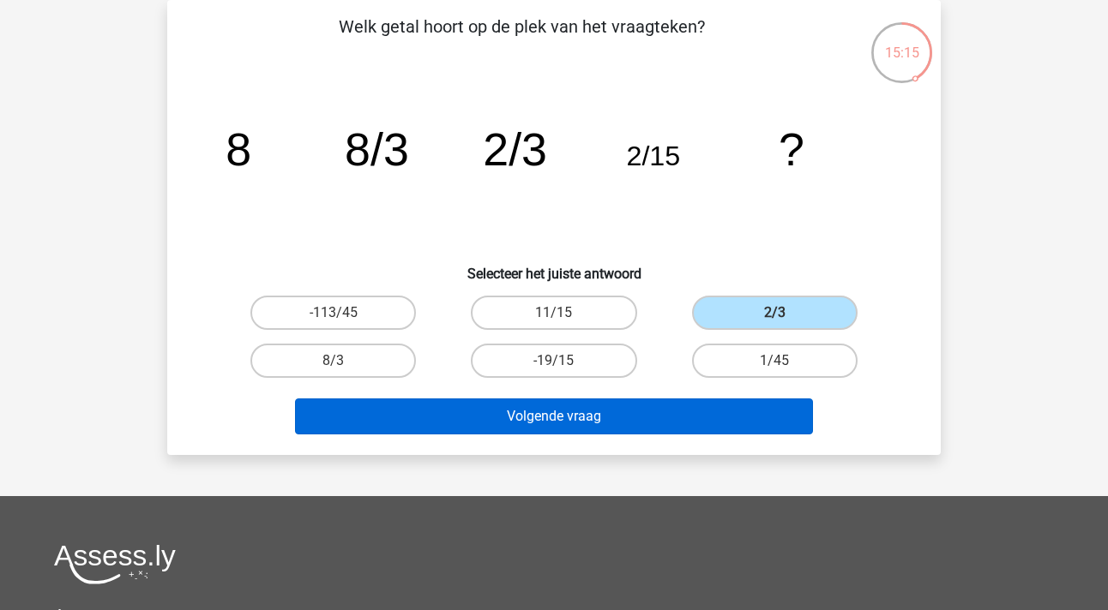
click at [681, 402] on button "Volgende vraag" at bounding box center [554, 417] width 519 height 36
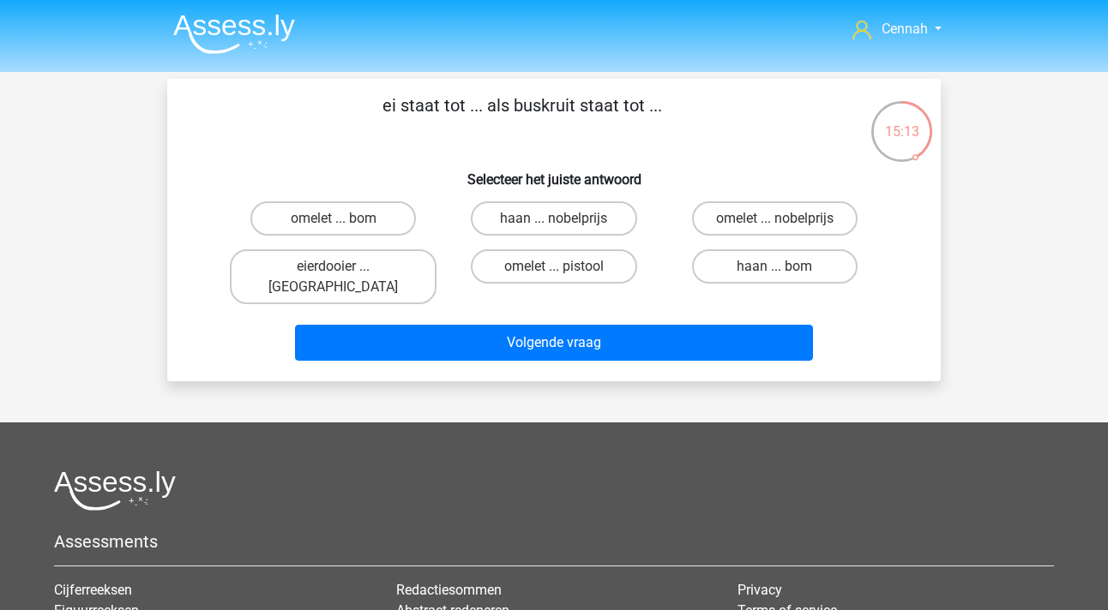
scroll to position [0, 0]
click at [339, 218] on label "omelet ... bom" at bounding box center [332, 218] width 165 height 34
click at [339, 219] on input "omelet ... bom" at bounding box center [339, 224] width 11 height 11
radio input "true"
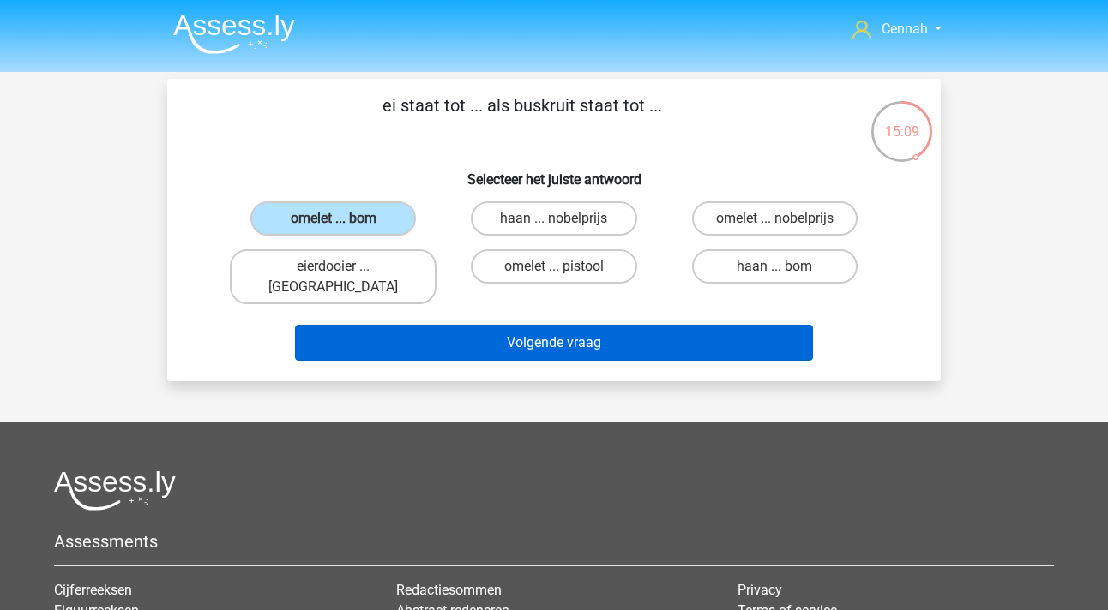
click at [509, 329] on button "Volgende vraag" at bounding box center [554, 343] width 519 height 36
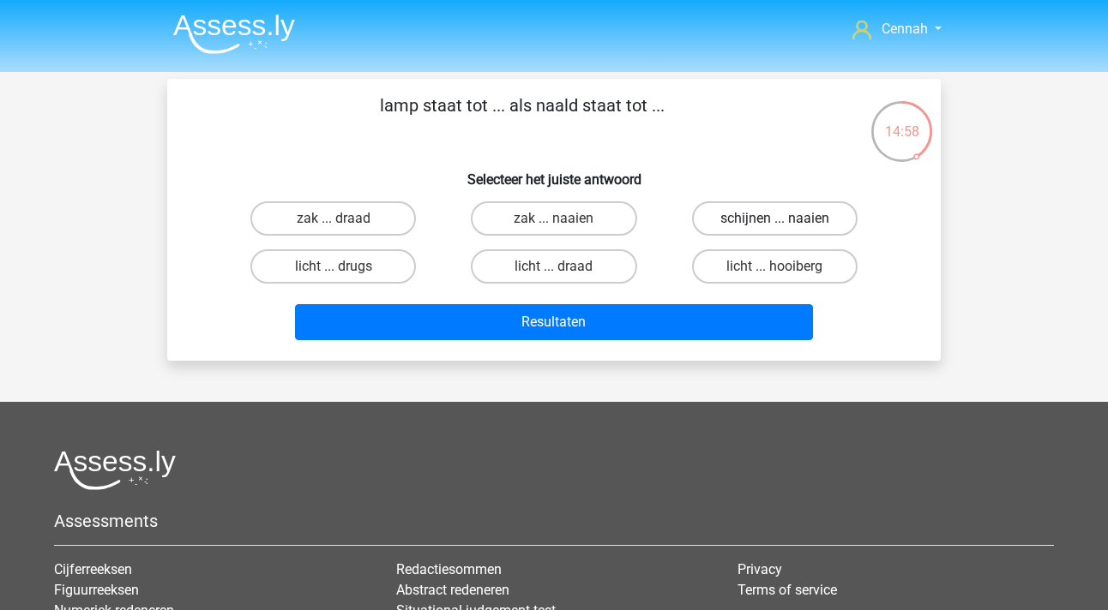
click at [766, 223] on label "schijnen ... naaien" at bounding box center [774, 218] width 165 height 34
click at [774, 223] on input "schijnen ... naaien" at bounding box center [779, 224] width 11 height 11
radio input "true"
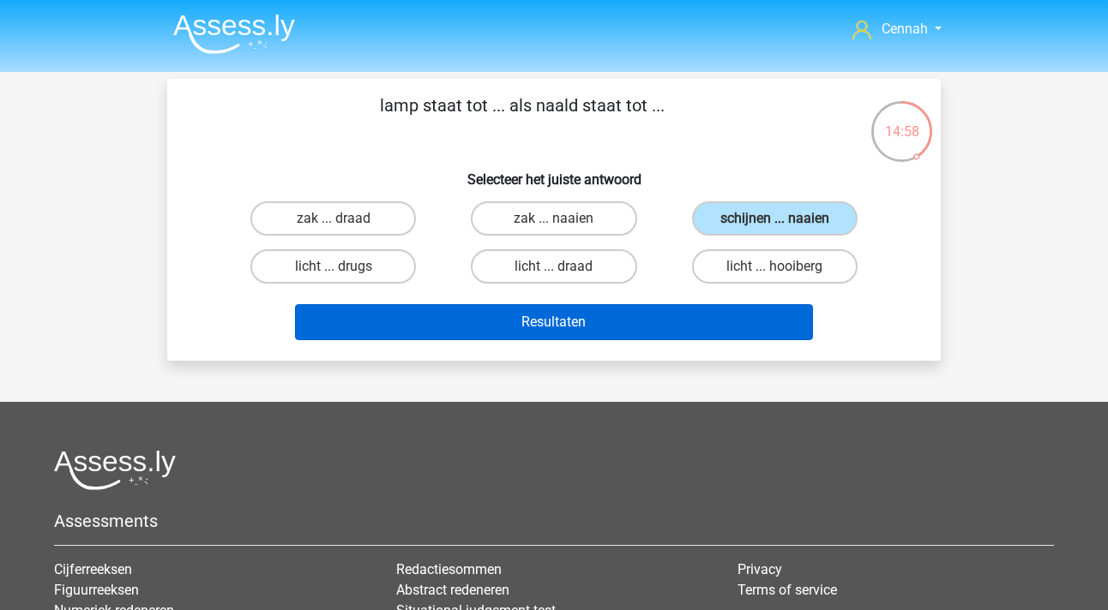
click at [559, 329] on button "Resultaten" at bounding box center [554, 322] width 519 height 36
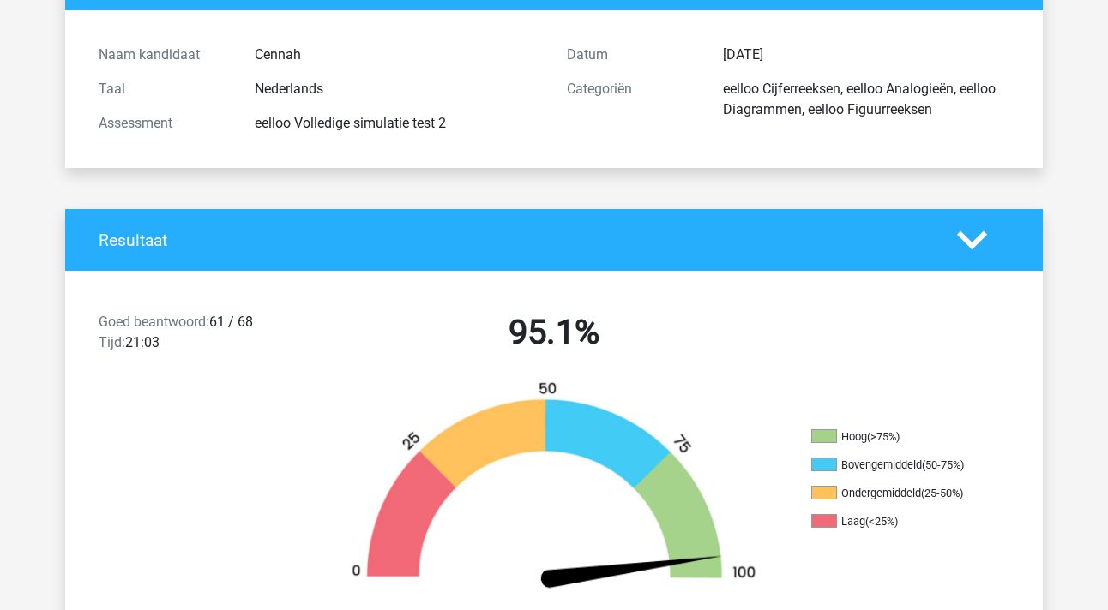
scroll to position [207, 0]
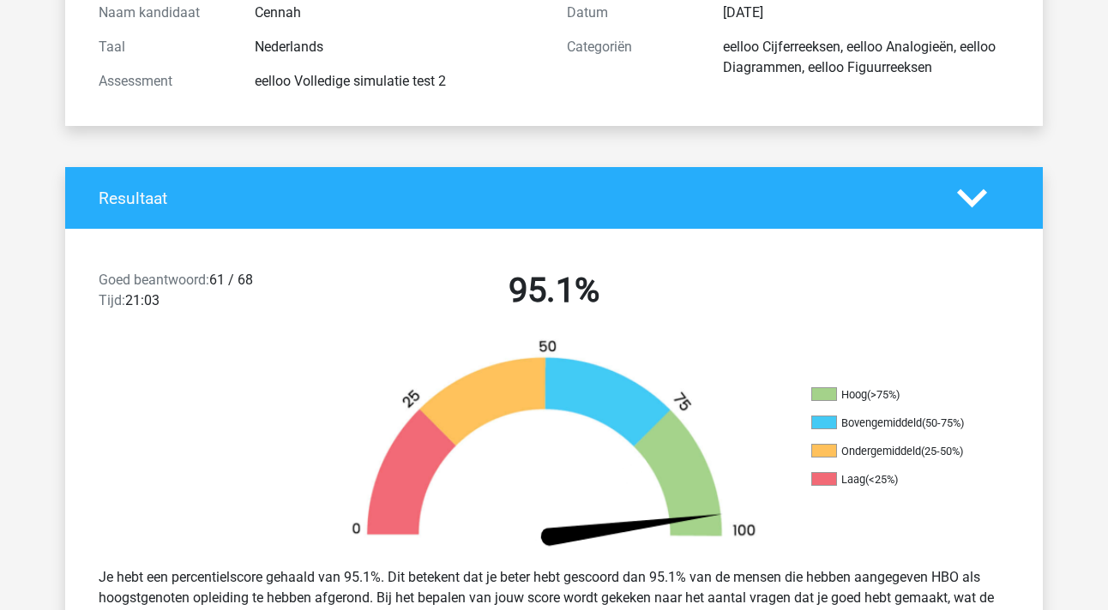
drag, startPoint x: 216, startPoint y: 280, endPoint x: 256, endPoint y: 280, distance: 39.4
click at [256, 280] on div "Goed beantwoord: 61 / 68 Tijd: 21:03" at bounding box center [203, 294] width 234 height 48
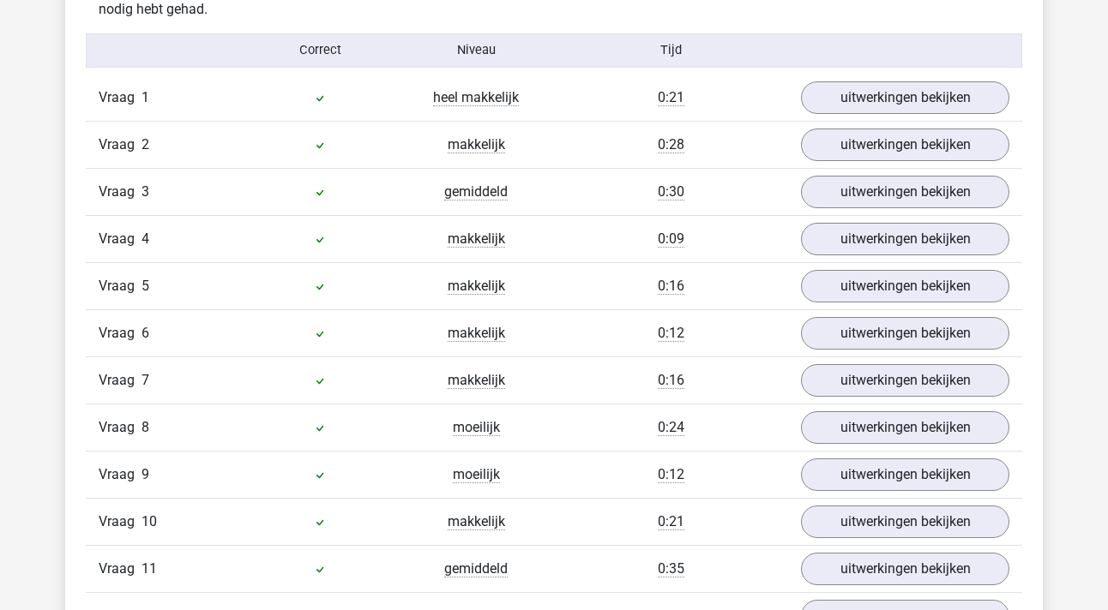
scroll to position [1455, 0]
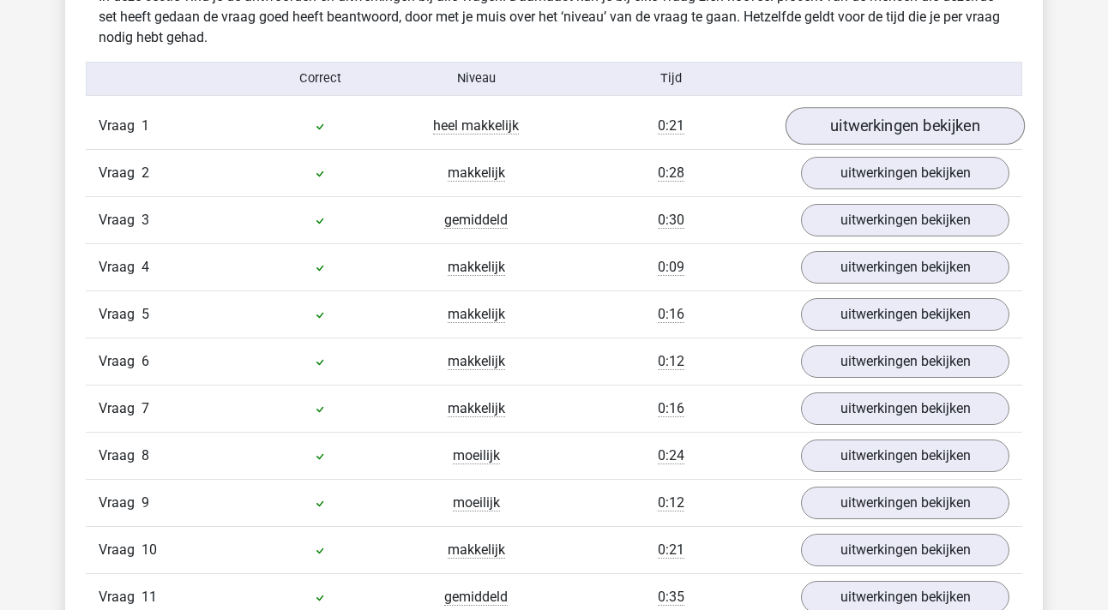
click at [917, 141] on link "uitwerkingen bekijken" at bounding box center [904, 126] width 239 height 38
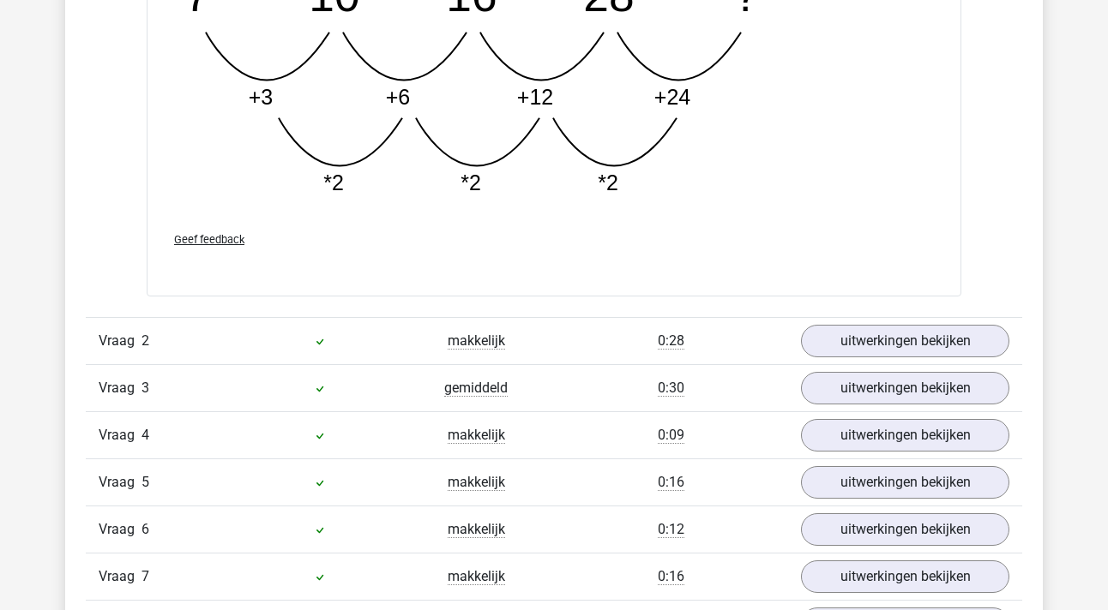
scroll to position [2163, 0]
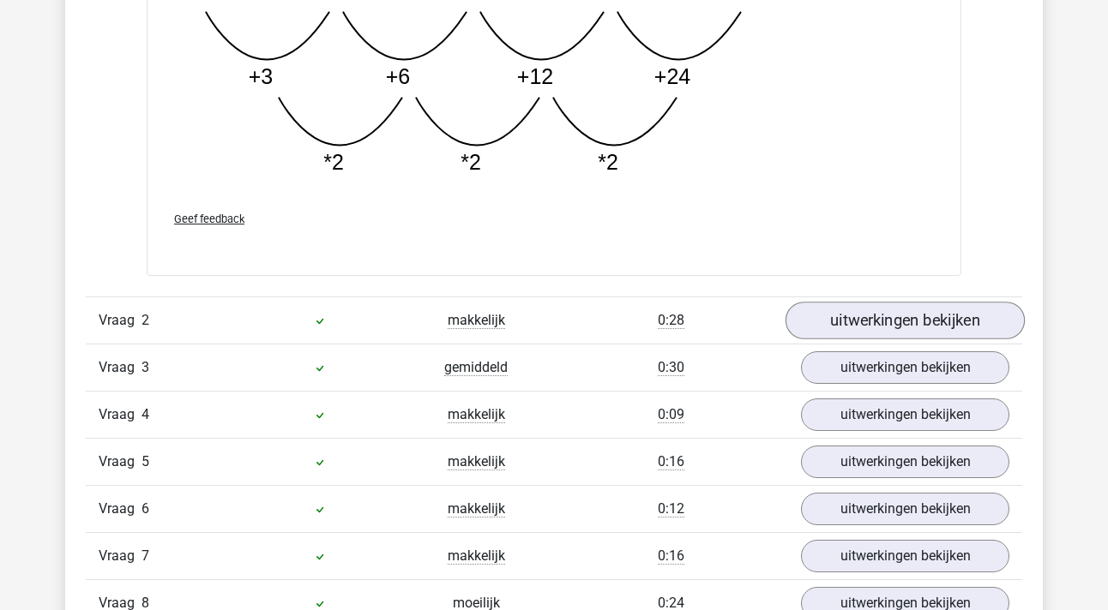
click at [895, 316] on link "uitwerkingen bekijken" at bounding box center [904, 321] width 239 height 38
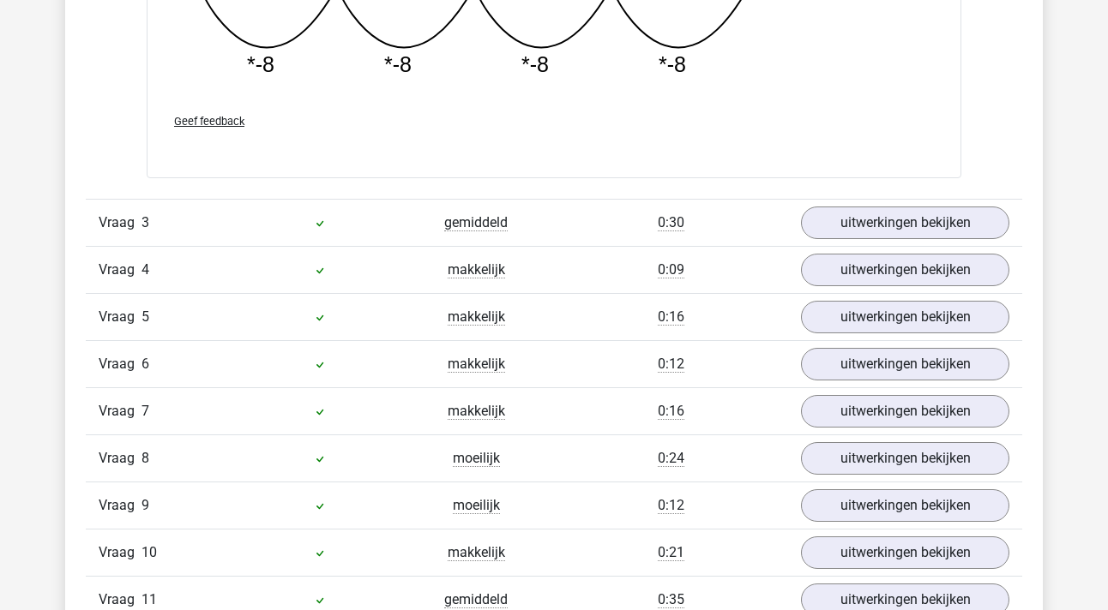
scroll to position [3061, 0]
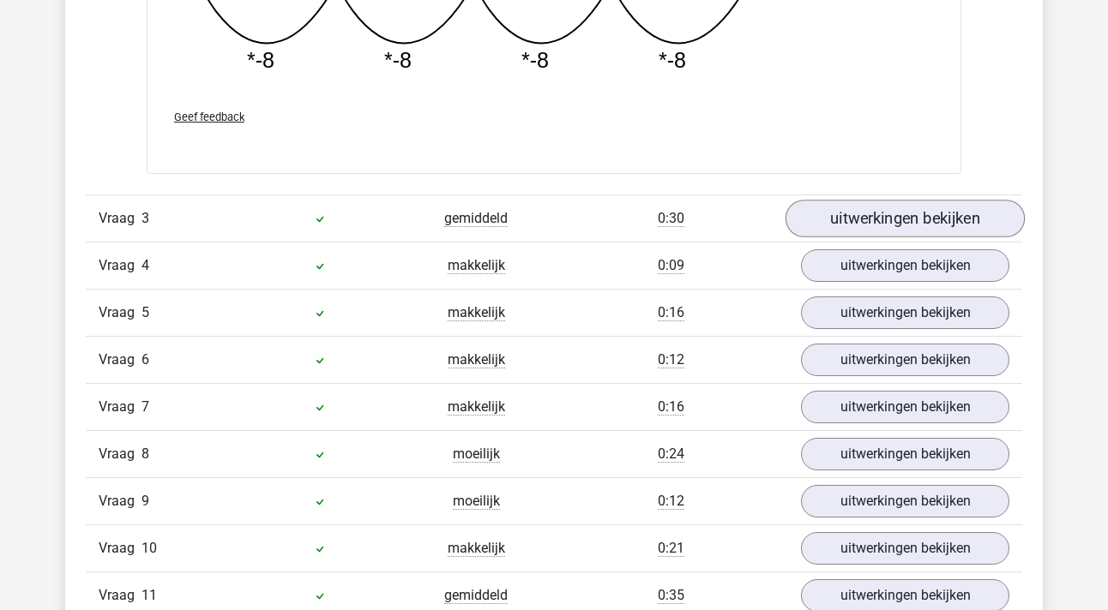
click at [884, 217] on link "uitwerkingen bekijken" at bounding box center [904, 220] width 239 height 38
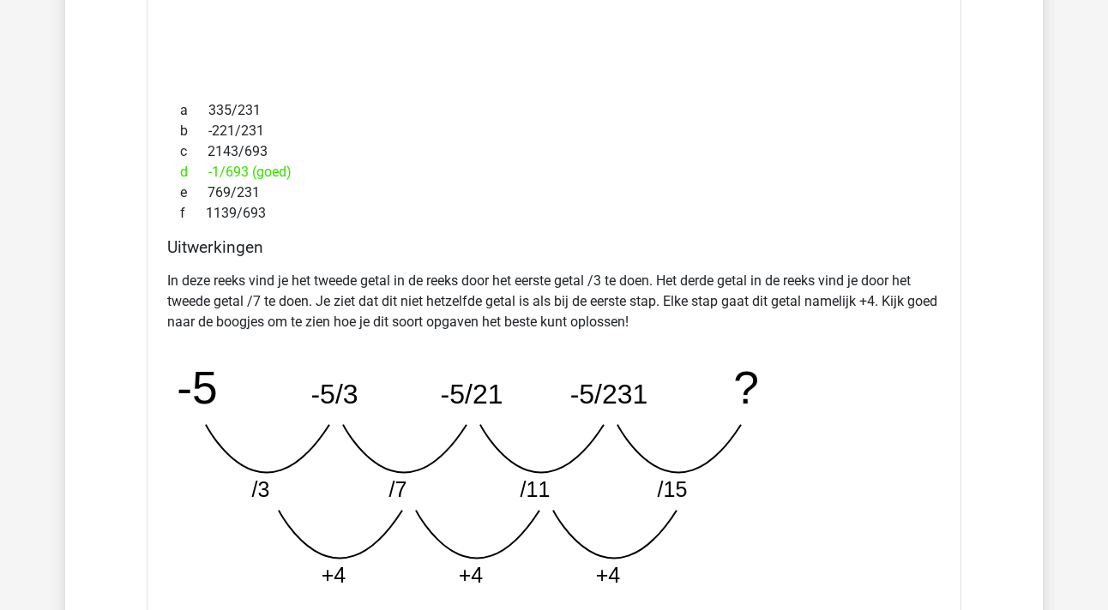
scroll to position [3468, 0]
drag, startPoint x: 225, startPoint y: 172, endPoint x: 244, endPoint y: 172, distance: 18.9
click at [244, 172] on div "d -1/693 (goed)" at bounding box center [553, 173] width 773 height 21
click at [245, 172] on div "d -1/693 (goed)" at bounding box center [553, 173] width 773 height 21
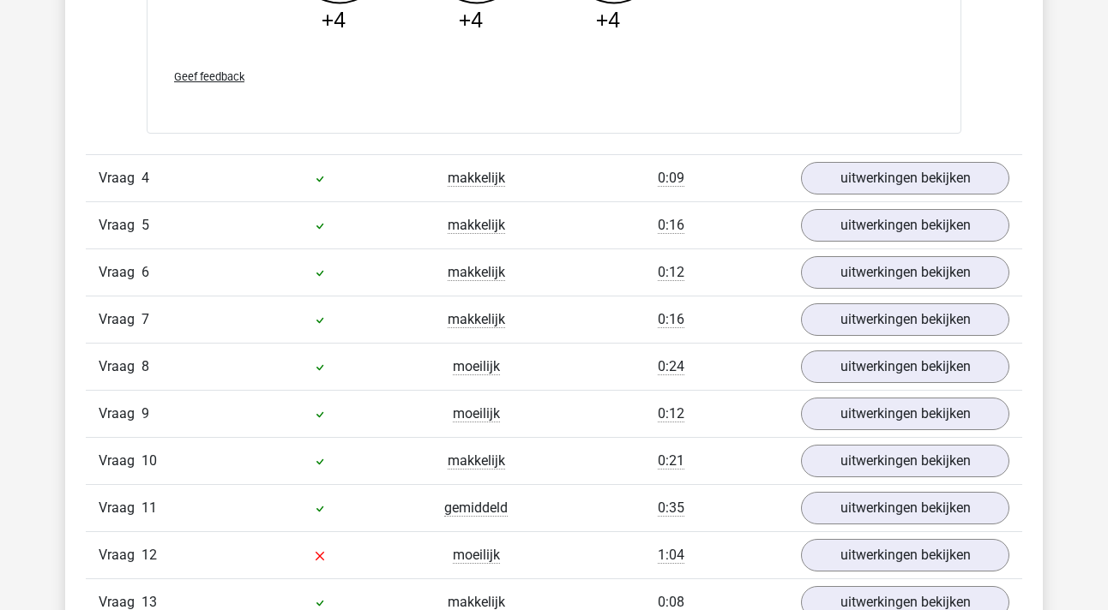
scroll to position [4109, 0]
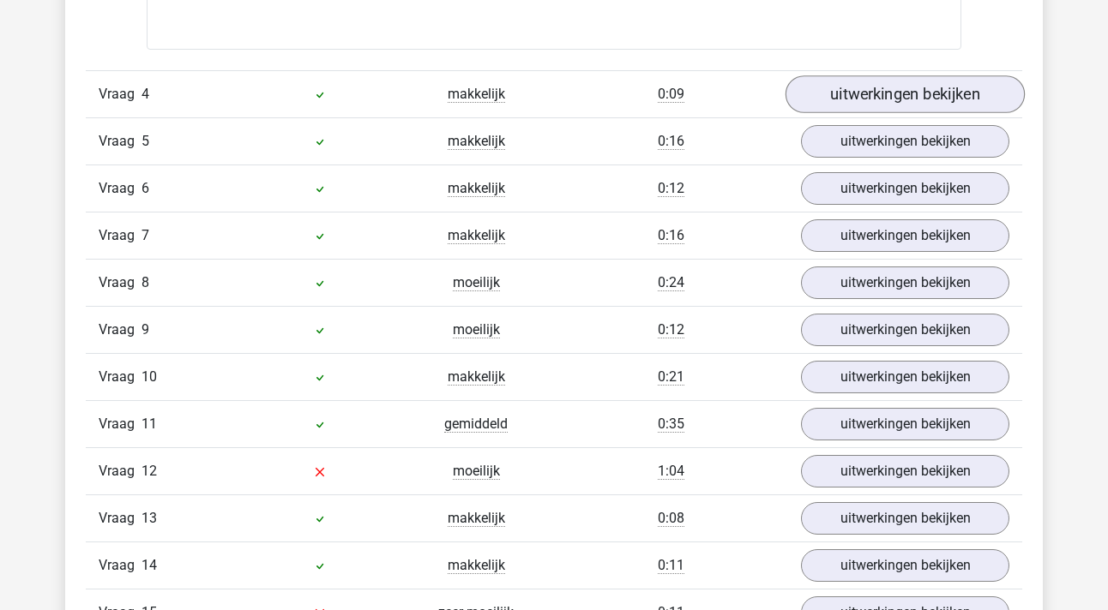
click at [898, 94] on link "uitwerkingen bekijken" at bounding box center [904, 94] width 239 height 38
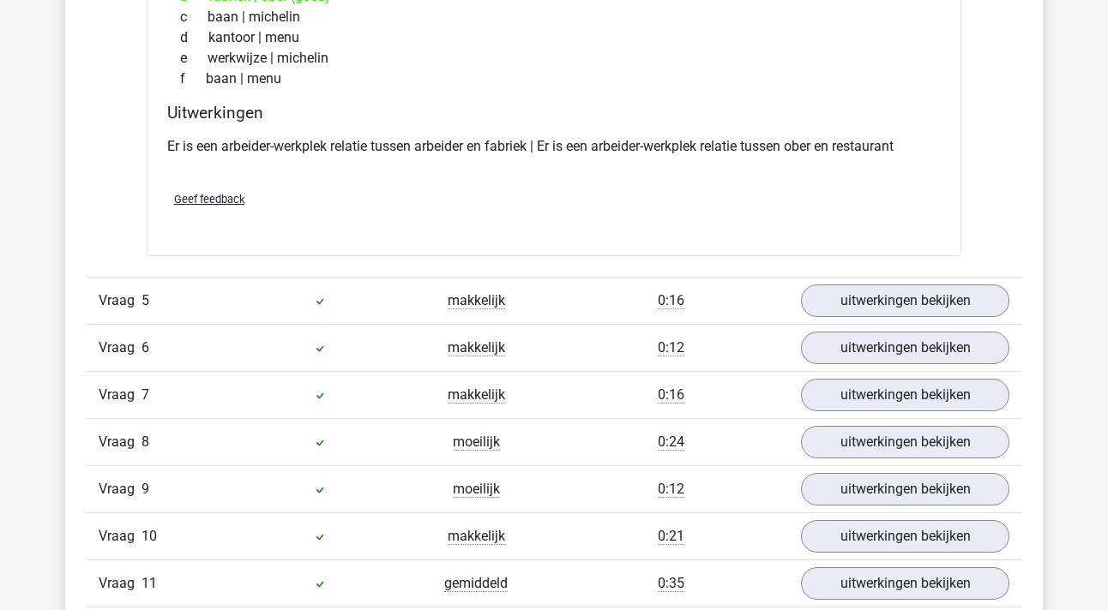
scroll to position [4415, 0]
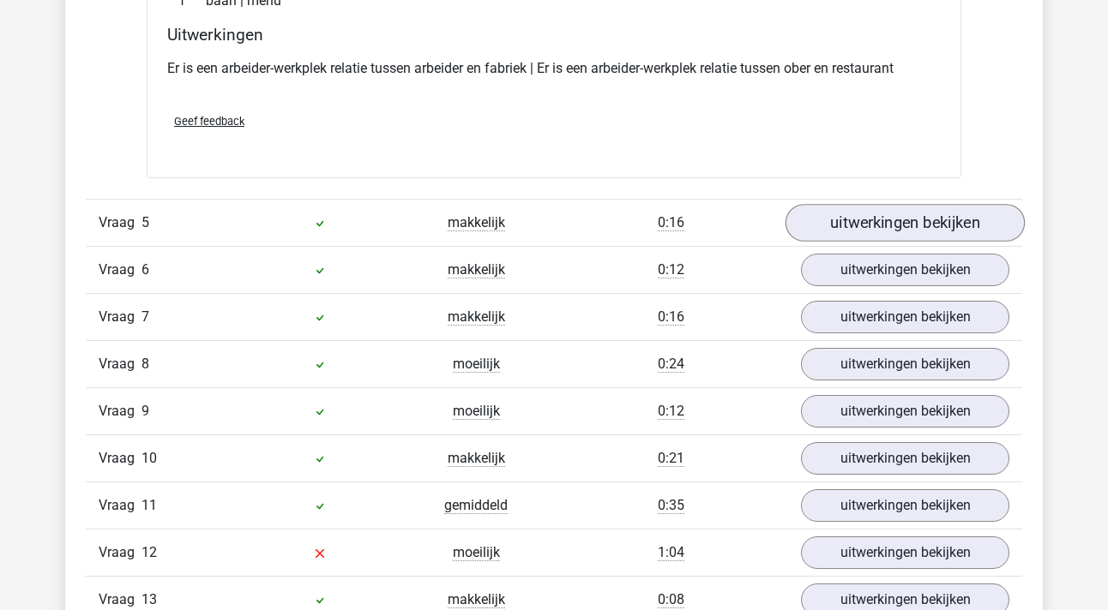
click at [875, 219] on link "uitwerkingen bekijken" at bounding box center [904, 224] width 239 height 38
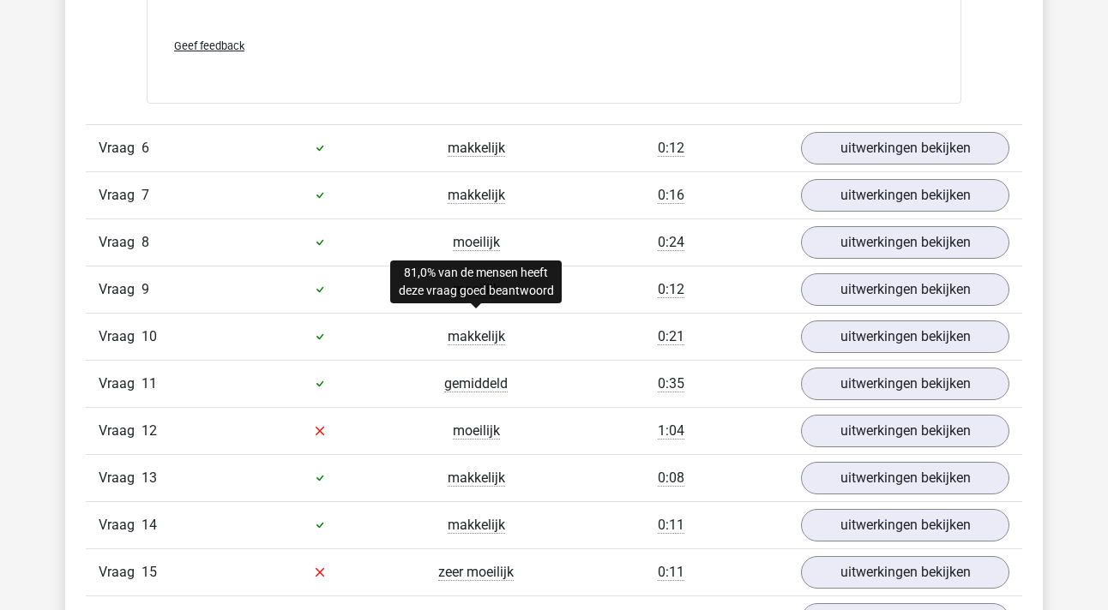
scroll to position [4916, 0]
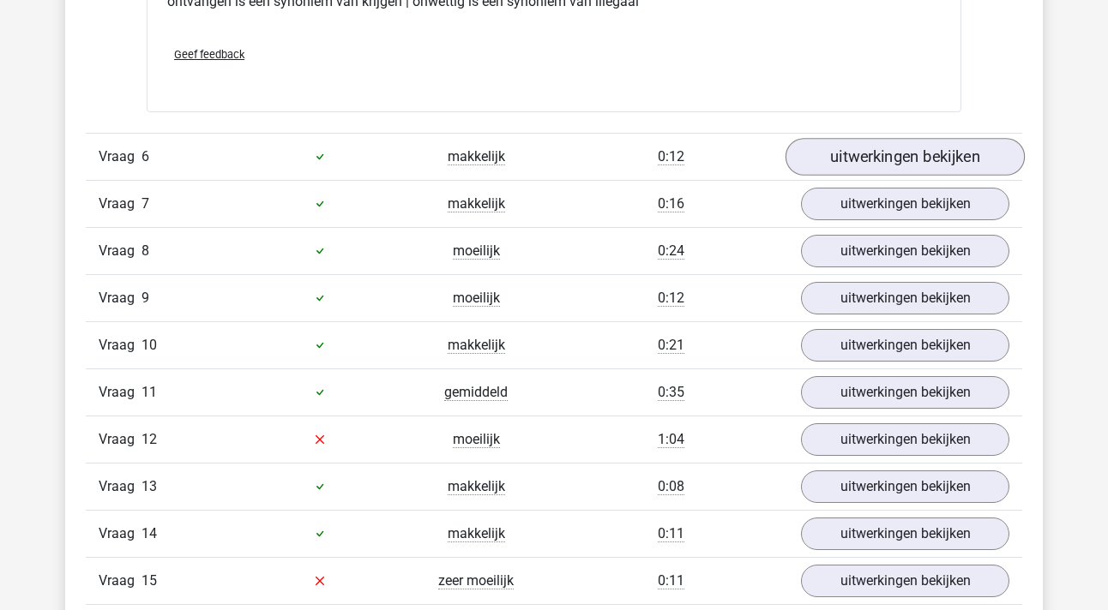
click at [833, 140] on link "uitwerkingen bekijken" at bounding box center [904, 157] width 239 height 38
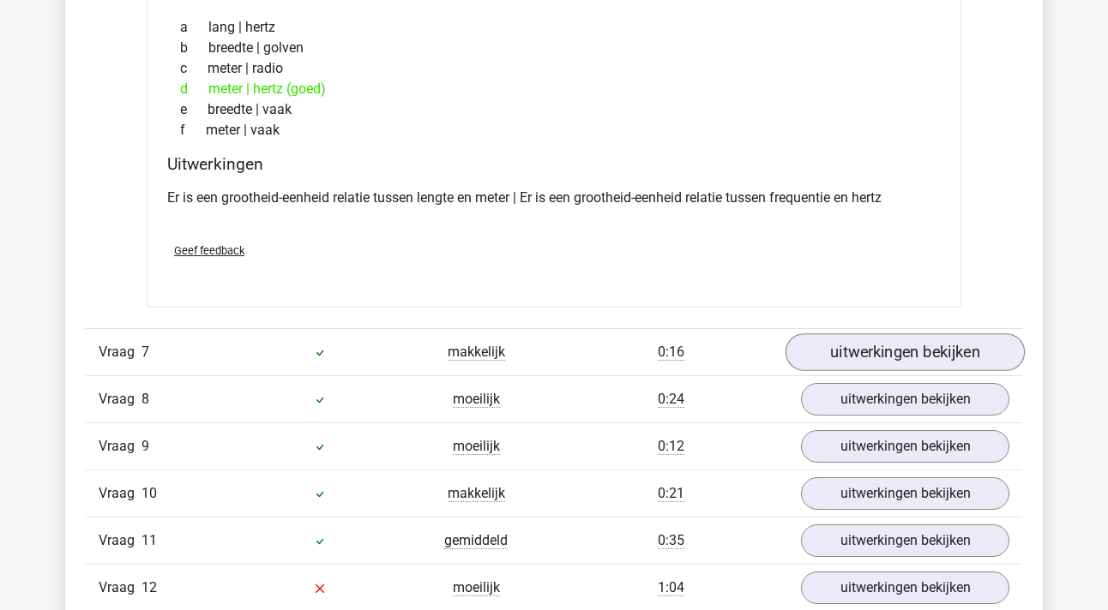
scroll to position [5173, 0]
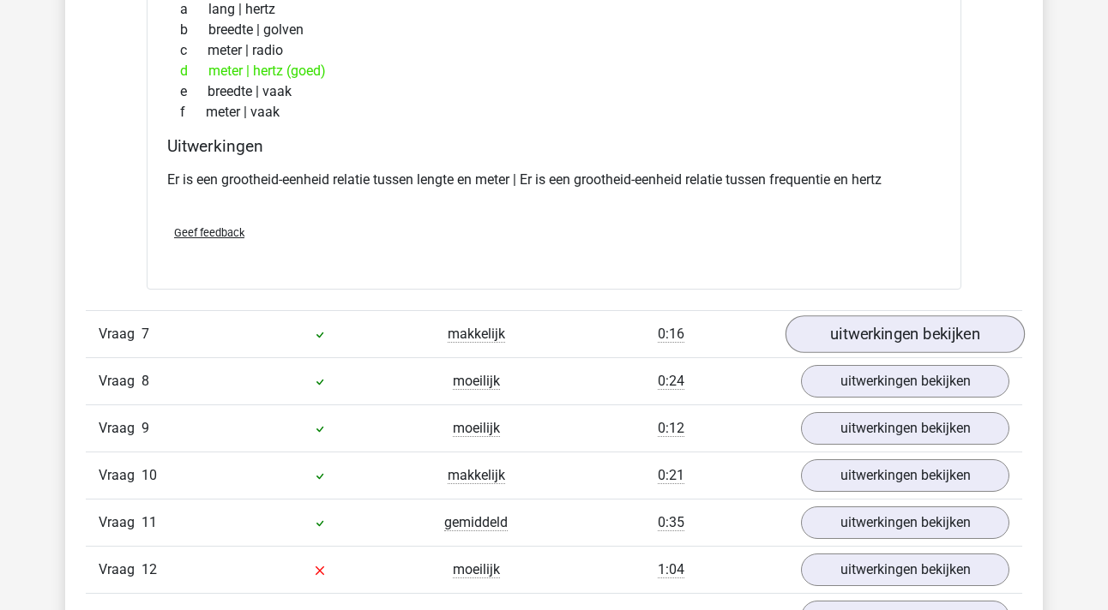
click at [894, 327] on link "uitwerkingen bekijken" at bounding box center [904, 335] width 239 height 38
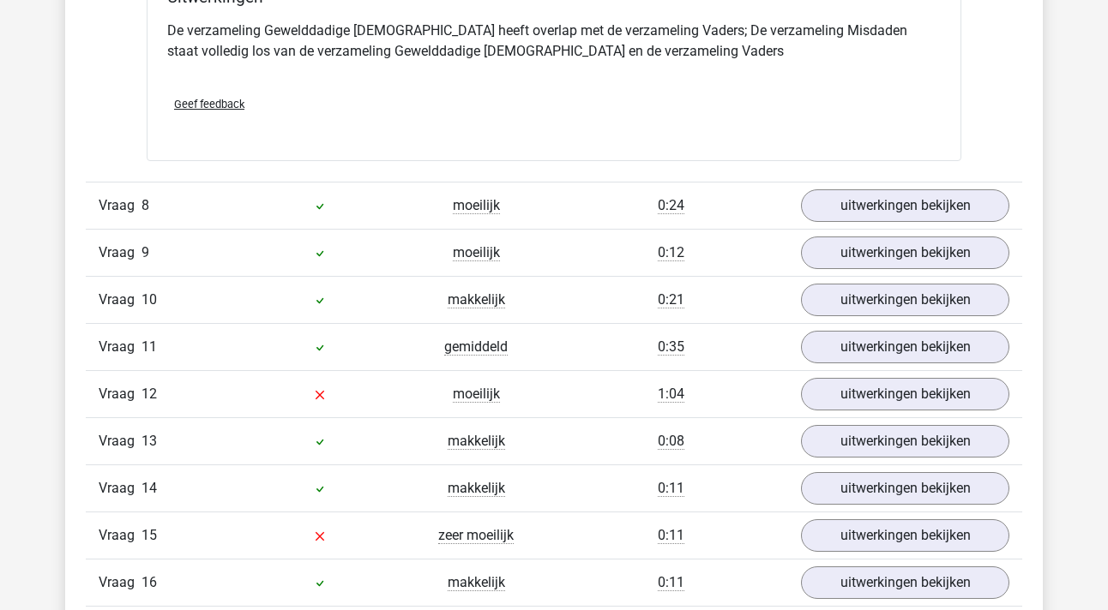
scroll to position [6069, 0]
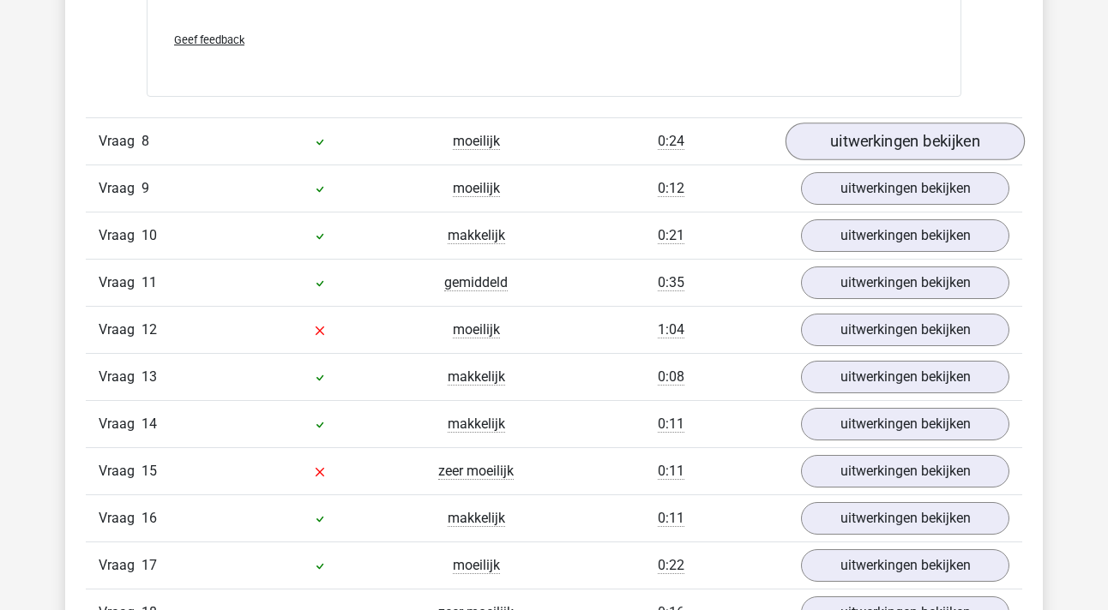
click at [869, 156] on link "uitwerkingen bekijken" at bounding box center [904, 142] width 239 height 38
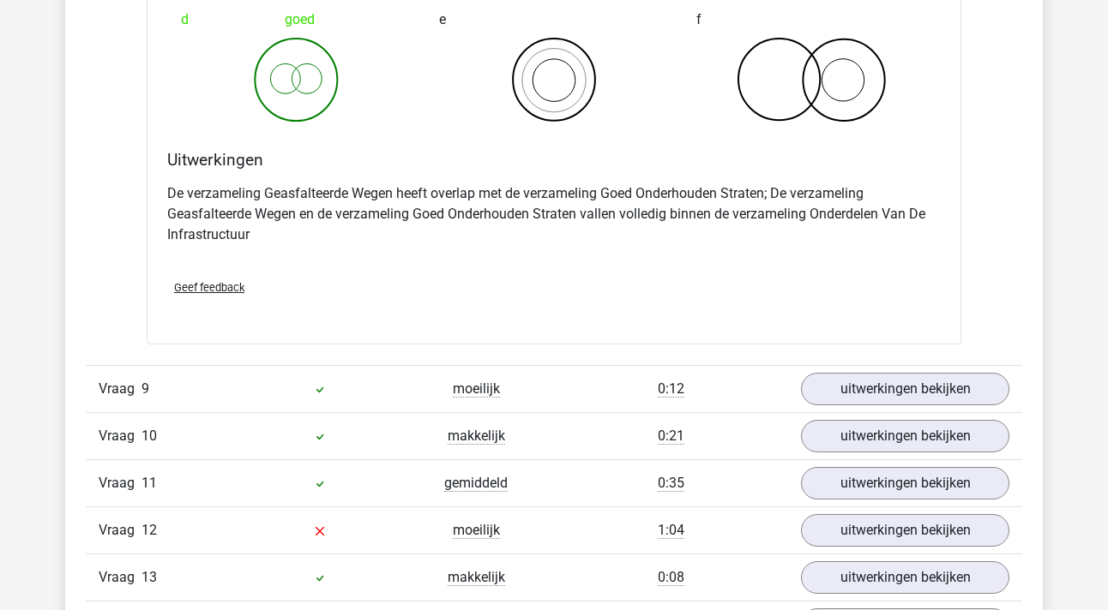
scroll to position [6556, 0]
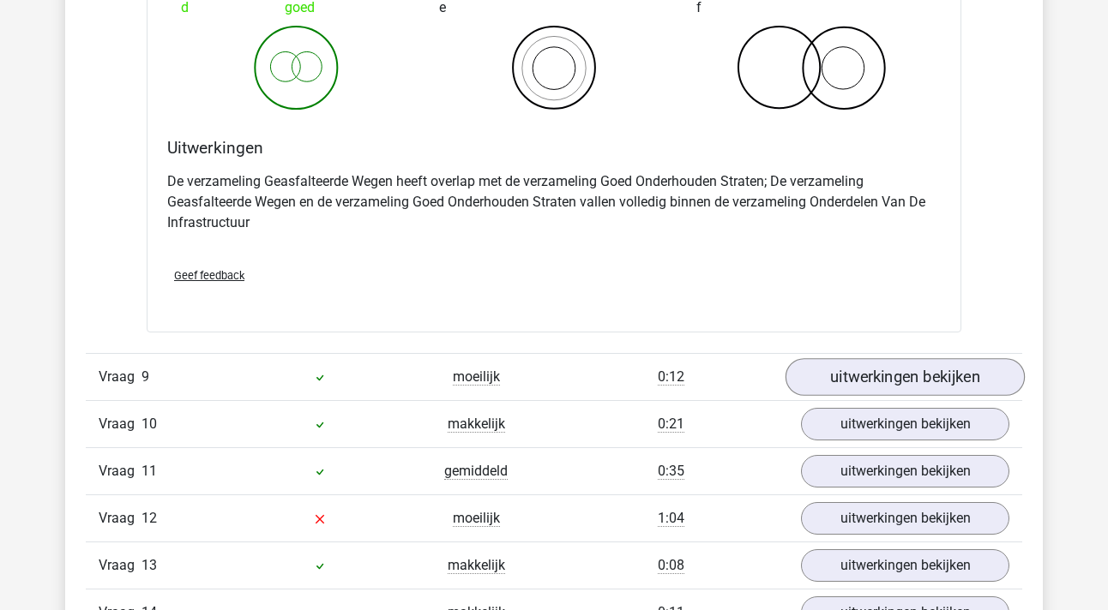
click at [887, 375] on link "uitwerkingen bekijken" at bounding box center [904, 377] width 239 height 38
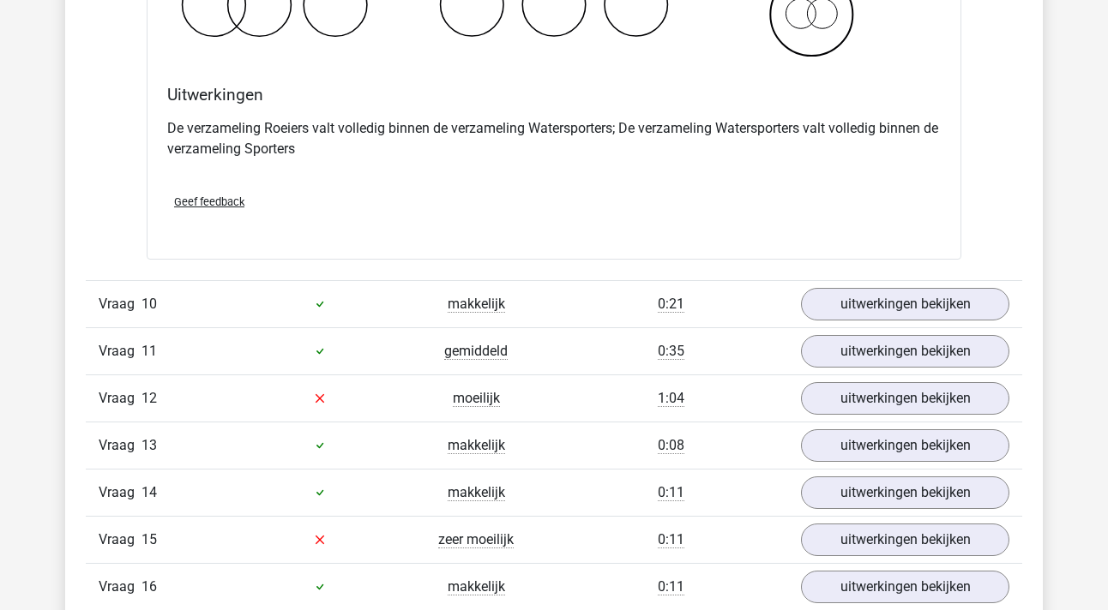
scroll to position [7370, 0]
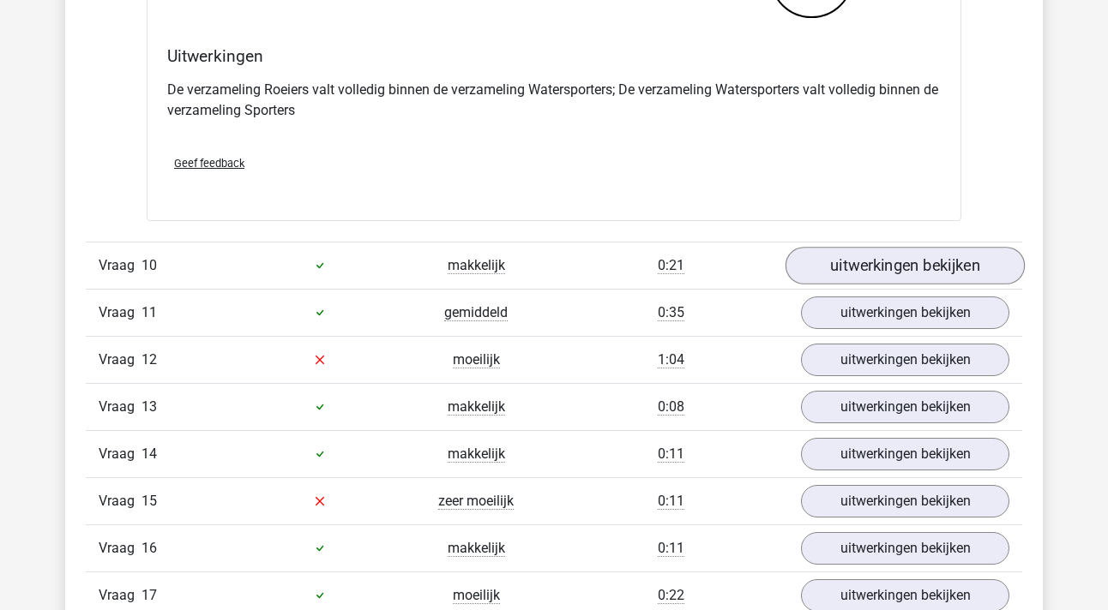
click at [907, 257] on link "uitwerkingen bekijken" at bounding box center [904, 266] width 239 height 38
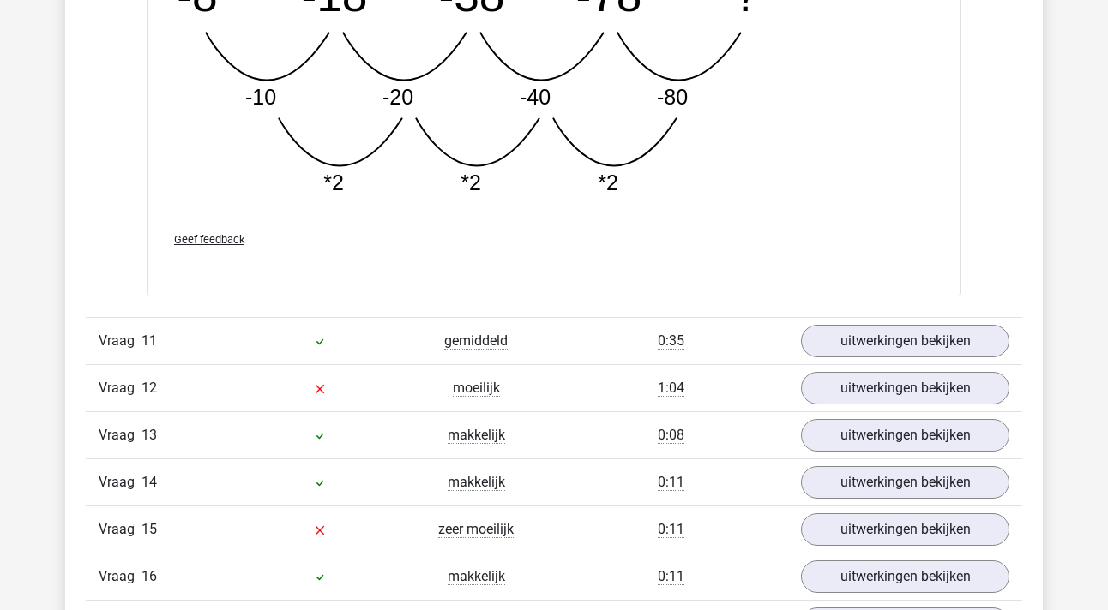
scroll to position [8205, 0]
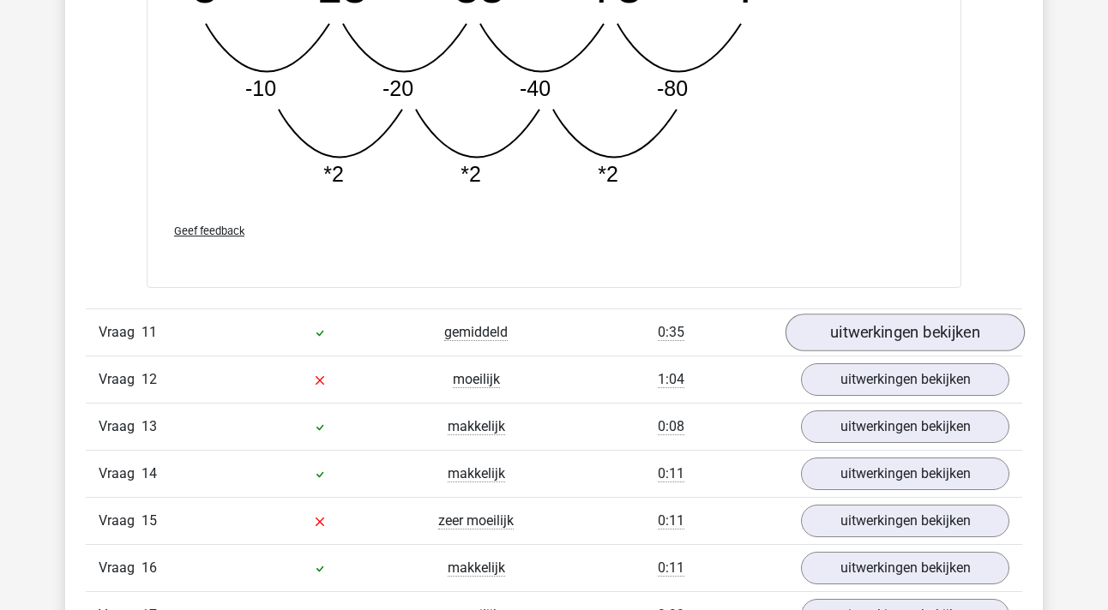
click at [857, 336] on link "uitwerkingen bekijken" at bounding box center [904, 333] width 239 height 38
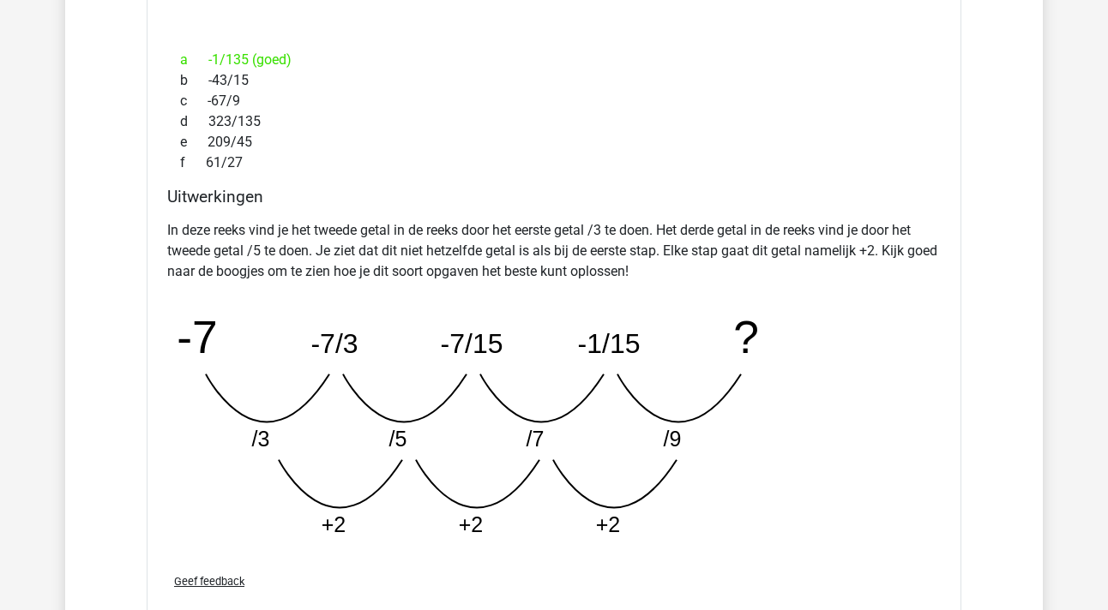
scroll to position [8781, 0]
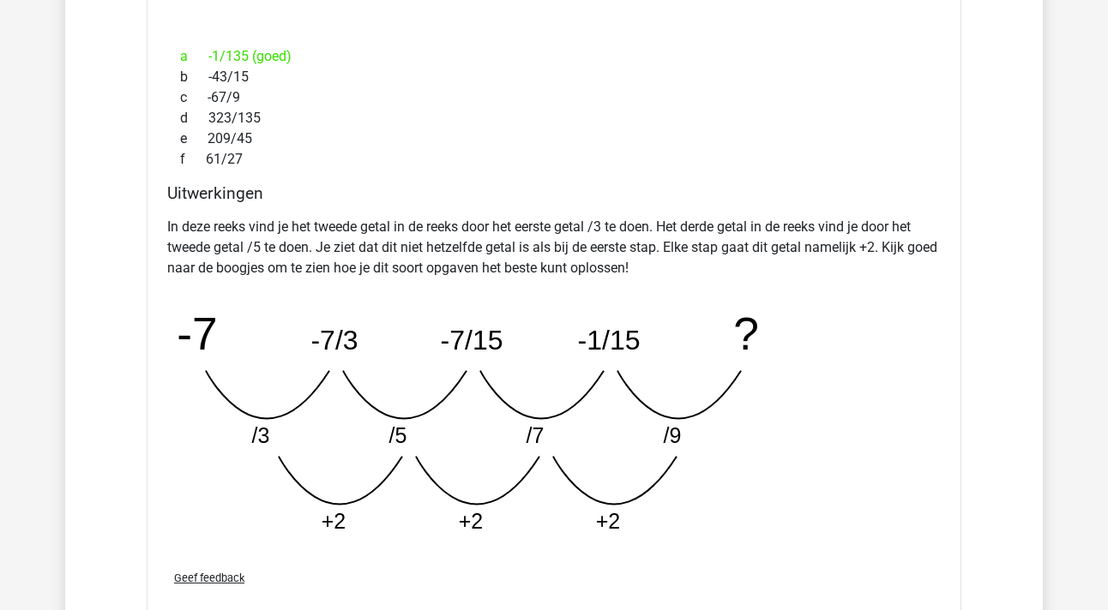
click at [238, 56] on div "a -1/135 (goed)" at bounding box center [553, 56] width 773 height 21
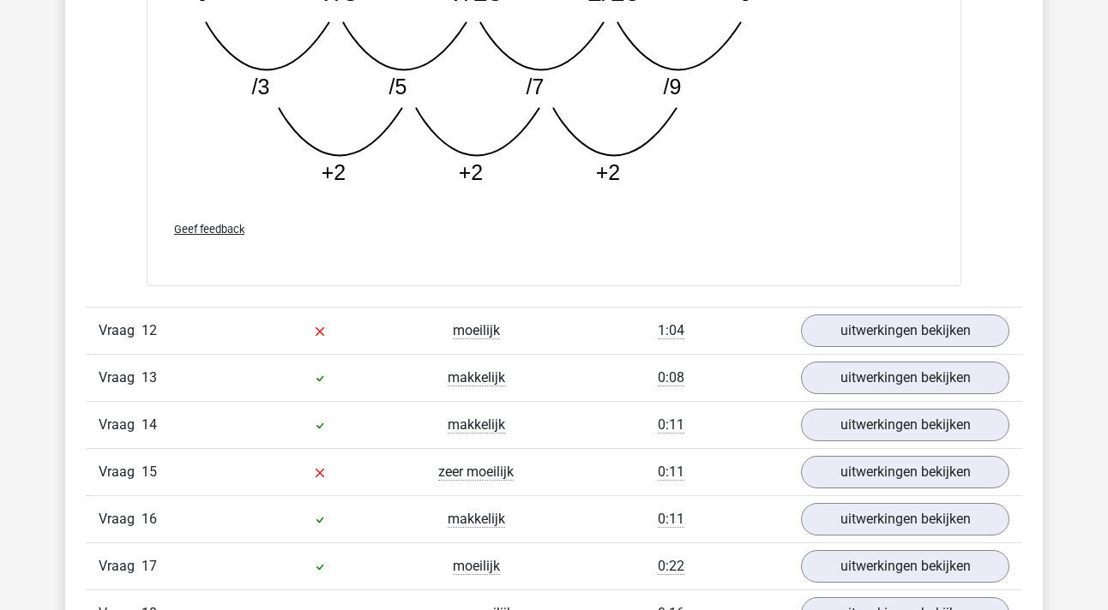
scroll to position [9170, 0]
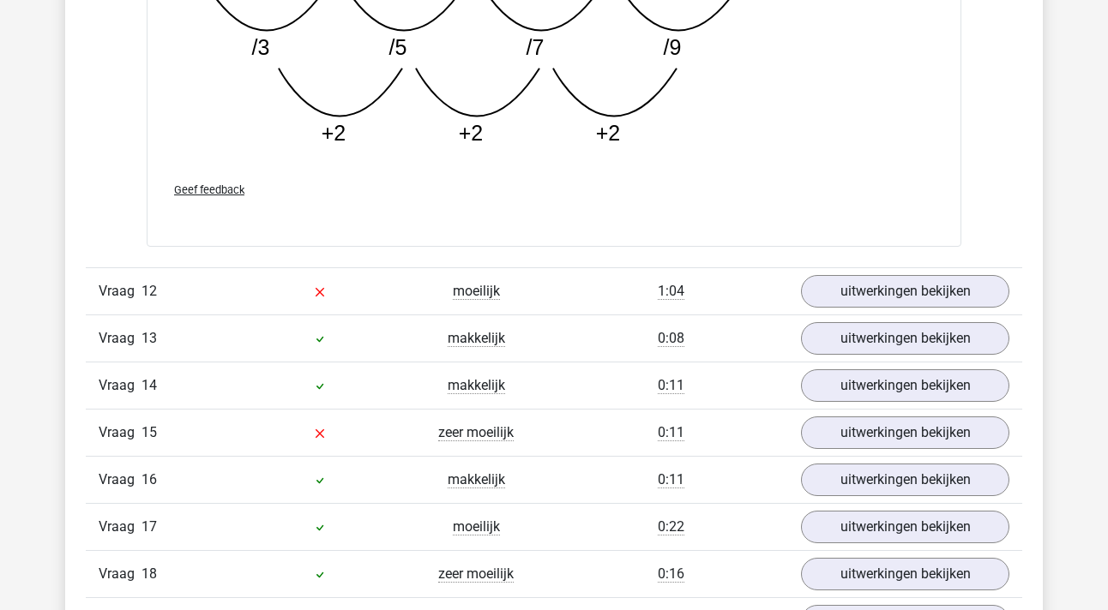
click at [823, 268] on div "Vraag 12 moeilijk 1:04 uitwerkingen bekijken" at bounding box center [554, 291] width 936 height 47
click at [845, 298] on link "uitwerkingen bekijken" at bounding box center [904, 292] width 239 height 38
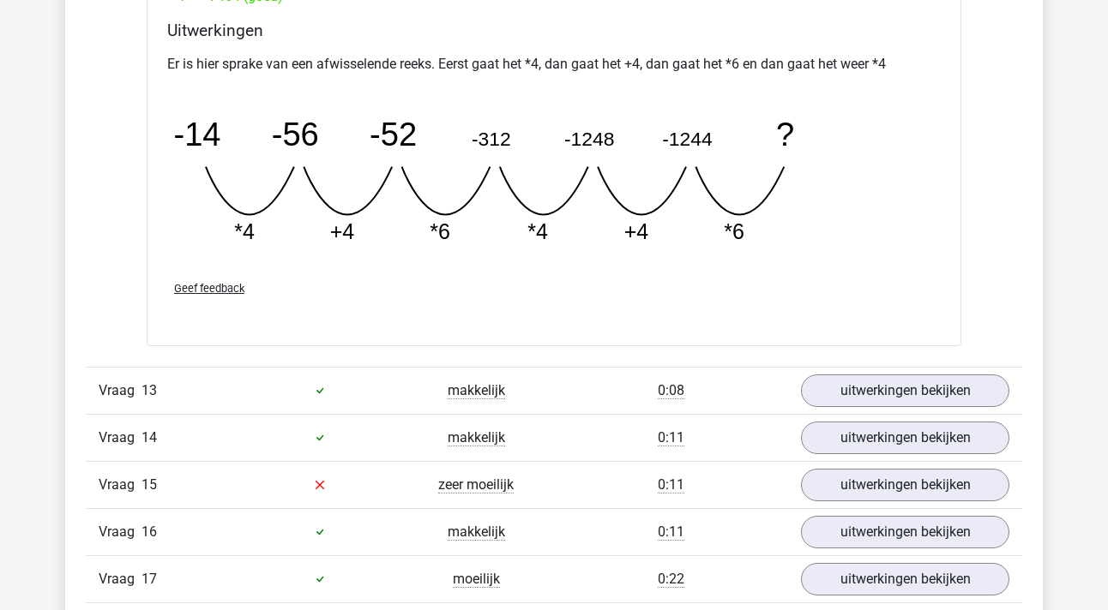
scroll to position [9889, 0]
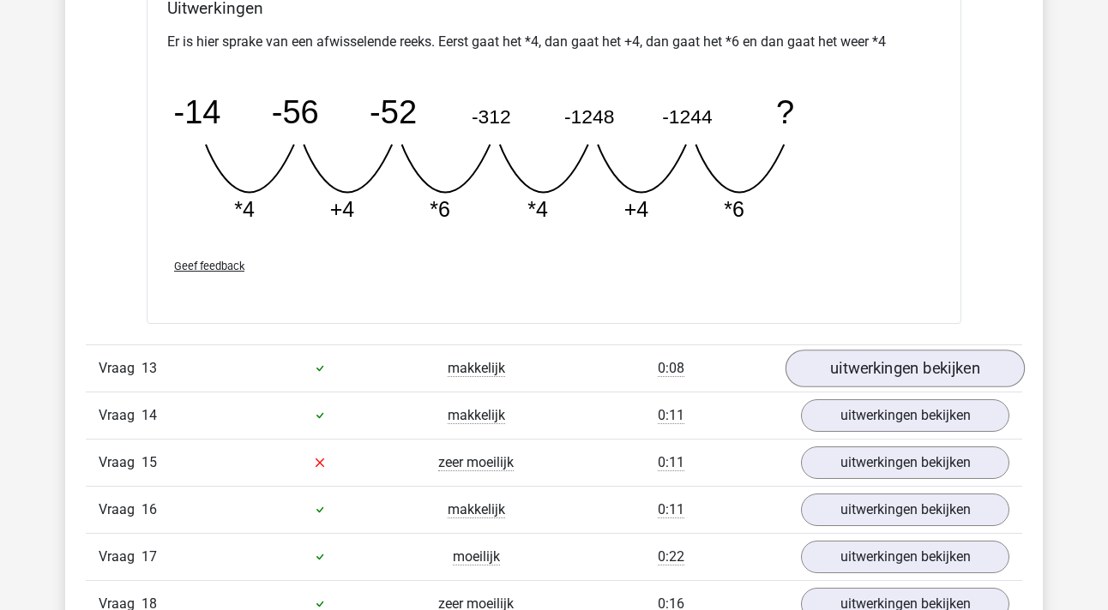
click at [880, 364] on link "uitwerkingen bekijken" at bounding box center [904, 369] width 239 height 38
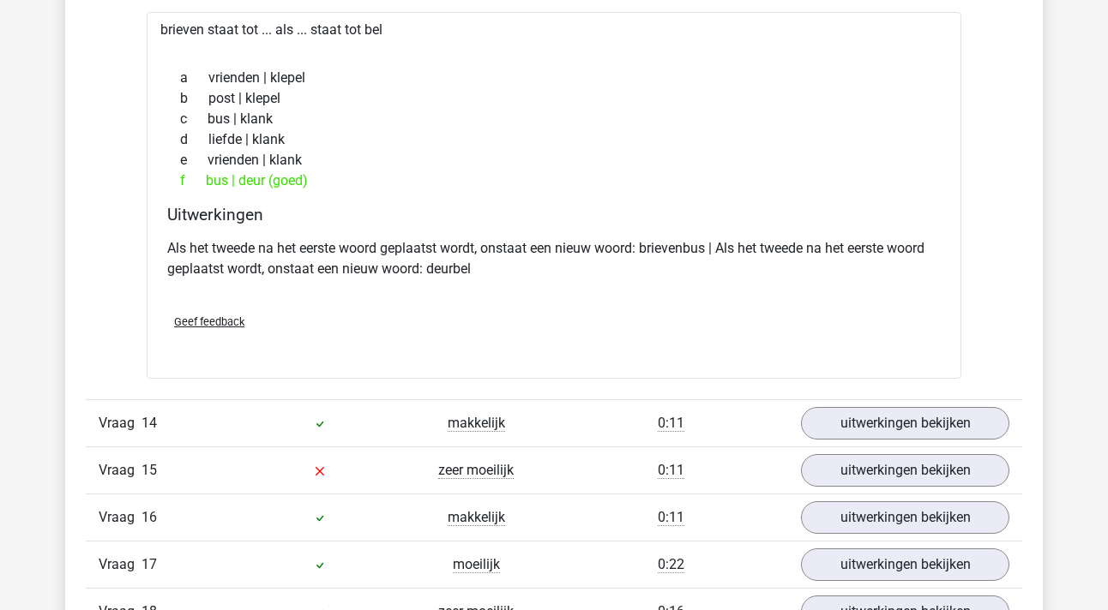
scroll to position [10307, 0]
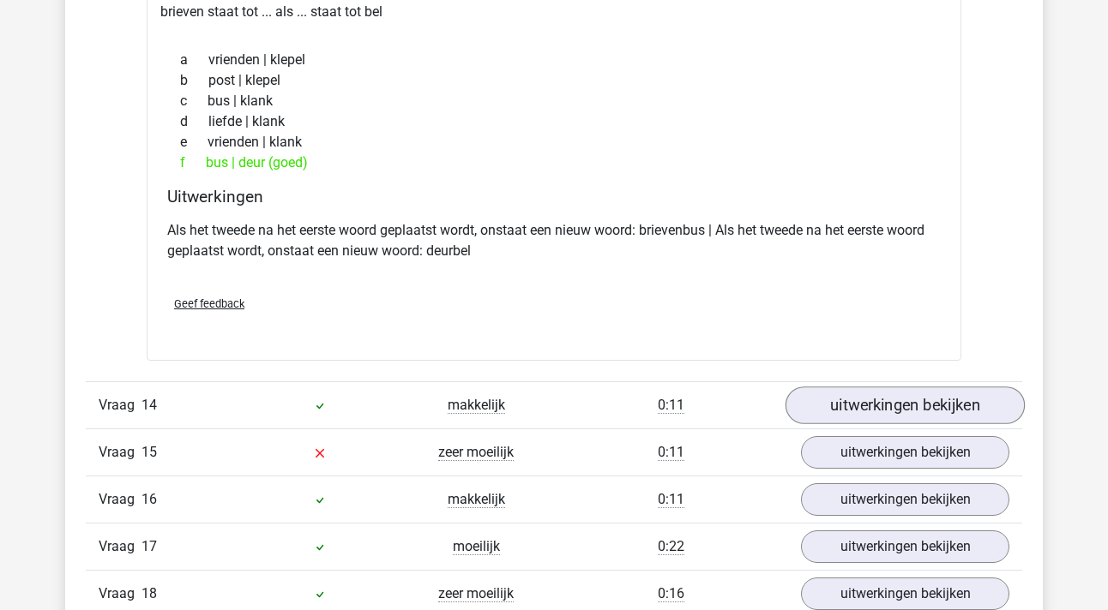
click at [873, 413] on link "uitwerkingen bekijken" at bounding box center [904, 406] width 239 height 38
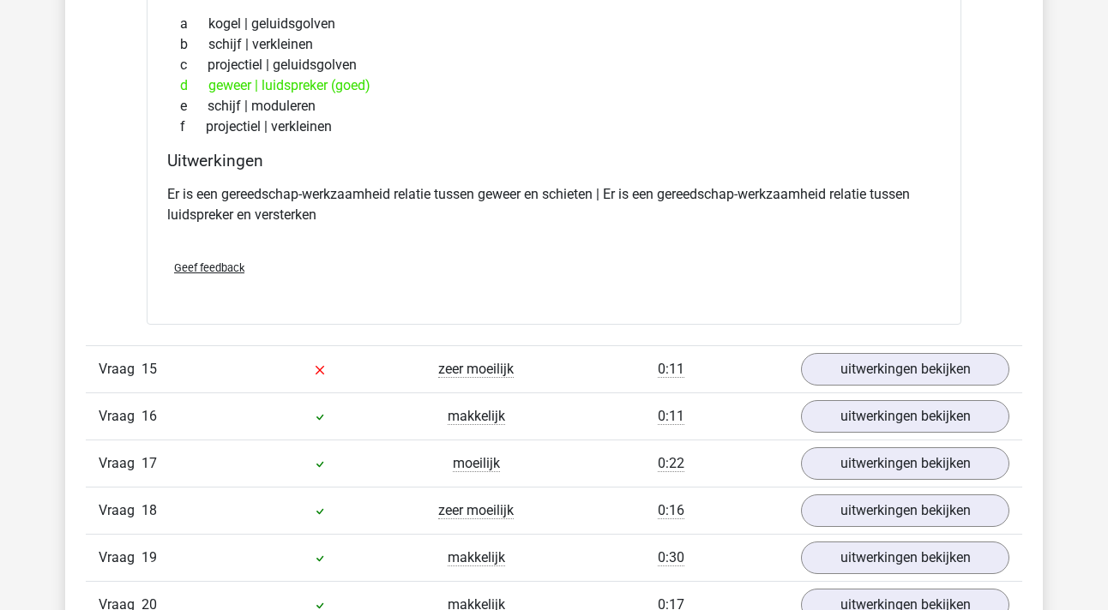
scroll to position [10904, 0]
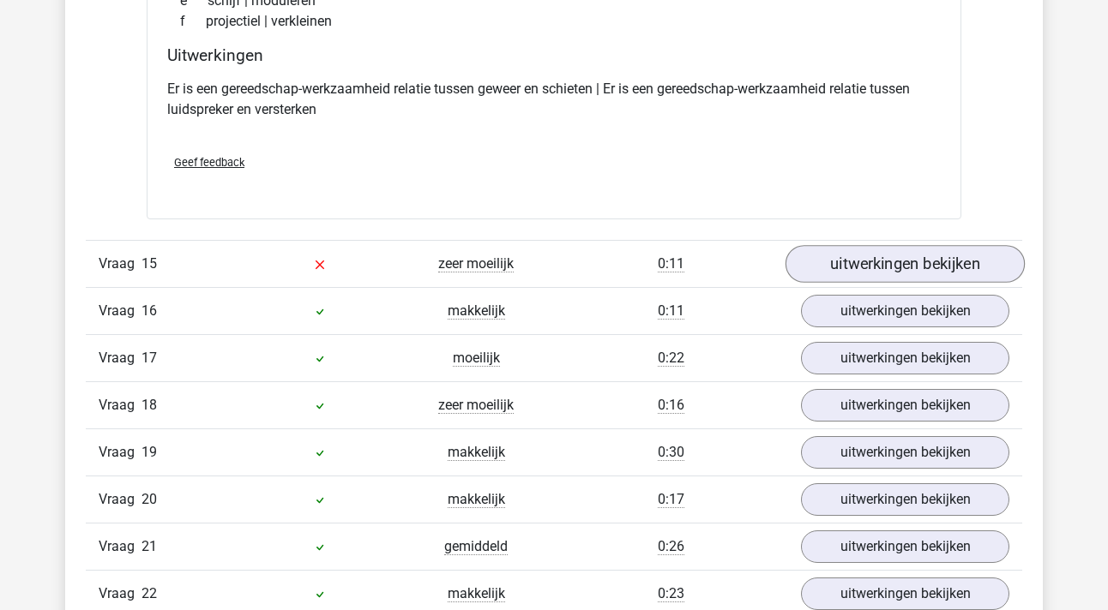
click at [936, 257] on link "uitwerkingen bekijken" at bounding box center [904, 264] width 239 height 38
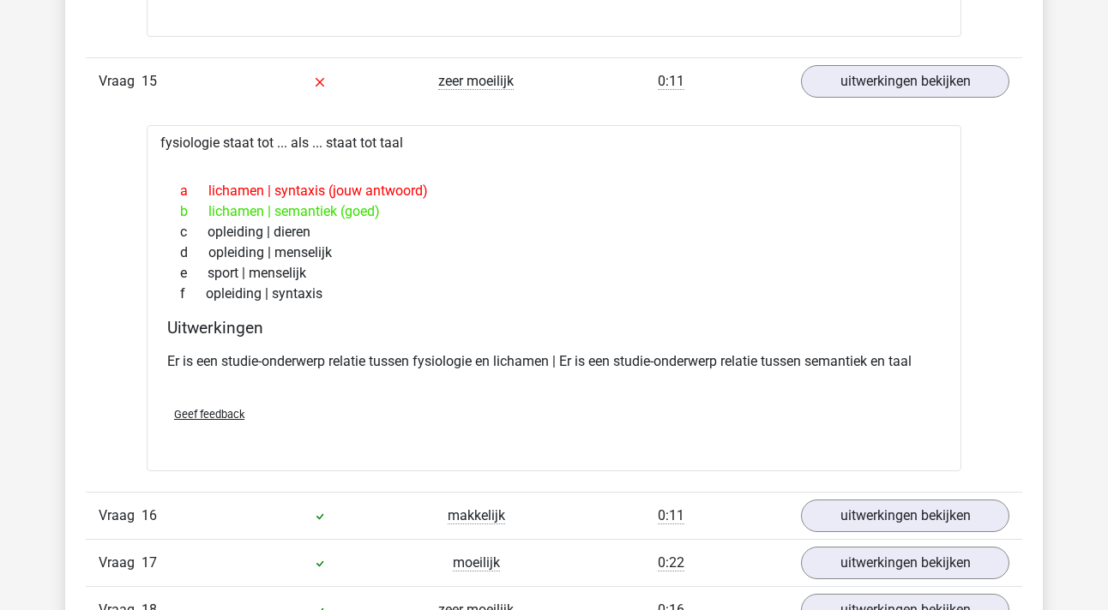
scroll to position [11081, 0]
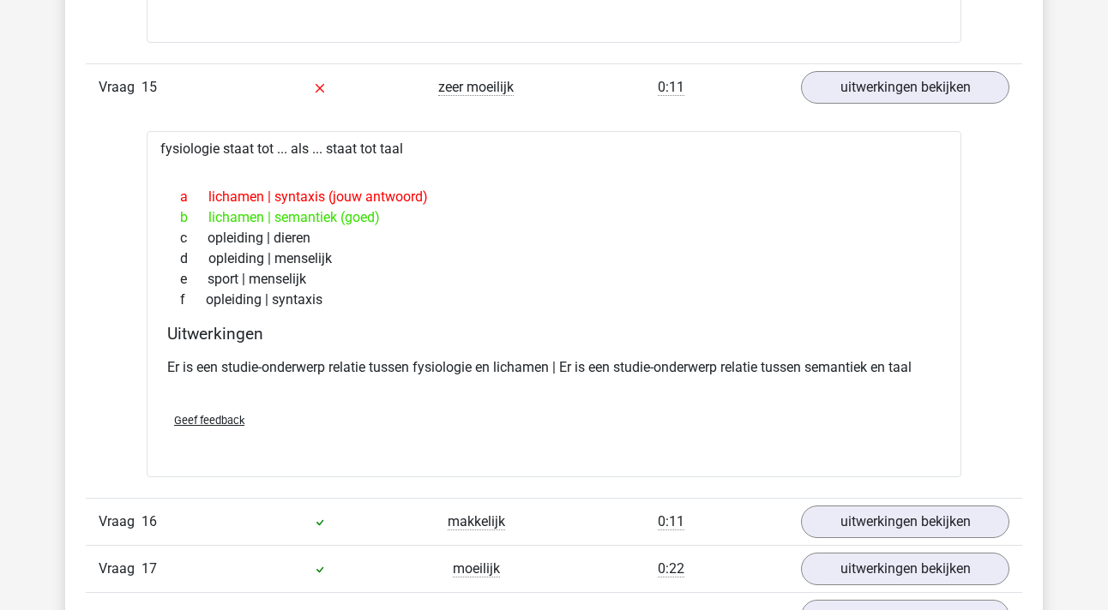
drag, startPoint x: 274, startPoint y: 195, endPoint x: 325, endPoint y: 201, distance: 51.8
click at [325, 201] on div "a lichamen | syntaxis (jouw antwoord)" at bounding box center [553, 197] width 773 height 21
drag, startPoint x: 275, startPoint y: 216, endPoint x: 344, endPoint y: 218, distance: 68.6
click at [344, 218] on div "b lichamen | semantiek (goed)" at bounding box center [553, 217] width 773 height 21
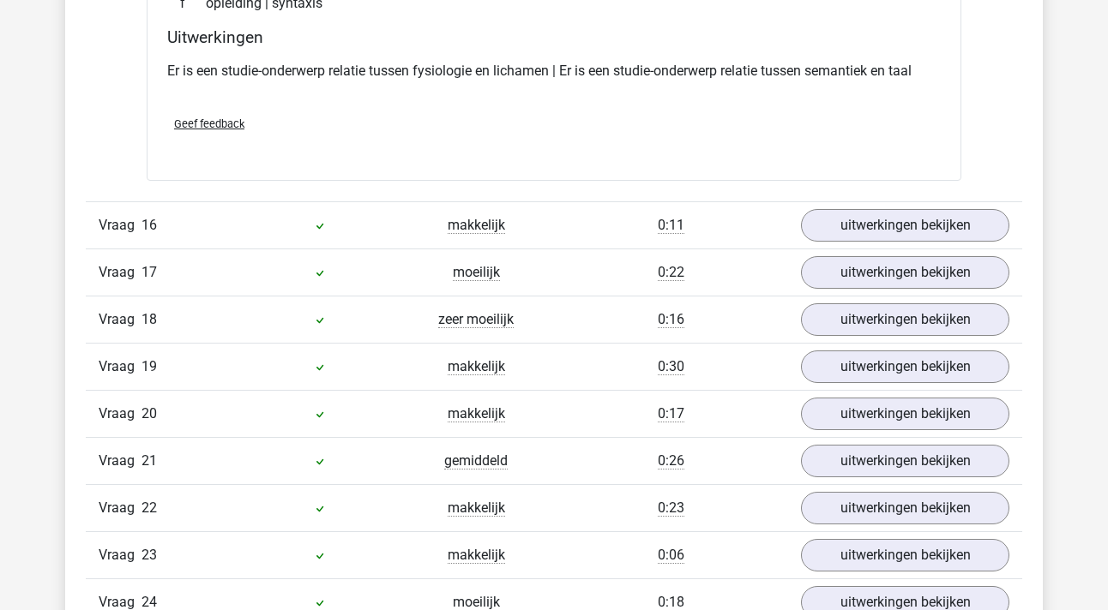
scroll to position [11346, 0]
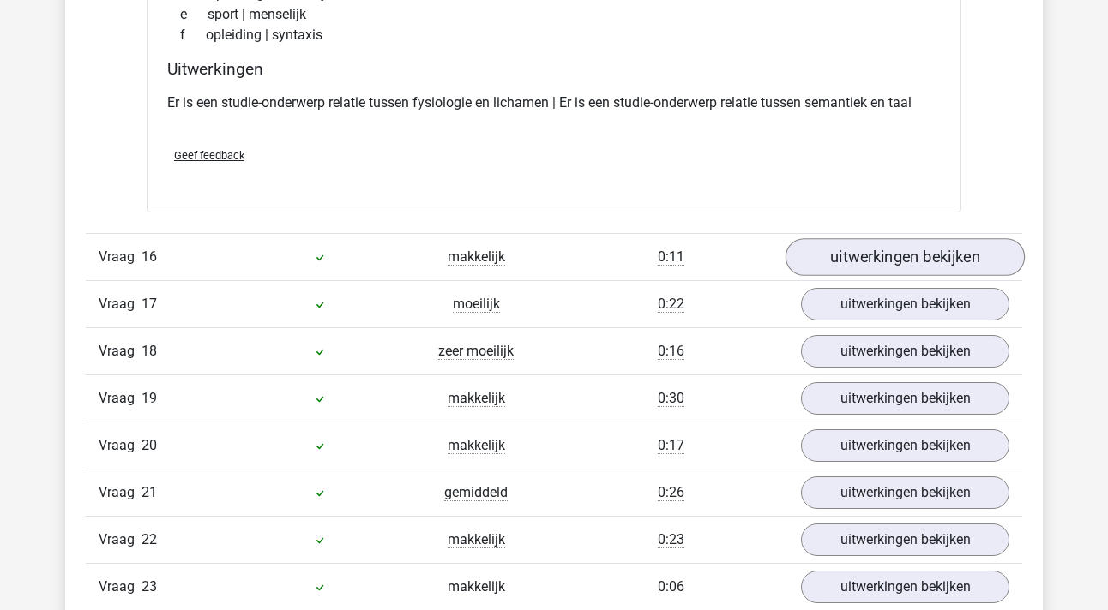
click at [872, 272] on link "uitwerkingen bekijken" at bounding box center [904, 257] width 239 height 38
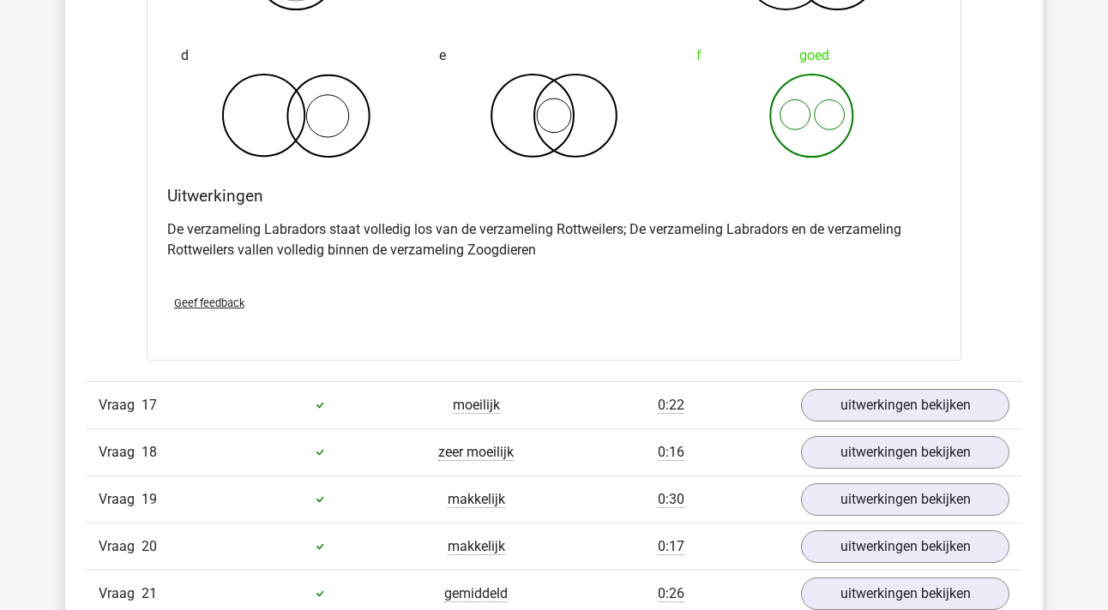
scroll to position [11993, 0]
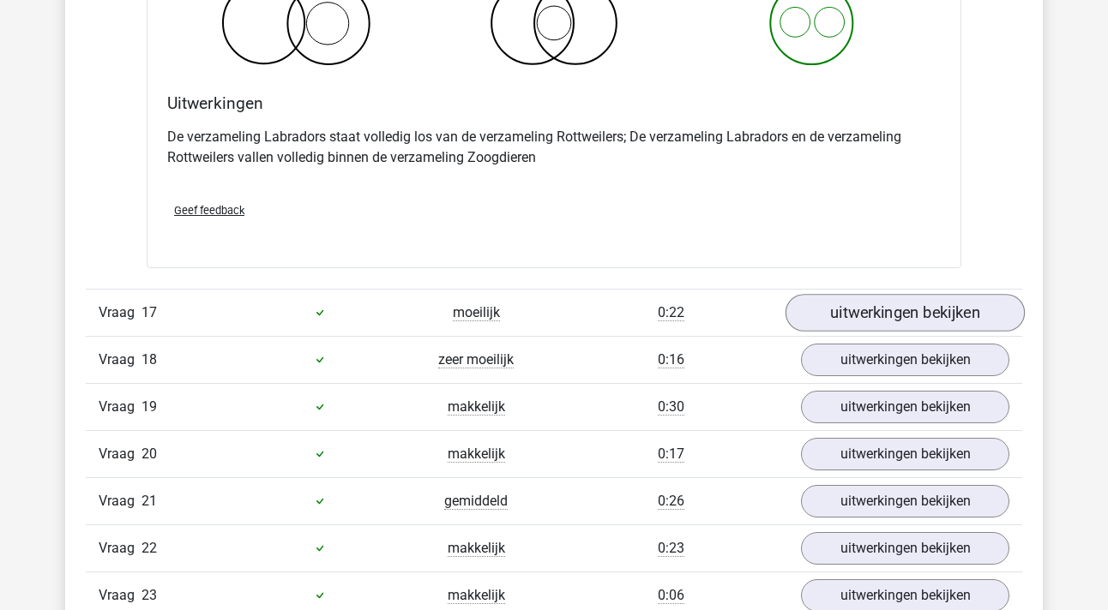
click at [873, 314] on link "uitwerkingen bekijken" at bounding box center [904, 313] width 239 height 38
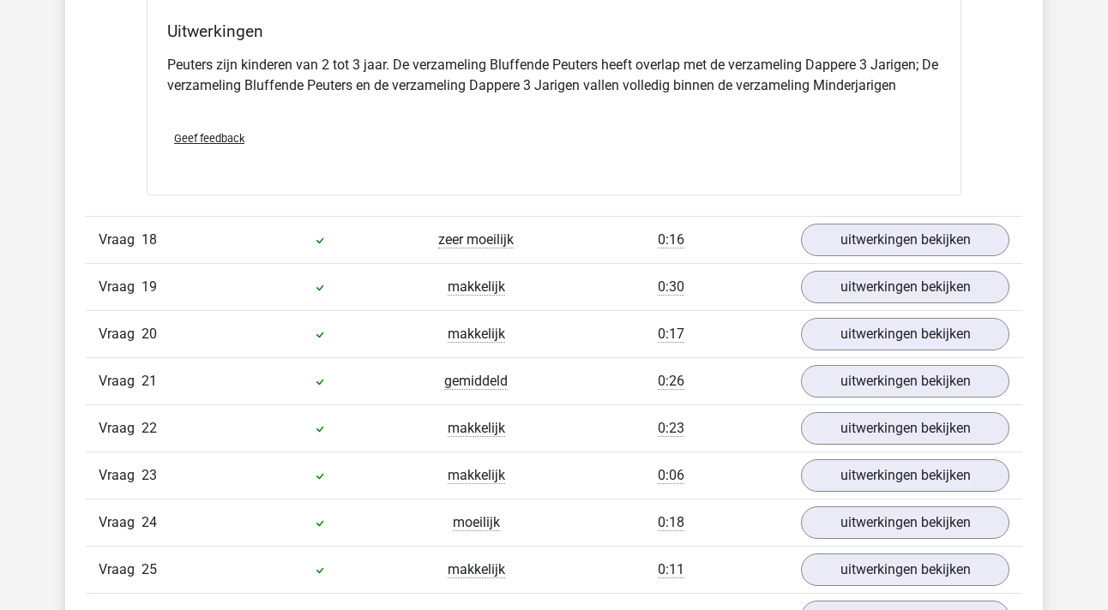
scroll to position [12790, 0]
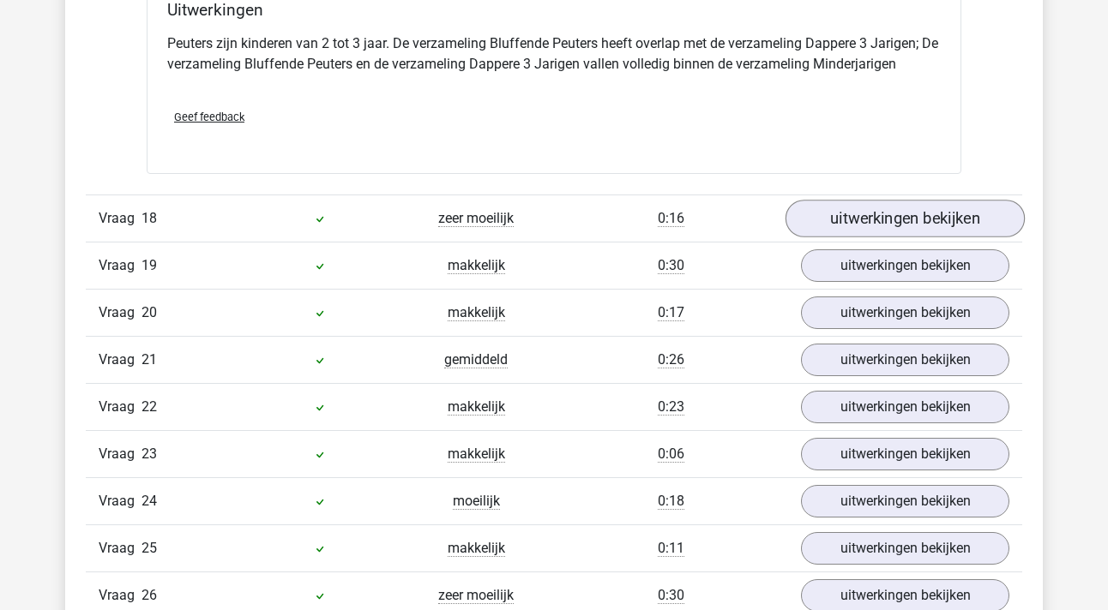
click at [884, 222] on link "uitwerkingen bekijken" at bounding box center [904, 219] width 239 height 38
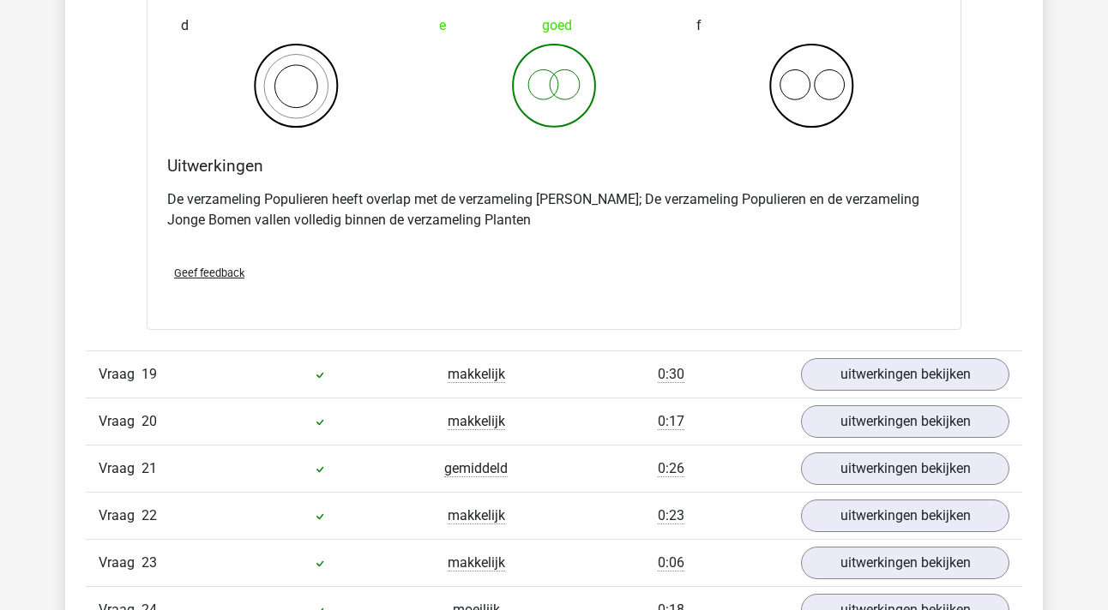
scroll to position [13338, 0]
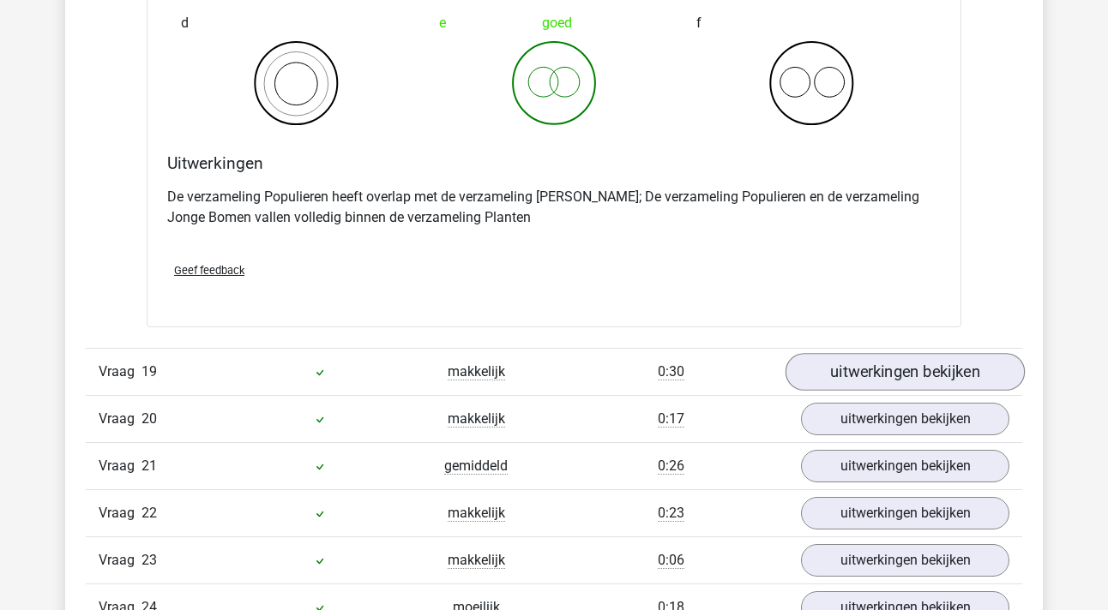
click at [886, 376] on link "uitwerkingen bekijken" at bounding box center [904, 372] width 239 height 38
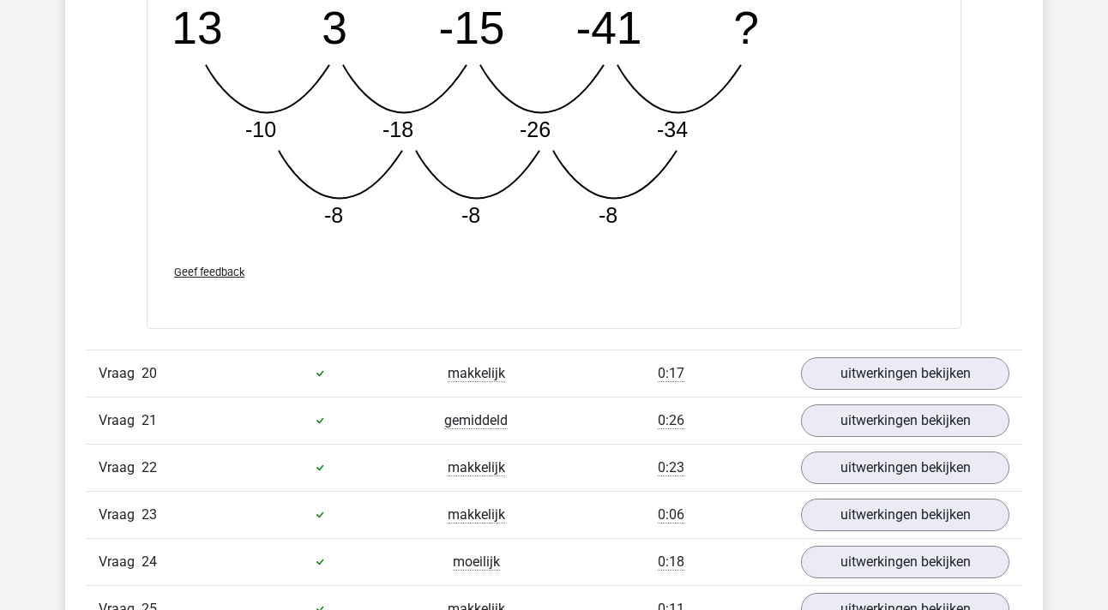
scroll to position [14354, 0]
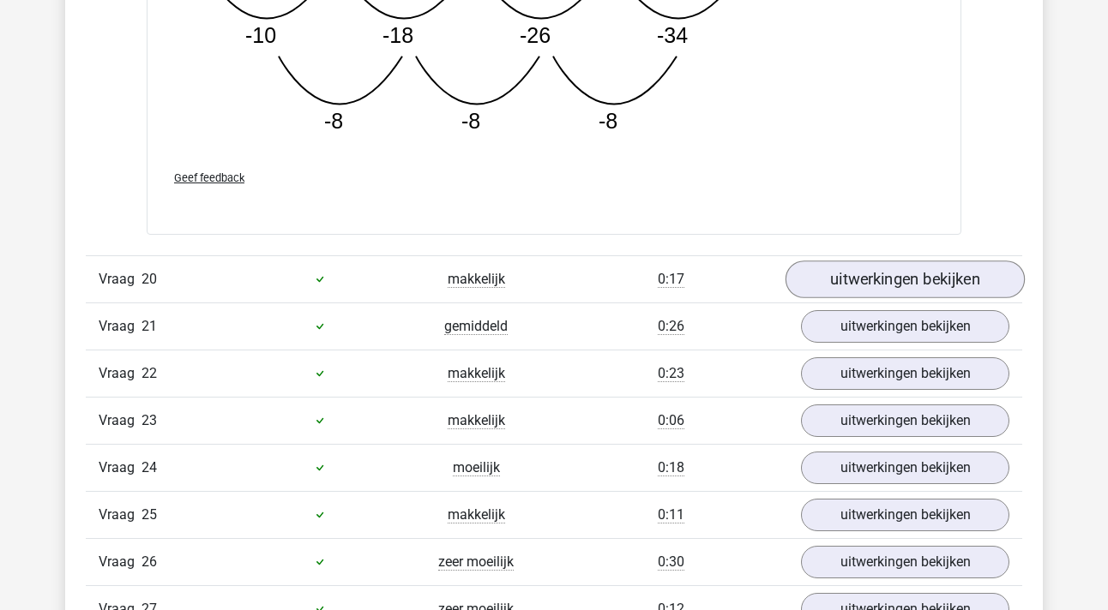
click at [884, 273] on link "uitwerkingen bekijken" at bounding box center [904, 280] width 239 height 38
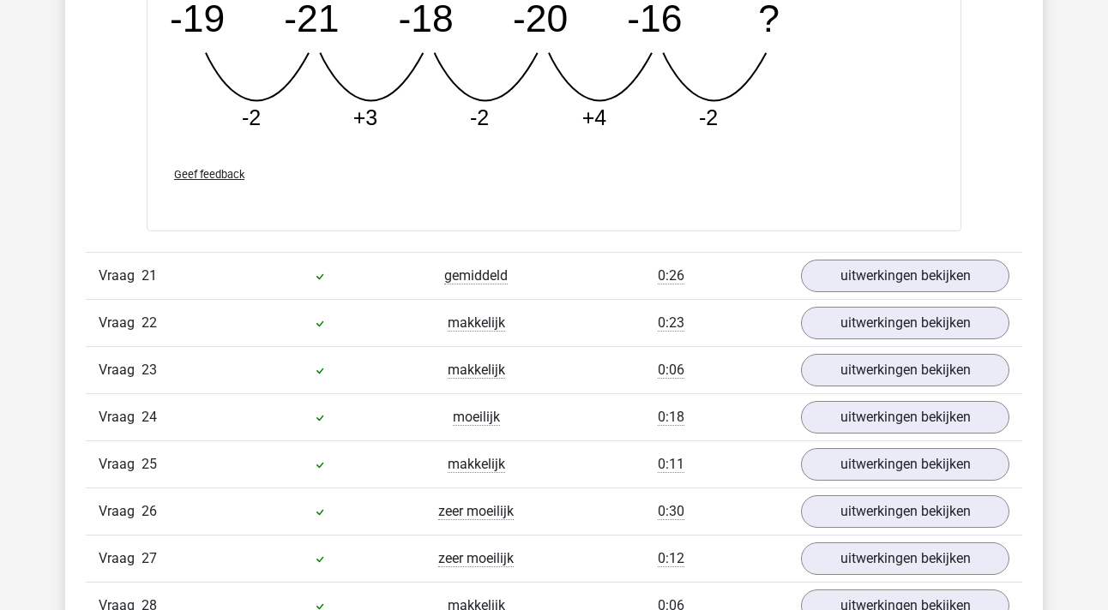
scroll to position [15212, 0]
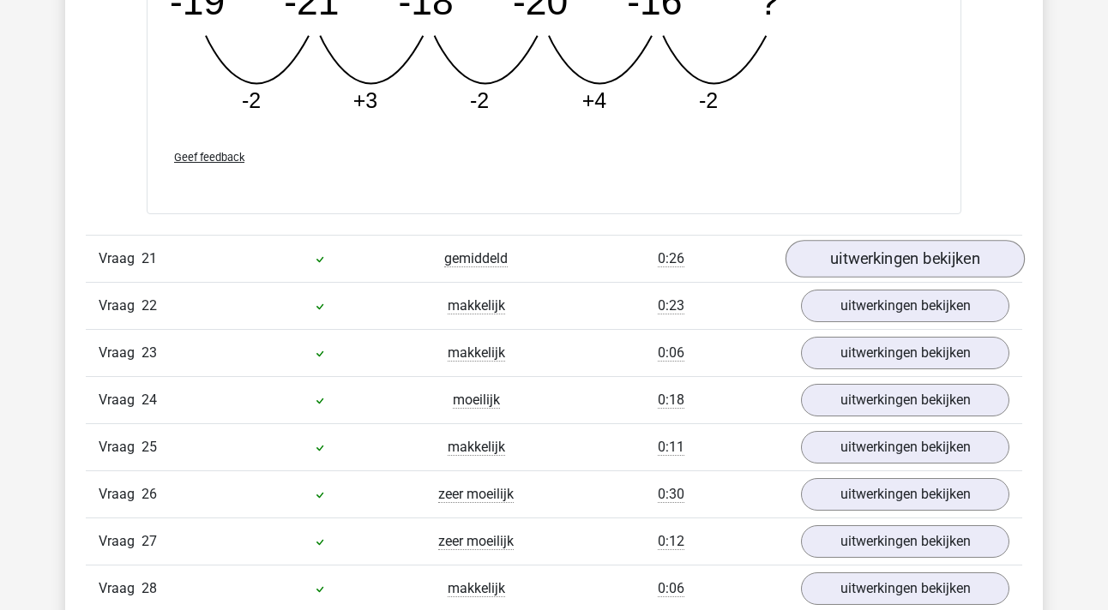
click at [905, 269] on link "uitwerkingen bekijken" at bounding box center [904, 260] width 239 height 38
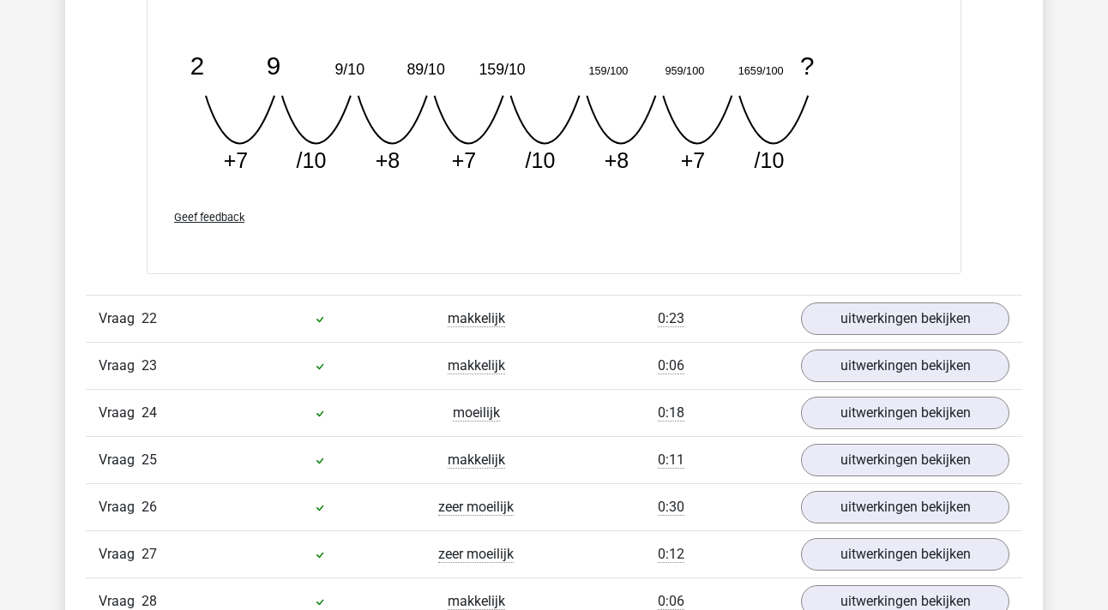
scroll to position [15982, 0]
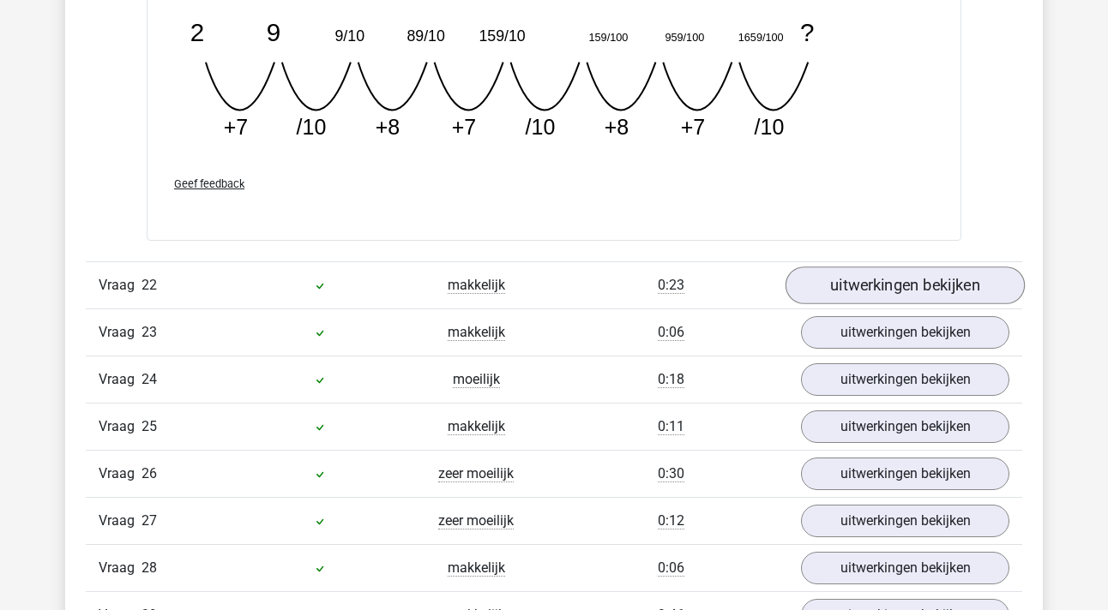
click at [847, 290] on link "uitwerkingen bekijken" at bounding box center [904, 286] width 239 height 38
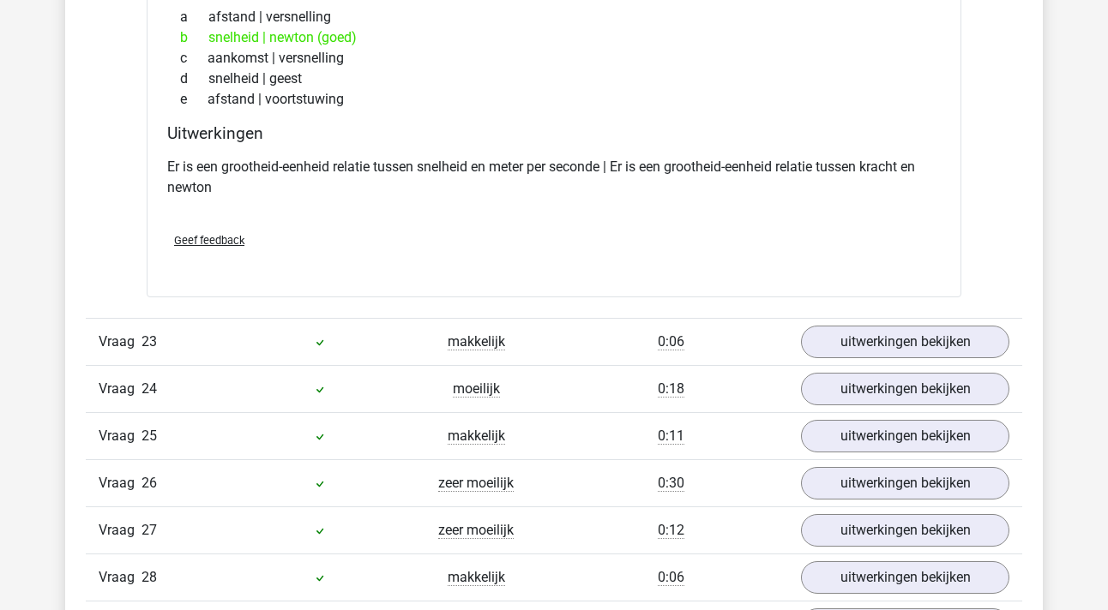
scroll to position [16379, 0]
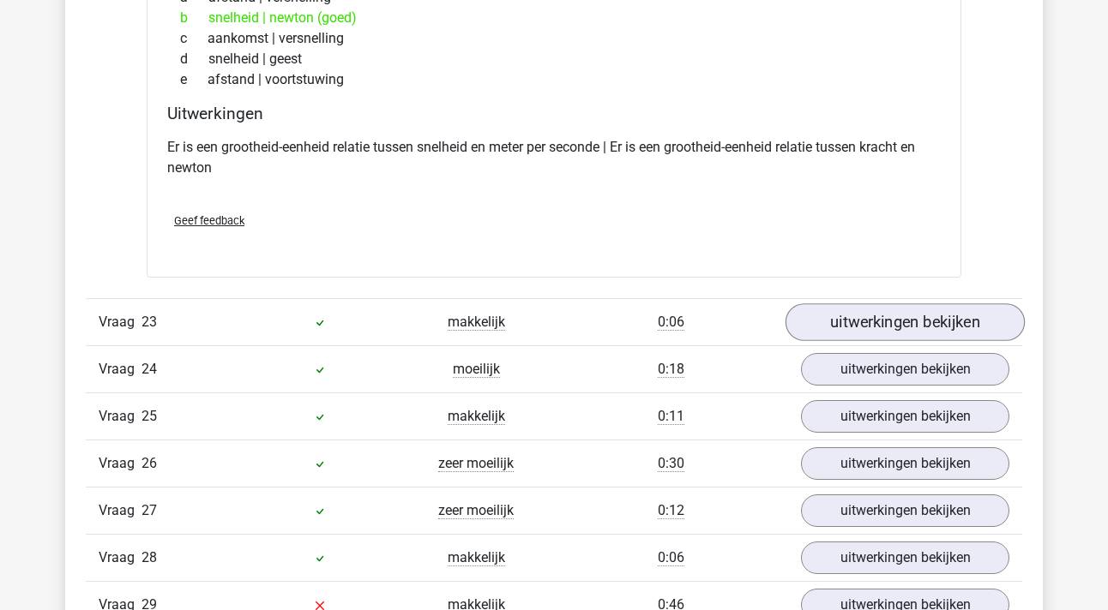
click at [933, 334] on link "uitwerkingen bekijken" at bounding box center [904, 323] width 239 height 38
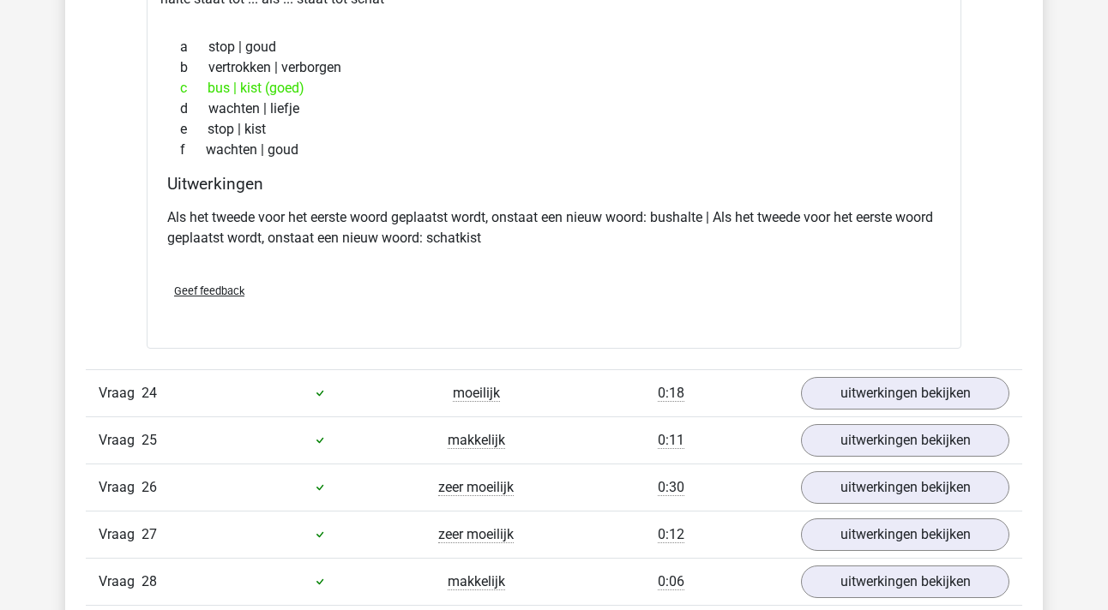
scroll to position [16801, 0]
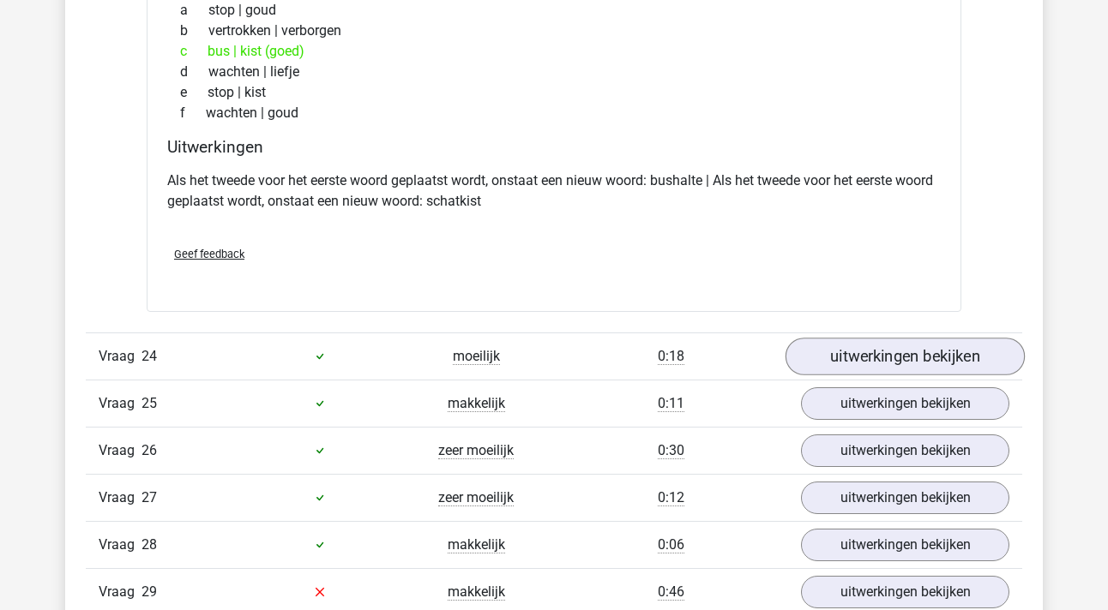
click at [951, 359] on link "uitwerkingen bekijken" at bounding box center [904, 357] width 239 height 38
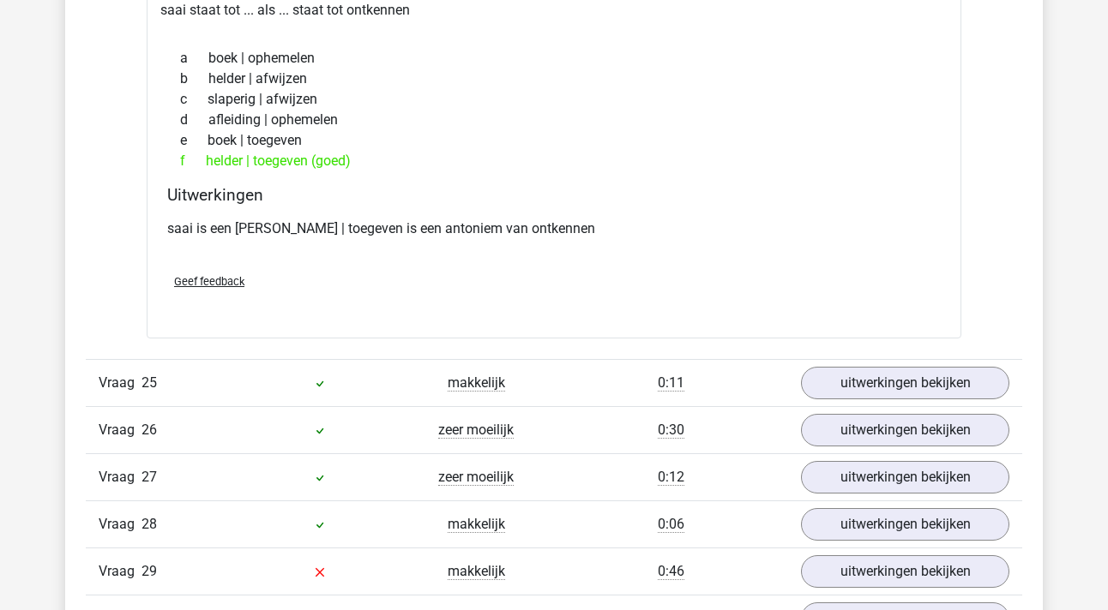
scroll to position [17231, 0]
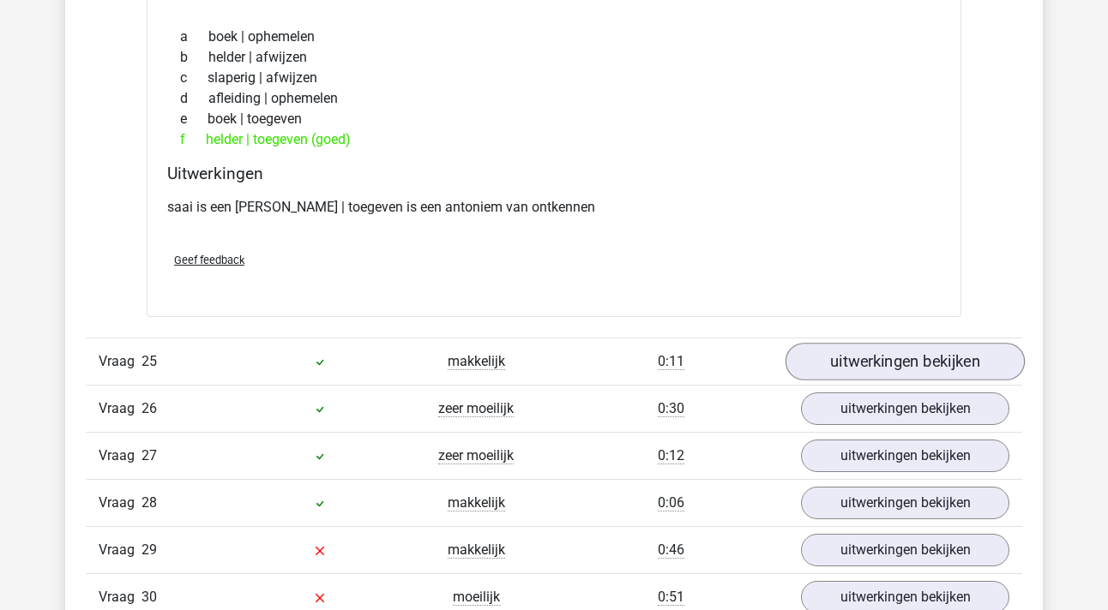
click at [911, 365] on link "uitwerkingen bekijken" at bounding box center [904, 362] width 239 height 38
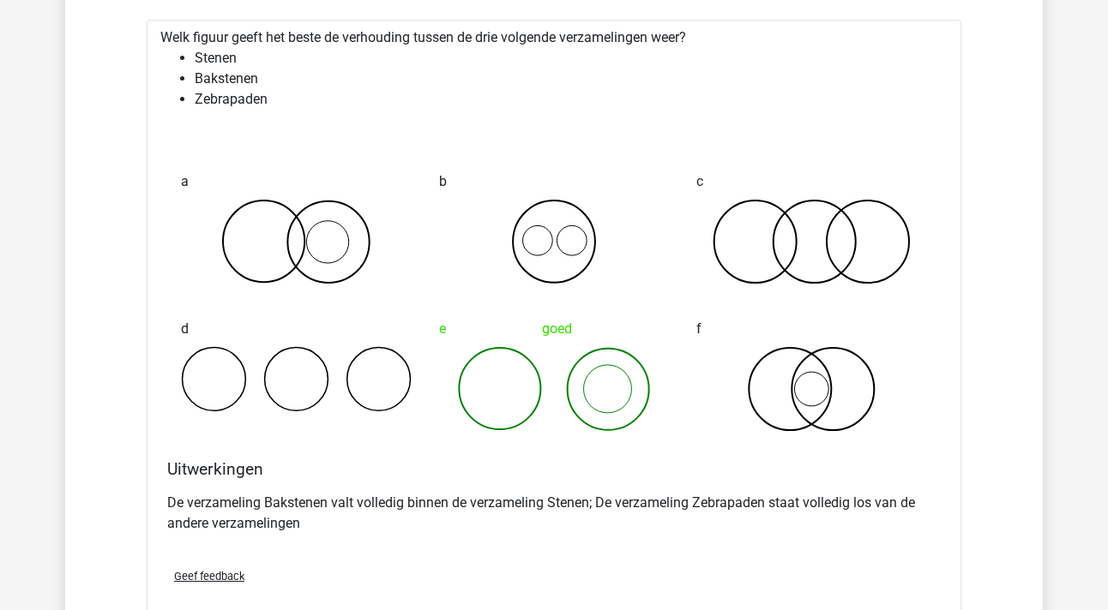
scroll to position [17604, 0]
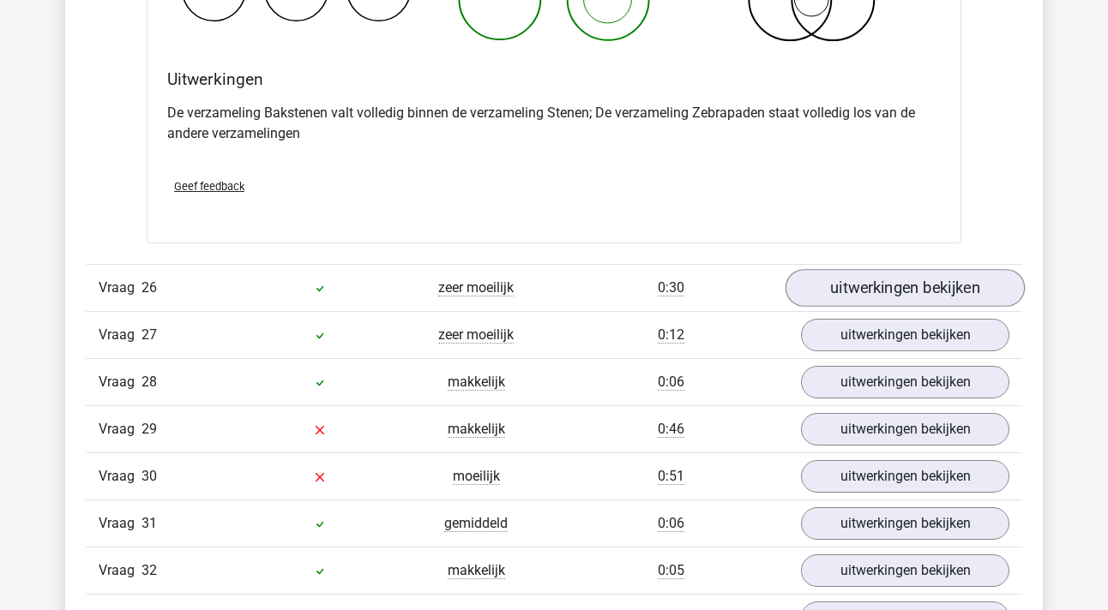
click at [890, 281] on link "uitwerkingen bekijken" at bounding box center [904, 288] width 239 height 38
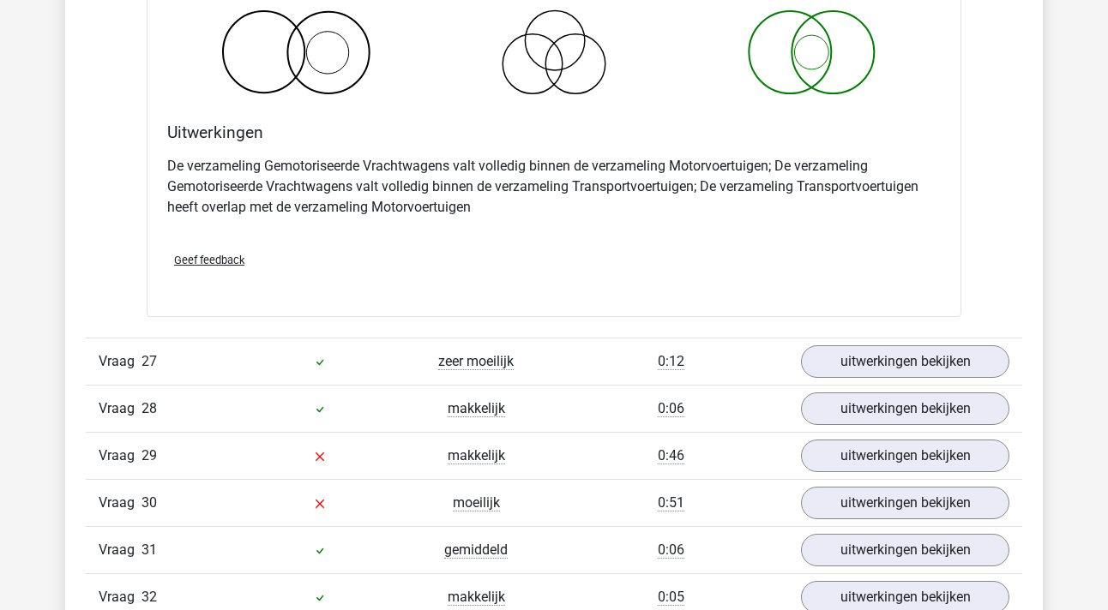
scroll to position [18688, 0]
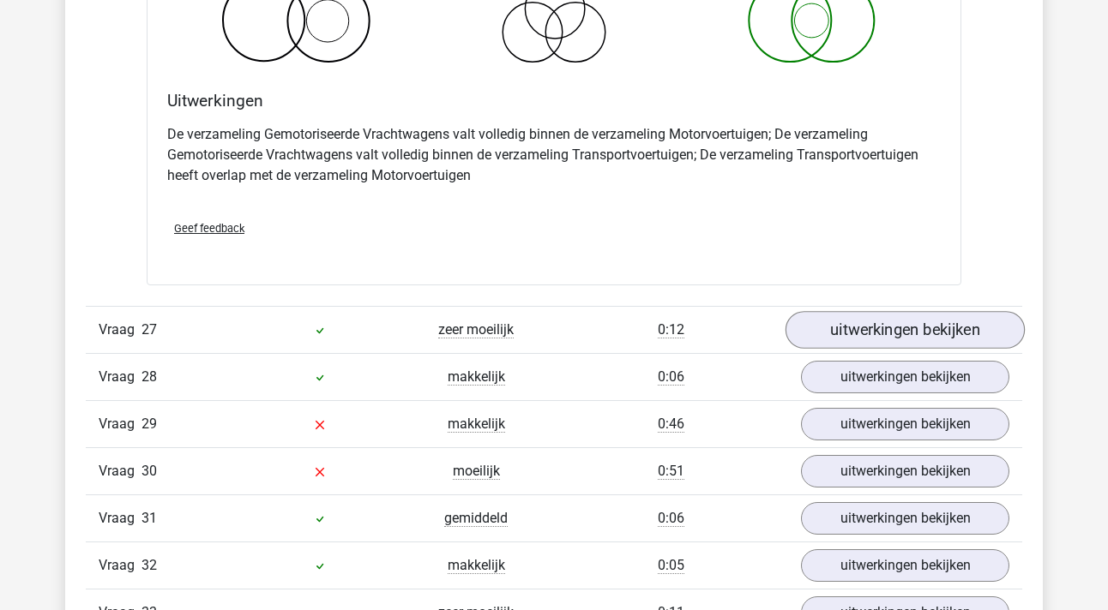
click at [846, 317] on link "uitwerkingen bekijken" at bounding box center [904, 330] width 239 height 38
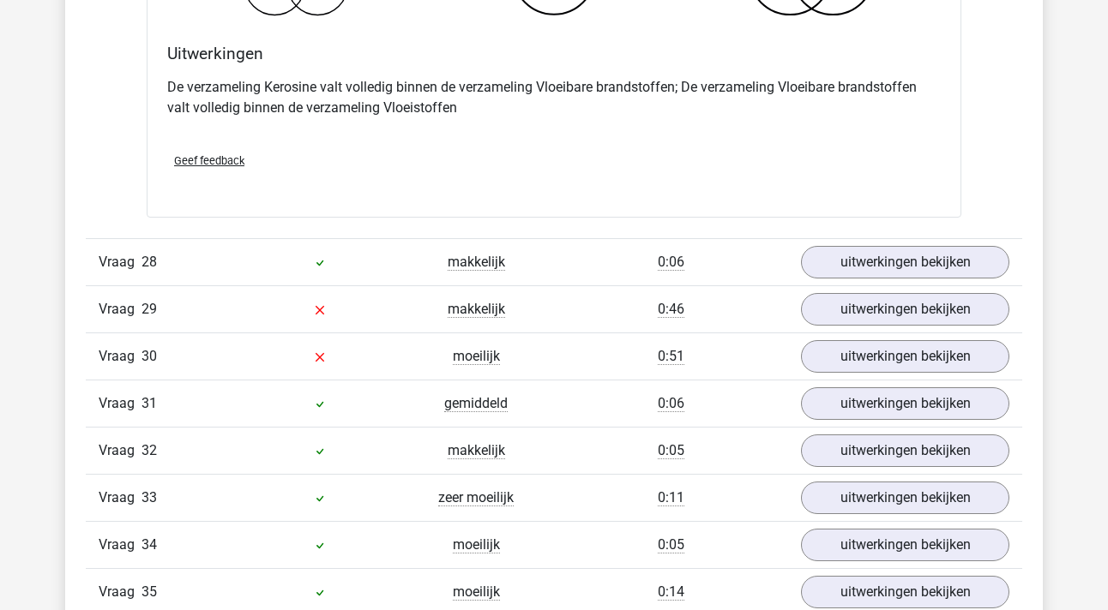
scroll to position [19488, 0]
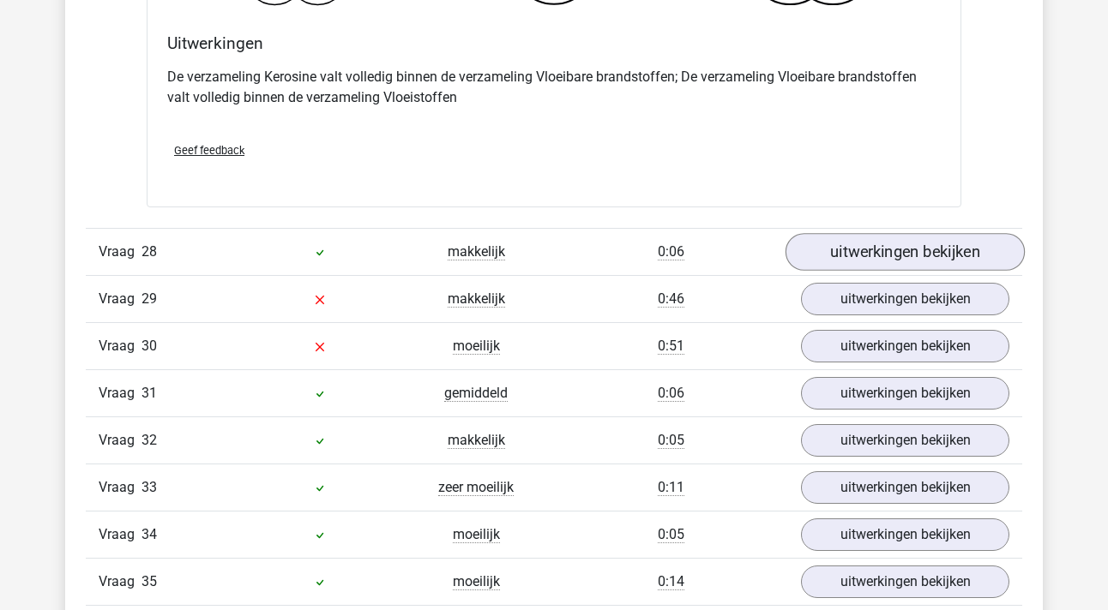
click at [861, 261] on link "uitwerkingen bekijken" at bounding box center [904, 253] width 239 height 38
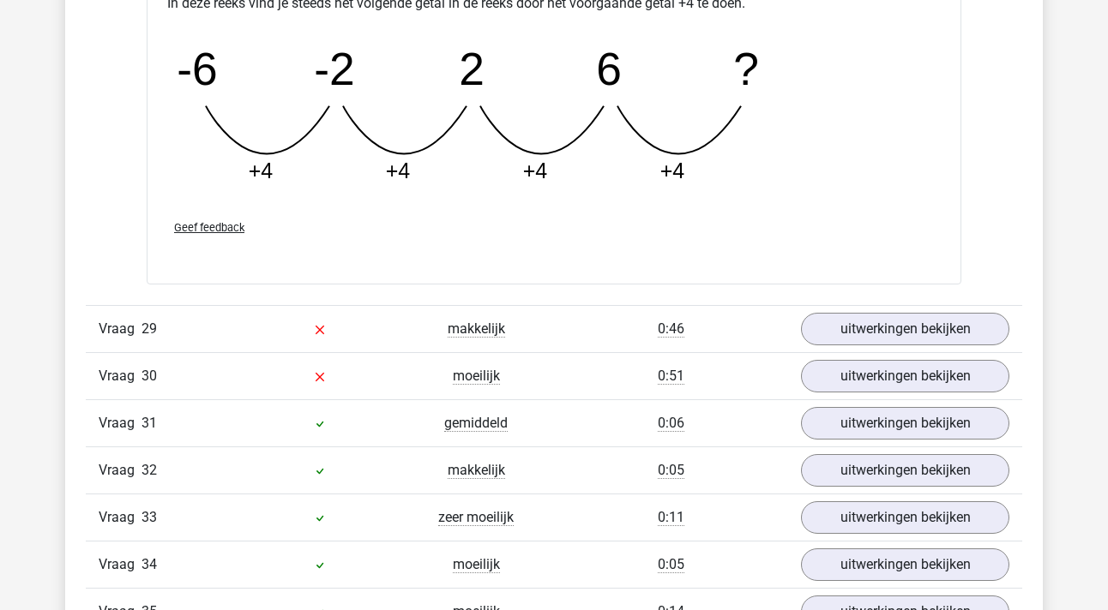
scroll to position [20371, 0]
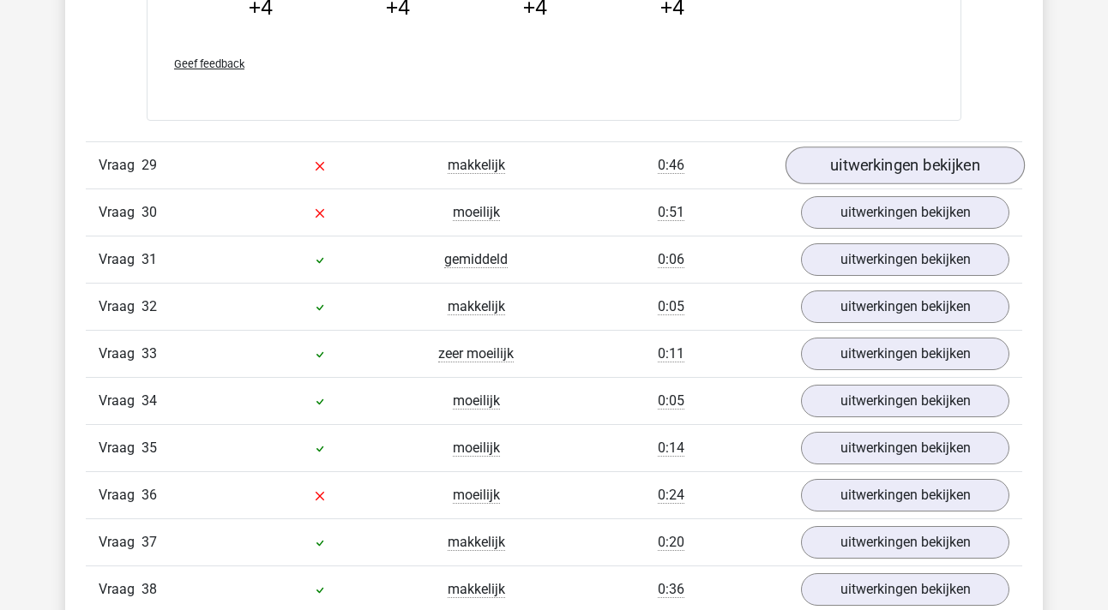
click at [875, 161] on link "uitwerkingen bekijken" at bounding box center [904, 166] width 239 height 38
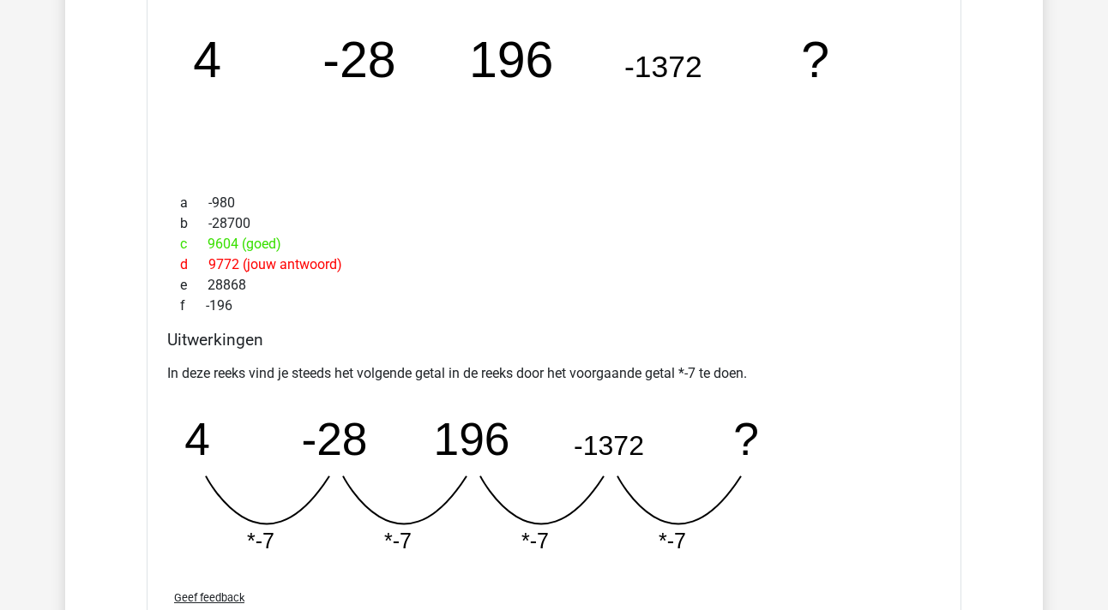
scroll to position [20633, 0]
drag, startPoint x: 208, startPoint y: 40, endPoint x: 385, endPoint y: 40, distance: 176.6
click at [385, 40] on g "4 -28 196 -1372 ?" at bounding box center [511, 61] width 636 height 57
click at [385, 40] on tspan "-28" at bounding box center [358, 61] width 73 height 57
drag, startPoint x: 394, startPoint y: 57, endPoint x: 190, endPoint y: 57, distance: 204.1
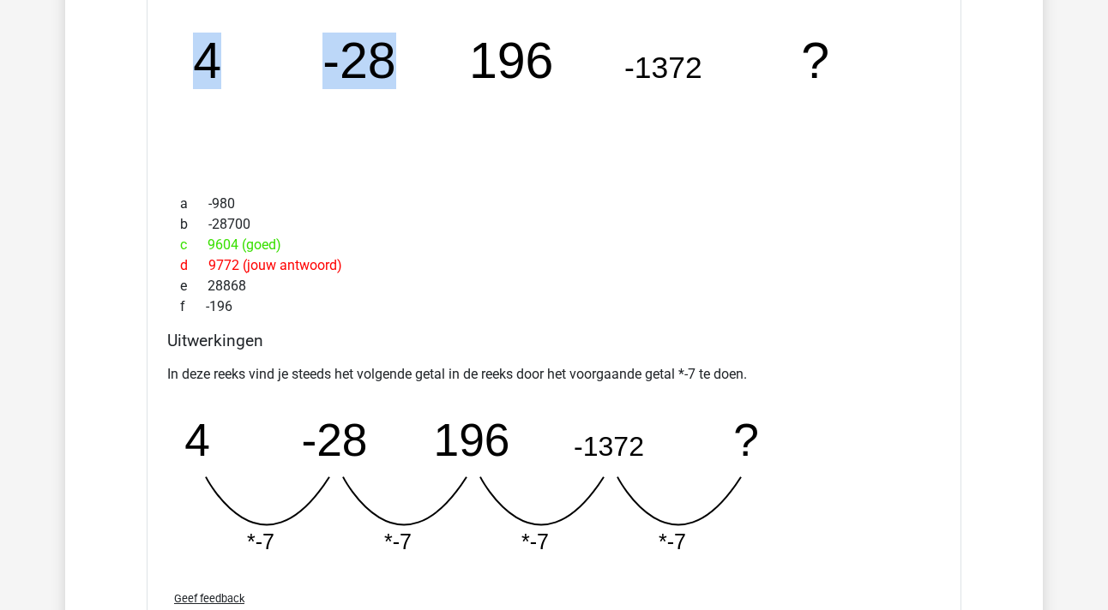
click at [189, 57] on icon "image/svg+xml 4 -28 196 -1372 ?" at bounding box center [554, 78] width 760 height 190
click at [190, 57] on icon "image/svg+xml 4 -28 196 -1372 ?" at bounding box center [554, 78] width 760 height 190
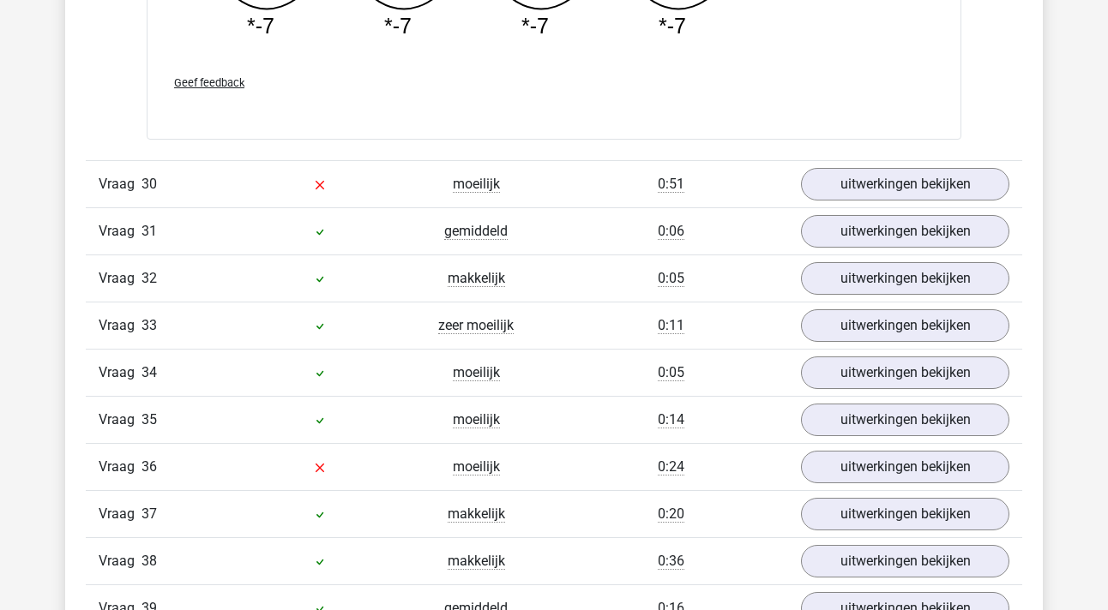
scroll to position [21164, 0]
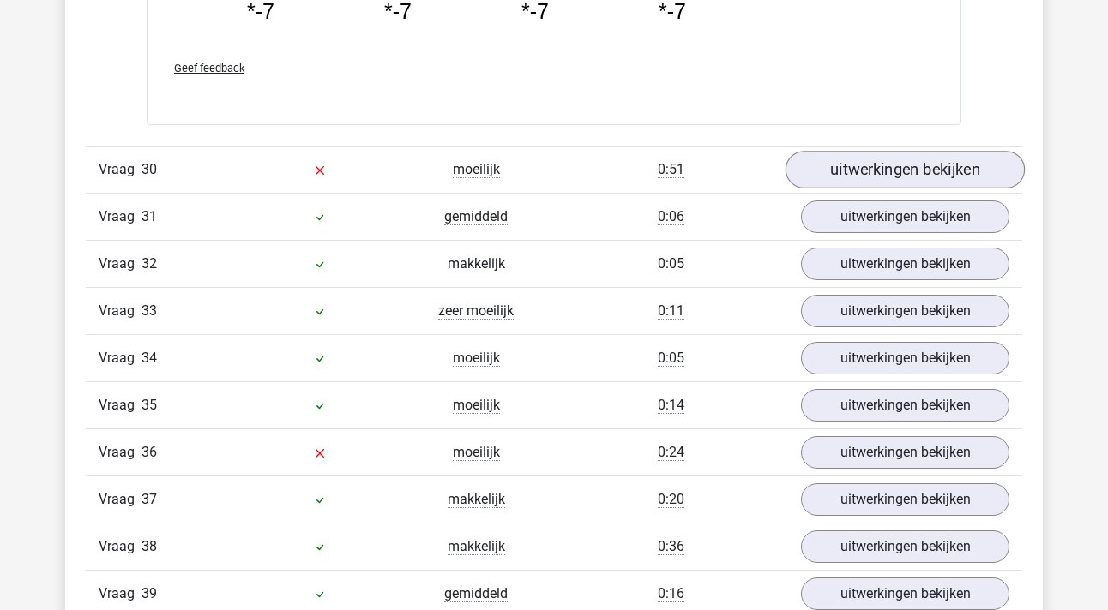
click at [869, 168] on link "uitwerkingen bekijken" at bounding box center [904, 170] width 239 height 38
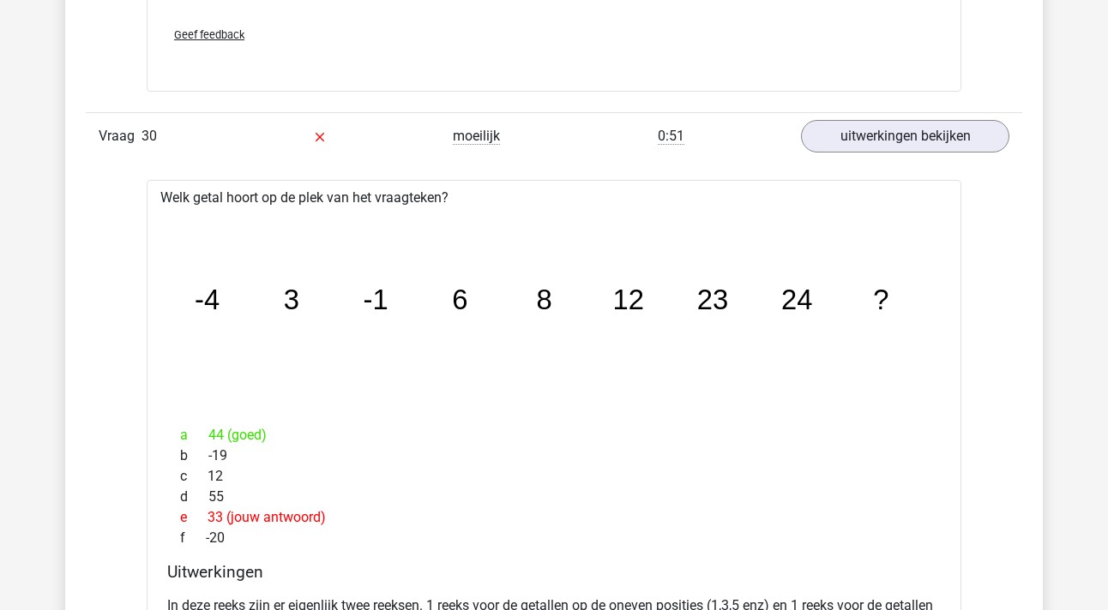
scroll to position [21236, 0]
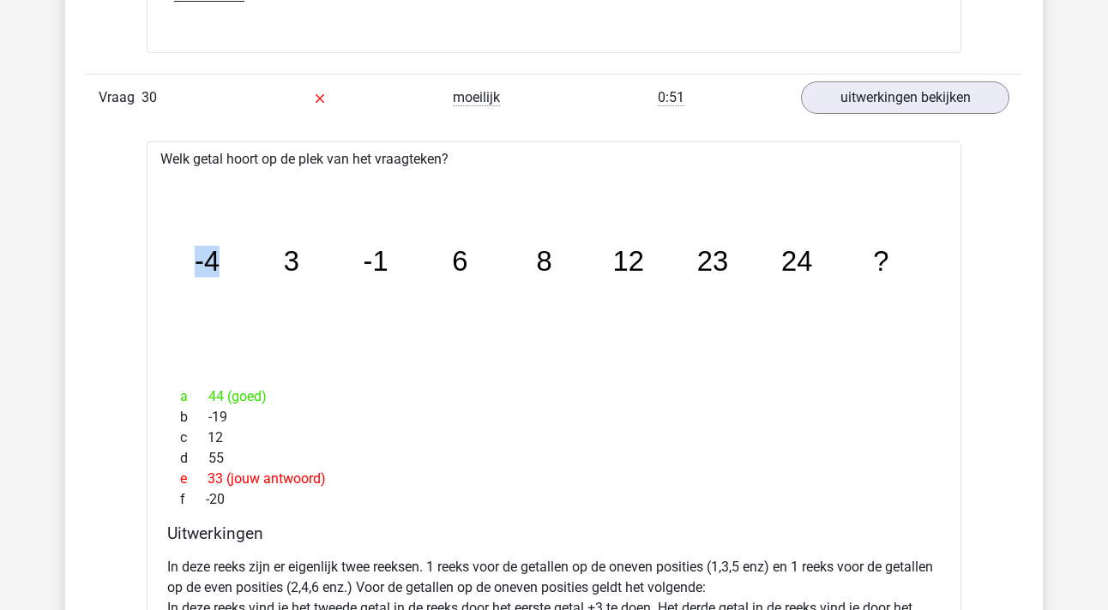
drag, startPoint x: 284, startPoint y: 261, endPoint x: 427, endPoint y: 262, distance: 143.2
click at [426, 262] on icon "image/svg+xml -4 3 -1 6 8 12 23 24 ?" at bounding box center [554, 272] width 760 height 190
click at [427, 262] on icon "image/svg+xml -4 3 -1 6 8 12 23 24 ?" at bounding box center [554, 272] width 760 height 190
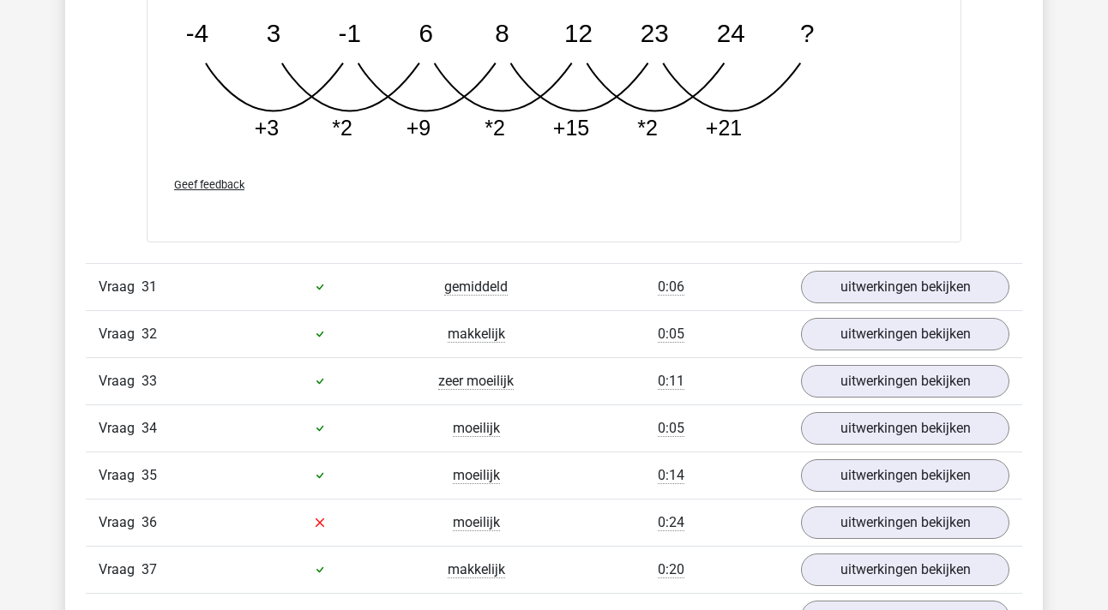
scroll to position [22070, 0]
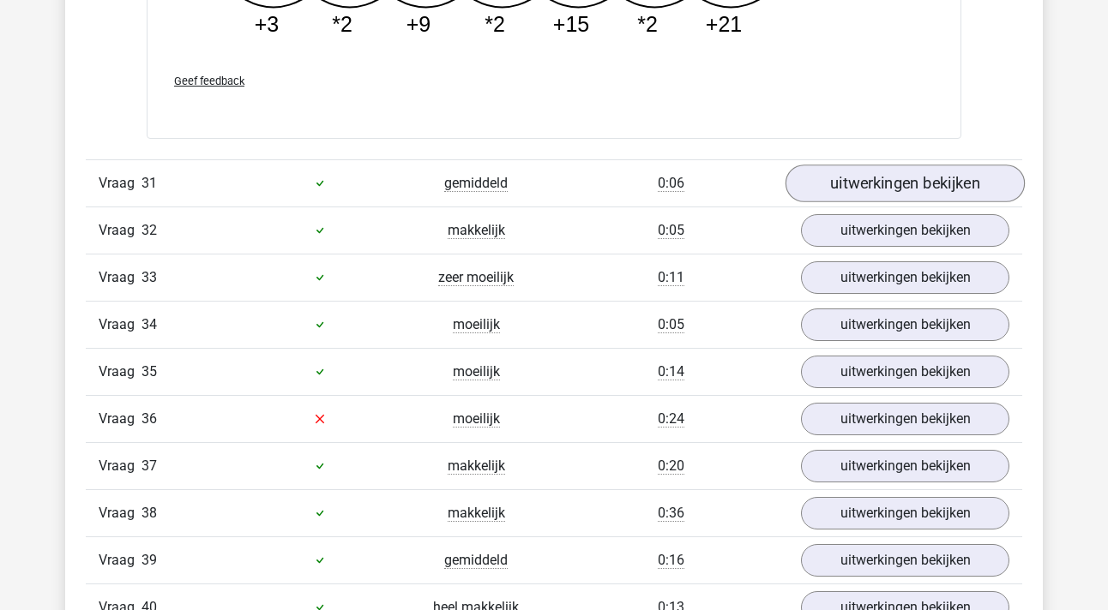
click at [871, 188] on link "uitwerkingen bekijken" at bounding box center [904, 184] width 239 height 38
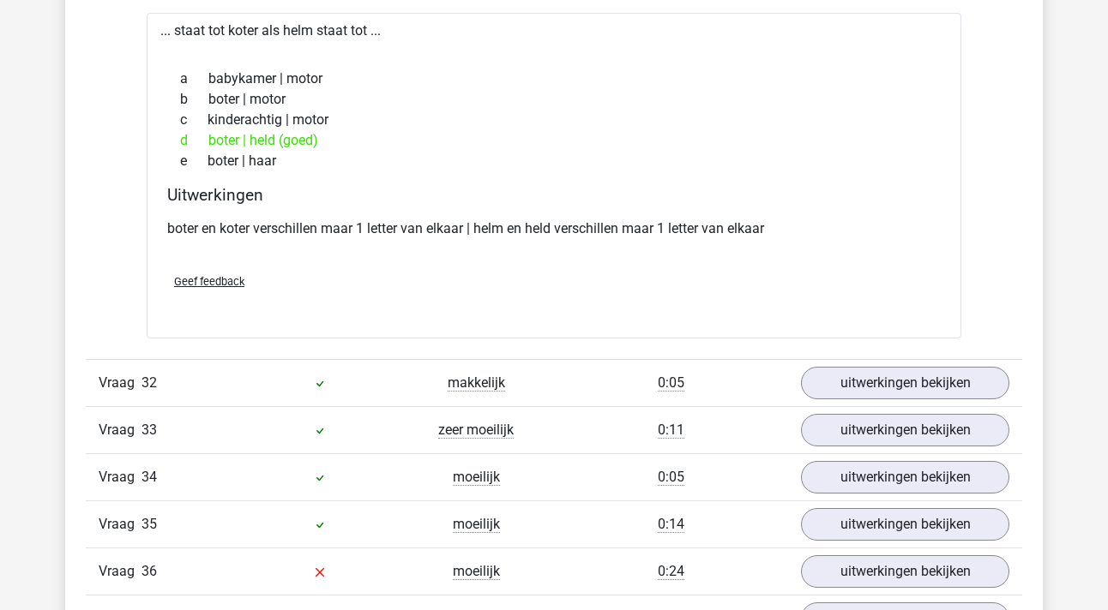
scroll to position [22417, 0]
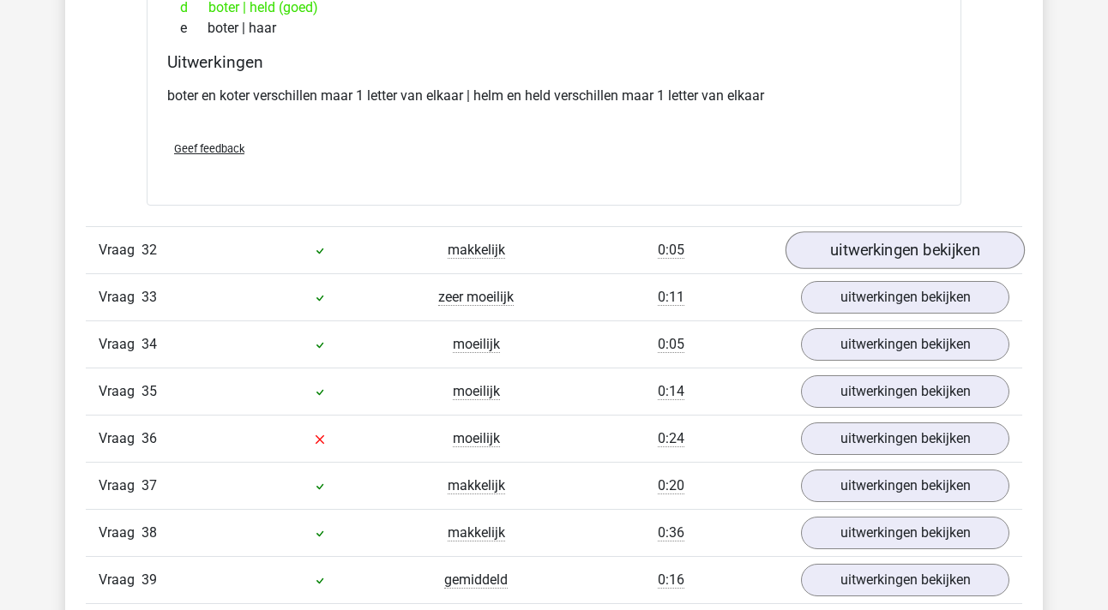
click at [867, 249] on link "uitwerkingen bekijken" at bounding box center [904, 250] width 239 height 38
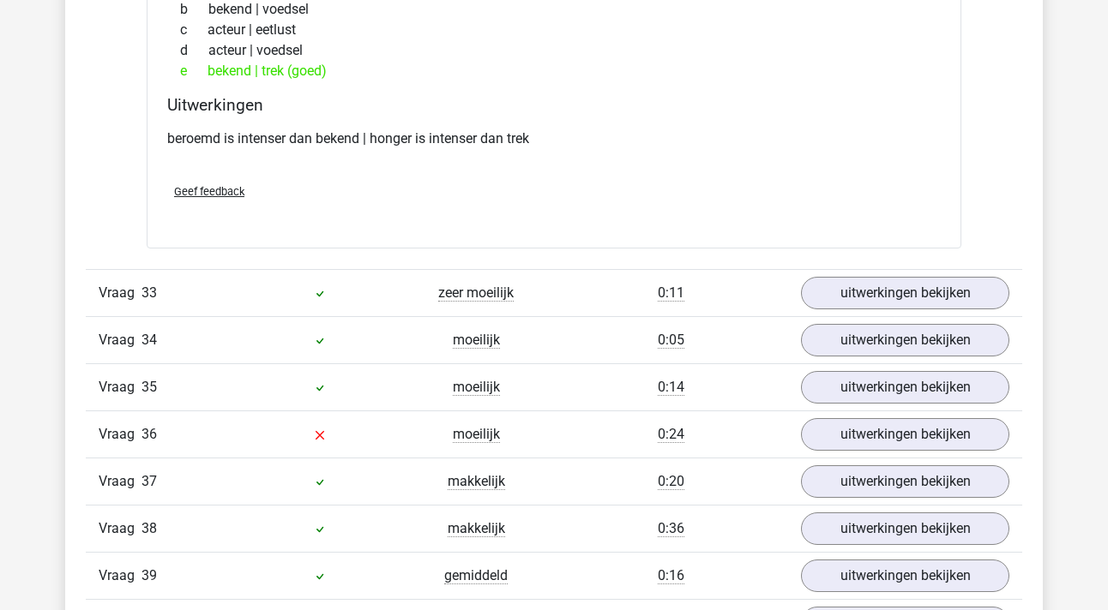
scroll to position [22792, 0]
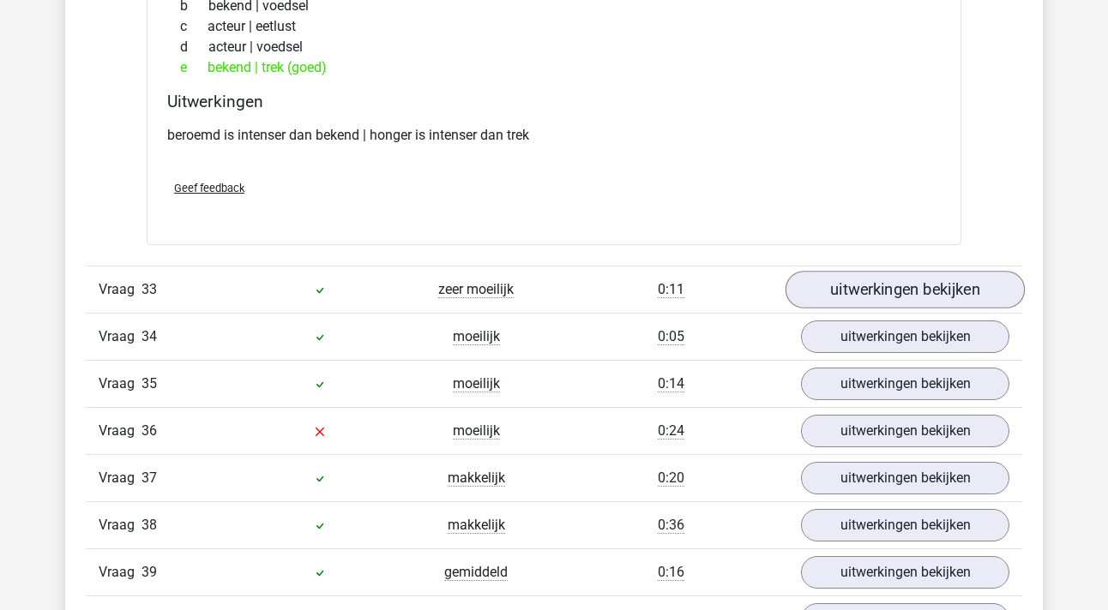
click at [874, 292] on link "uitwerkingen bekijken" at bounding box center [904, 290] width 239 height 38
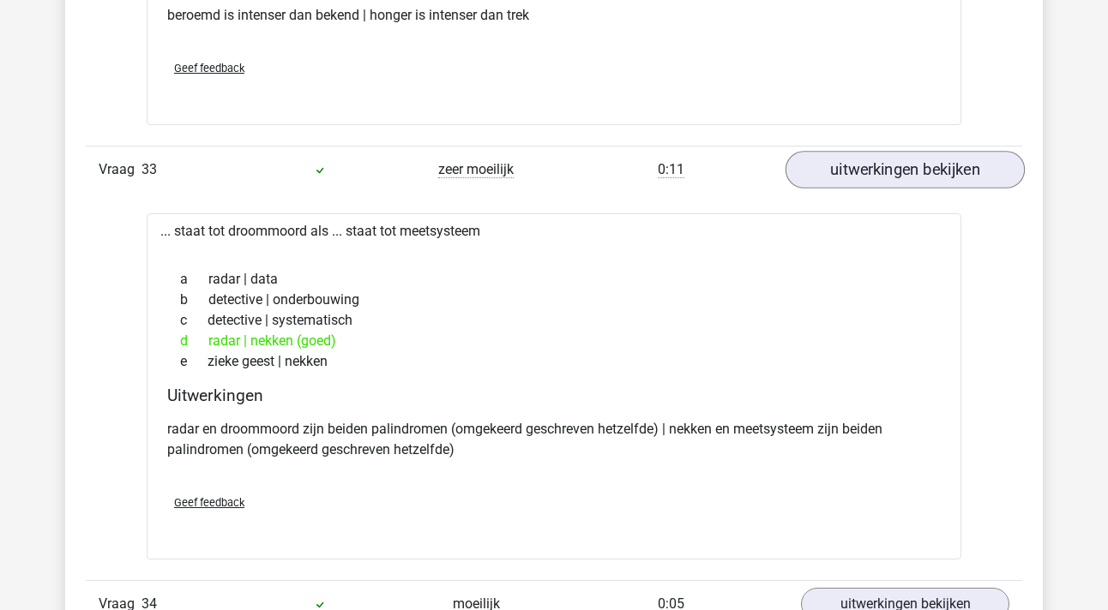
scroll to position [22914, 0]
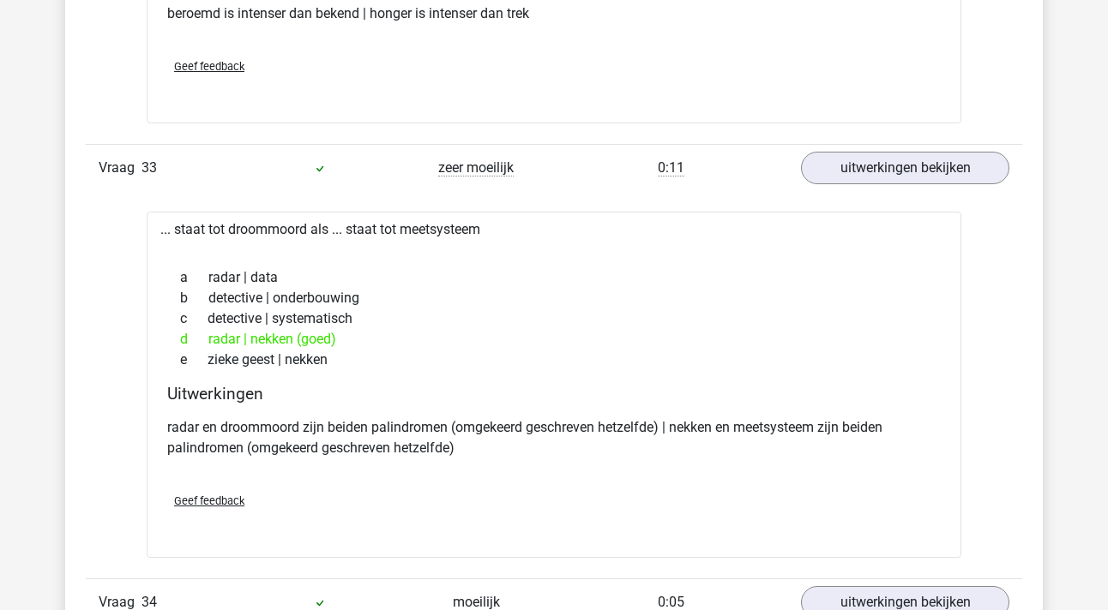
click at [878, 293] on div "b detective | onderbouwing" at bounding box center [553, 298] width 773 height 21
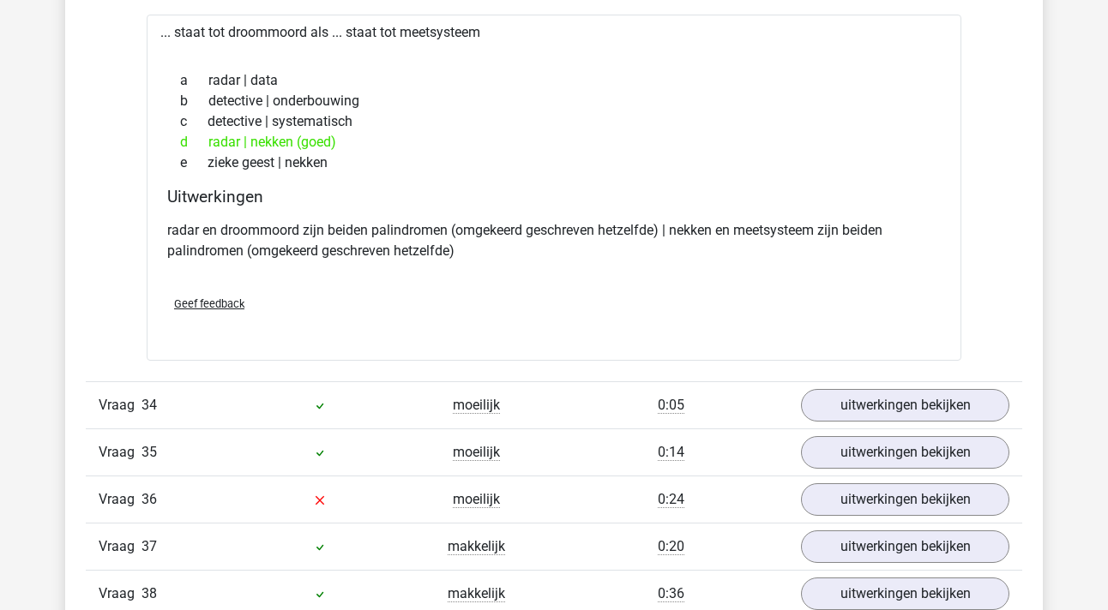
scroll to position [23117, 0]
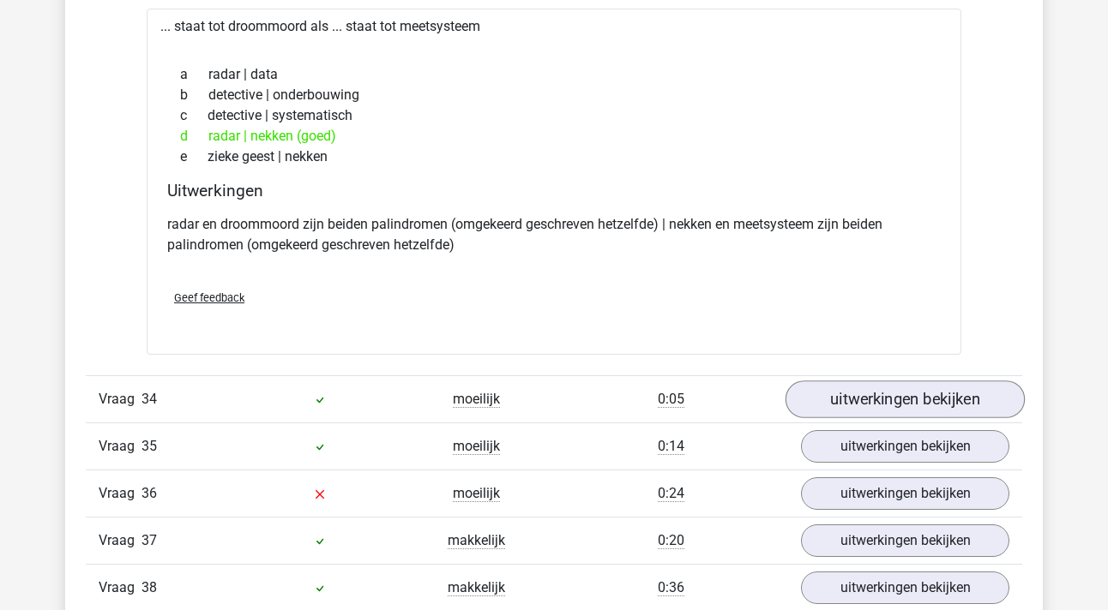
click at [885, 400] on link "uitwerkingen bekijken" at bounding box center [904, 400] width 239 height 38
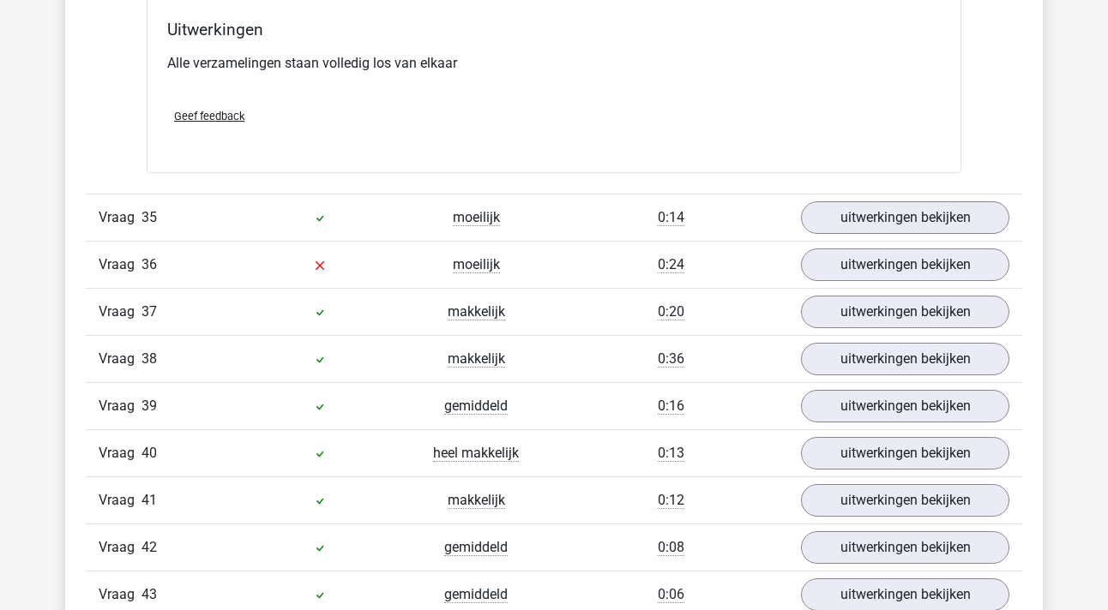
scroll to position [24026, 0]
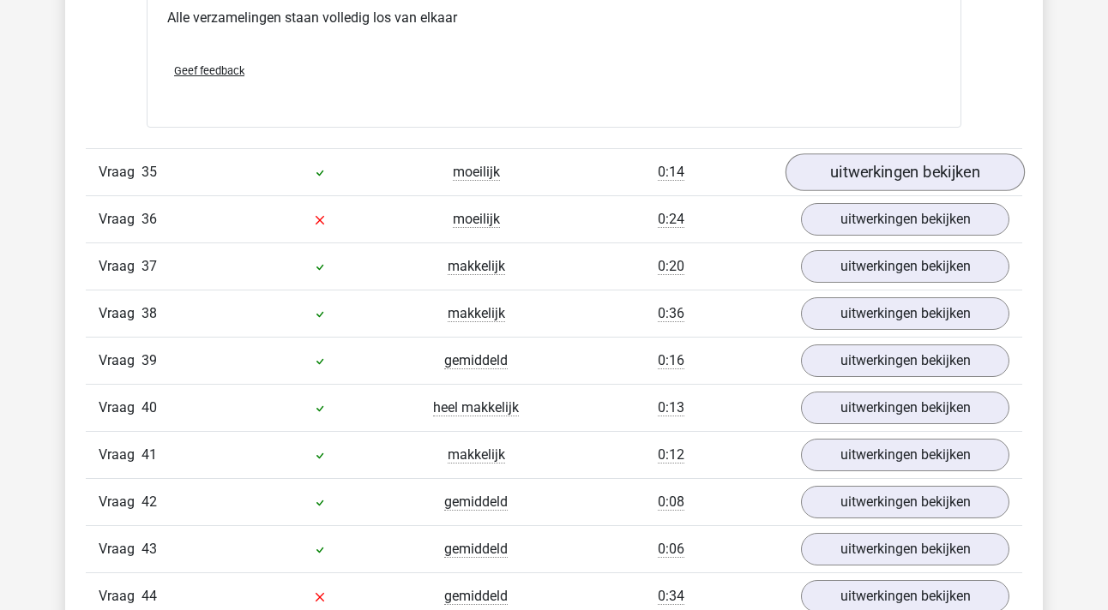
click at [914, 161] on link "uitwerkingen bekijken" at bounding box center [904, 173] width 239 height 38
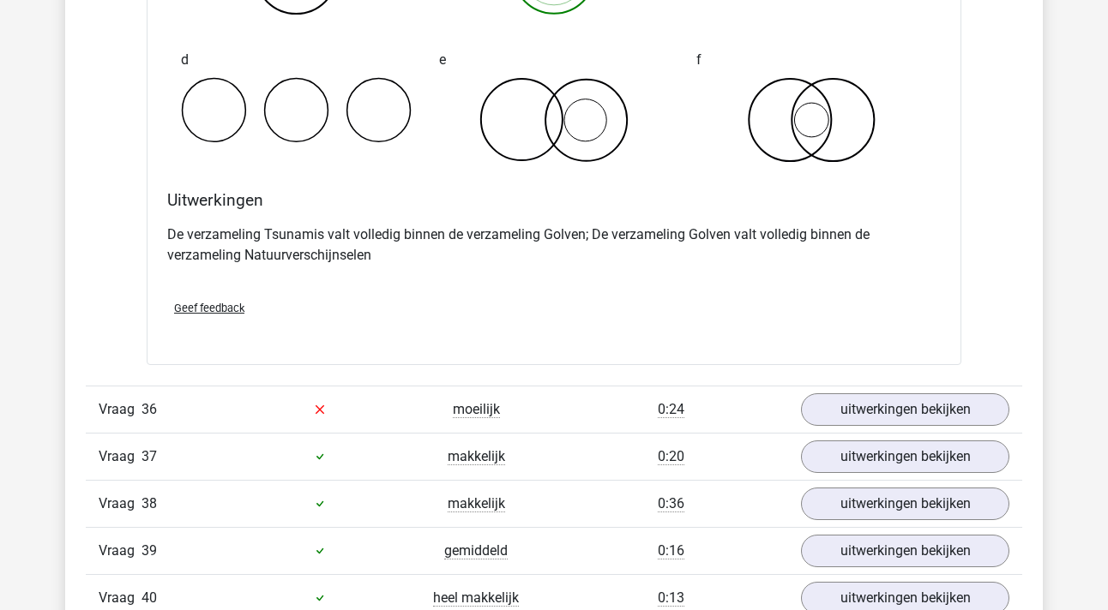
scroll to position [24631, 0]
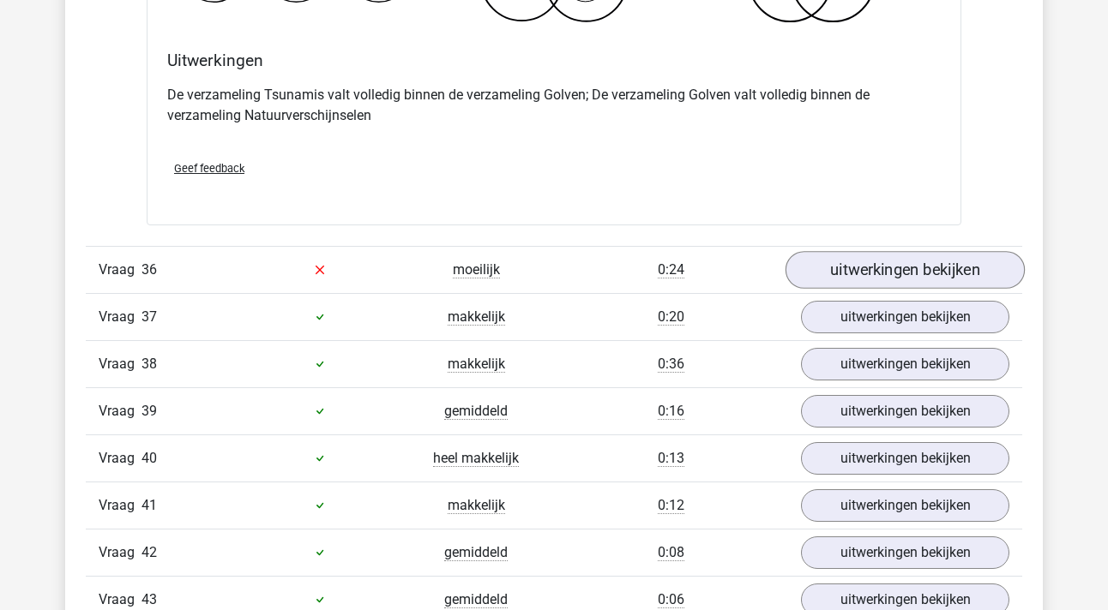
click at [860, 263] on link "uitwerkingen bekijken" at bounding box center [904, 270] width 239 height 38
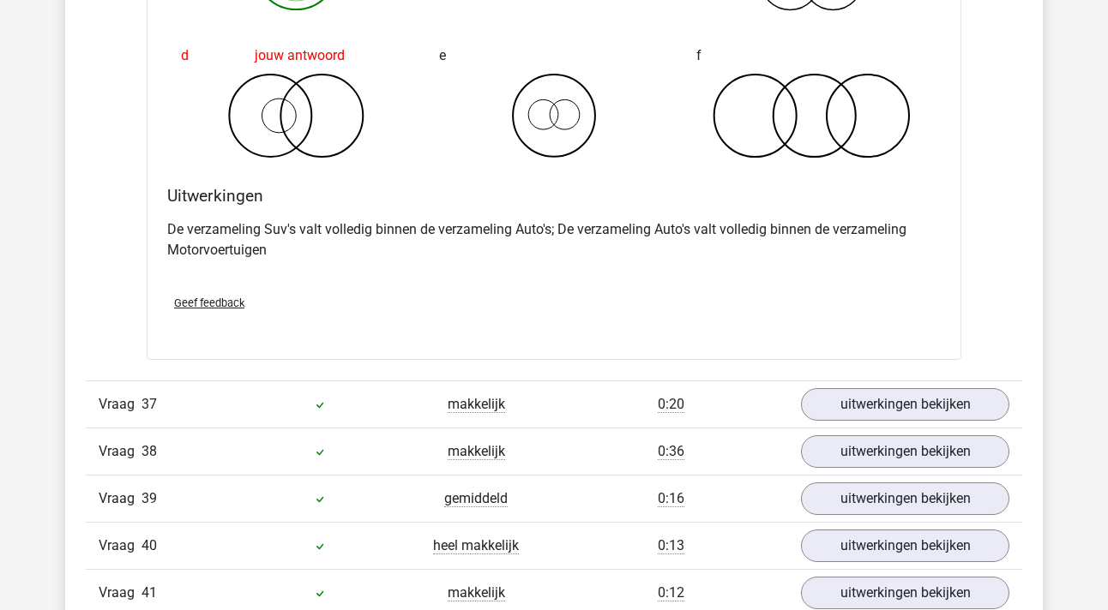
scroll to position [25211, 0]
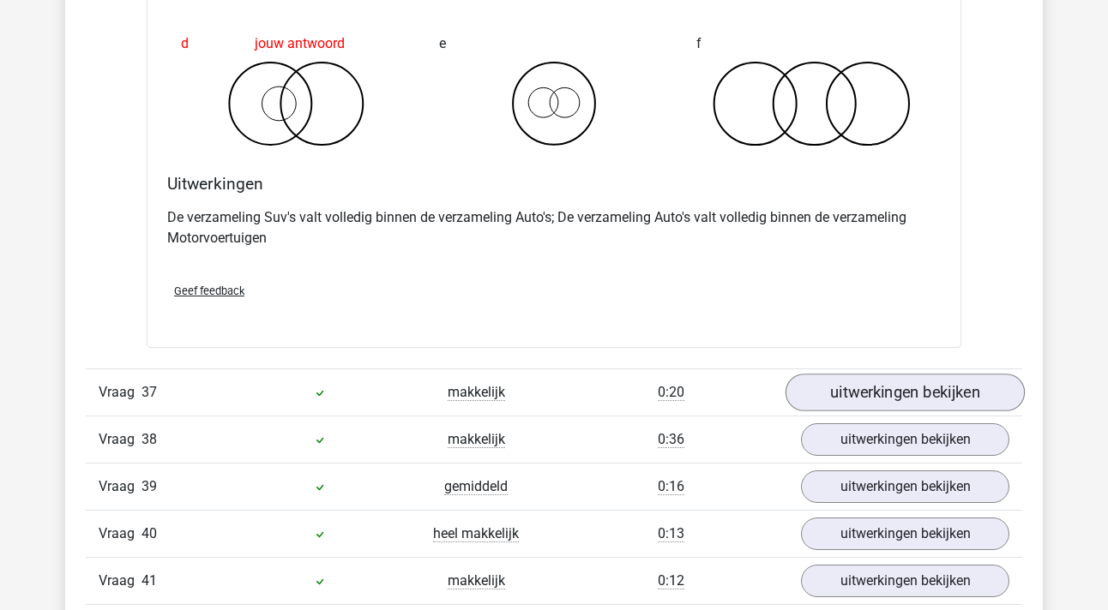
click at [858, 386] on link "uitwerkingen bekijken" at bounding box center [904, 393] width 239 height 38
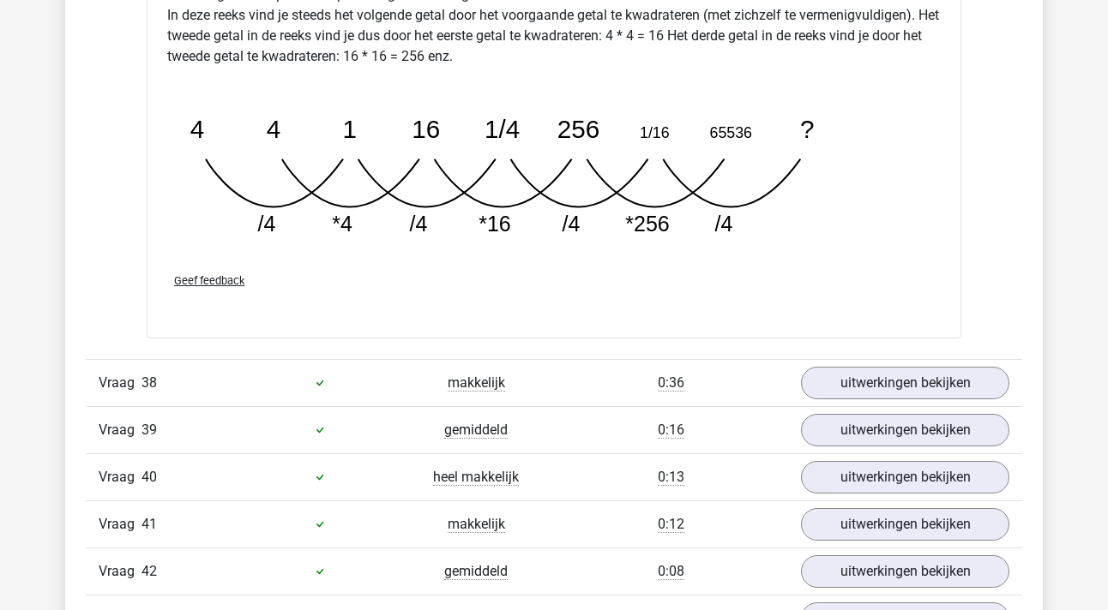
scroll to position [26221, 0]
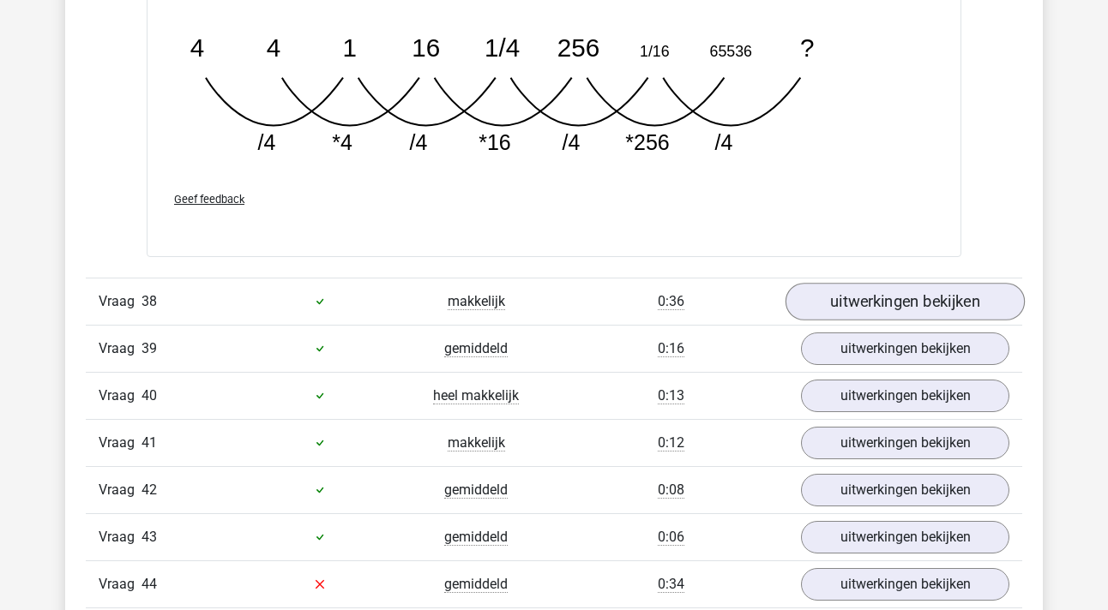
click at [893, 302] on link "uitwerkingen bekijken" at bounding box center [904, 302] width 239 height 38
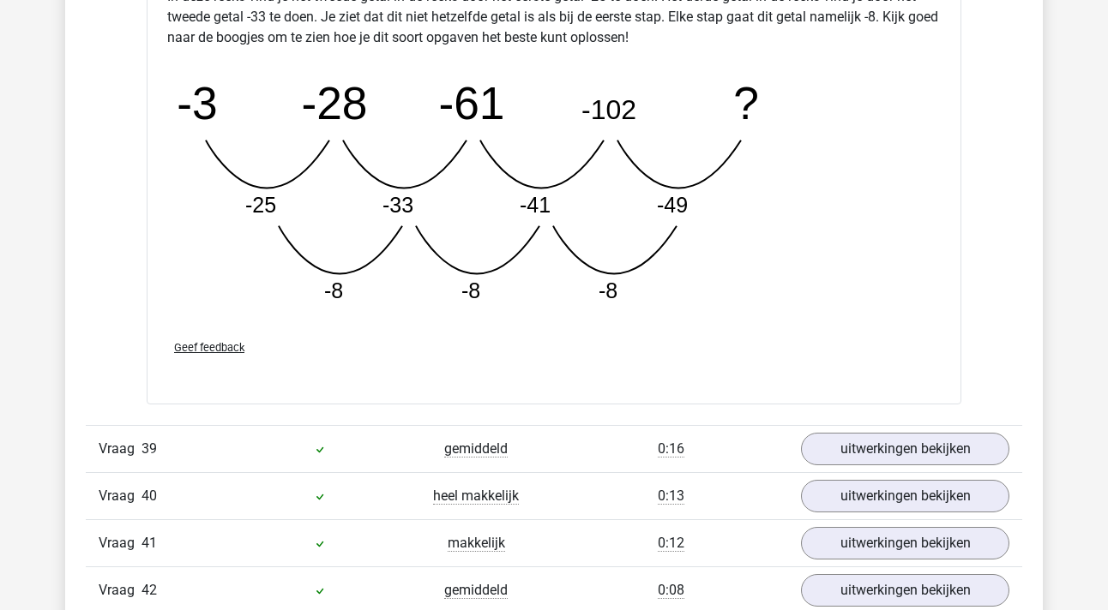
scroll to position [27013, 0]
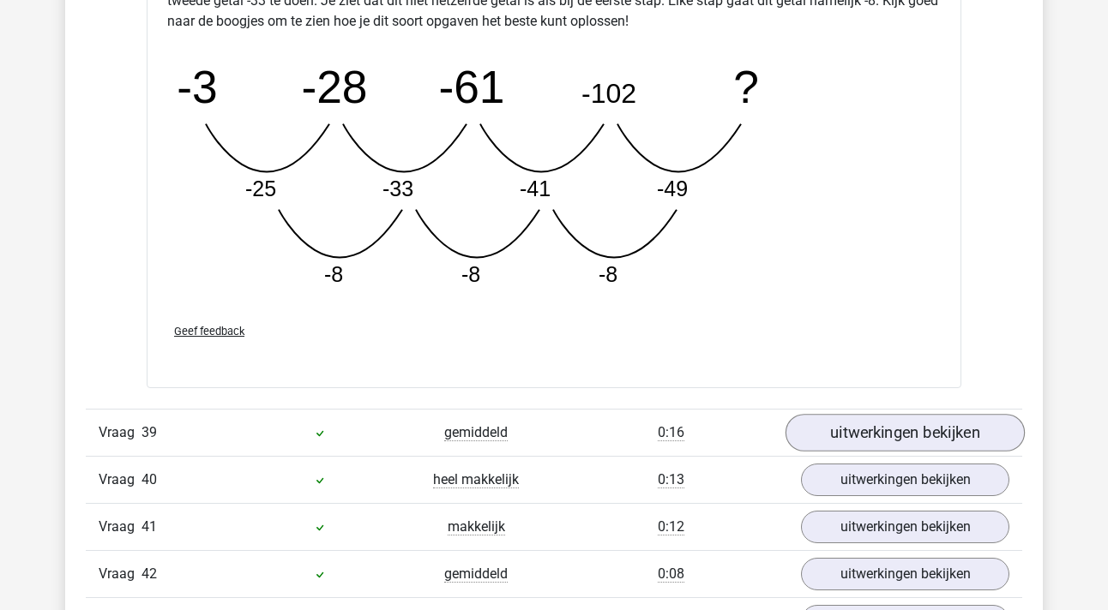
click at [860, 429] on link "uitwerkingen bekijken" at bounding box center [904, 434] width 239 height 38
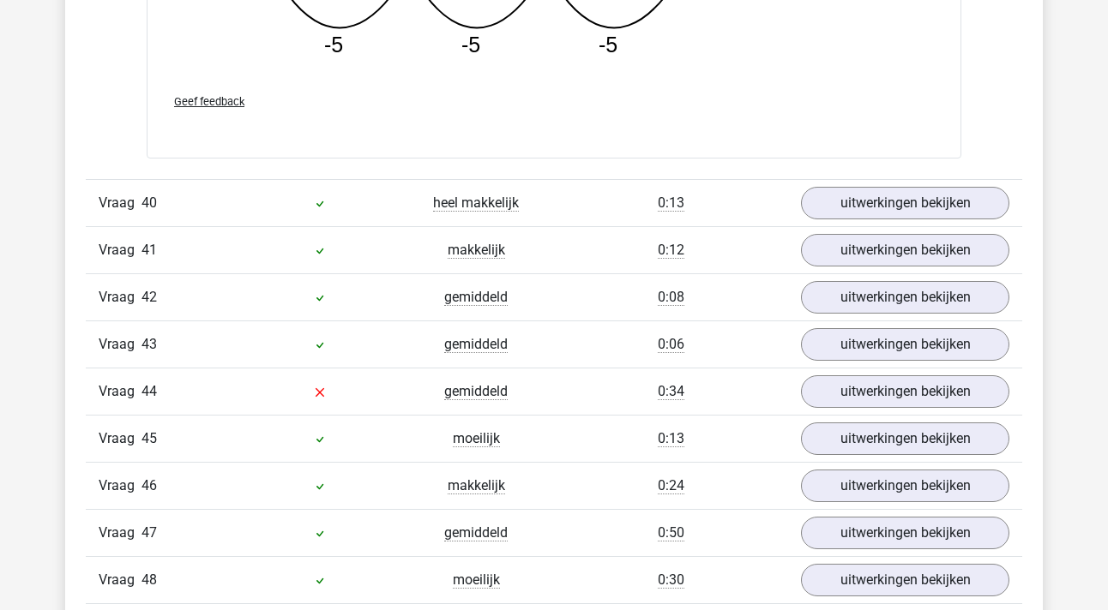
scroll to position [28191, 0]
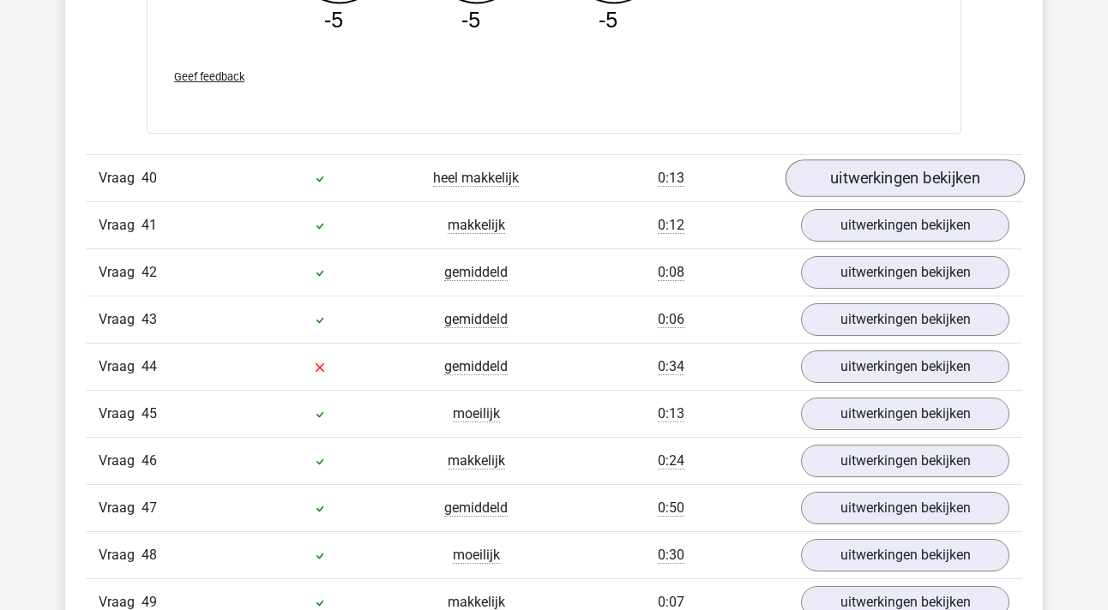
click at [897, 186] on link "uitwerkingen bekijken" at bounding box center [904, 178] width 239 height 38
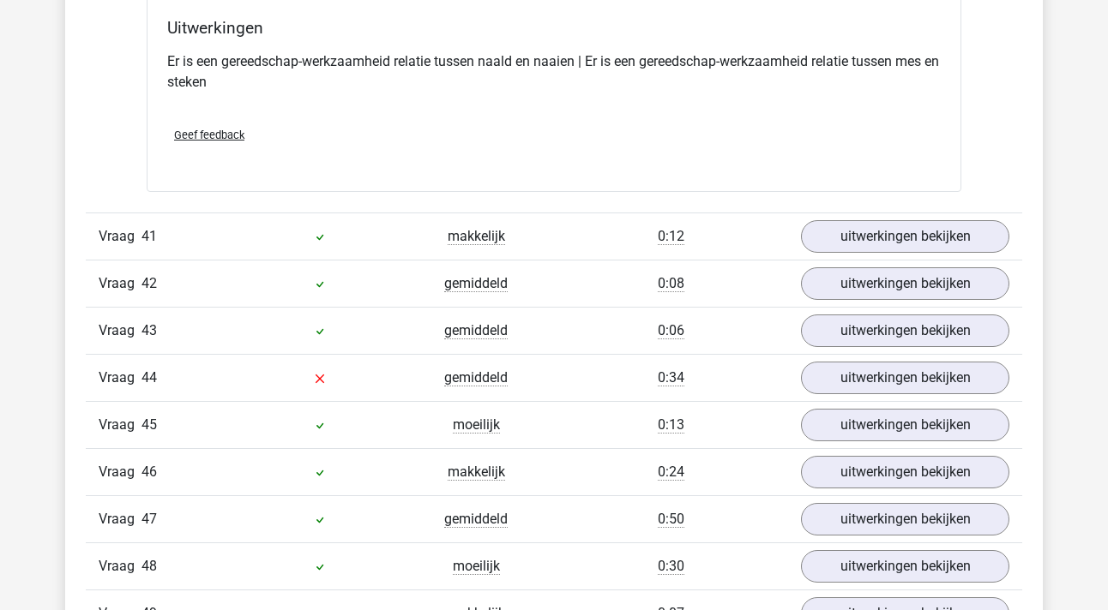
scroll to position [28595, 0]
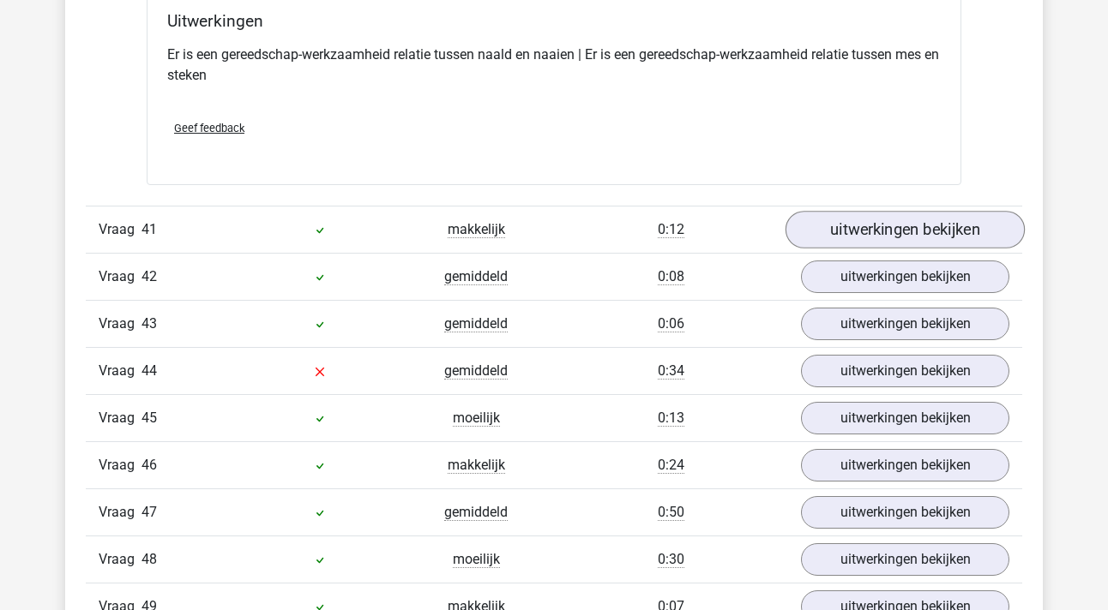
click at [848, 227] on link "uitwerkingen bekijken" at bounding box center [904, 230] width 239 height 38
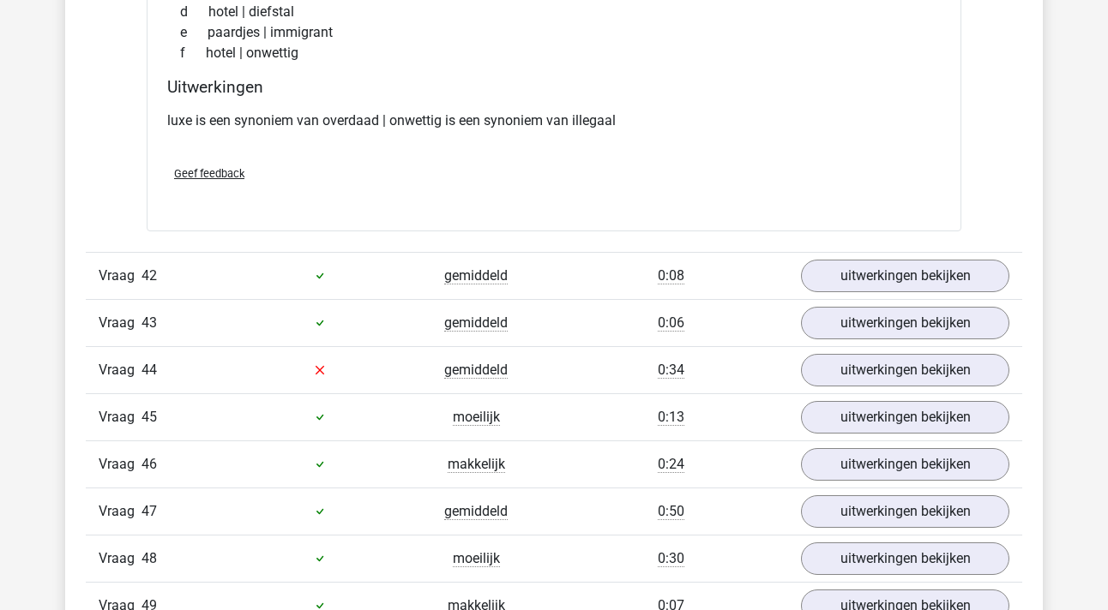
scroll to position [28994, 0]
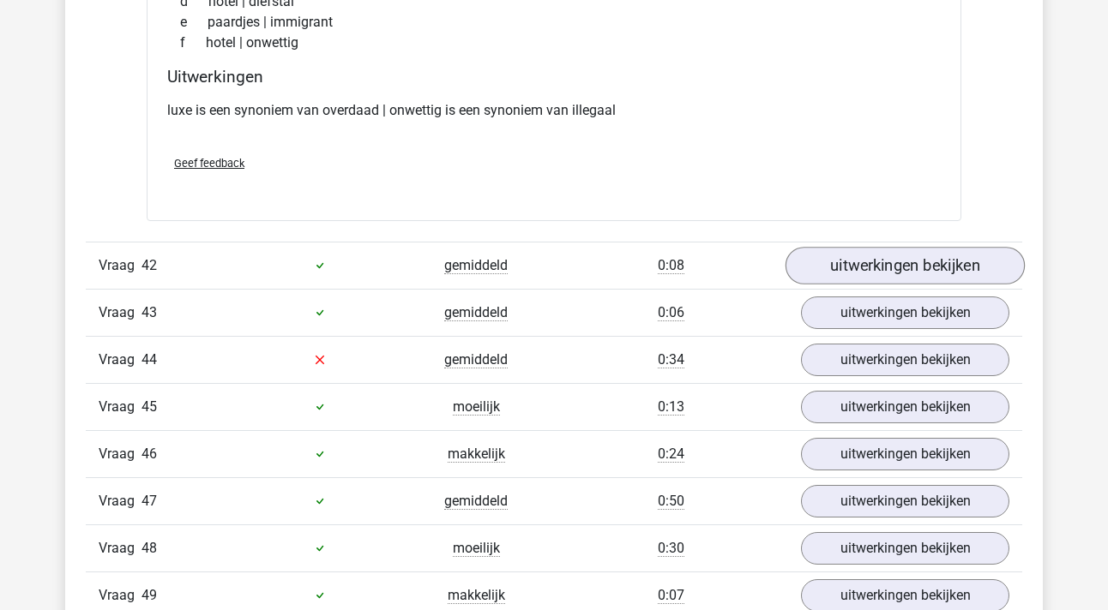
click at [915, 261] on link "uitwerkingen bekijken" at bounding box center [904, 266] width 239 height 38
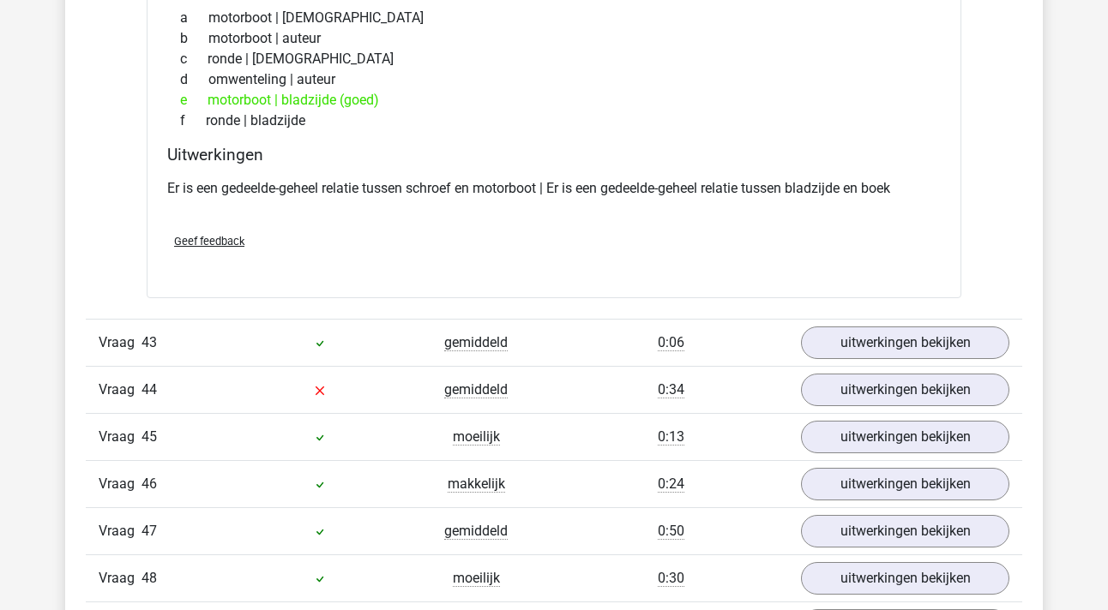
scroll to position [29358, 0]
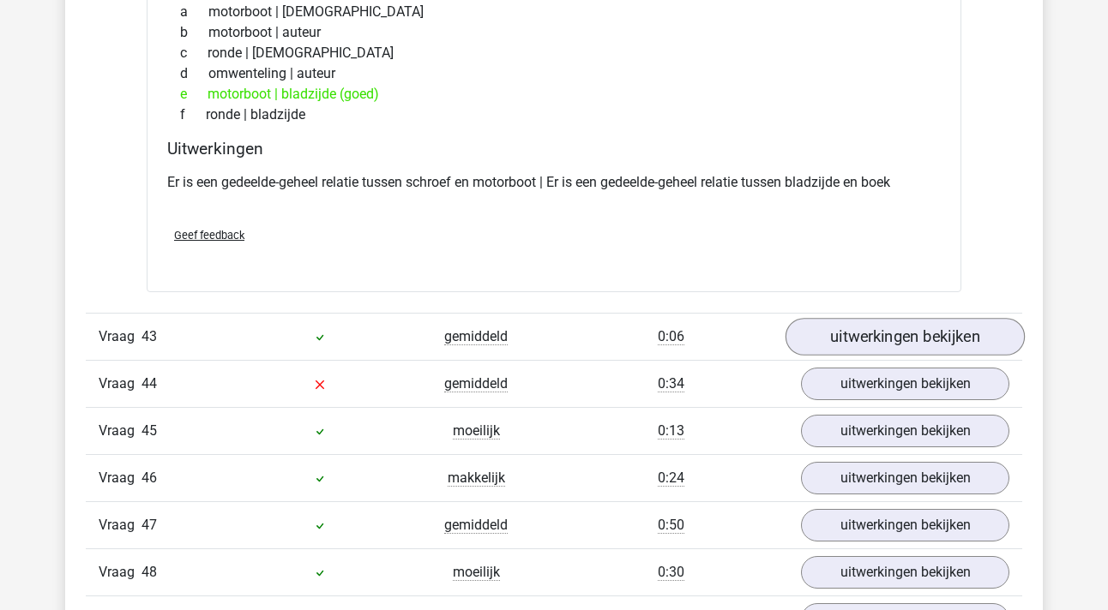
click at [856, 351] on link "uitwerkingen bekijken" at bounding box center [904, 337] width 239 height 38
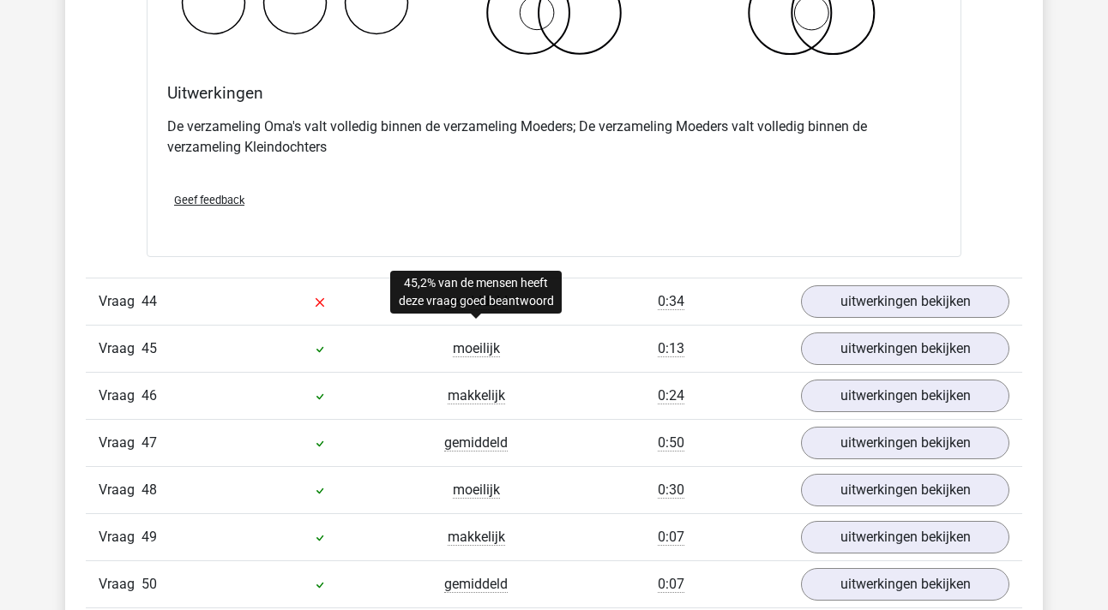
scroll to position [30136, 0]
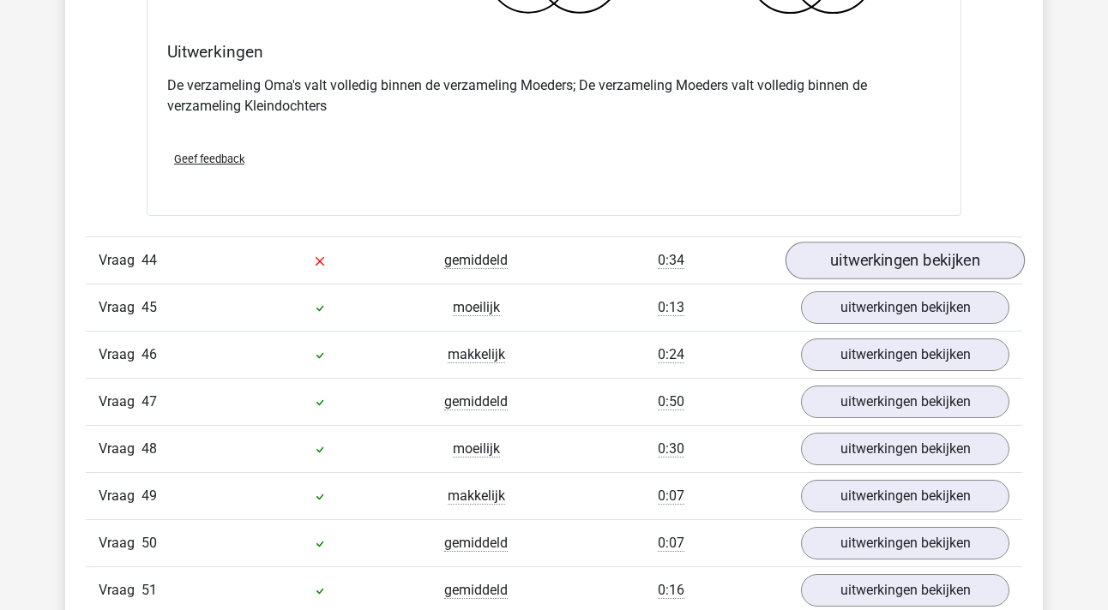
click at [827, 262] on link "uitwerkingen bekijken" at bounding box center [904, 261] width 239 height 38
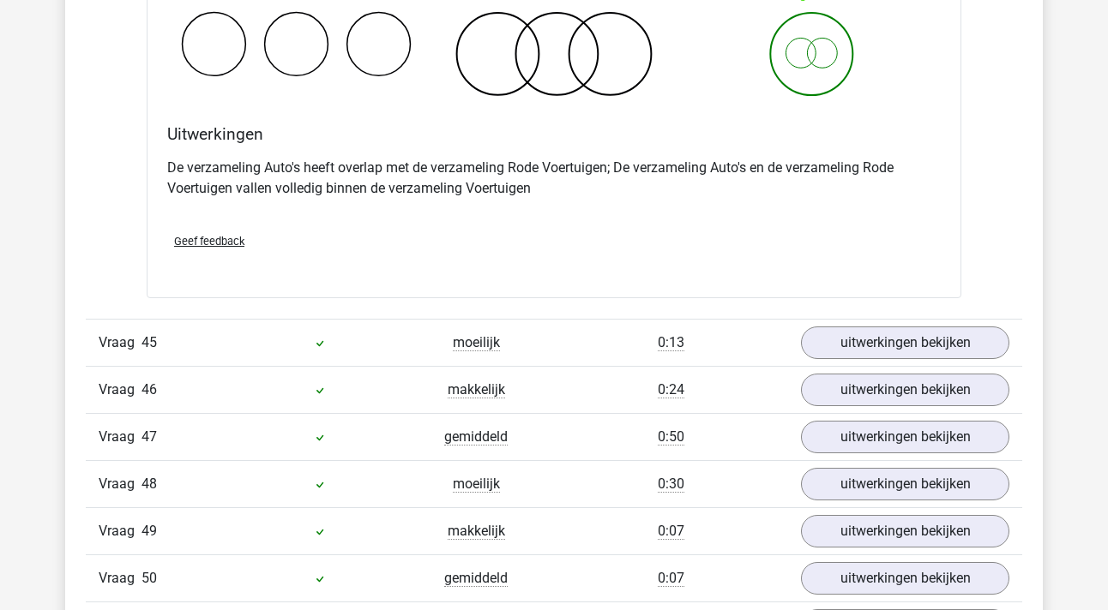
scroll to position [30795, 0]
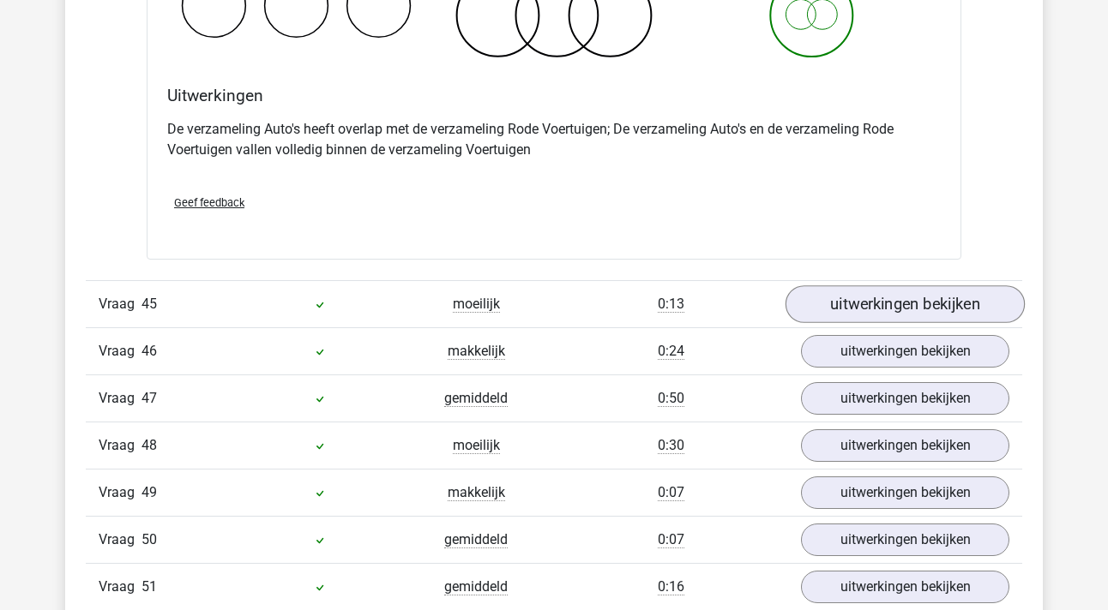
click at [851, 293] on link "uitwerkingen bekijken" at bounding box center [904, 305] width 239 height 38
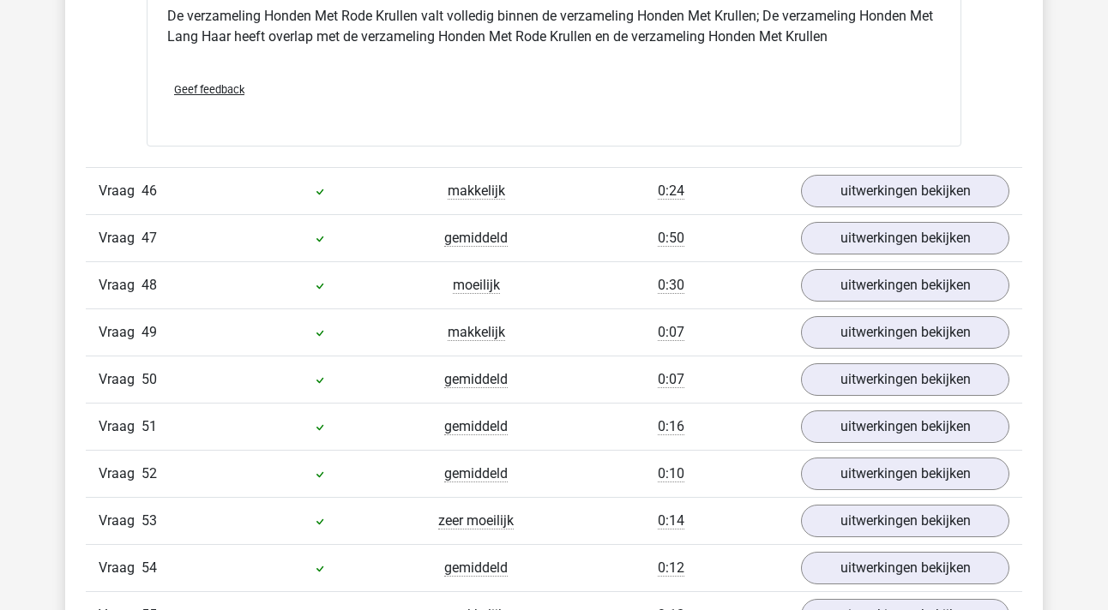
scroll to position [31595, 0]
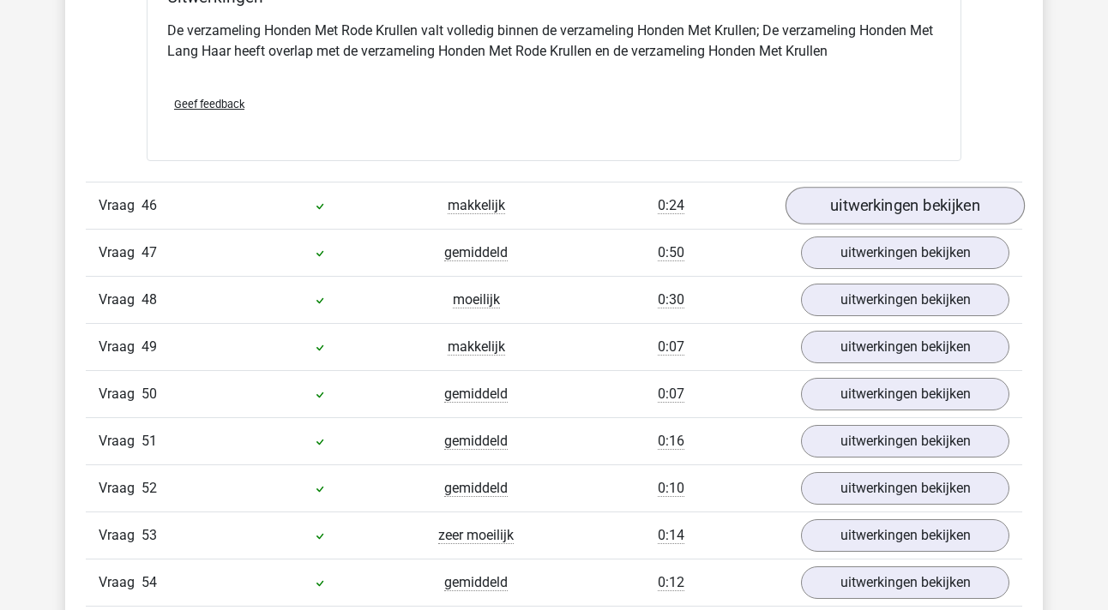
click at [899, 209] on link "uitwerkingen bekijken" at bounding box center [904, 207] width 239 height 38
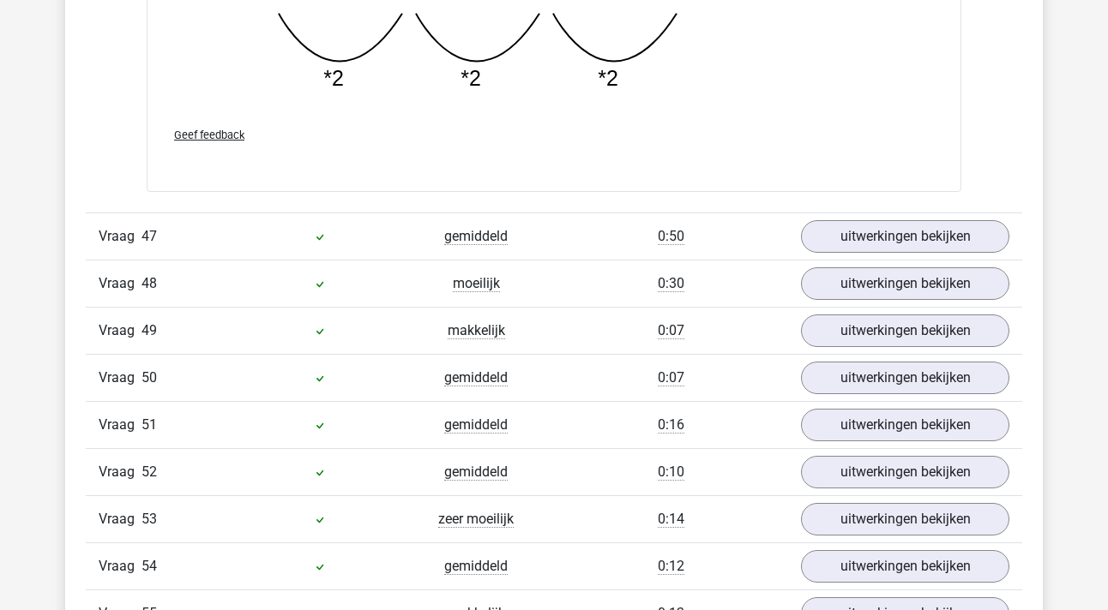
scroll to position [32484, 0]
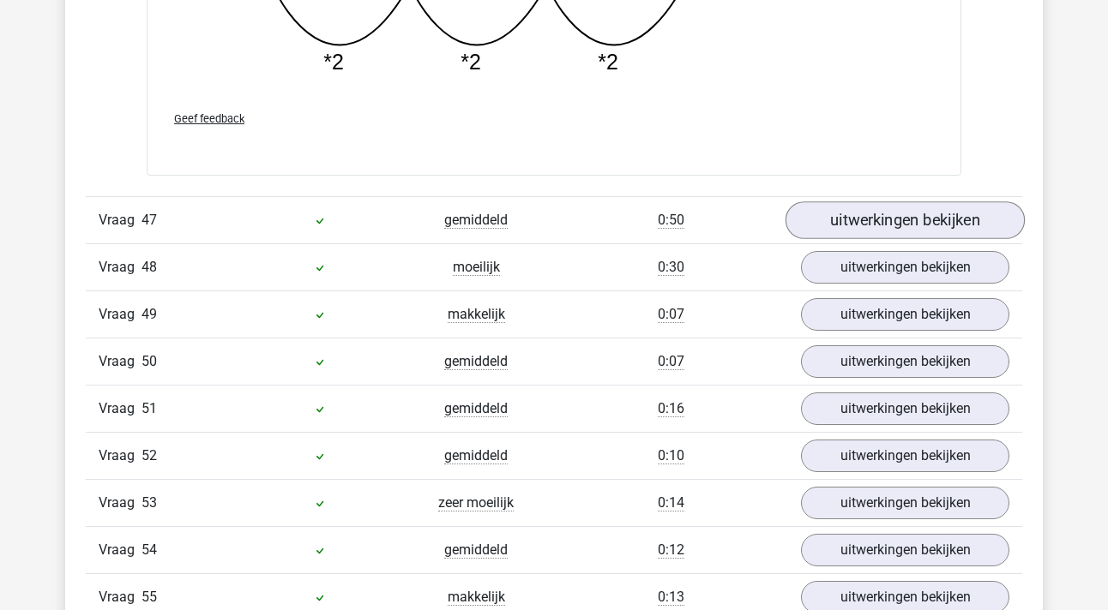
click at [898, 220] on link "uitwerkingen bekijken" at bounding box center [904, 220] width 239 height 38
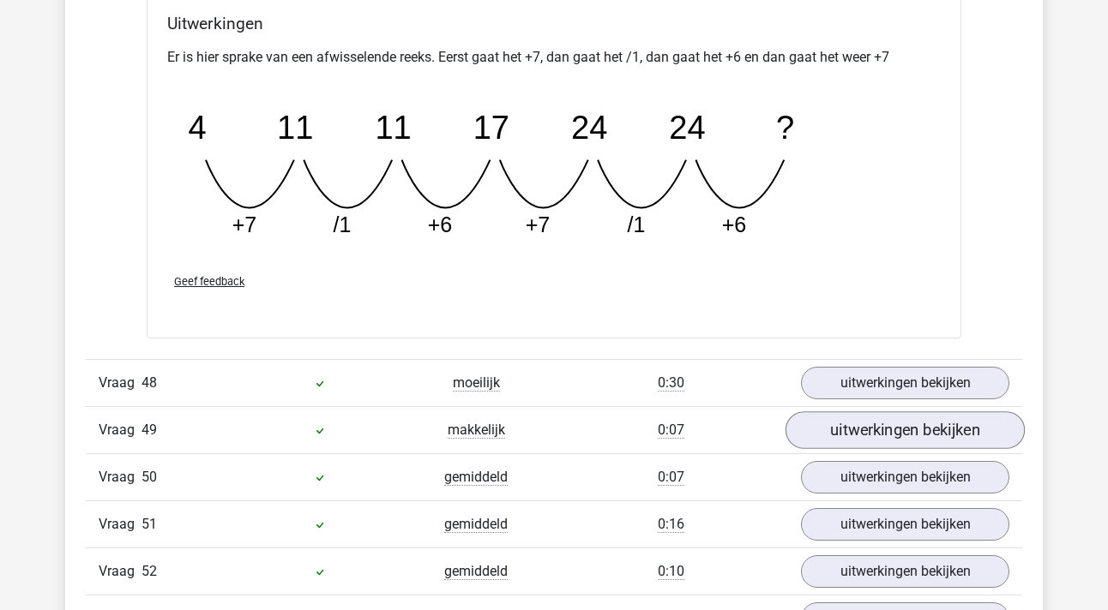
scroll to position [33123, 0]
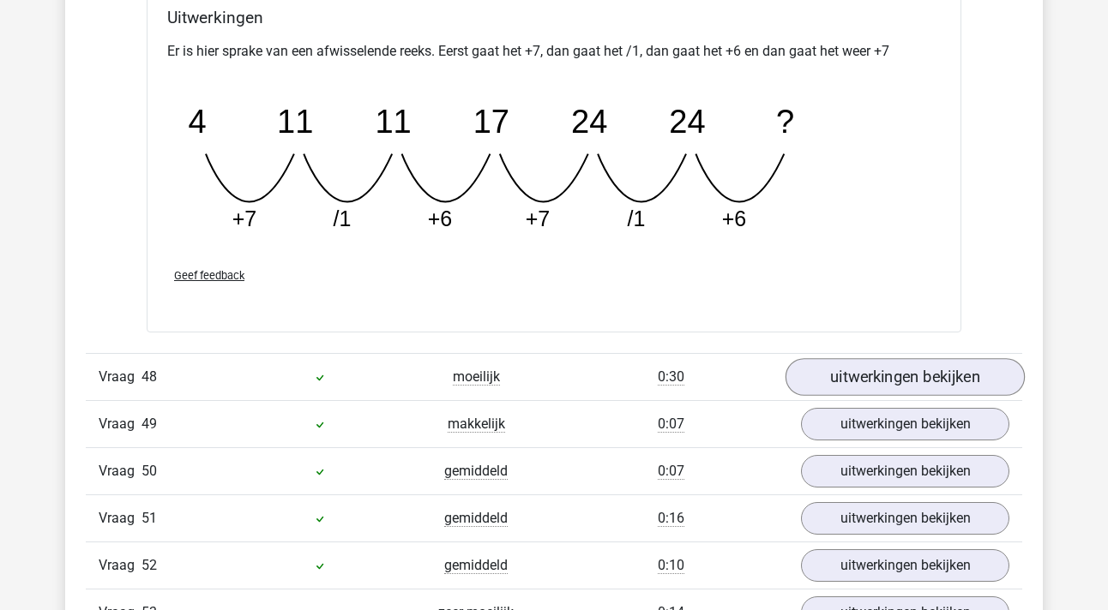
click at [877, 376] on link "uitwerkingen bekijken" at bounding box center [904, 377] width 239 height 38
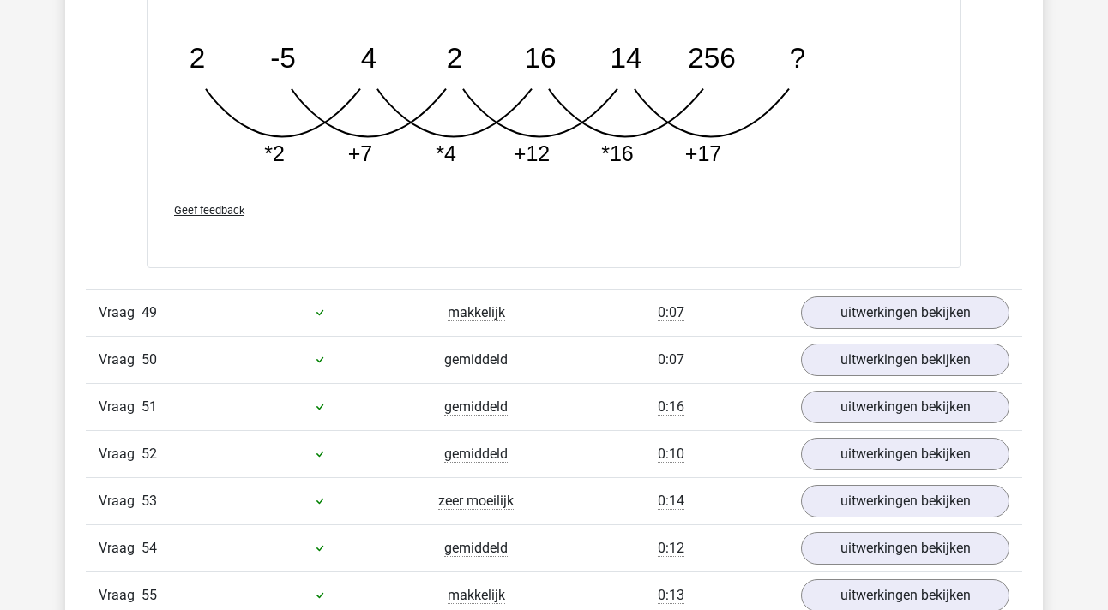
scroll to position [34219, 0]
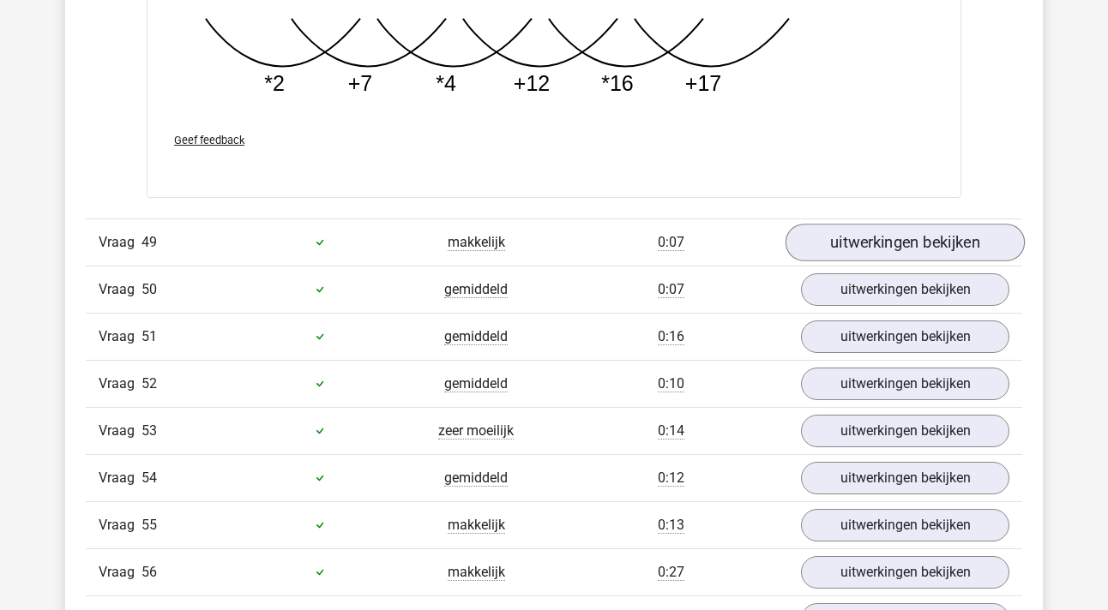
click at [853, 241] on link "uitwerkingen bekijken" at bounding box center [904, 243] width 239 height 38
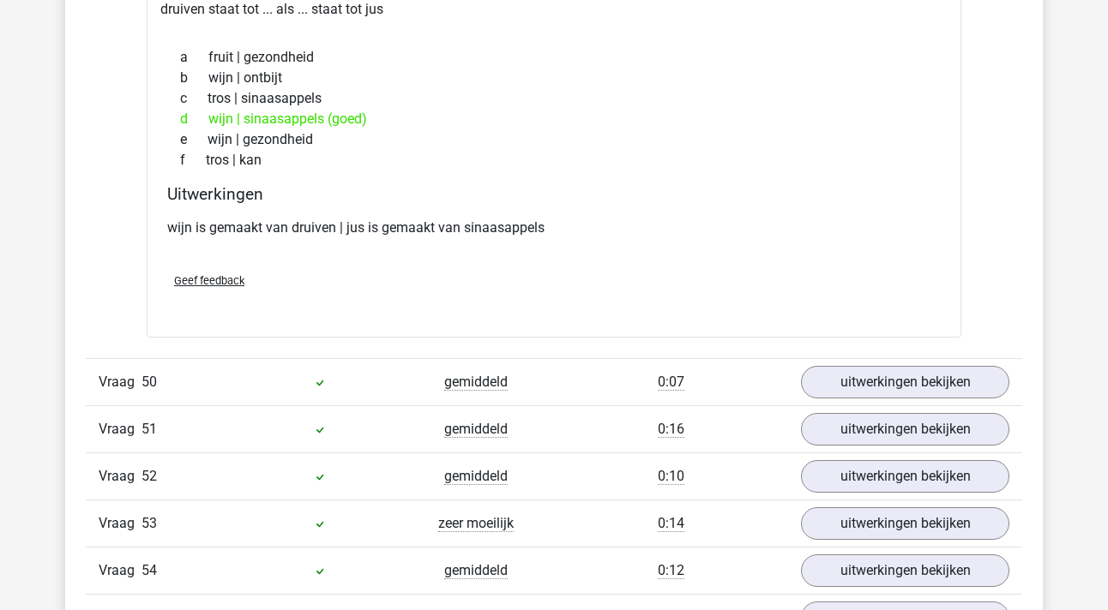
scroll to position [34622, 0]
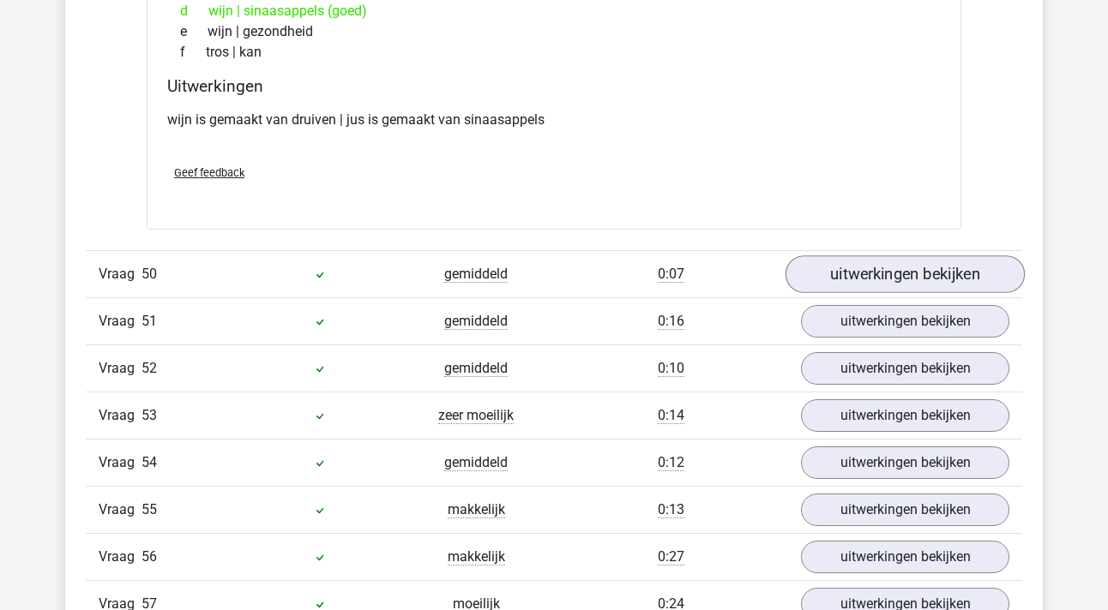
click at [918, 288] on link "uitwerkingen bekijken" at bounding box center [904, 275] width 239 height 38
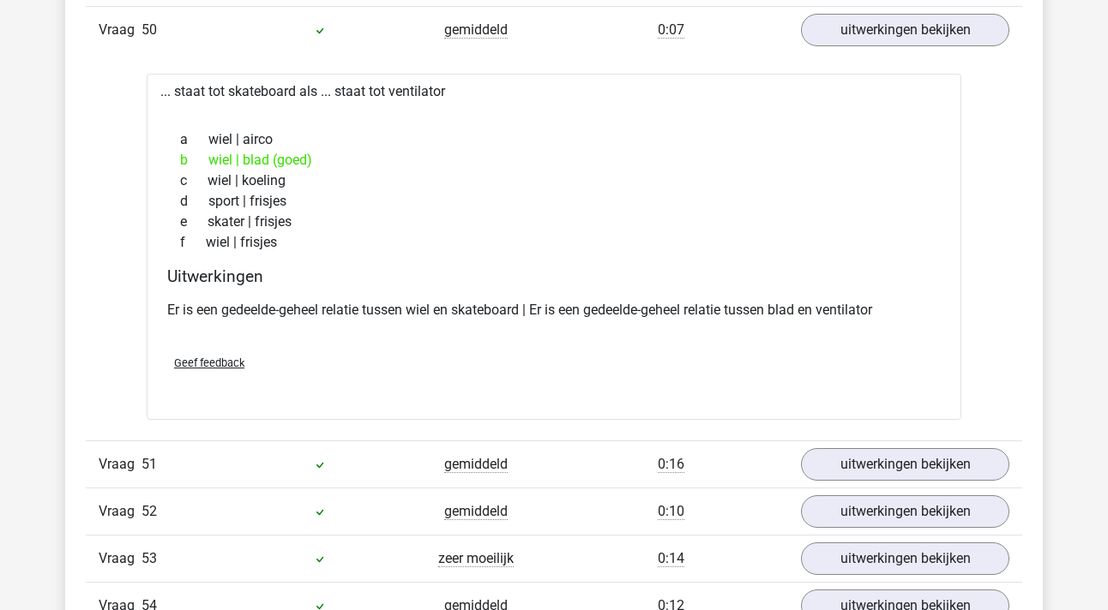
scroll to position [34862, 0]
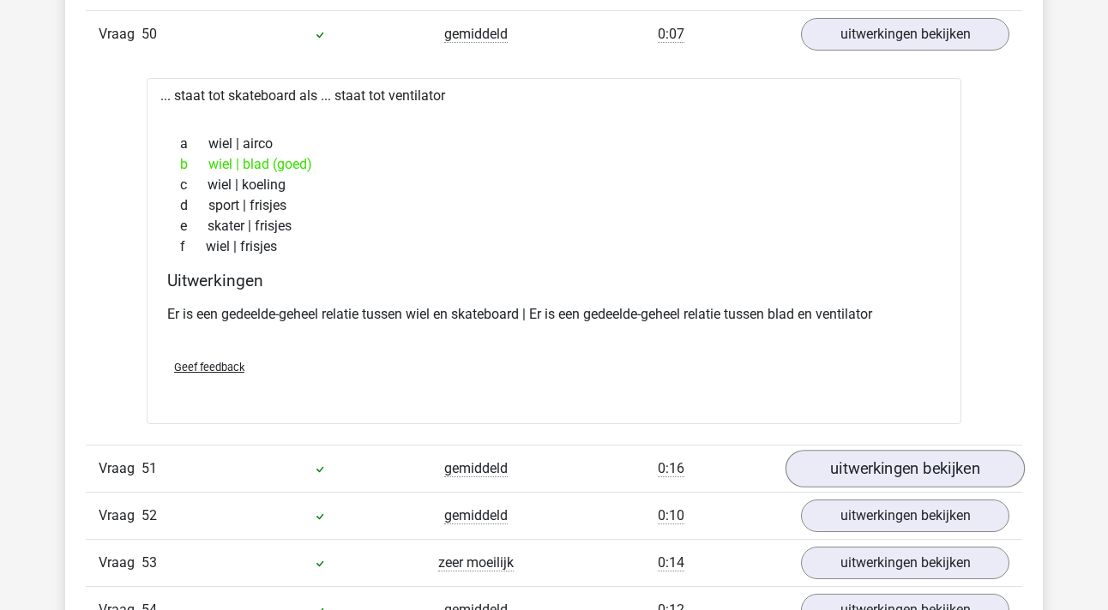
click at [823, 464] on link "uitwerkingen bekijken" at bounding box center [904, 469] width 239 height 38
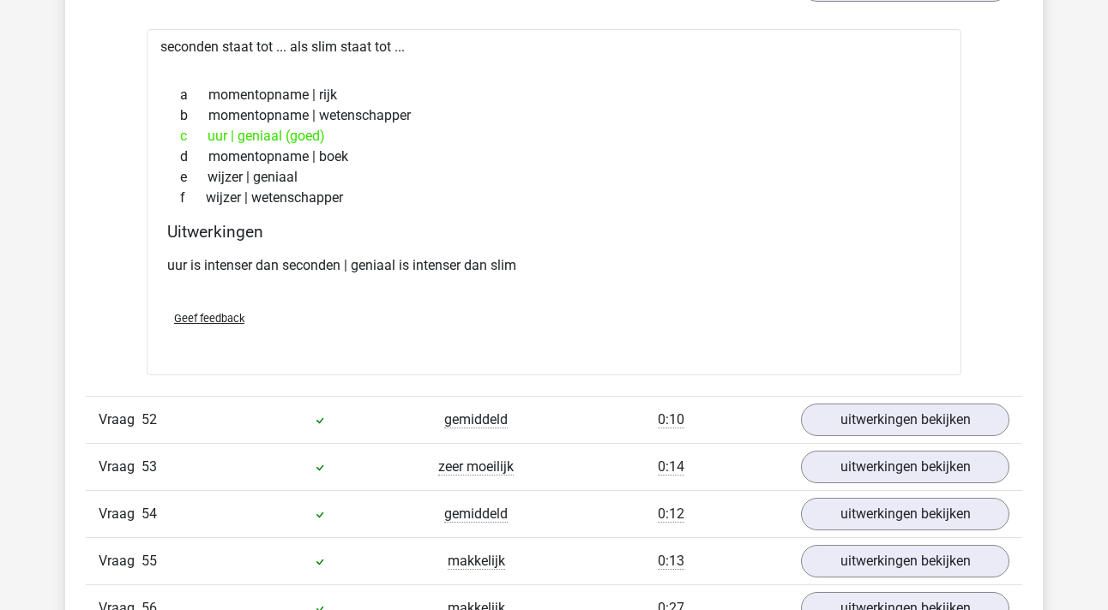
scroll to position [35397, 0]
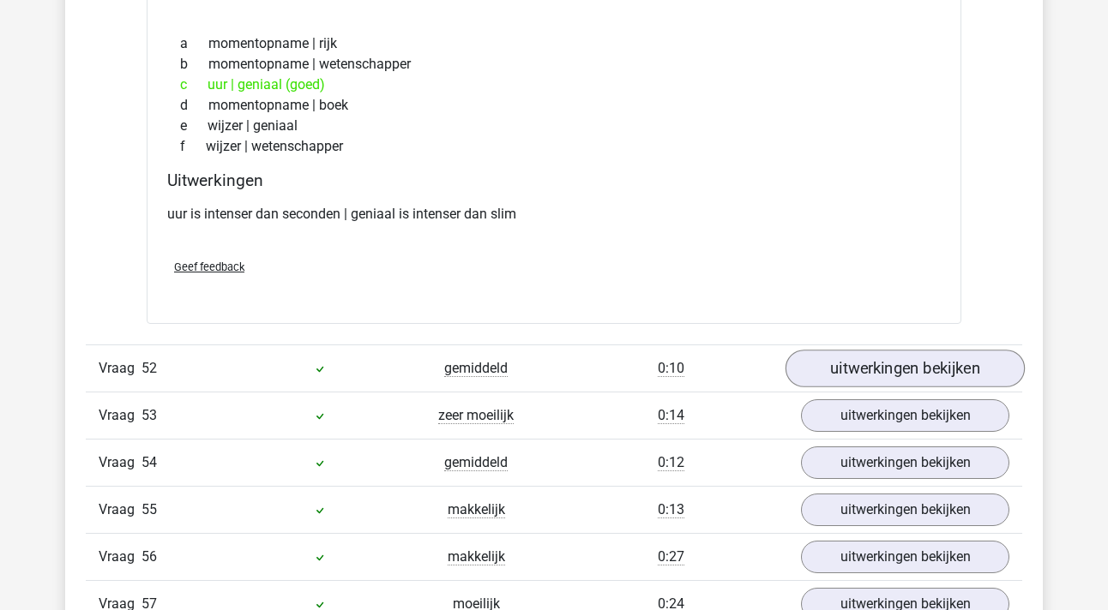
click at [877, 380] on link "uitwerkingen bekijken" at bounding box center [904, 369] width 239 height 38
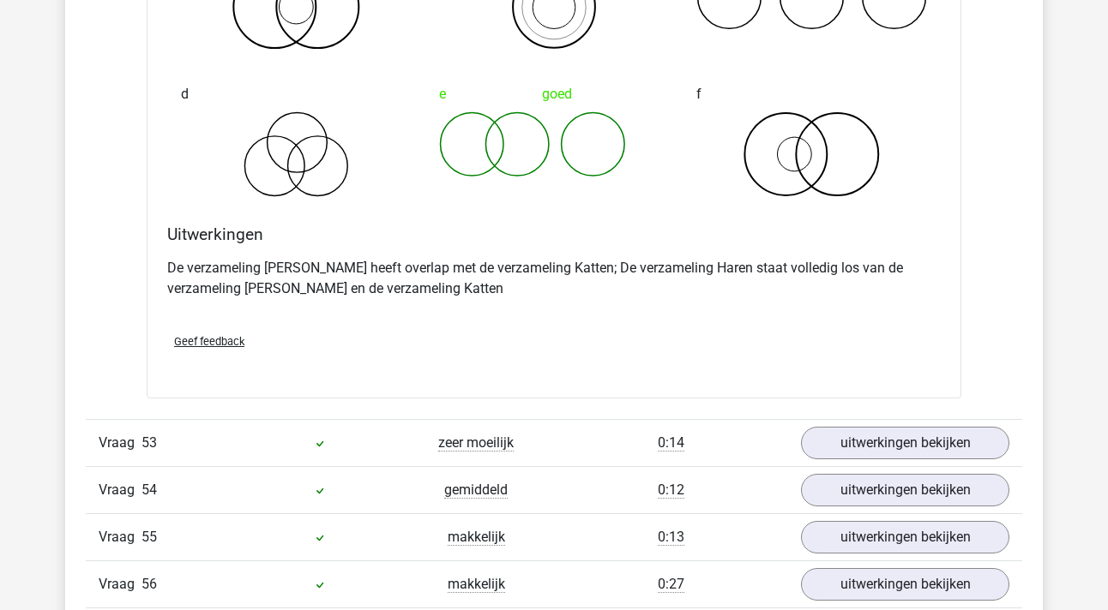
scroll to position [36055, 0]
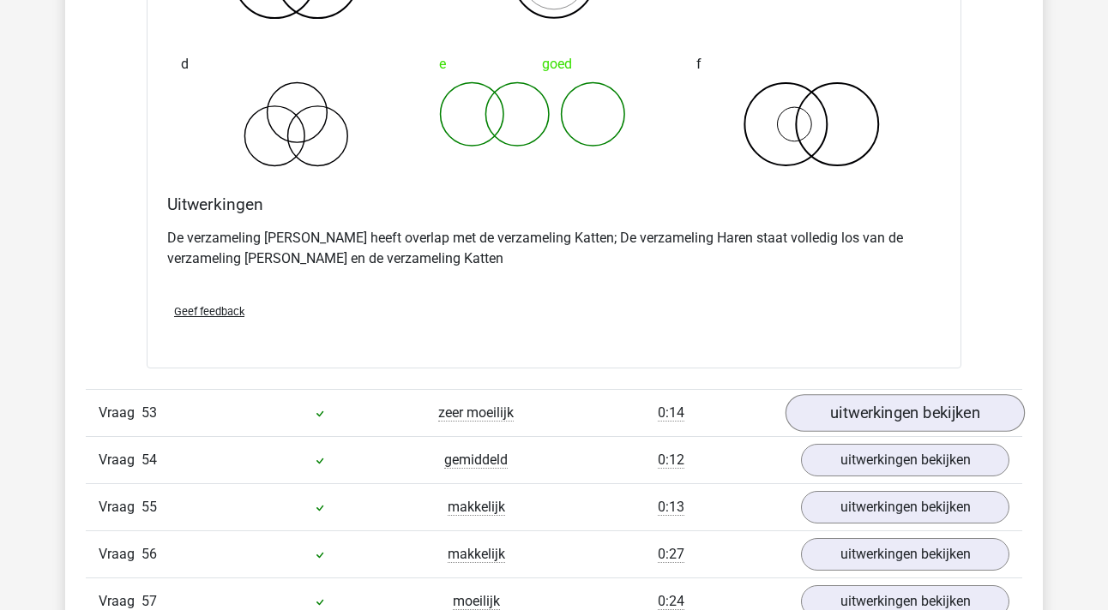
click at [850, 401] on link "uitwerkingen bekijken" at bounding box center [904, 414] width 239 height 38
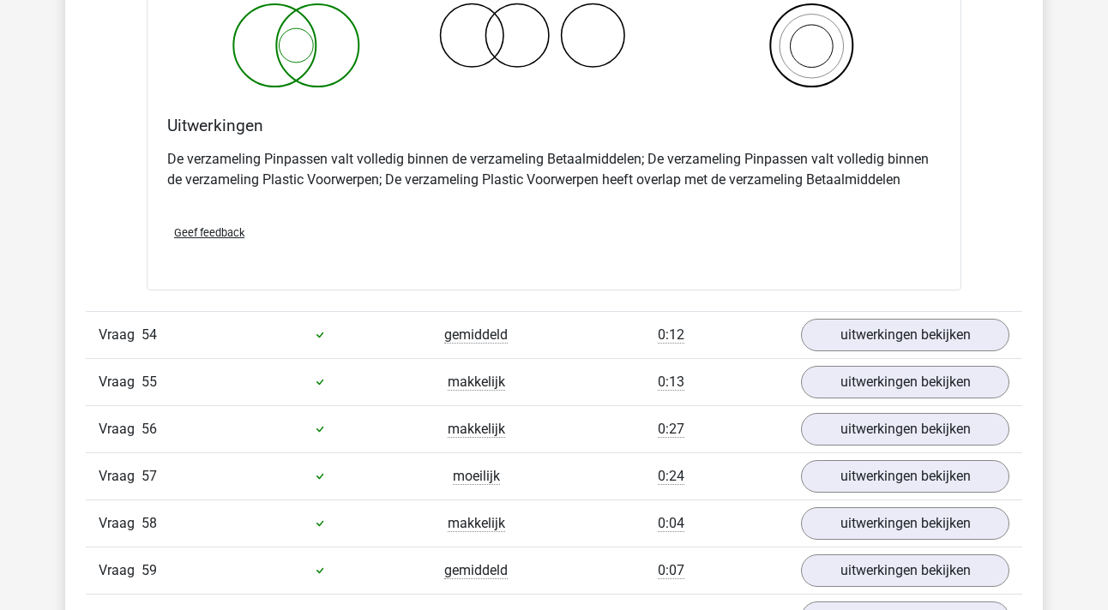
scroll to position [36839, 0]
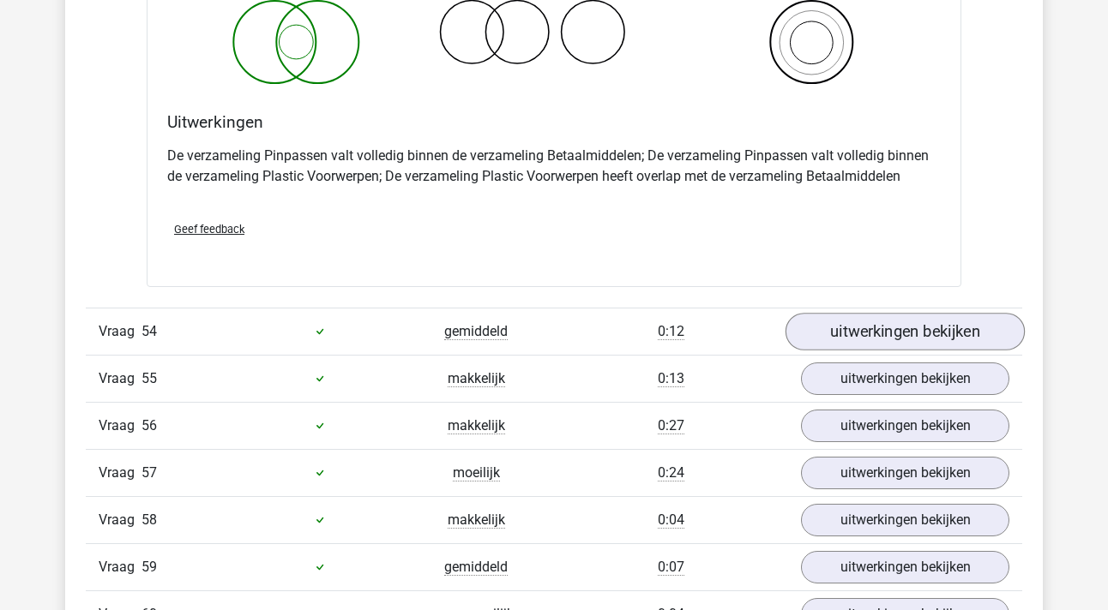
click at [902, 315] on link "uitwerkingen bekijken" at bounding box center [904, 332] width 239 height 38
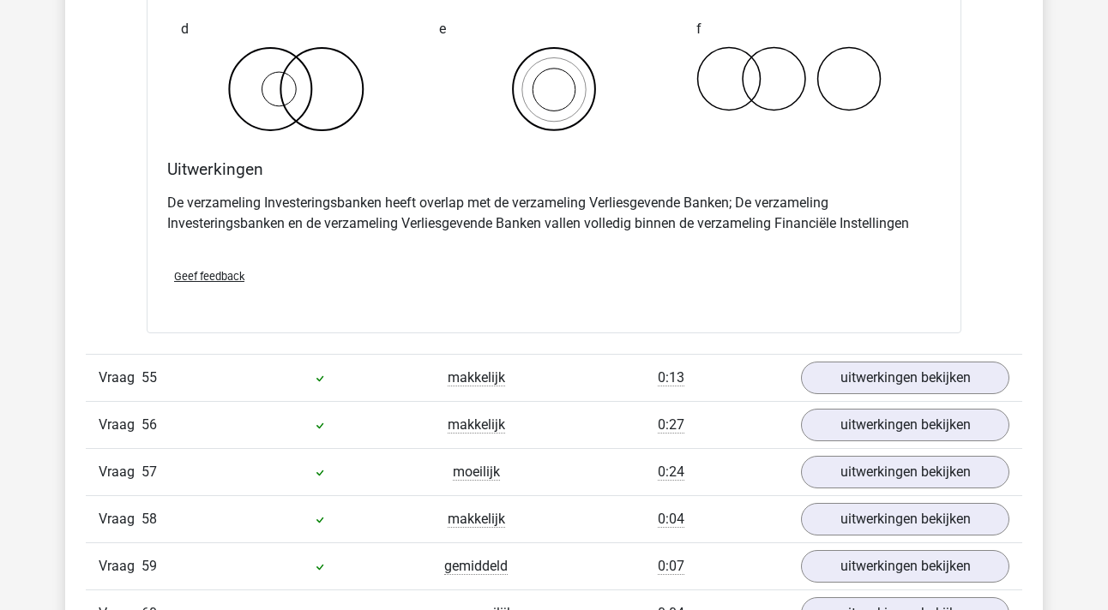
scroll to position [37523, 0]
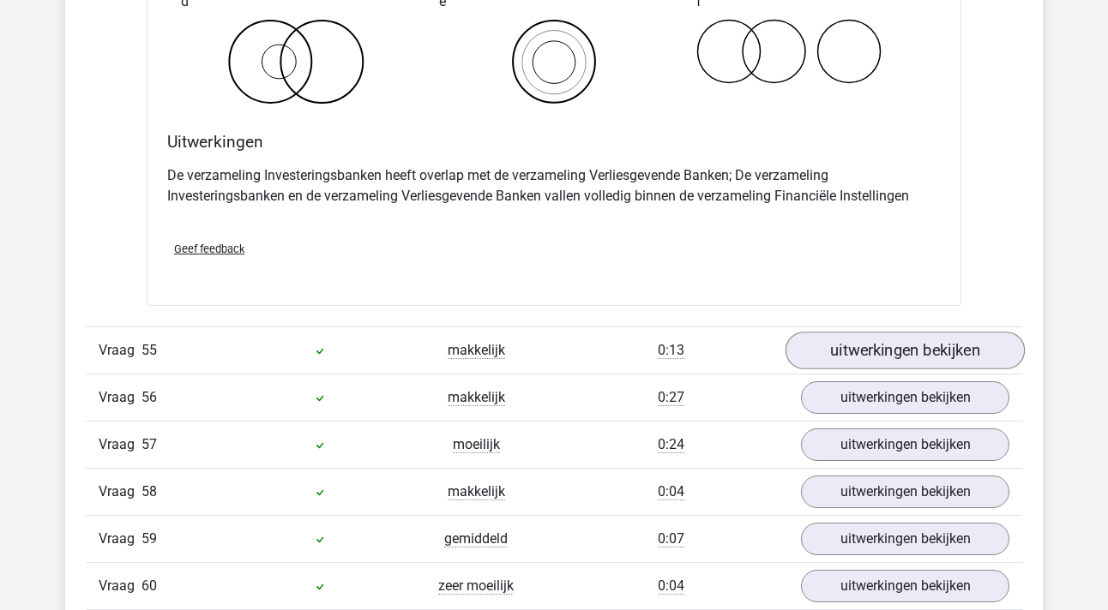
click at [857, 352] on link "uitwerkingen bekijken" at bounding box center [904, 351] width 239 height 38
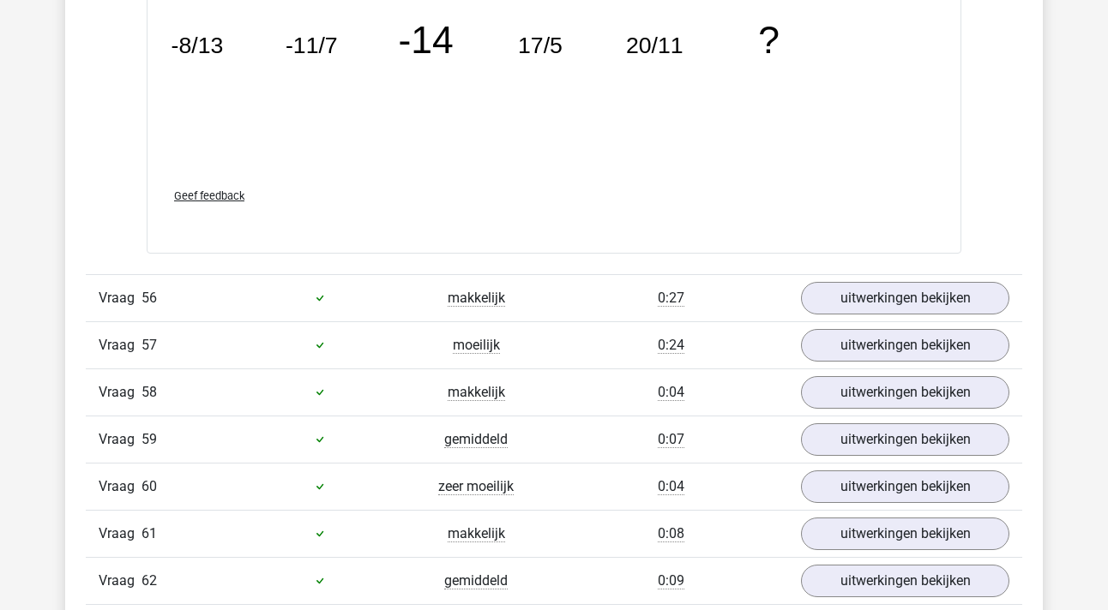
scroll to position [38555, 0]
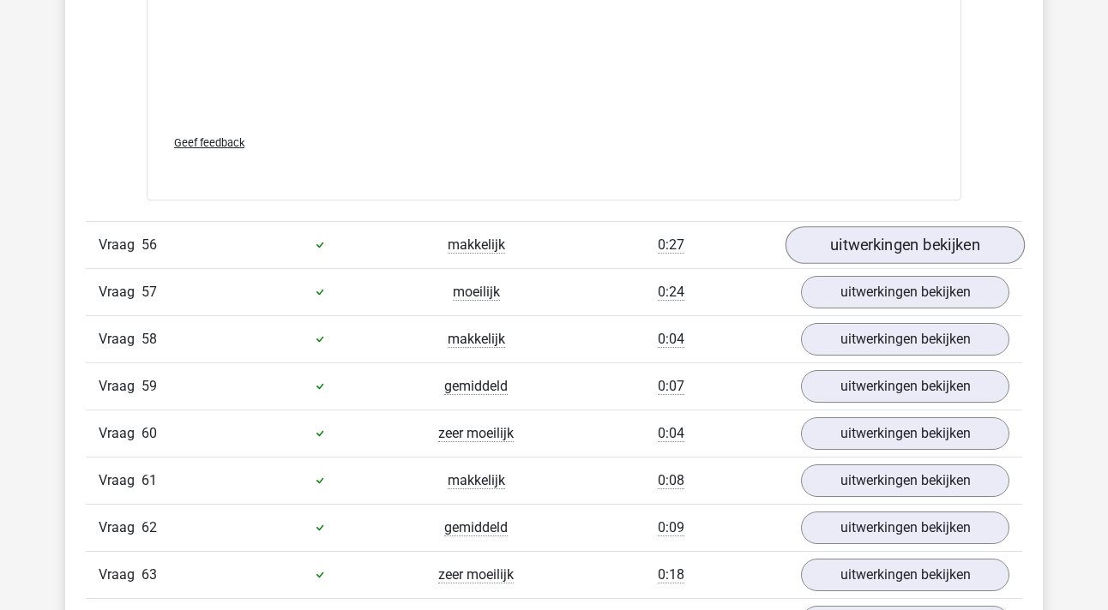
click at [896, 233] on link "uitwerkingen bekijken" at bounding box center [904, 245] width 239 height 38
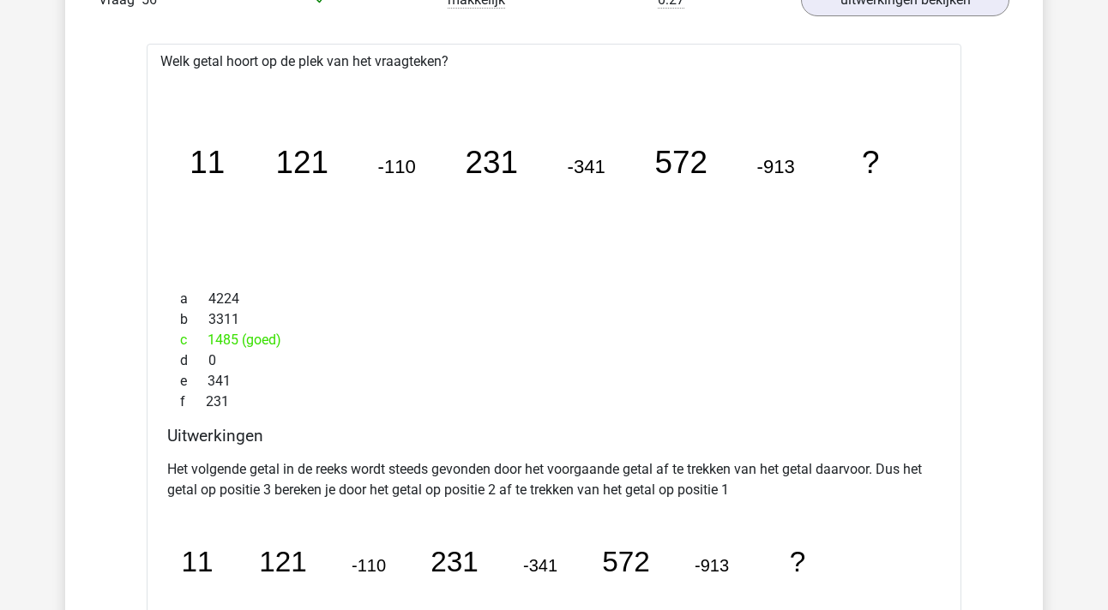
scroll to position [38799, 0]
drag, startPoint x: 213, startPoint y: 334, endPoint x: 286, endPoint y: 334, distance: 72.0
click at [286, 334] on div "c 1485 (goed)" at bounding box center [553, 341] width 773 height 21
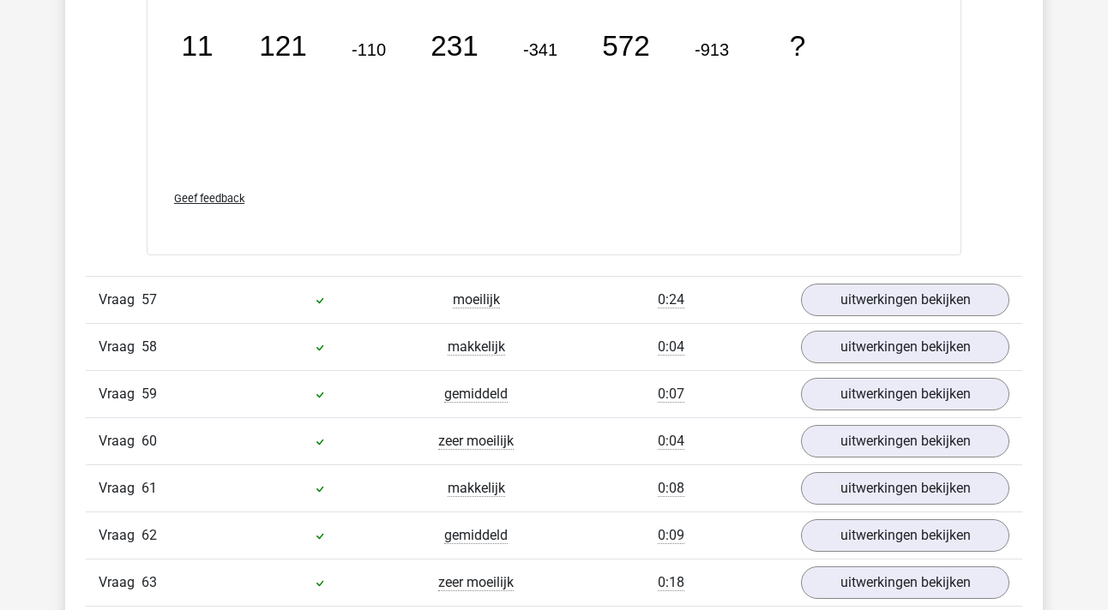
scroll to position [39331, 0]
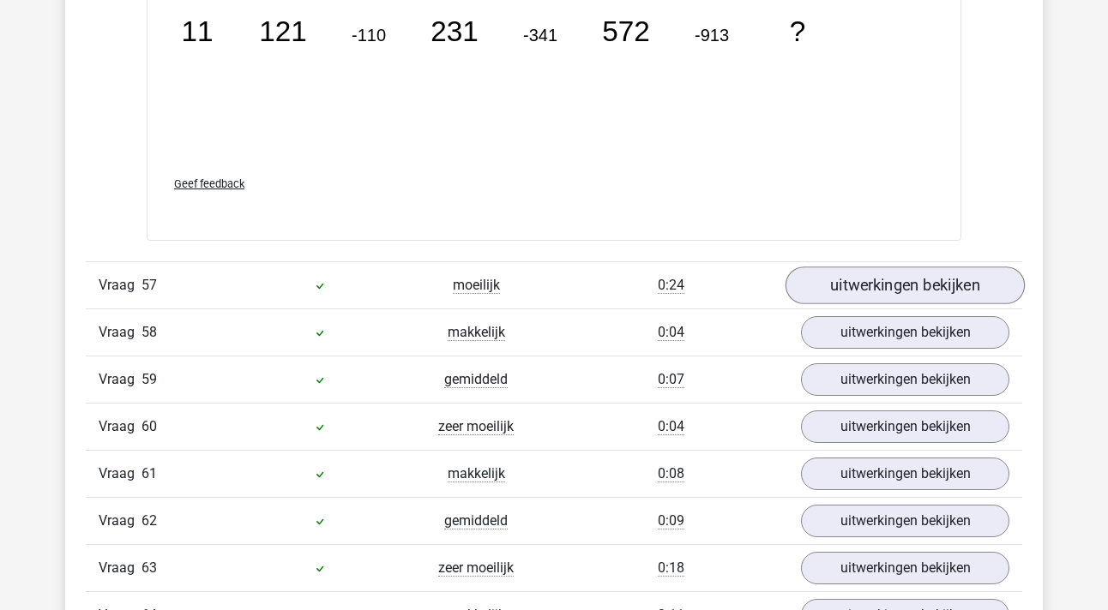
click at [881, 268] on link "uitwerkingen bekijken" at bounding box center [904, 286] width 239 height 38
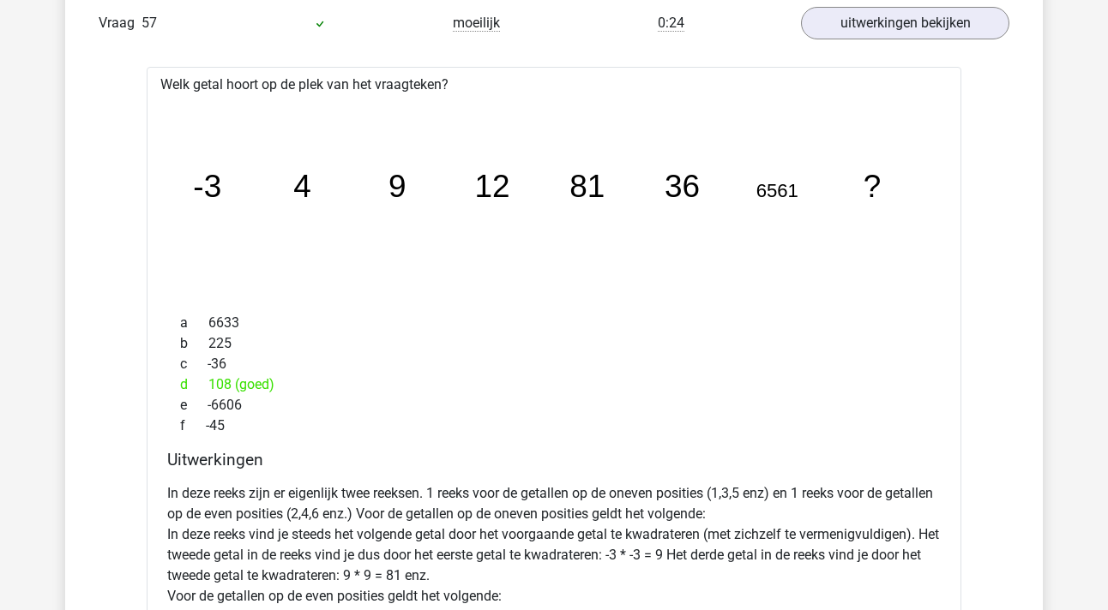
scroll to position [39634, 0]
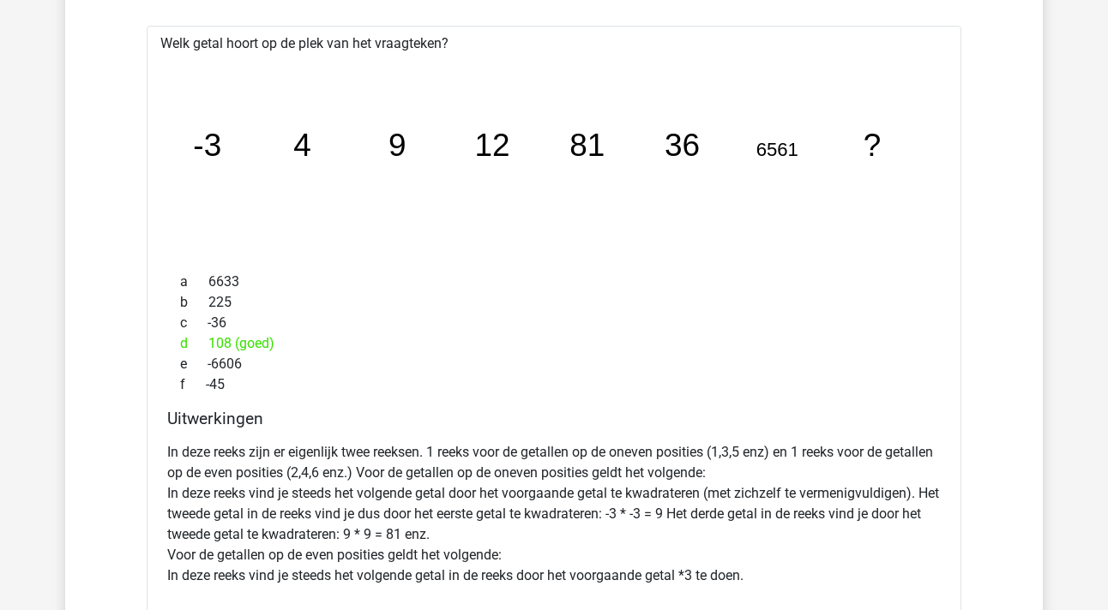
drag, startPoint x: 760, startPoint y: 135, endPoint x: 812, endPoint y: 135, distance: 52.3
click at [812, 135] on icon "image/svg+xml -3 4 9 12 81 36 6561 ?" at bounding box center [554, 156] width 760 height 190
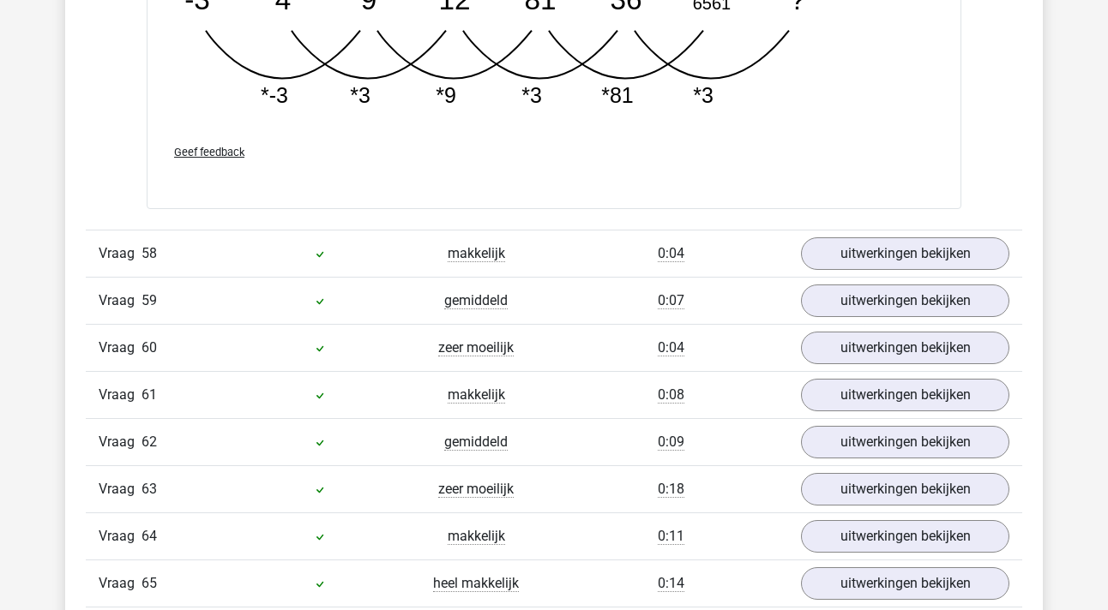
scroll to position [40287, 0]
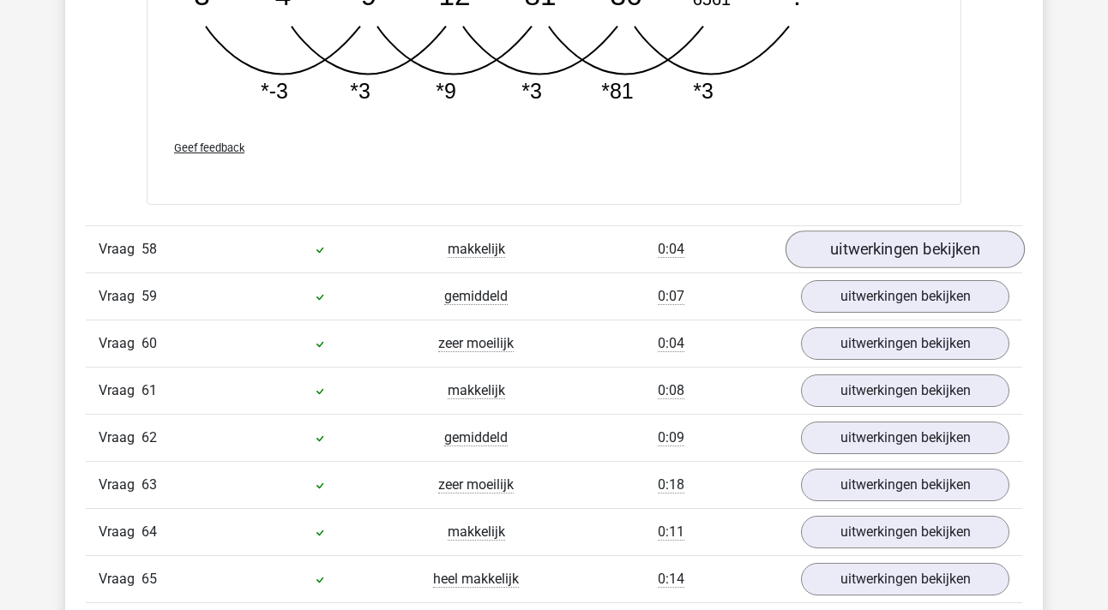
click at [844, 250] on link "uitwerkingen bekijken" at bounding box center [904, 250] width 239 height 38
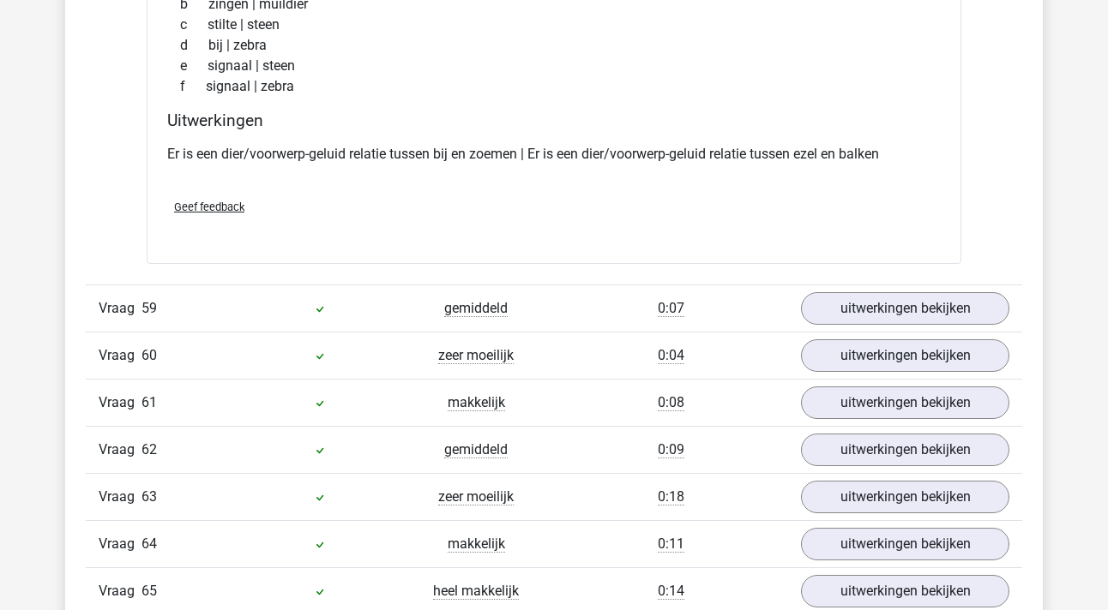
scroll to position [40670, 0]
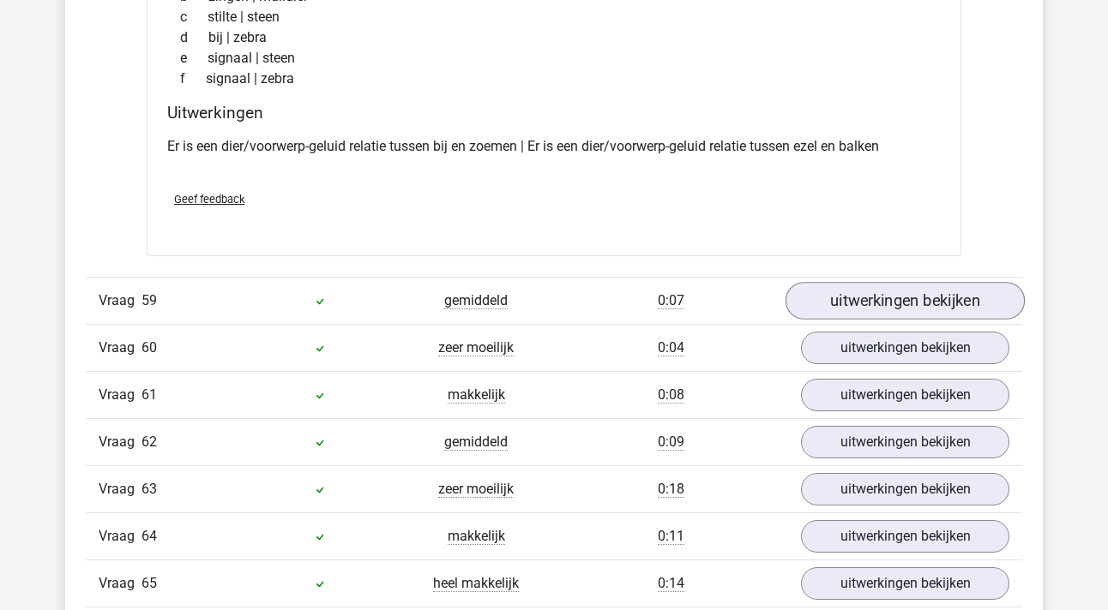
click at [881, 294] on link "uitwerkingen bekijken" at bounding box center [904, 301] width 239 height 38
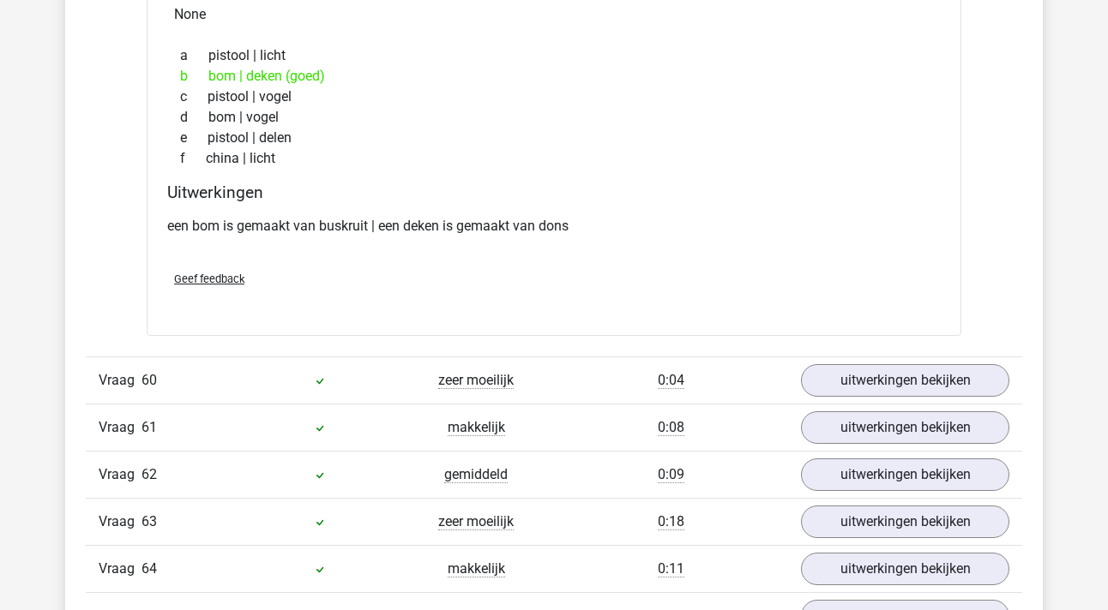
scroll to position [41066, 0]
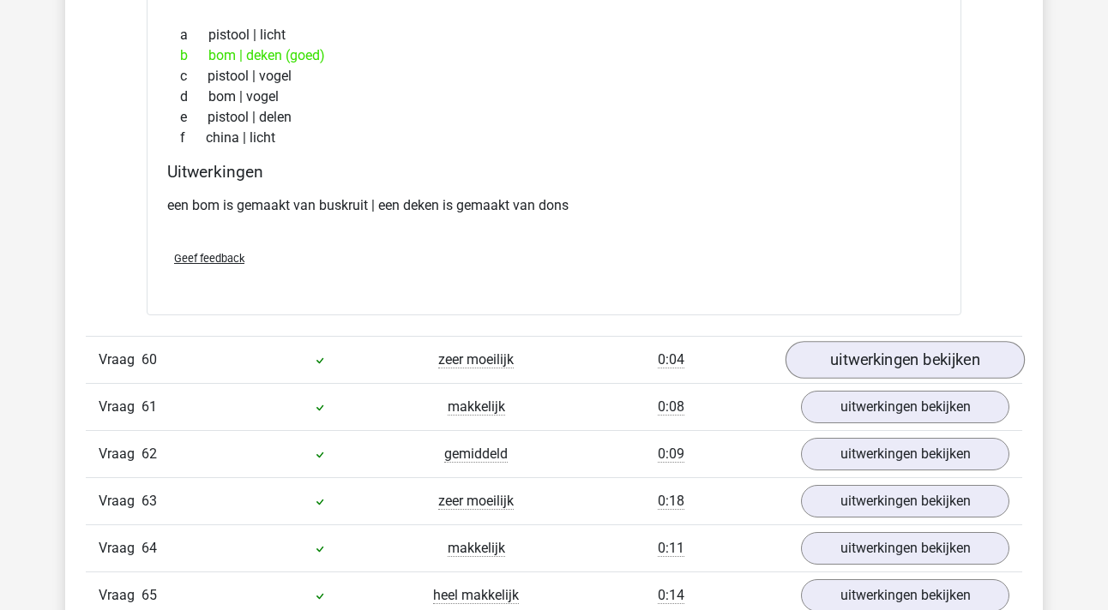
click at [872, 360] on link "uitwerkingen bekijken" at bounding box center [904, 361] width 239 height 38
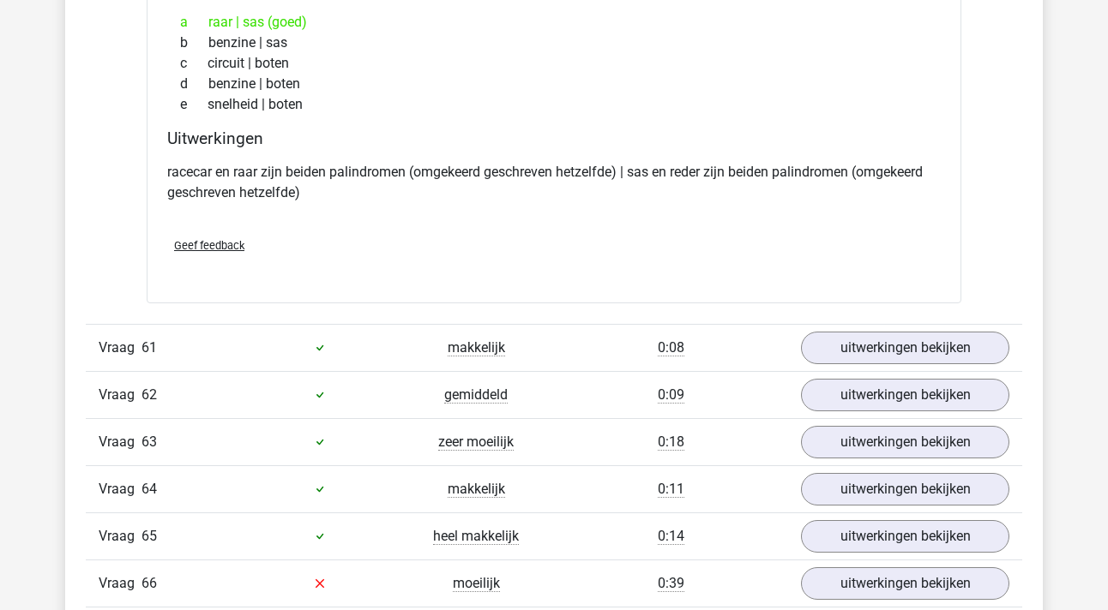
scroll to position [41530, 0]
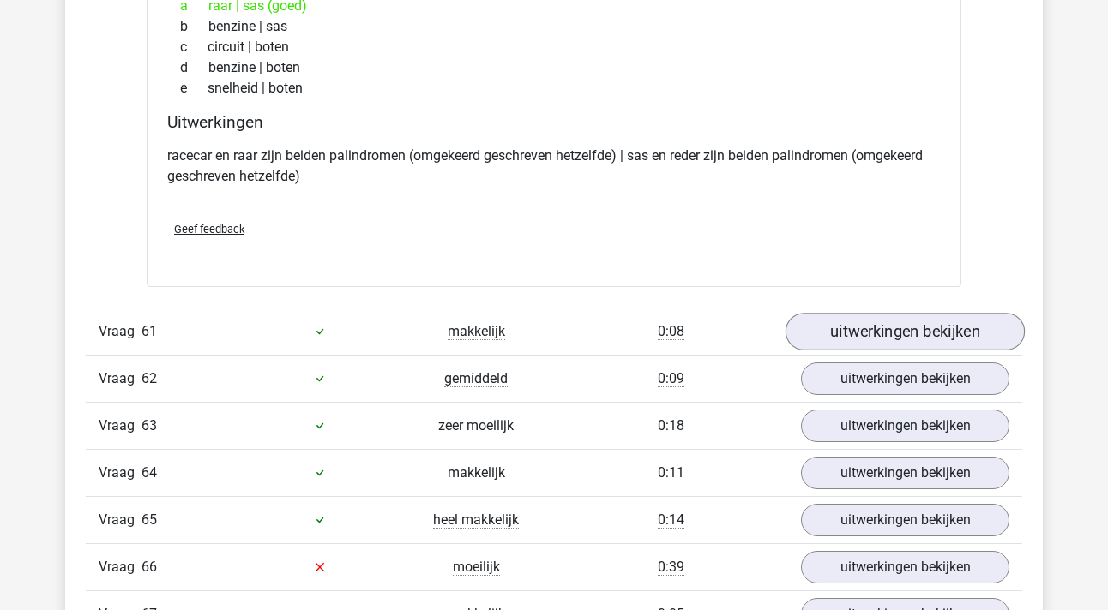
click at [887, 340] on link "uitwerkingen bekijken" at bounding box center [904, 332] width 239 height 38
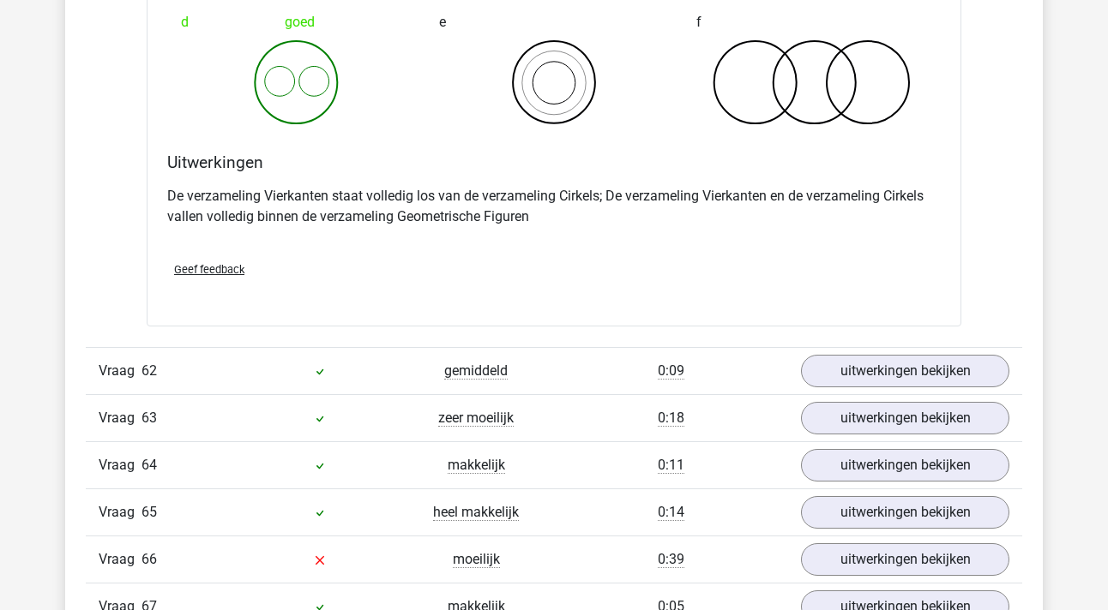
scroll to position [42230, 0]
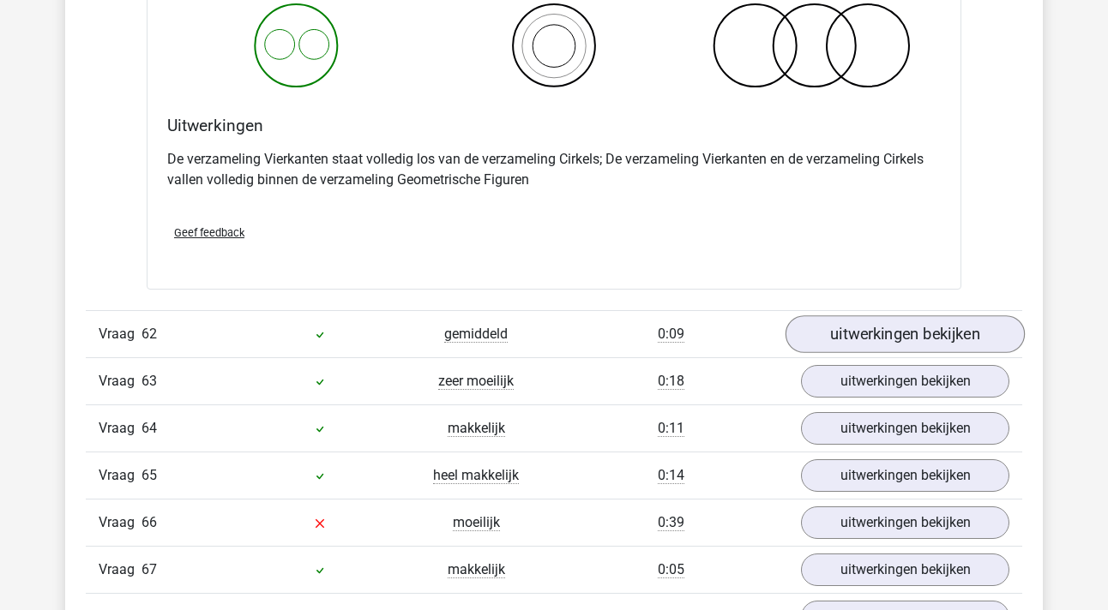
click at [841, 316] on link "uitwerkingen bekijken" at bounding box center [904, 335] width 239 height 38
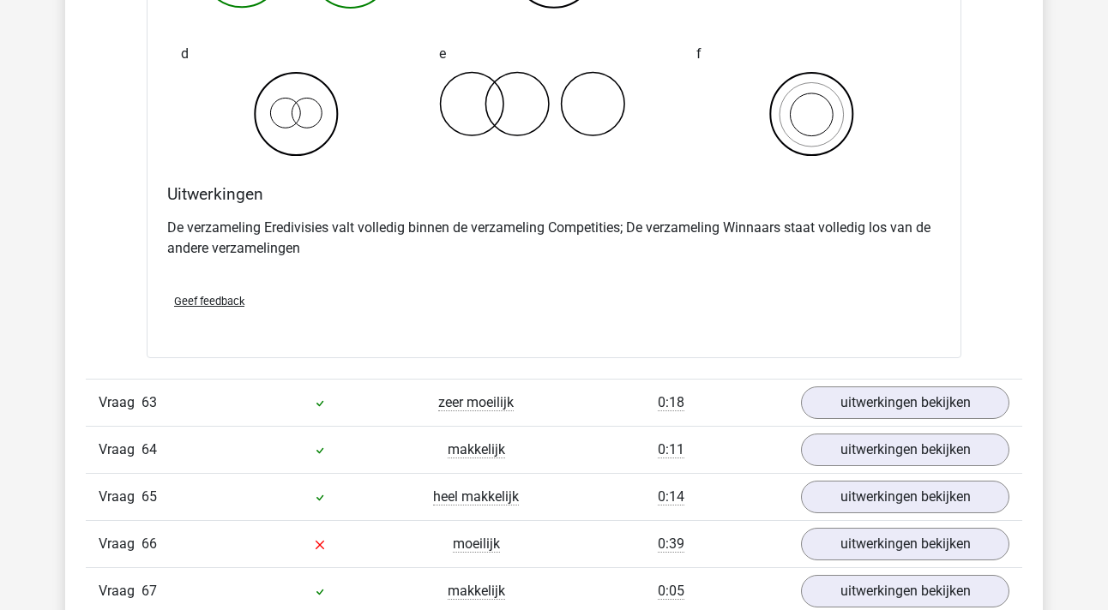
scroll to position [42880, 0]
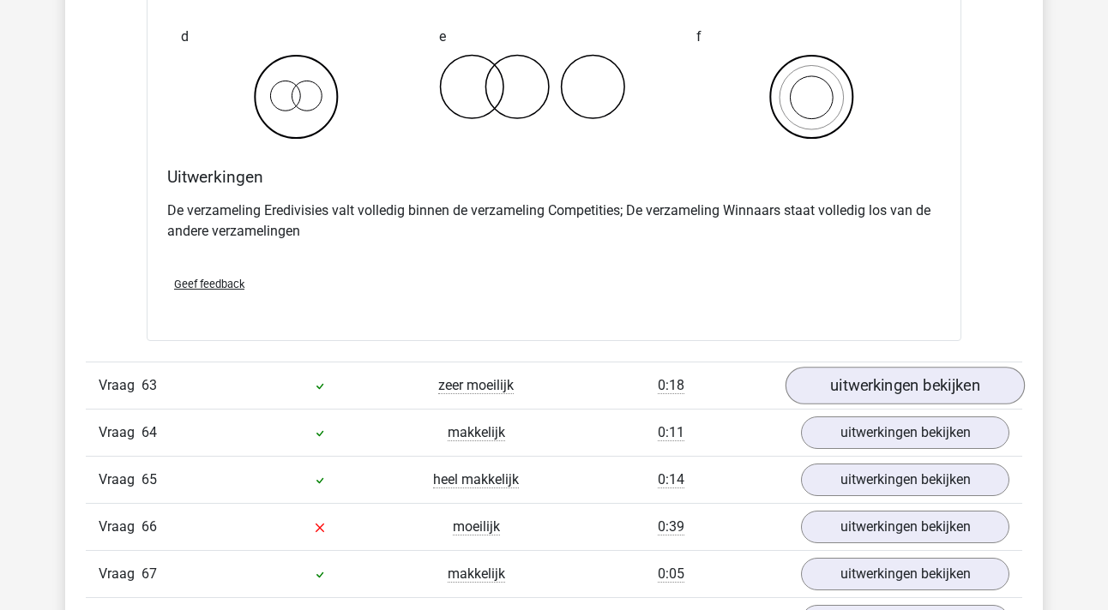
click at [840, 387] on link "uitwerkingen bekijken" at bounding box center [904, 386] width 239 height 38
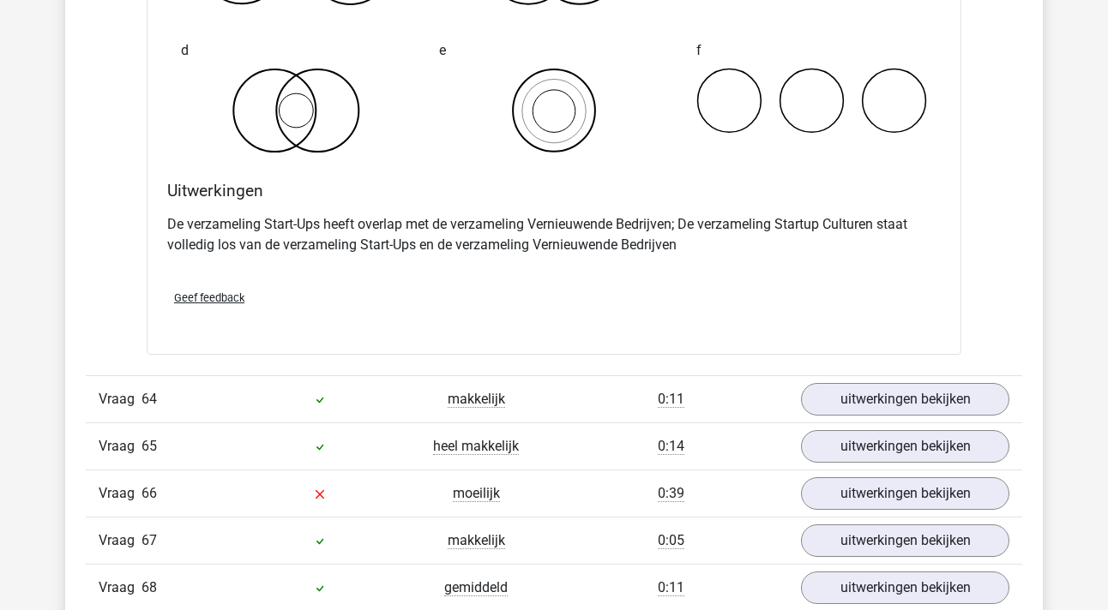
scroll to position [43677, 0]
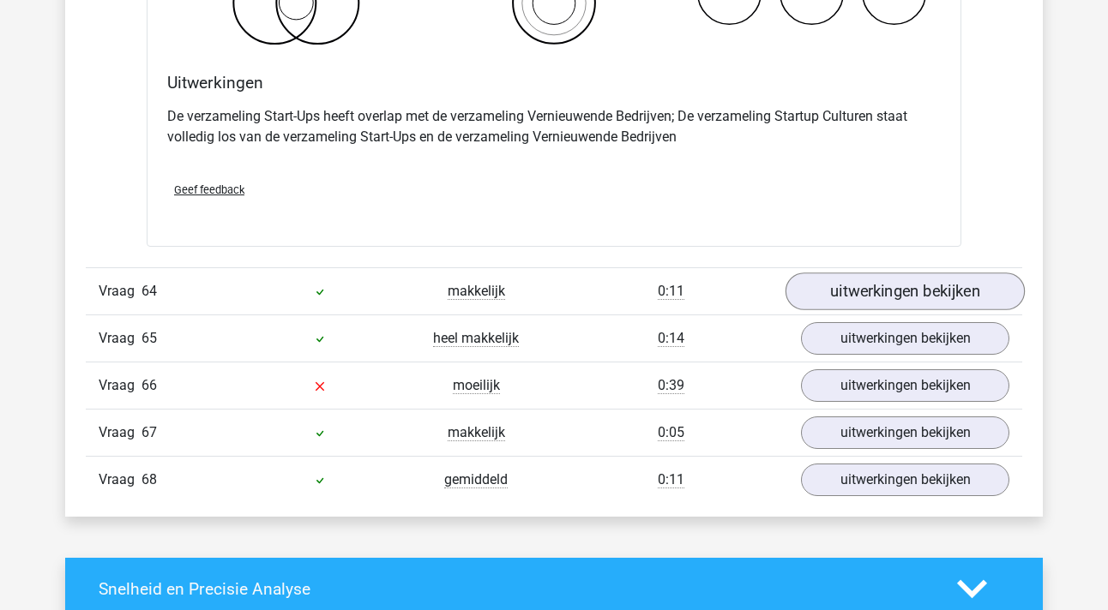
click at [899, 306] on link "uitwerkingen bekijken" at bounding box center [904, 292] width 239 height 38
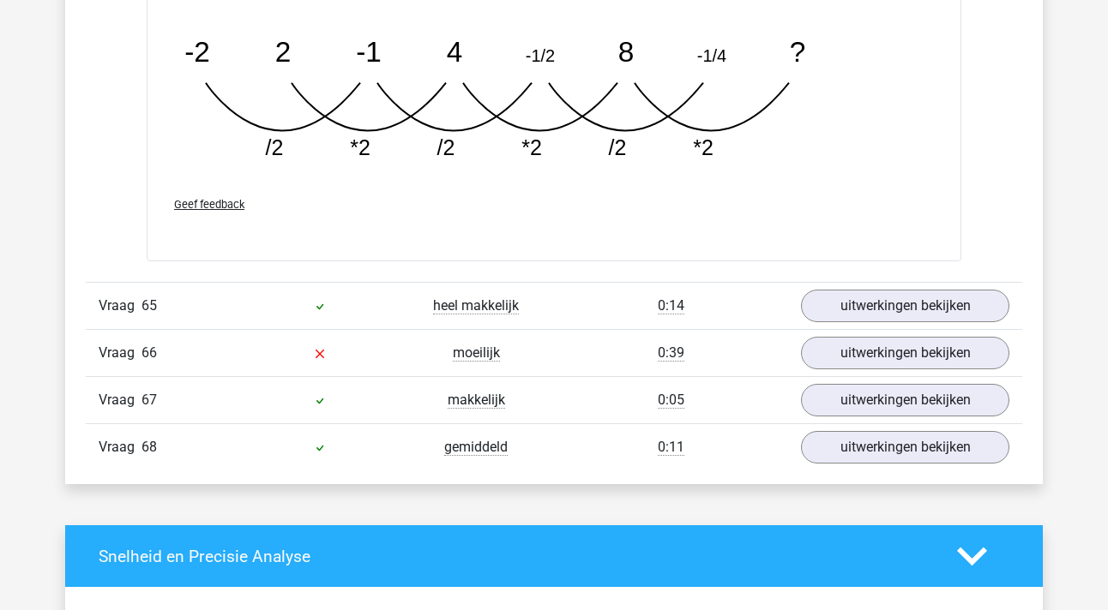
scroll to position [44550, 0]
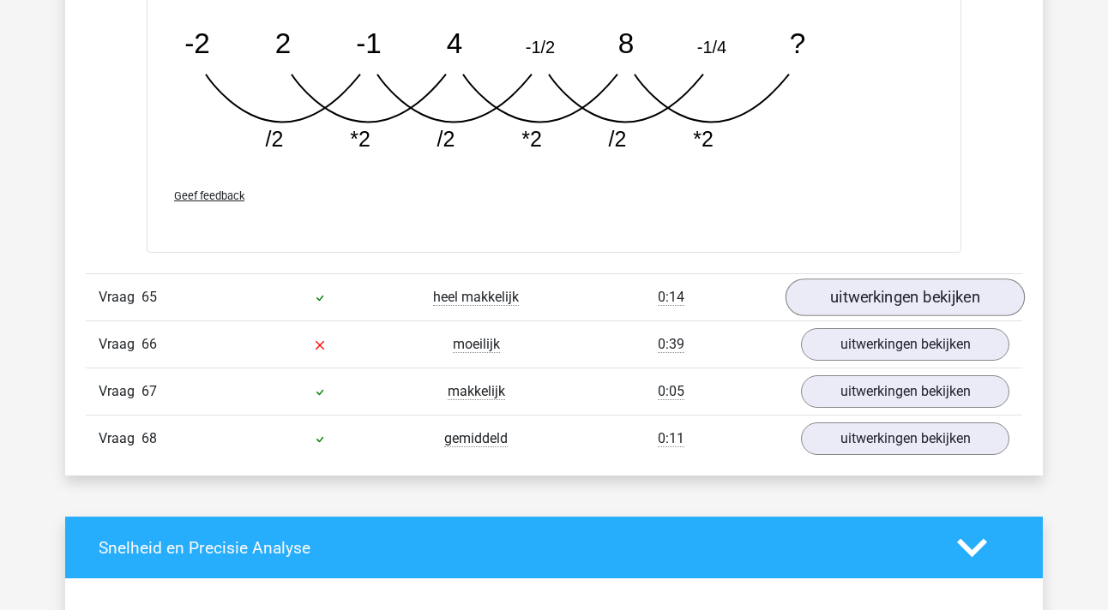
click at [835, 296] on link "uitwerkingen bekijken" at bounding box center [904, 298] width 239 height 38
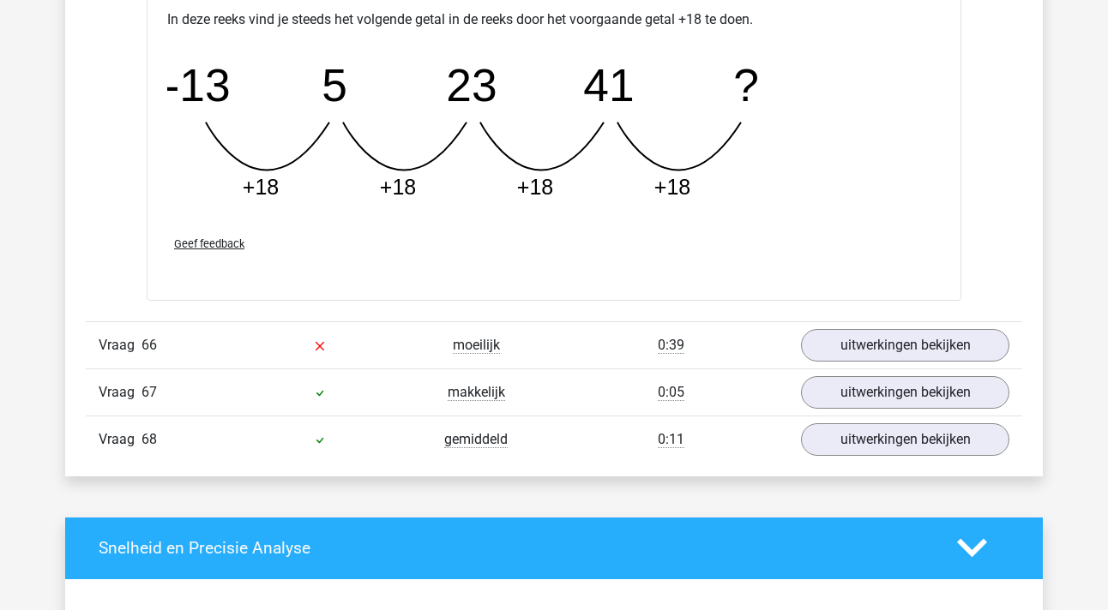
scroll to position [45350, 0]
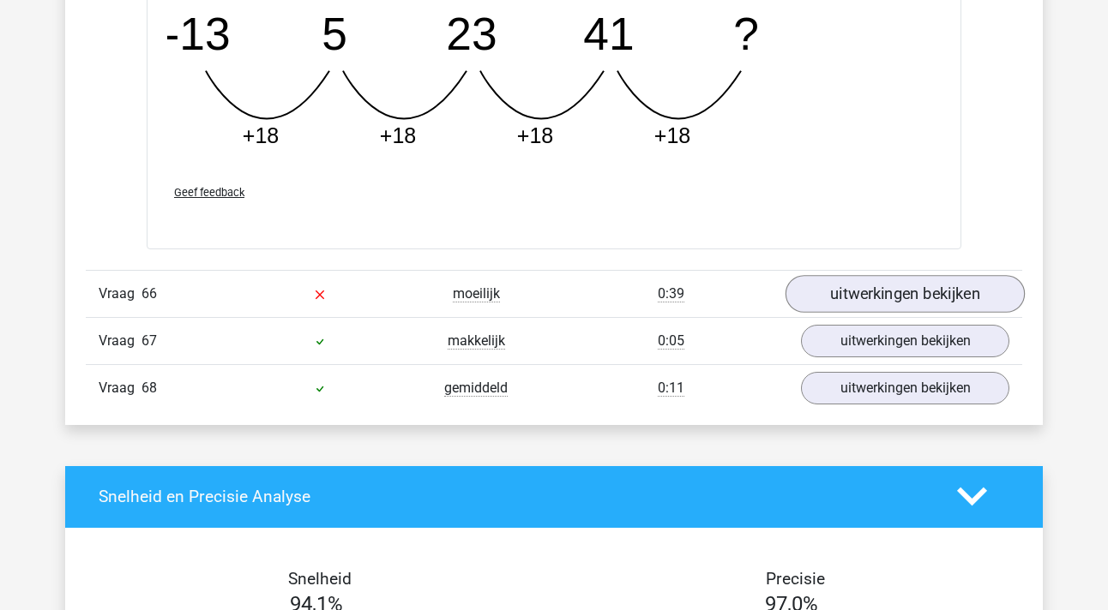
click at [889, 287] on link "uitwerkingen bekijken" at bounding box center [904, 294] width 239 height 38
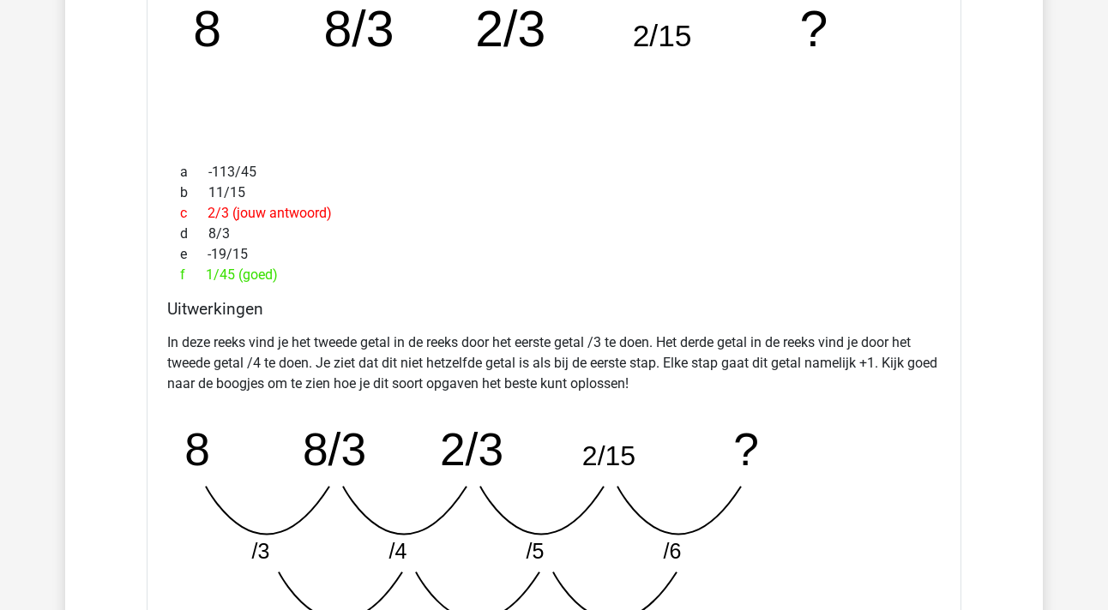
scroll to position [45765, 0]
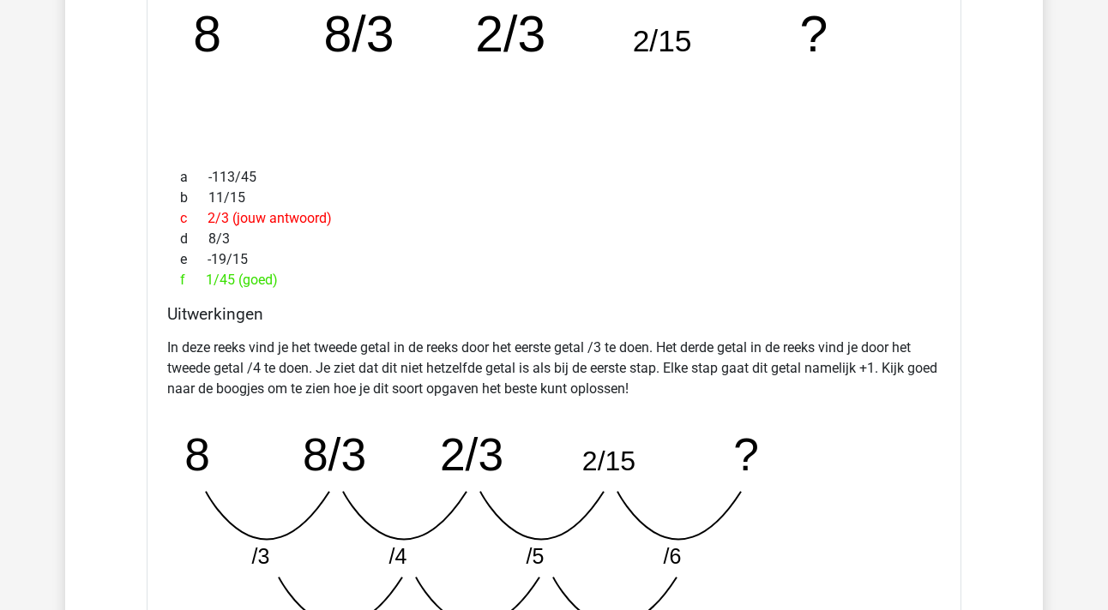
drag, startPoint x: 231, startPoint y: 280, endPoint x: 206, endPoint y: 279, distance: 25.7
click at [206, 279] on div "f 1/45 (goed)" at bounding box center [553, 280] width 773 height 21
click at [355, 271] on div "f 1/45 (goed)" at bounding box center [553, 280] width 773 height 21
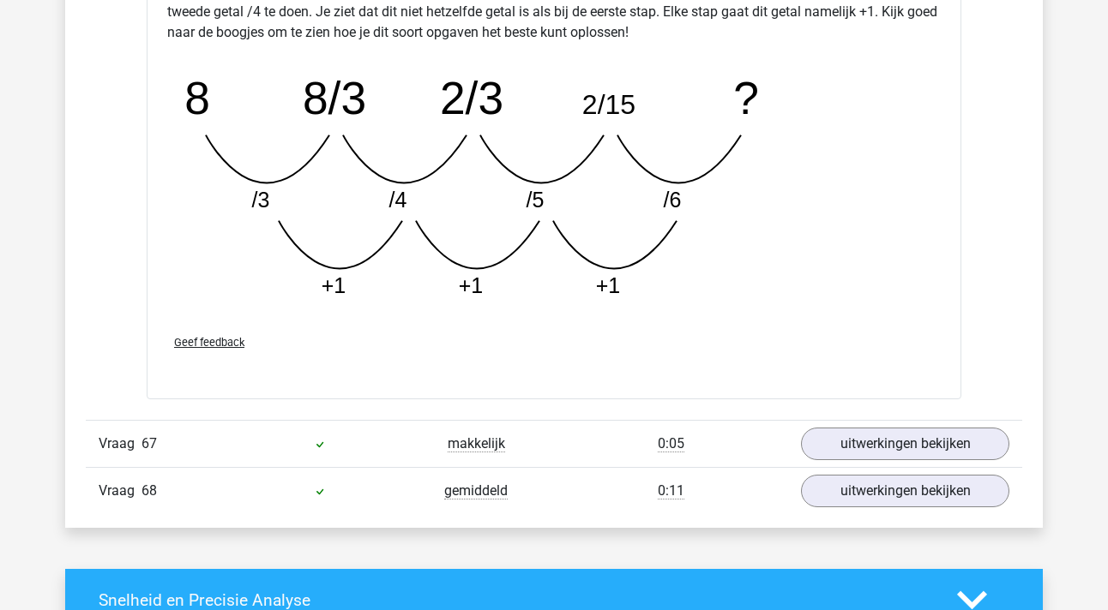
scroll to position [46149, 0]
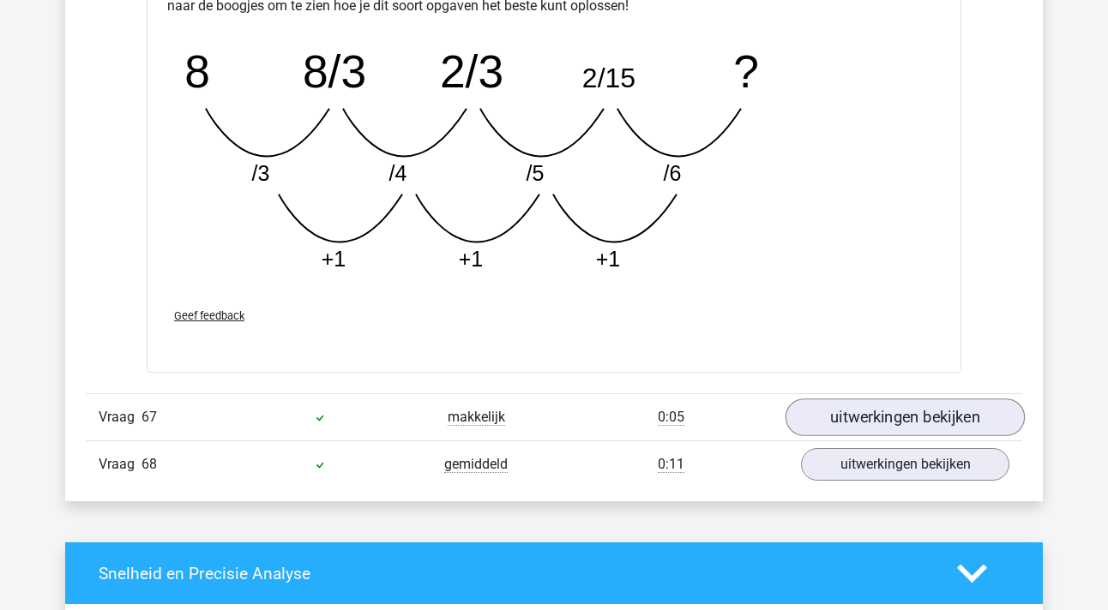
click at [926, 424] on link "uitwerkingen bekijken" at bounding box center [904, 419] width 239 height 38
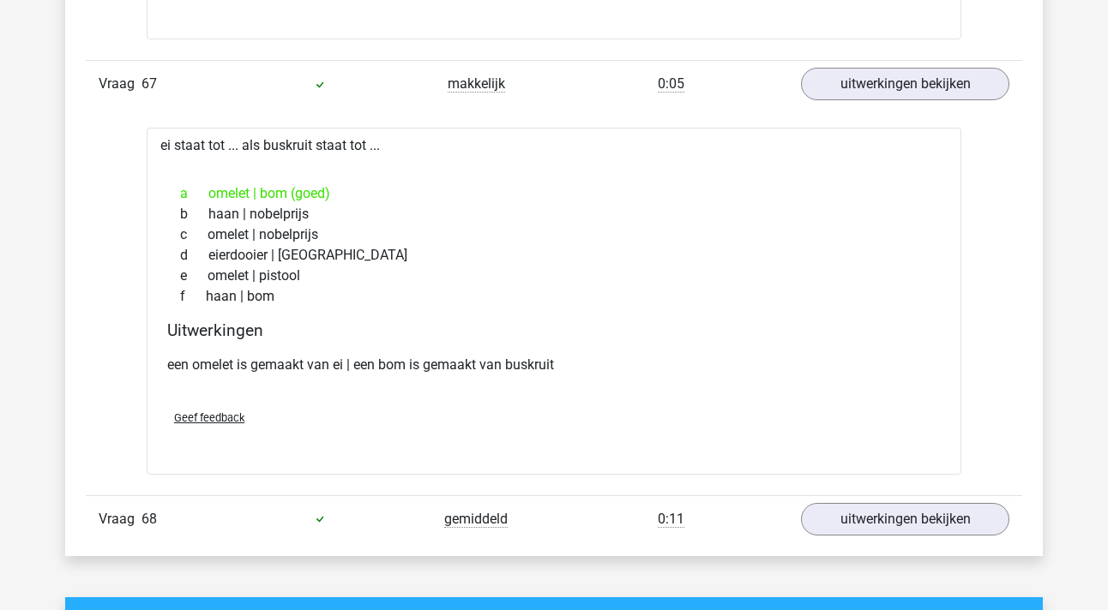
scroll to position [46480, 0]
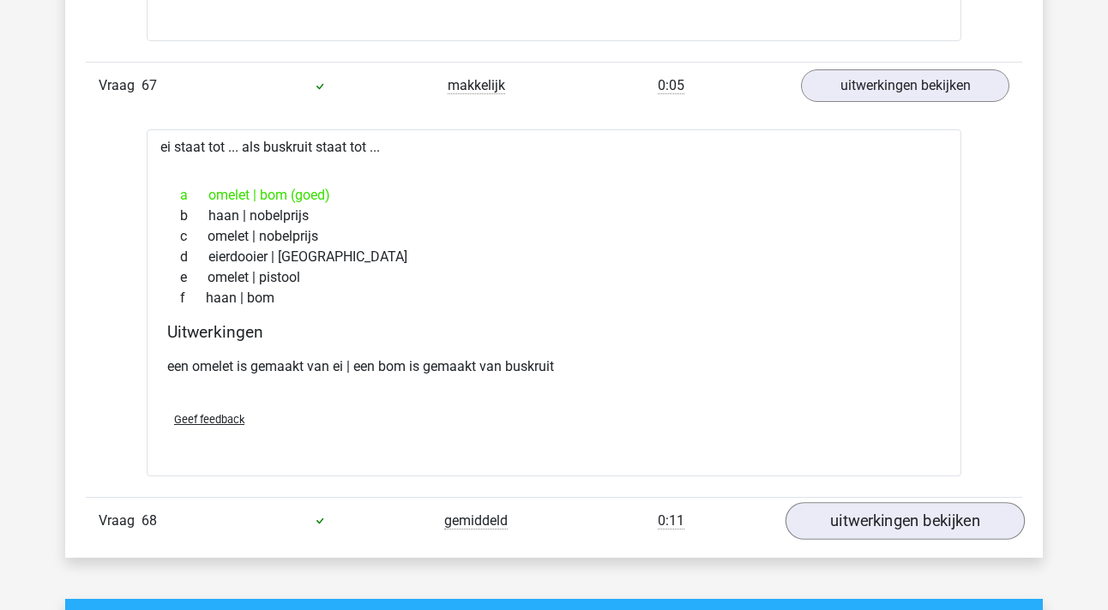
click at [820, 508] on link "uitwerkingen bekijken" at bounding box center [904, 521] width 239 height 38
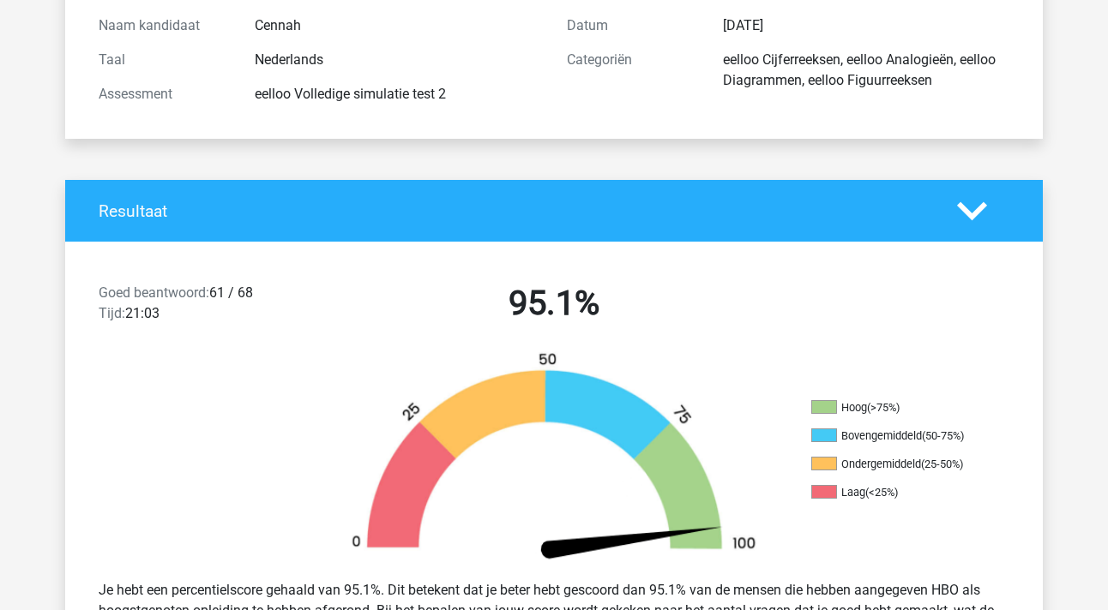
scroll to position [222, 0]
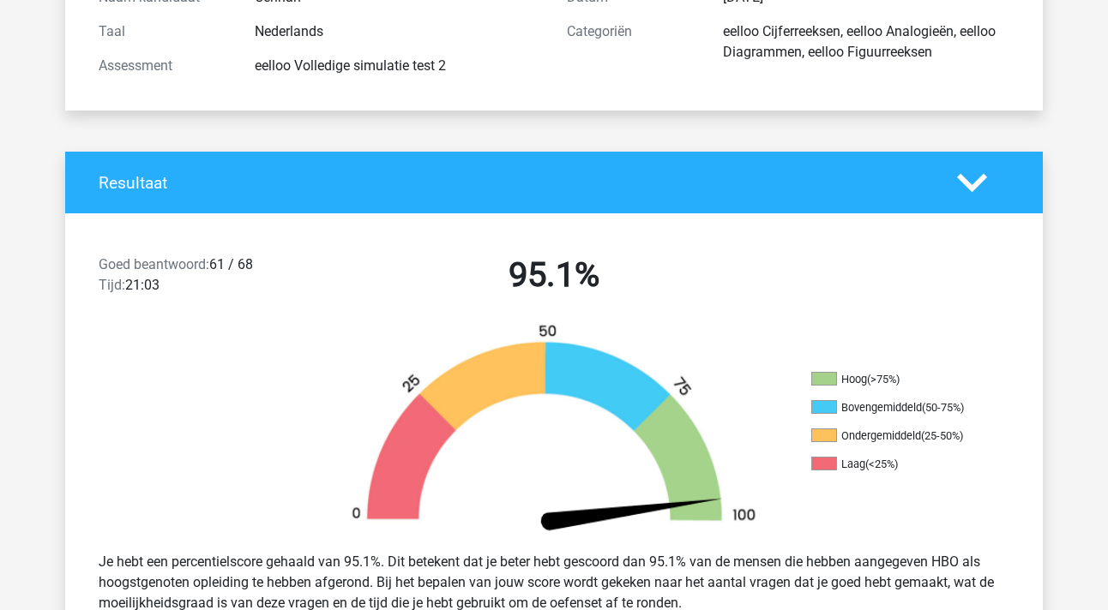
drag, startPoint x: 256, startPoint y: 264, endPoint x: 214, endPoint y: 264, distance: 42.0
click at [214, 264] on div "Goed beantwoord: 61 / 68 Tijd: 21:03" at bounding box center [203, 279] width 234 height 48
click at [254, 265] on div "Goed beantwoord: 61 / 68 Tijd: 21:03" at bounding box center [203, 279] width 234 height 48
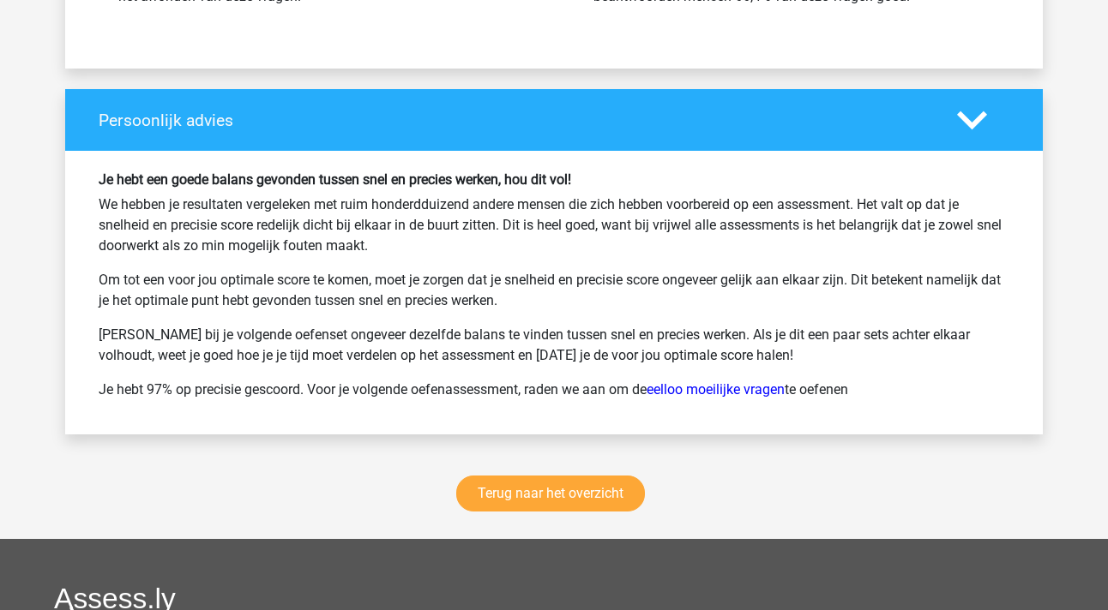
scroll to position [47976, 0]
